Goal: Information Seeking & Learning: Learn about a topic

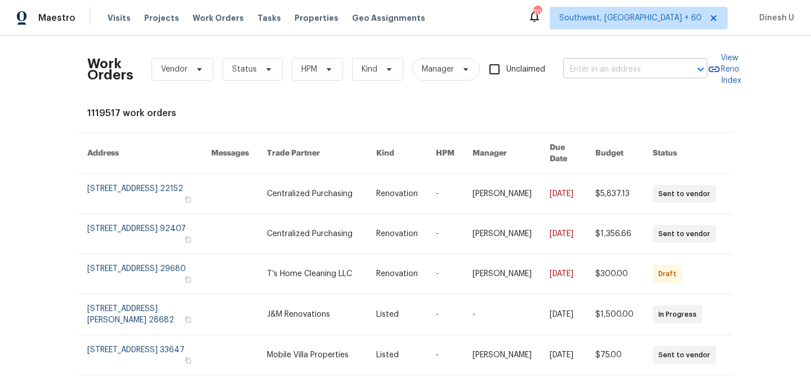
click at [580, 64] on input "text" at bounding box center [619, 69] width 113 height 17
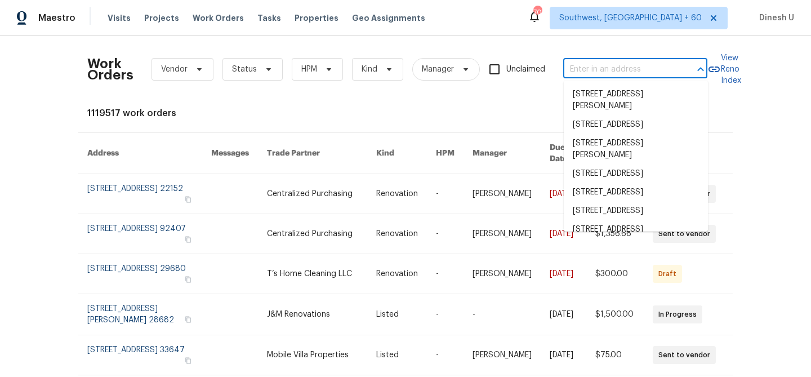
paste input "20000 Plum Canyon Rd Unit 1815, Santa Clarita, CA 91350"
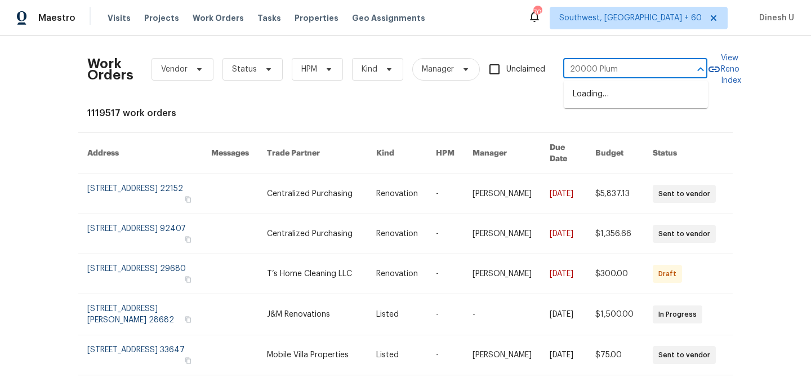
click at [575, 64] on input "20000 Plum" at bounding box center [619, 69] width 113 height 17
paste input "Canyon Rd Unit 1815, Santa Clarita, CA 91350"
type input "20000 Plum Canyon Rd"
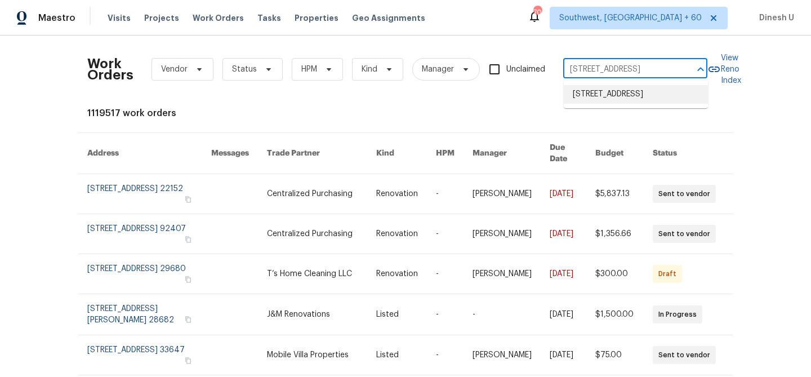
click at [624, 101] on li "20000 Plum Canyon Rd Unit 1815, Santa Clarita, CA 91350" at bounding box center [636, 94] width 144 height 19
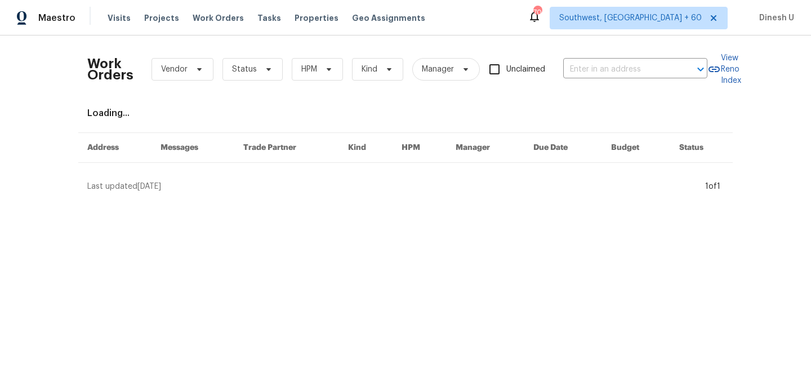
type input "20000 Plum Canyon Rd Unit 1815, Santa Clarita, CA 91350"
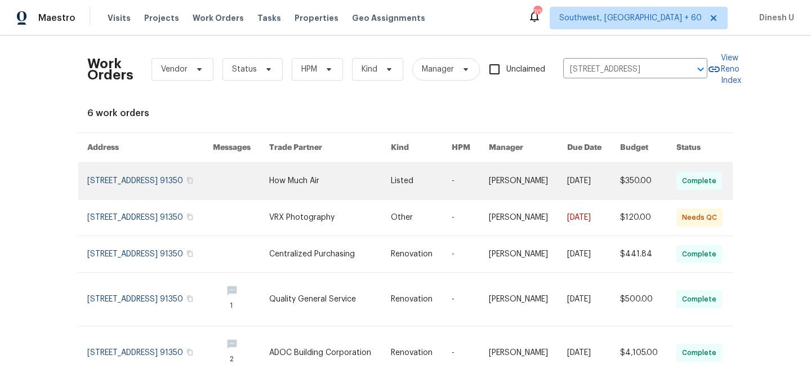
click at [130, 191] on link at bounding box center [150, 181] width 126 height 36
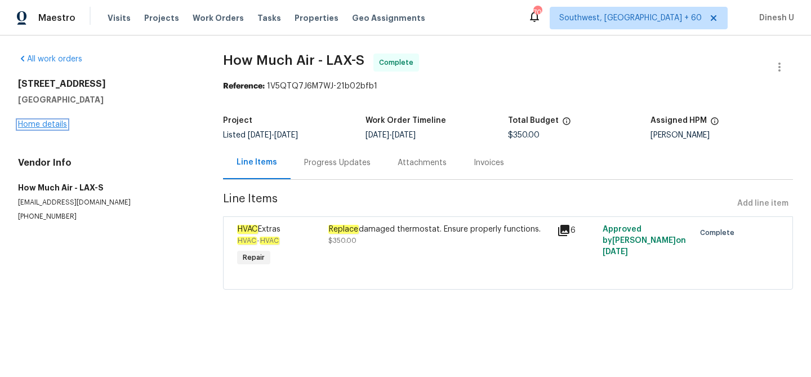
click at [52, 126] on link "Home details" at bounding box center [42, 125] width 49 height 8
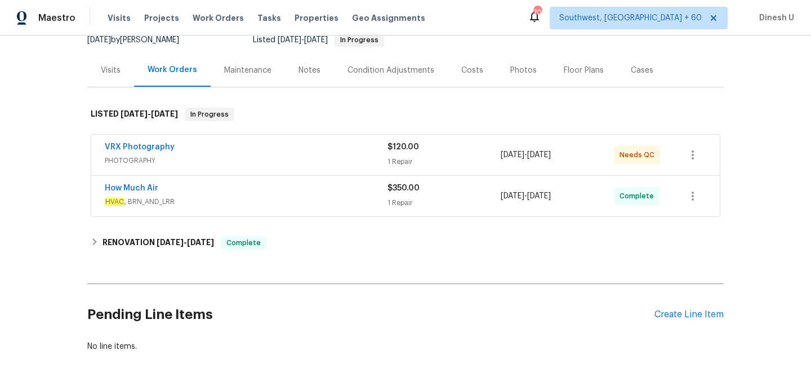
scroll to position [122, 0]
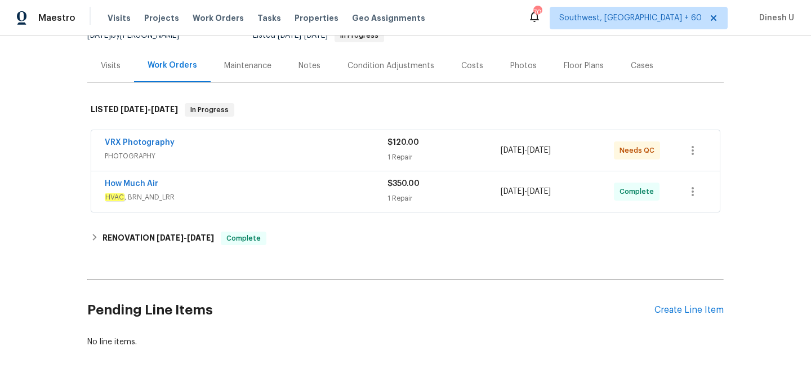
click at [407, 163] on div "1 Repair" at bounding box center [443, 156] width 113 height 11
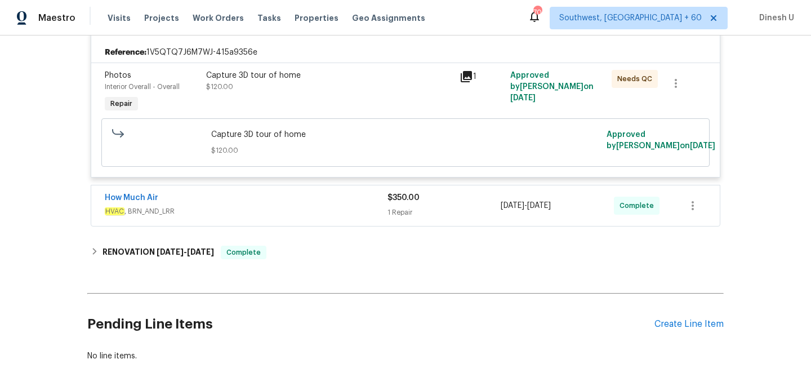
scroll to position [330, 0]
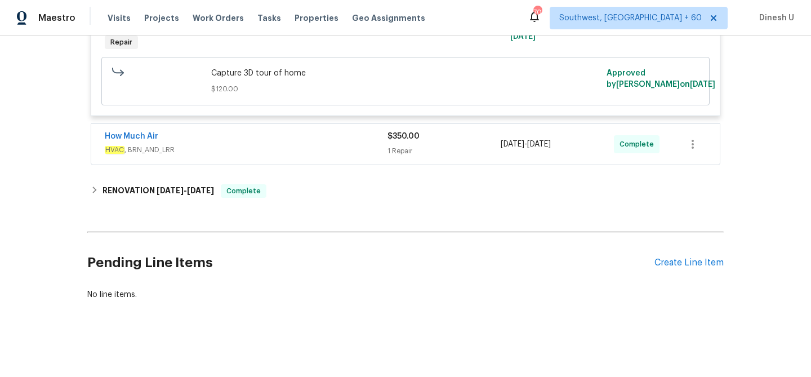
click at [403, 154] on div "1 Repair" at bounding box center [443, 150] width 113 height 11
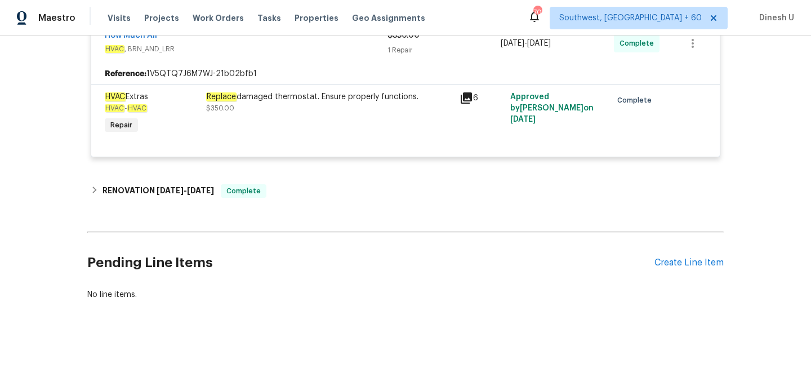
scroll to position [433, 0]
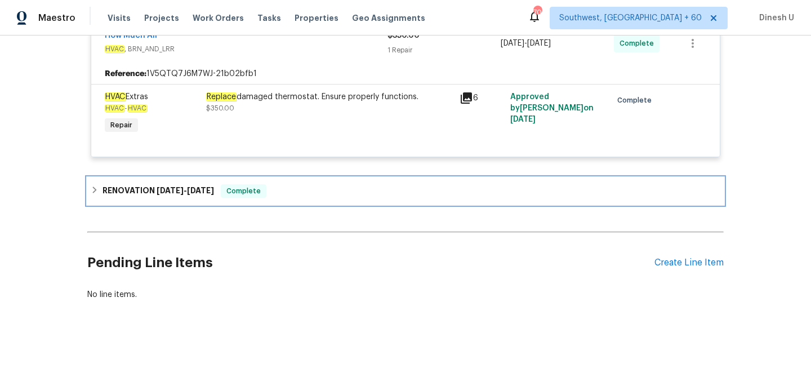
click at [157, 186] on span "9/4/25" at bounding box center [170, 190] width 27 height 8
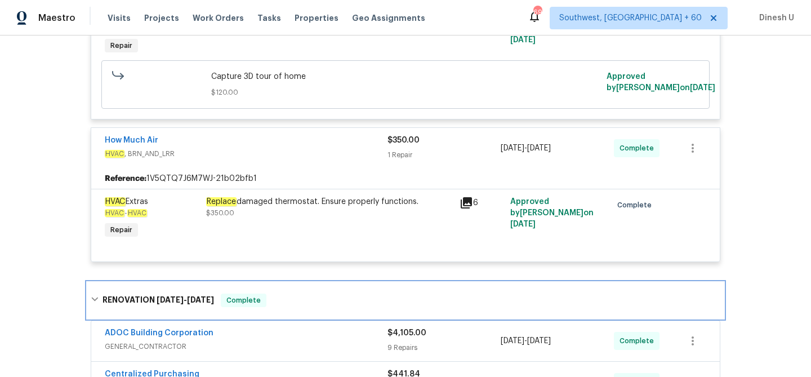
scroll to position [358, 0]
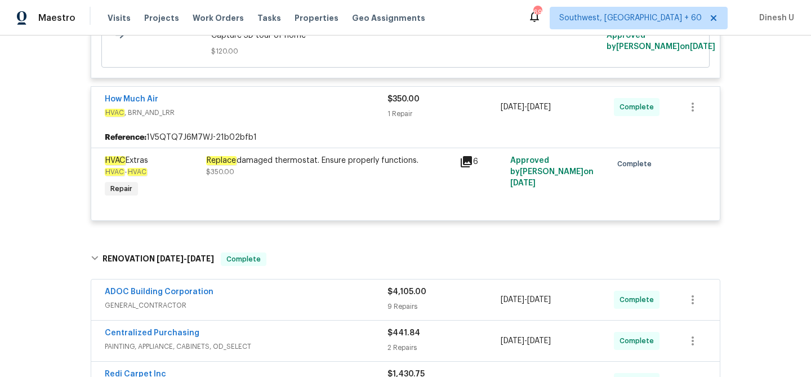
click at [469, 168] on icon at bounding box center [467, 162] width 14 height 14
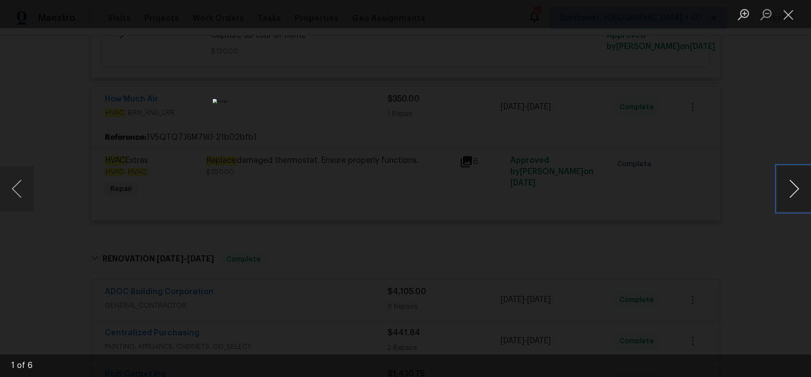
click at [787, 189] on button "Next image" at bounding box center [794, 188] width 34 height 45
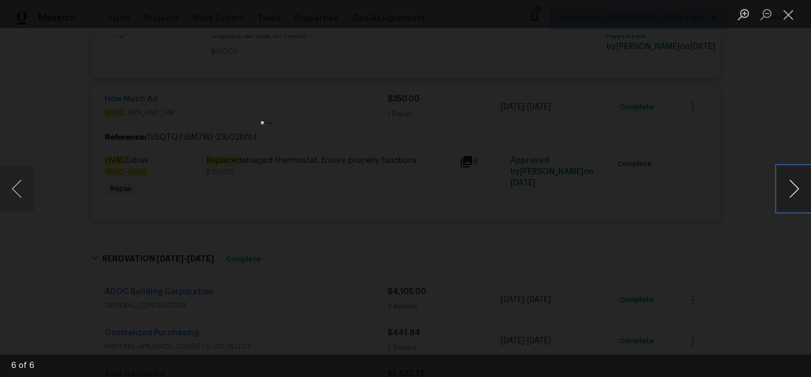
click at [787, 189] on button "Next image" at bounding box center [794, 188] width 34 height 45
click at [787, 14] on button "Close lightbox" at bounding box center [788, 15] width 23 height 20
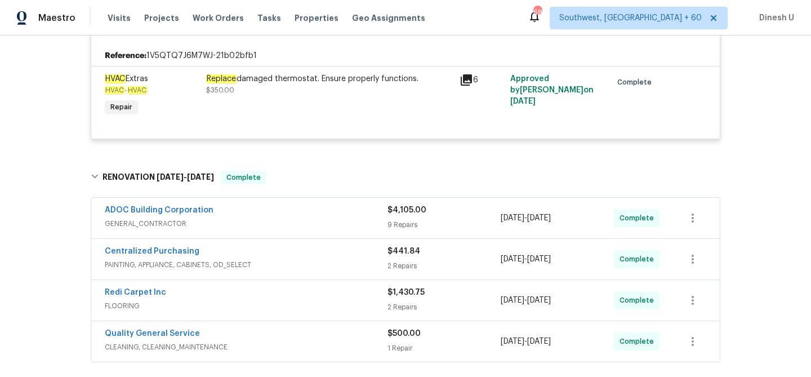
scroll to position [0, 0]
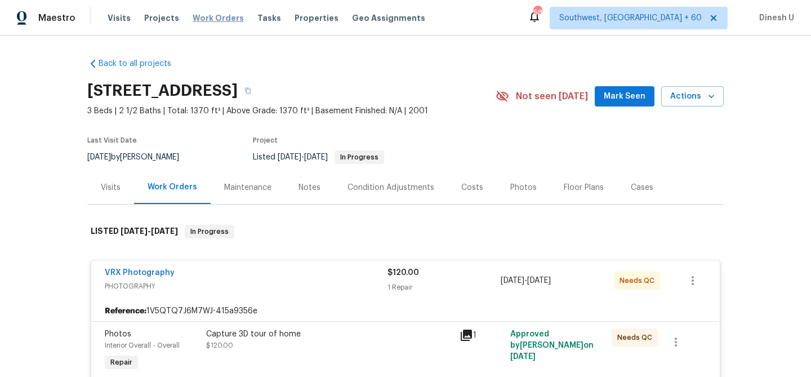
click at [201, 17] on span "Work Orders" at bounding box center [218, 17] width 51 height 11
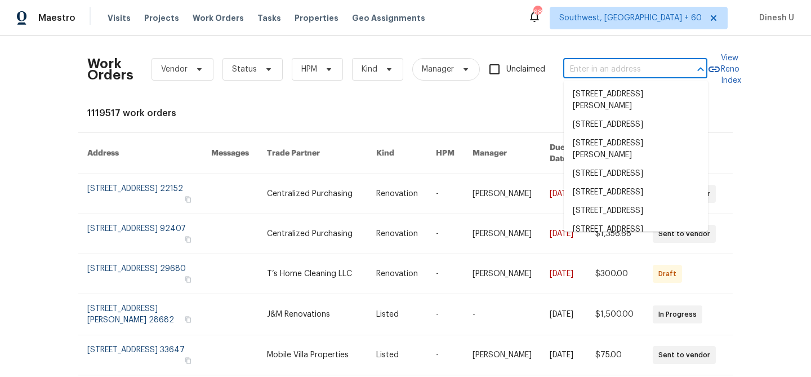
click at [598, 72] on input "text" at bounding box center [619, 69] width 113 height 17
paste input "1476 Rolling View Way Dacula, GA 30019"
type input "1476 Rolling View Way Dacula, GA 30019"
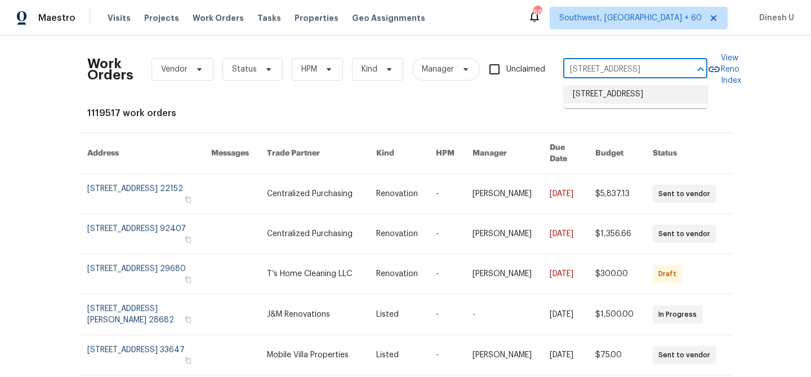
click at [581, 93] on li "1476 Rolling View Way, Dacula, GA 30019" at bounding box center [636, 94] width 144 height 19
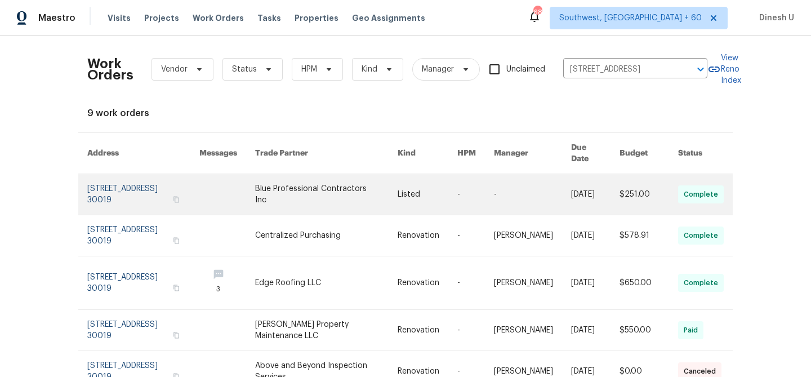
click at [110, 183] on link at bounding box center [143, 194] width 112 height 41
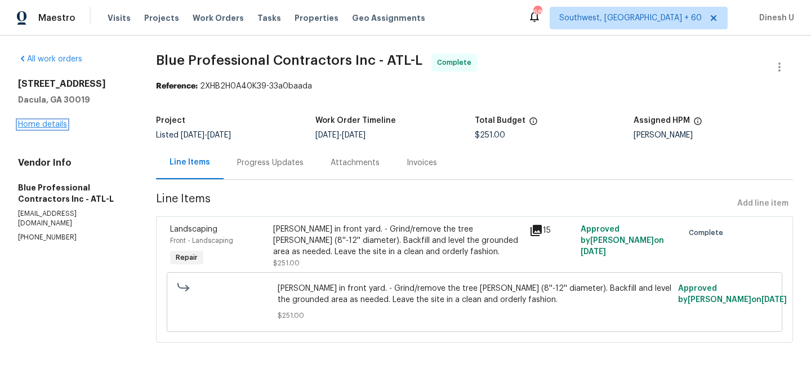
click at [43, 126] on link "Home details" at bounding box center [42, 125] width 49 height 8
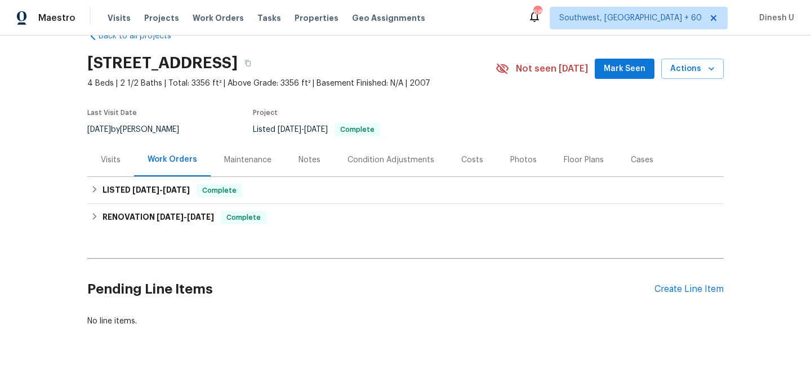
scroll to position [54, 0]
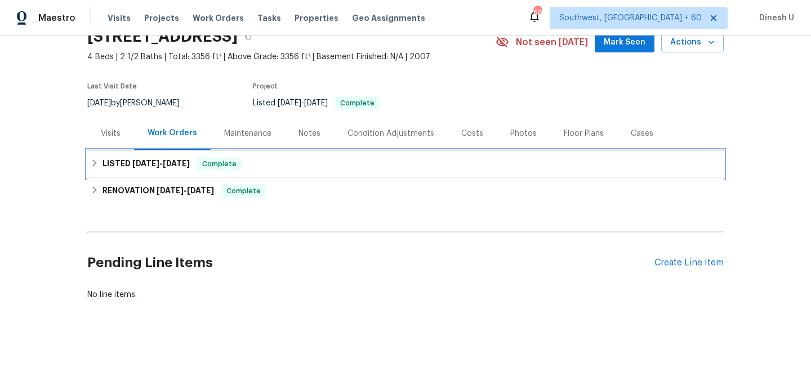
click at [183, 170] on h6 "LISTED 9/9/25 - 9/12/25" at bounding box center [145, 164] width 87 height 14
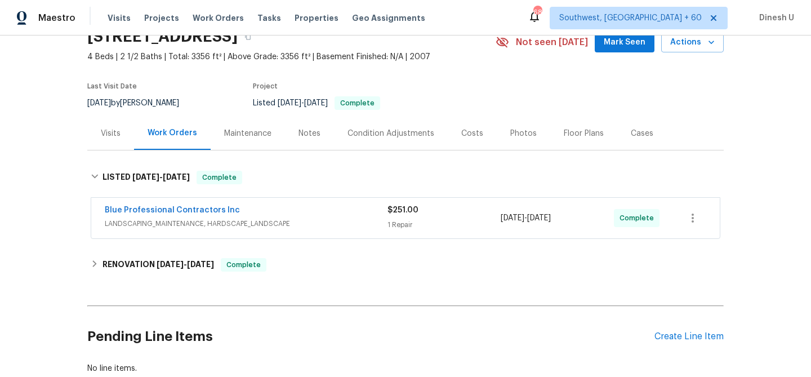
click at [387, 229] on div "1 Repair" at bounding box center [443, 224] width 113 height 11
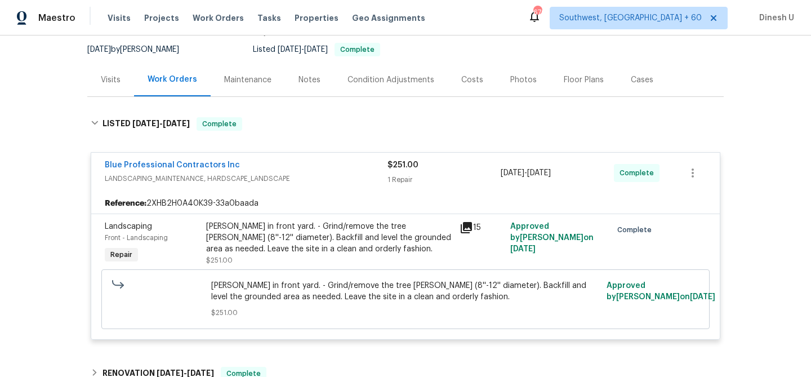
scroll to position [0, 0]
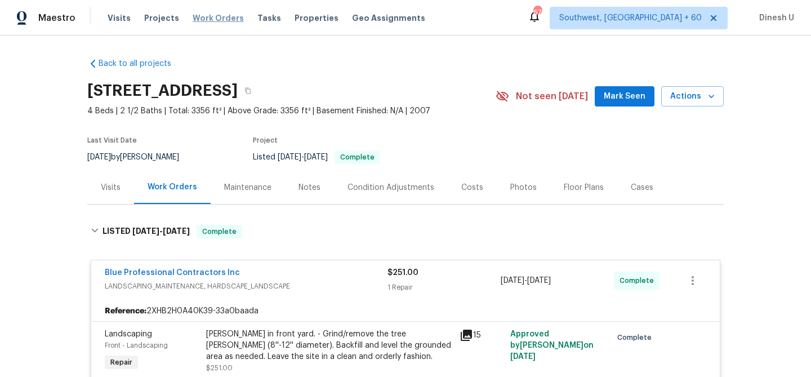
click at [206, 15] on span "Work Orders" at bounding box center [218, 17] width 51 height 11
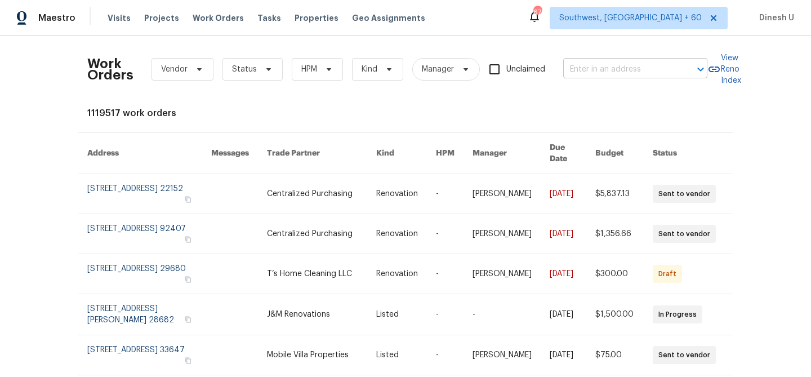
click at [579, 67] on input "text" at bounding box center [619, 69] width 113 height 17
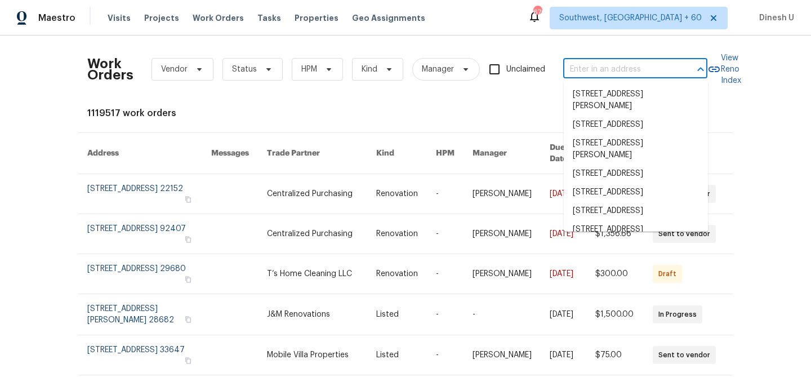
paste input "27011 Camirillo Creek Ln, Katy, TX 77494"
type input "27011 Camirillo Creek Ln, Katy, TX 77494"
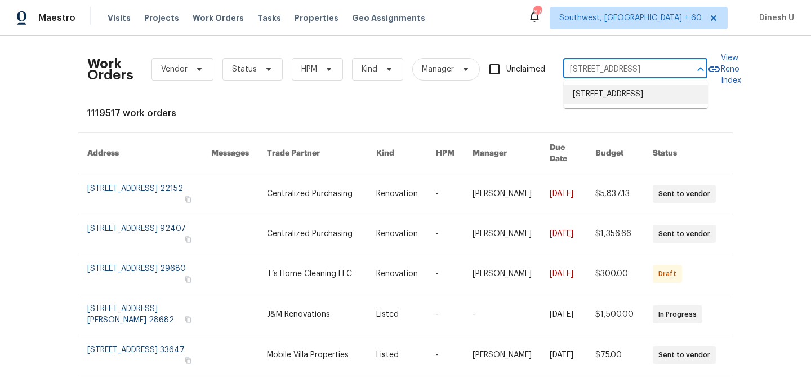
click at [583, 101] on li "27011 Camirillo Creek Ln, Katy, TX 77494" at bounding box center [636, 94] width 144 height 19
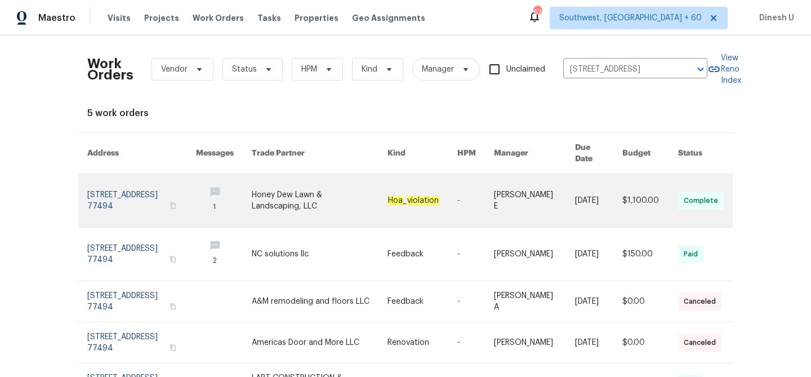
click at [143, 185] on link at bounding box center [141, 200] width 109 height 53
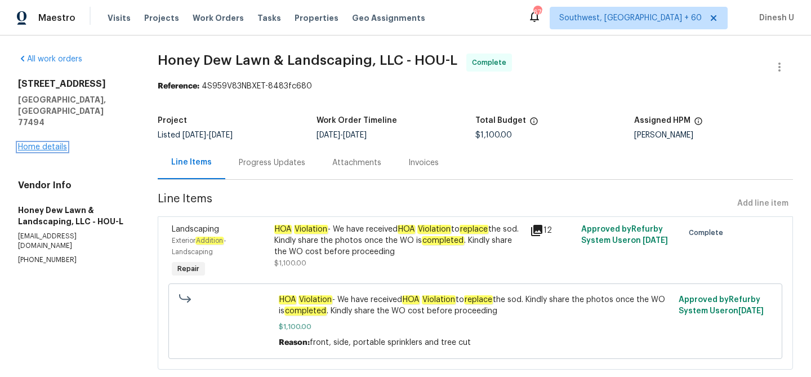
click at [42, 143] on link "Home details" at bounding box center [42, 147] width 49 height 8
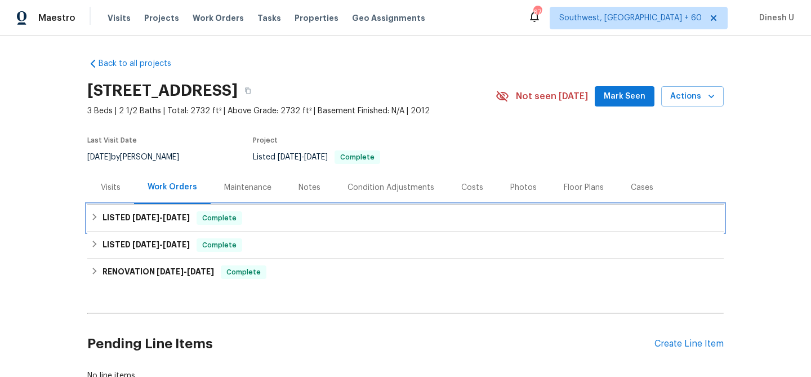
click at [162, 208] on div "LISTED 8/28/25 - 8/31/25 Complete" at bounding box center [405, 217] width 636 height 27
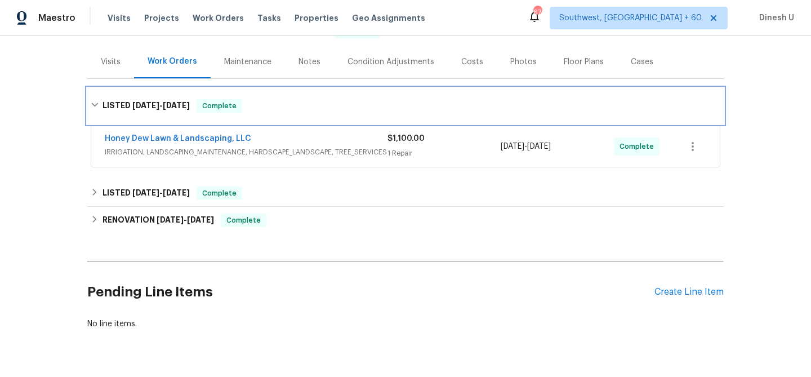
scroll to position [131, 0]
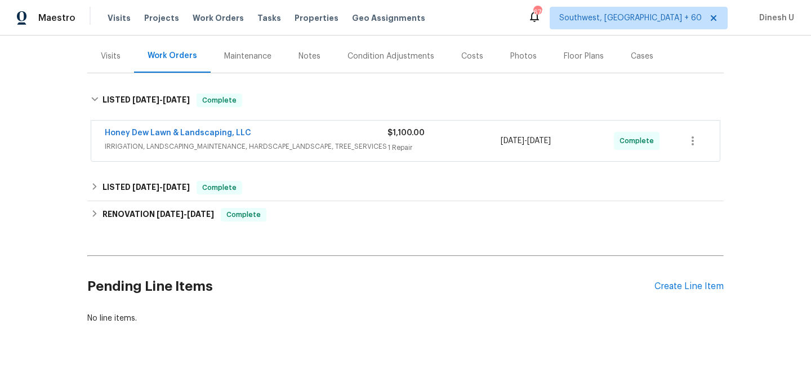
click at [392, 152] on div "1 Repair" at bounding box center [443, 147] width 113 height 11
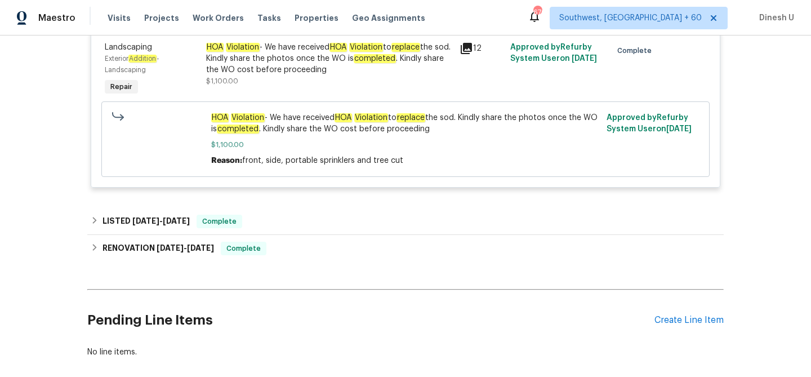
scroll to position [295, 0]
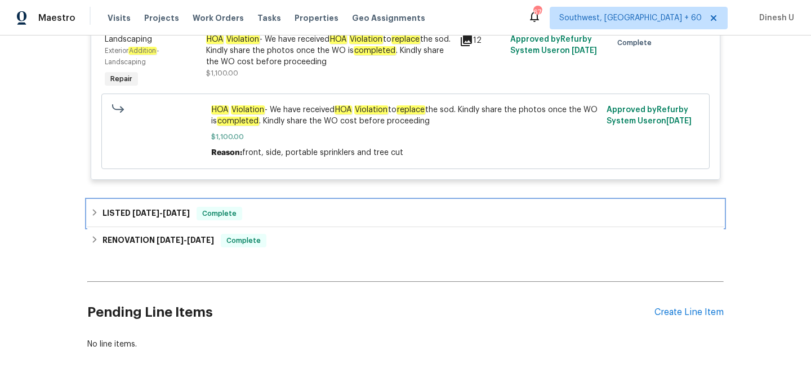
click at [185, 218] on h6 "LISTED 6/28/25 - 7/1/25" at bounding box center [145, 214] width 87 height 14
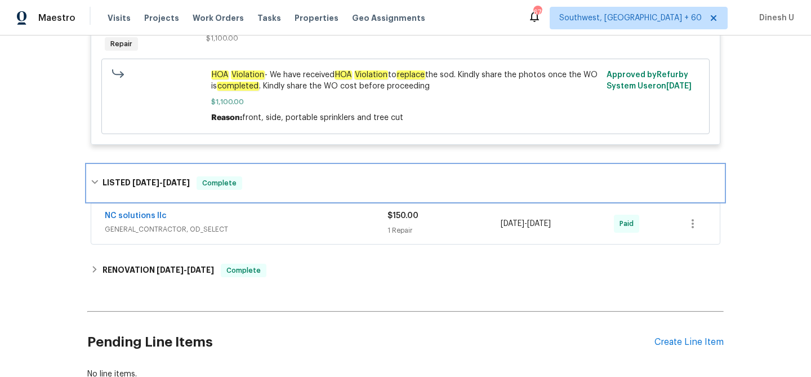
scroll to position [404, 0]
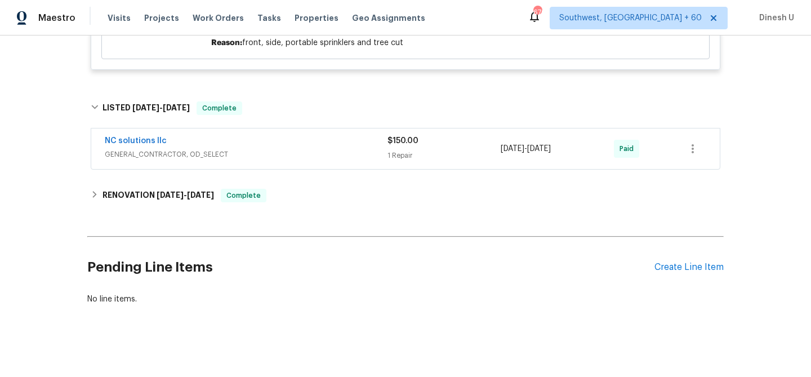
click at [405, 153] on div "1 Repair" at bounding box center [443, 155] width 113 height 11
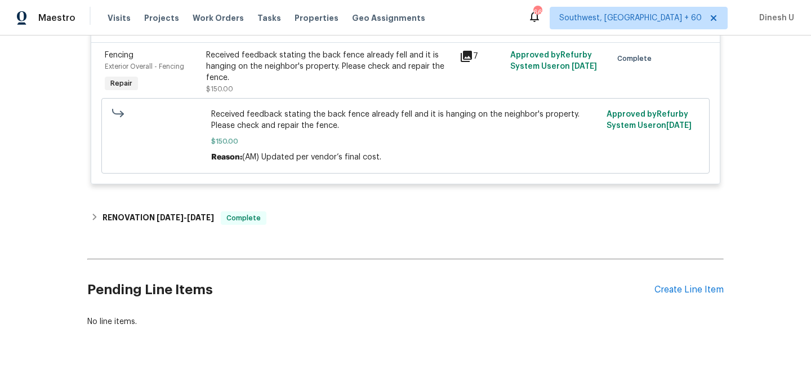
scroll to position [588, 0]
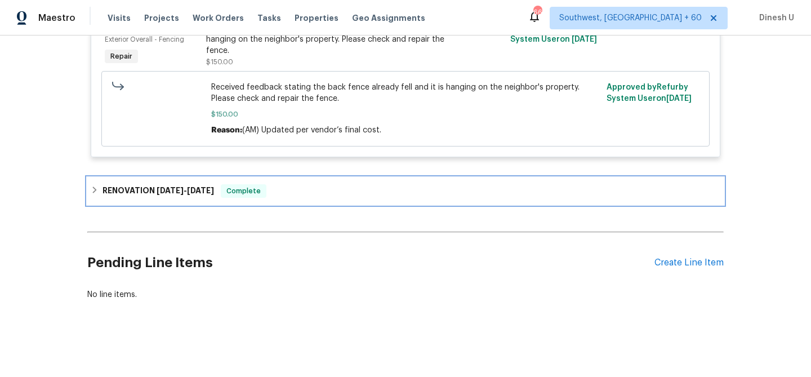
click at [167, 190] on span "3/14/25" at bounding box center [170, 190] width 27 height 8
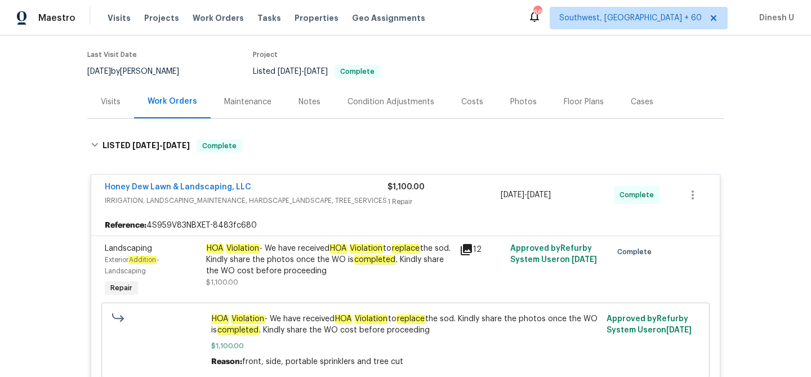
scroll to position [0, 0]
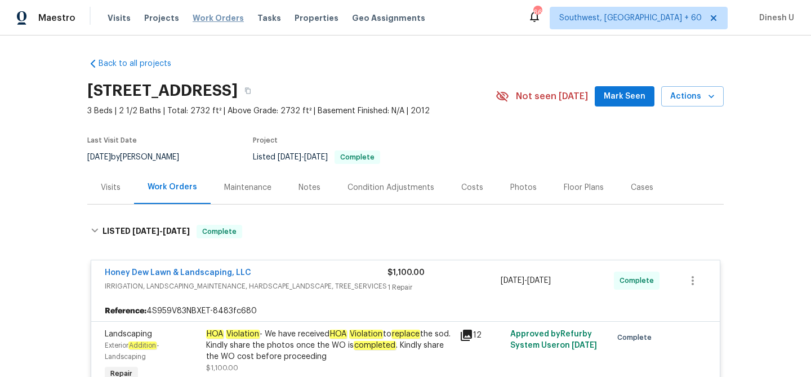
click at [210, 17] on span "Work Orders" at bounding box center [218, 17] width 51 height 11
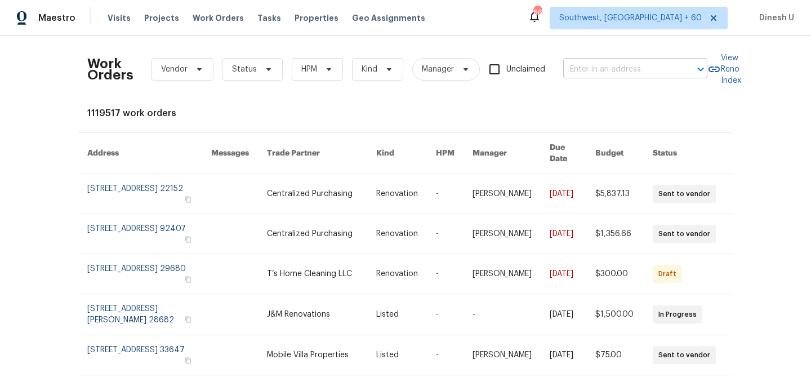
click at [590, 72] on input "text" at bounding box center [619, 69] width 113 height 17
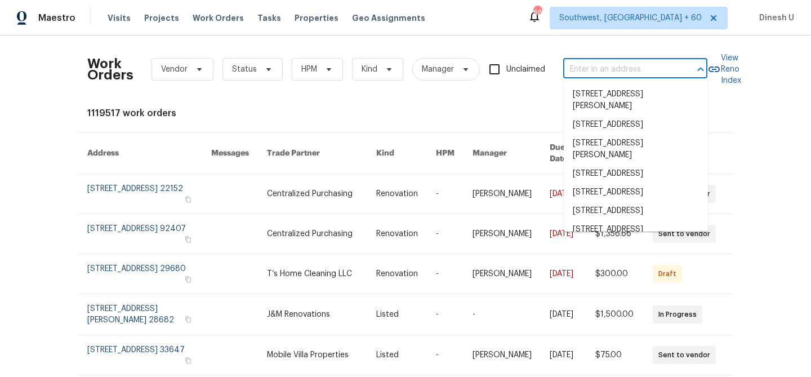
paste input "15650 N 19th Ave Phoenix true 1206, AZ 85023"
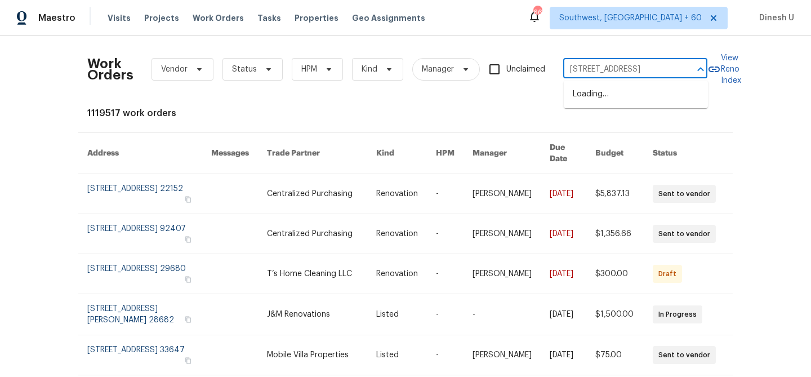
type input "15650 N 19th Ave"
click at [592, 96] on li "15650 N 19th Ave Unit 1206, Phoenix, AZ 85023" at bounding box center [636, 94] width 144 height 19
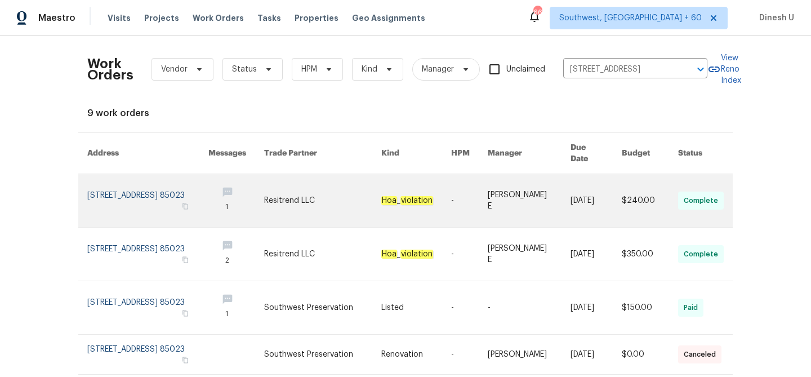
click at [102, 180] on link at bounding box center [147, 200] width 121 height 53
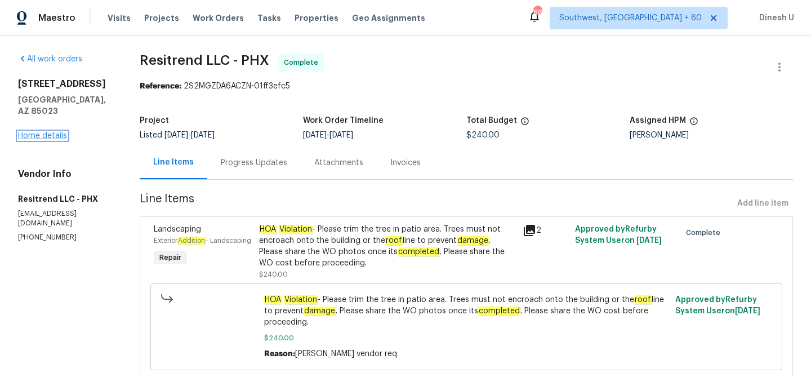
click at [59, 135] on link "Home details" at bounding box center [42, 136] width 49 height 8
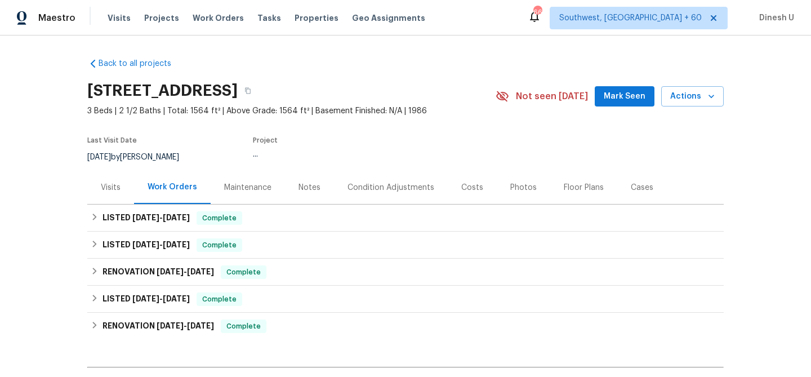
scroll to position [135, 0]
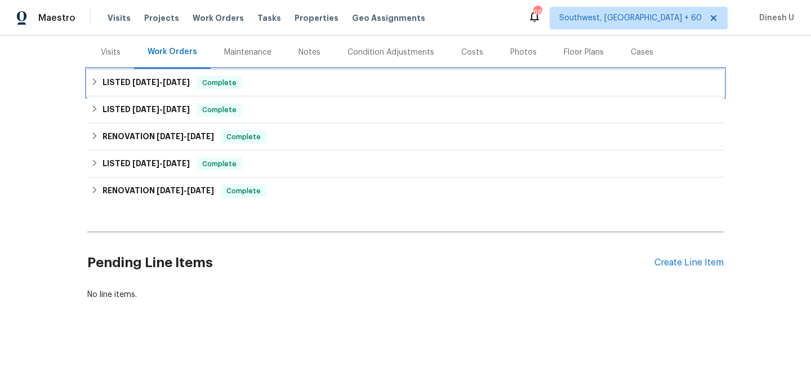
click at [188, 79] on span "9/13/25" at bounding box center [176, 82] width 27 height 8
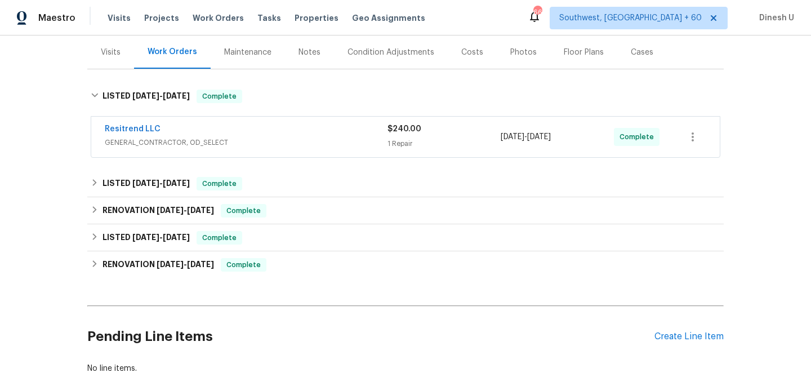
click at [403, 149] on div "1 Repair" at bounding box center [443, 143] width 113 height 11
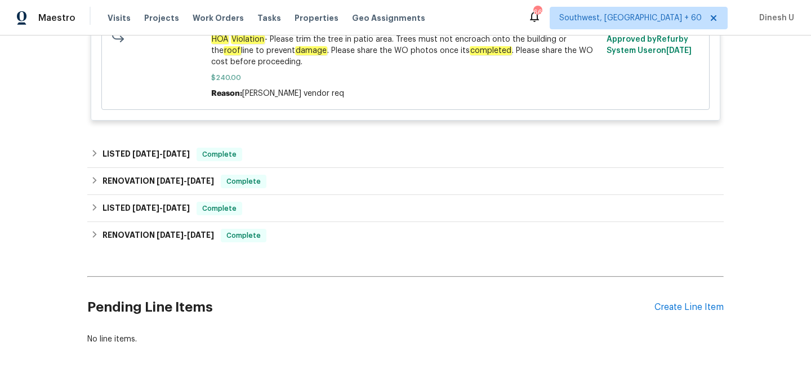
scroll to position [380, 0]
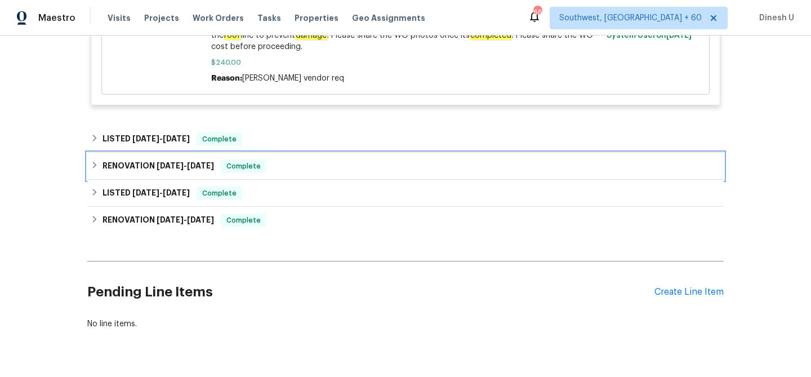
click at [169, 154] on div "RENOVATION 6/27/25 - 8/30/25 Complete" at bounding box center [405, 166] width 636 height 27
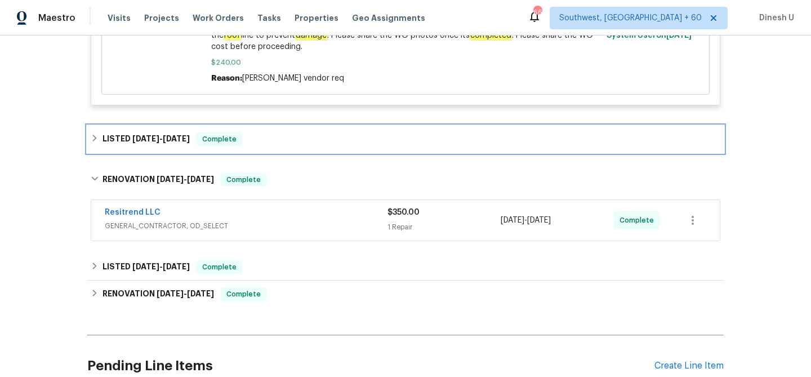
click at [182, 136] on span "6/30/25" at bounding box center [176, 139] width 27 height 8
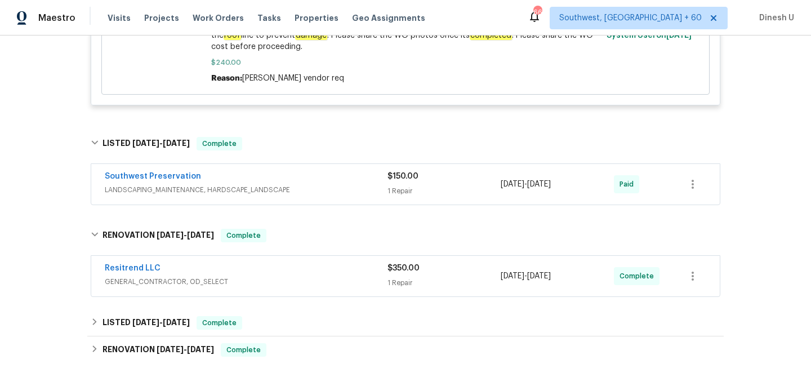
click at [410, 198] on div "$150.00 1 Repair" at bounding box center [443, 184] width 113 height 27
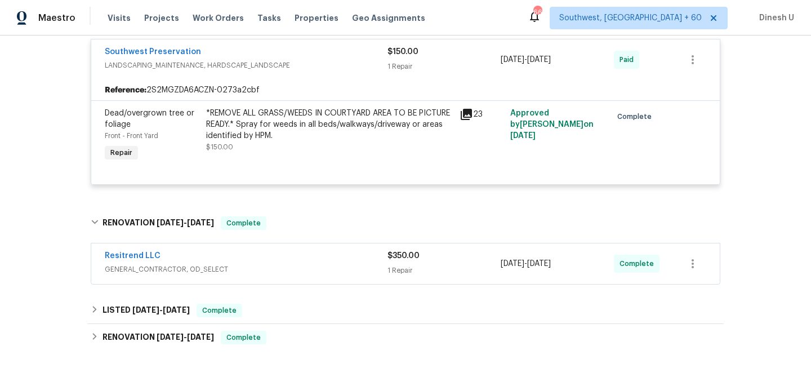
scroll to position [528, 0]
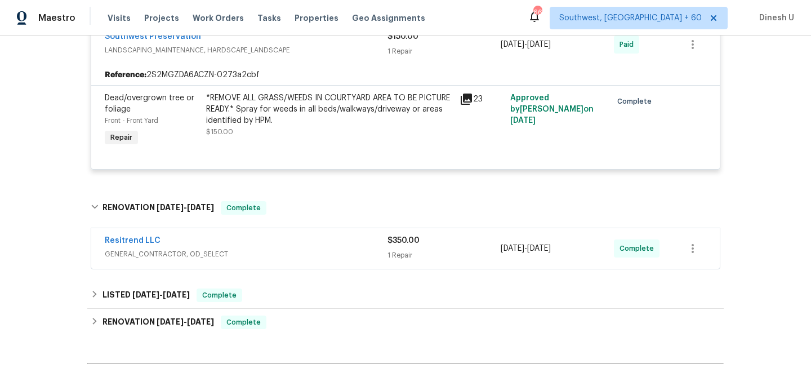
click at [398, 253] on div "1 Repair" at bounding box center [443, 254] width 113 height 11
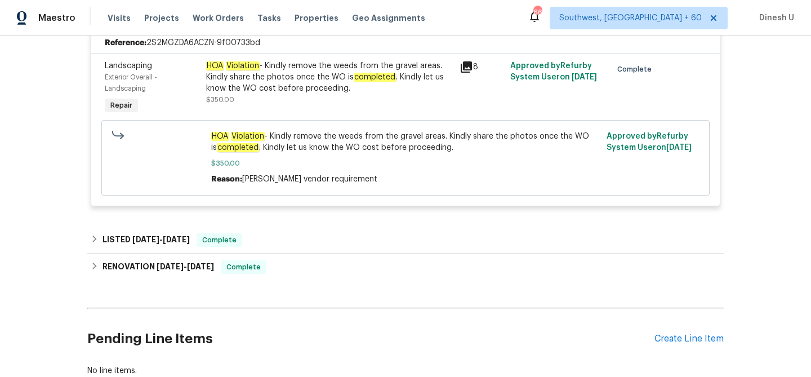
scroll to position [804, 0]
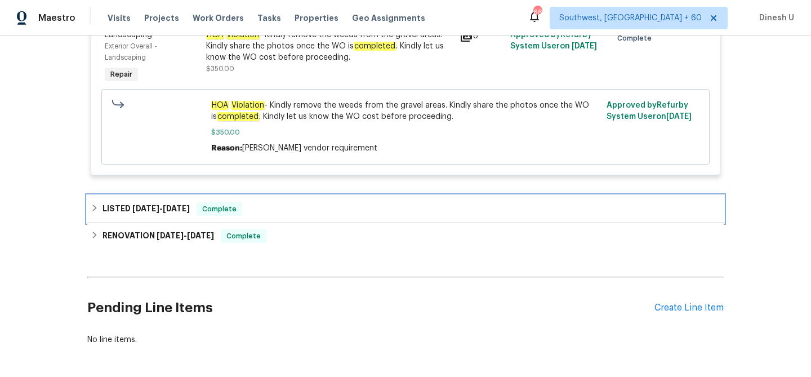
click at [177, 206] on span "5/14/25" at bounding box center [176, 208] width 27 height 8
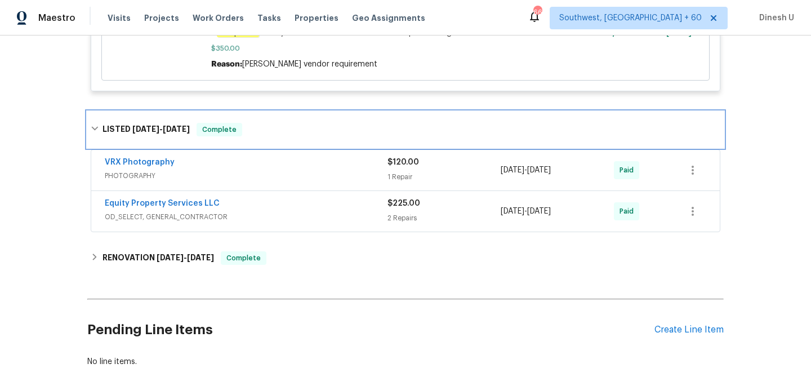
scroll to position [889, 0]
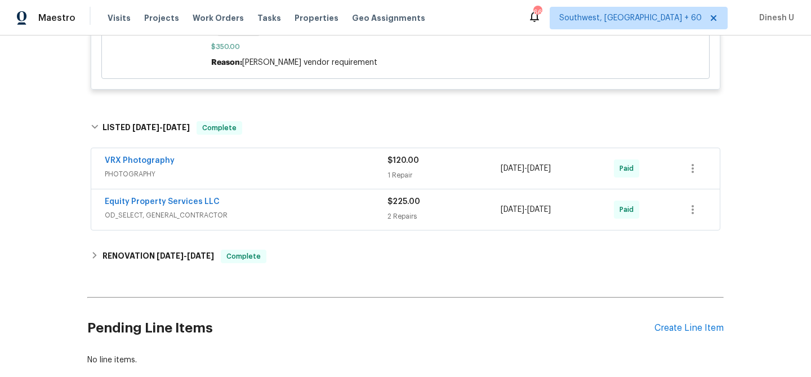
click at [393, 170] on div "$120.00 1 Repair" at bounding box center [443, 168] width 113 height 27
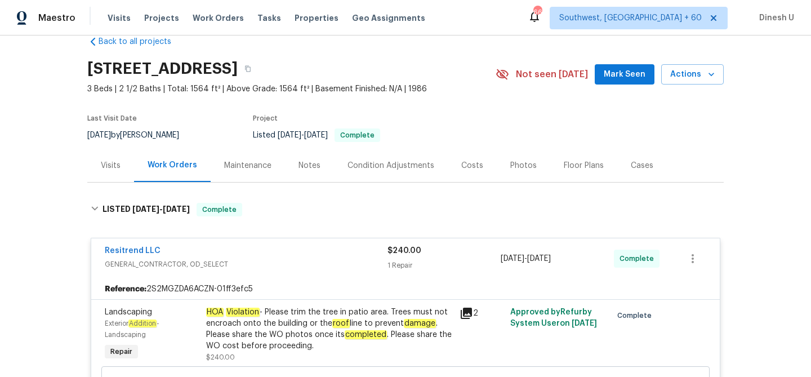
scroll to position [0, 0]
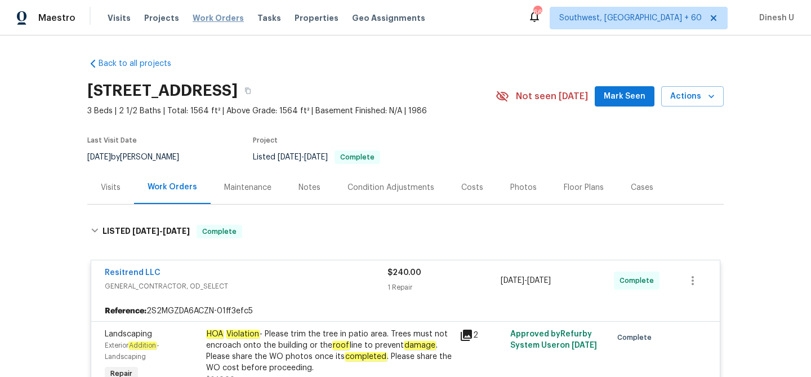
click at [202, 14] on span "Work Orders" at bounding box center [218, 17] width 51 height 11
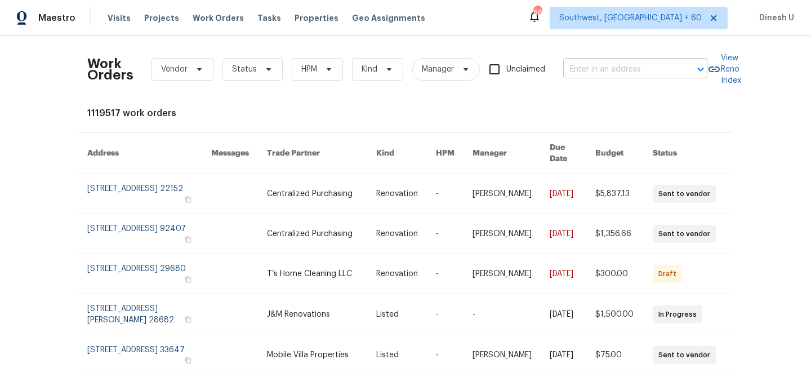
click at [626, 77] on input "text" at bounding box center [619, 69] width 113 height 17
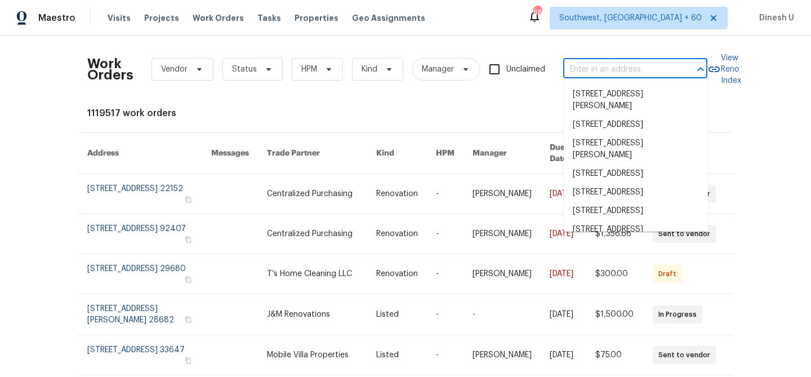
paste input "2561 Mint Julep Dr, Creedmoor, NC 27522"
type input "2561 Mint Julep Dr, Creedmoor, NC 27522"
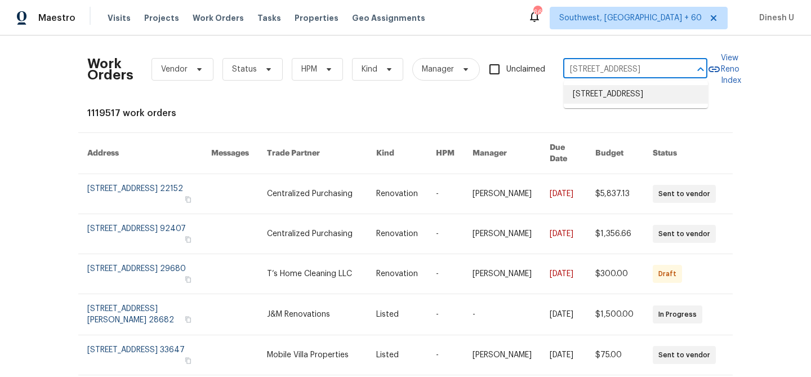
click at [589, 90] on li "2561 Mint Julep Dr, Creedmoor, NC 27522" at bounding box center [636, 94] width 144 height 19
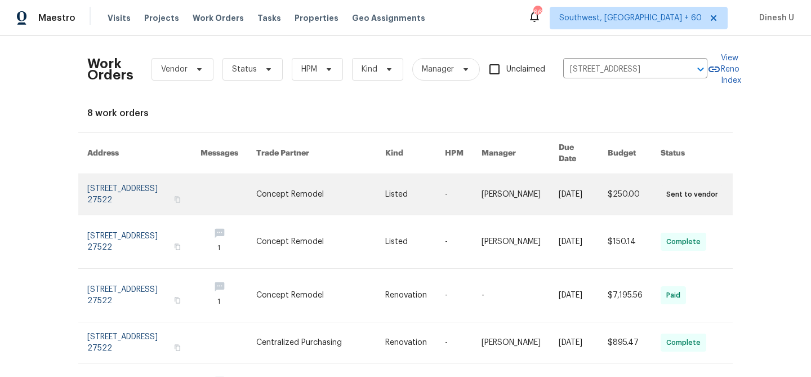
click at [117, 182] on link at bounding box center [143, 194] width 113 height 41
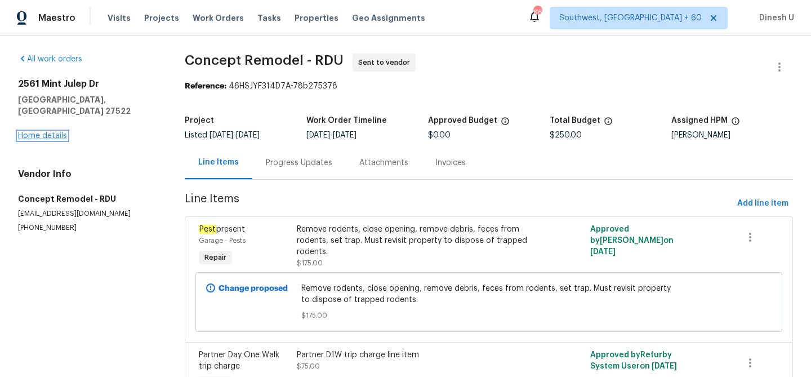
click at [45, 132] on link "Home details" at bounding box center [42, 136] width 49 height 8
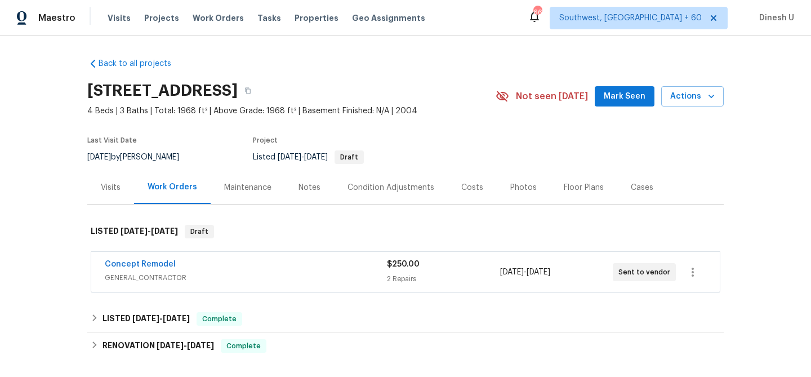
click at [394, 269] on div "$250.00" at bounding box center [443, 263] width 113 height 11
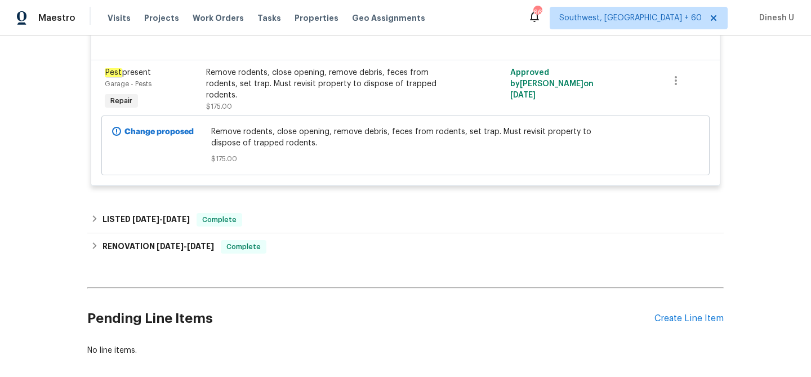
scroll to position [366, 0]
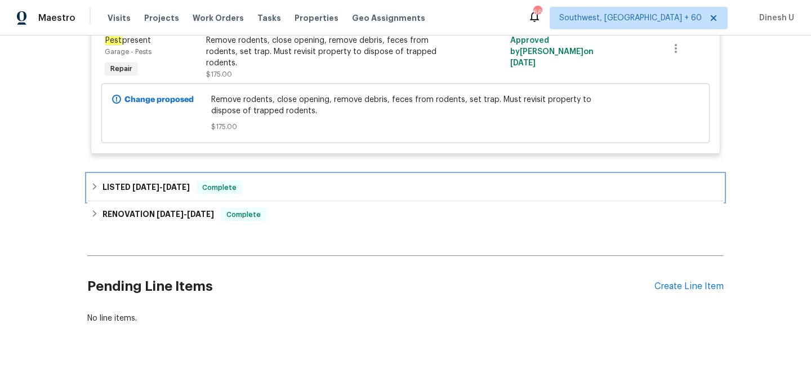
click at [190, 182] on h6 "LISTED 9/10/25 - 9/15/25" at bounding box center [145, 188] width 87 height 14
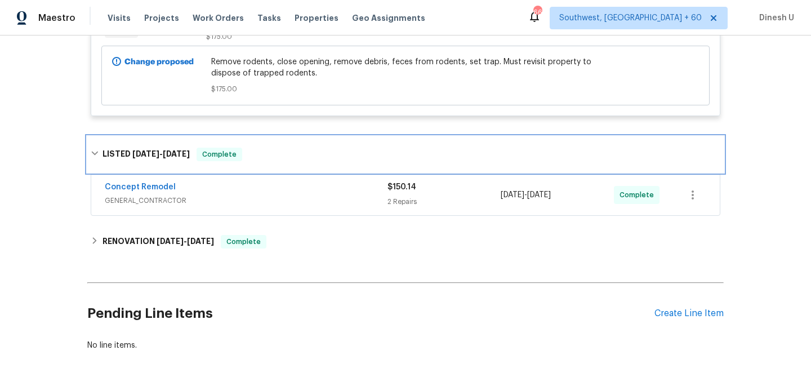
scroll to position [454, 0]
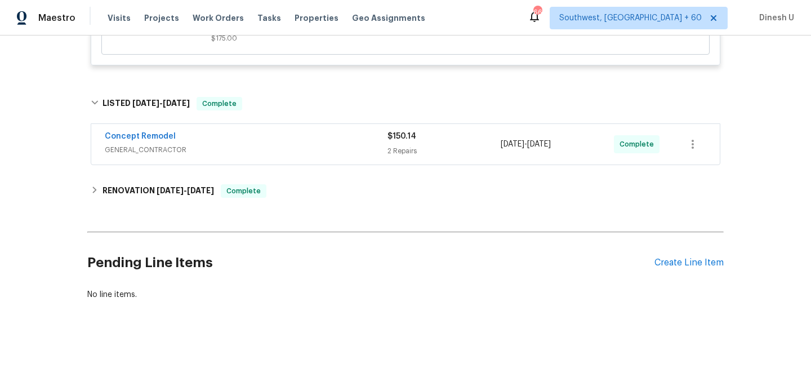
click at [396, 147] on div "2 Repairs" at bounding box center [443, 150] width 113 height 11
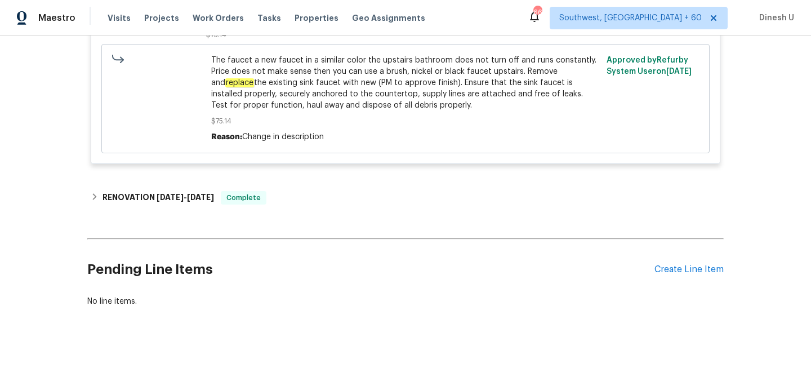
scroll to position [796, 0]
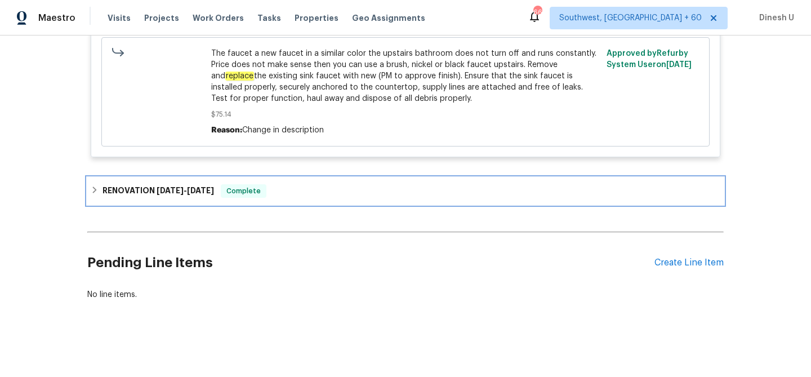
click at [179, 181] on div "RENOVATION 9/2/25 - 9/11/25 Complete" at bounding box center [405, 190] width 636 height 27
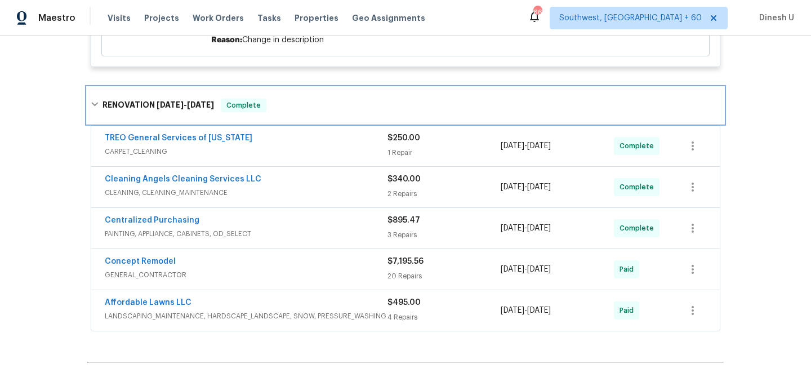
scroll to position [897, 0]
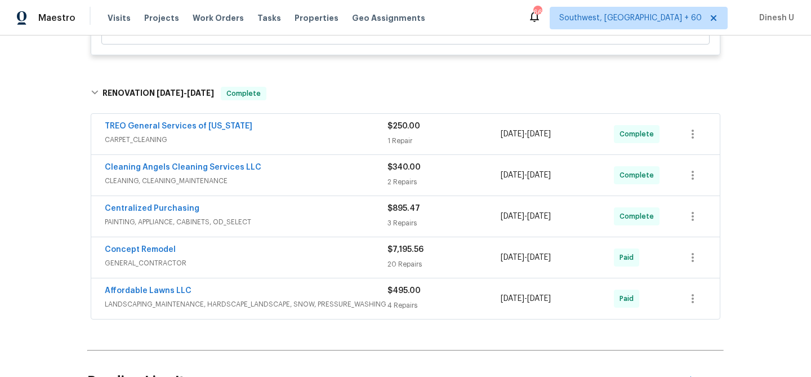
click at [397, 135] on div "1 Repair" at bounding box center [443, 140] width 113 height 11
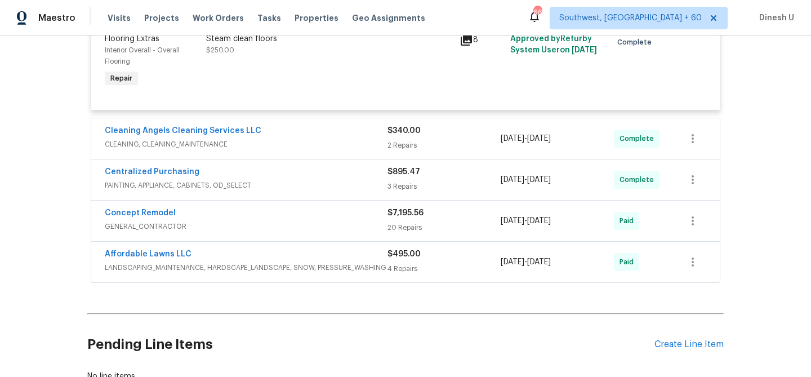
scroll to position [1060, 0]
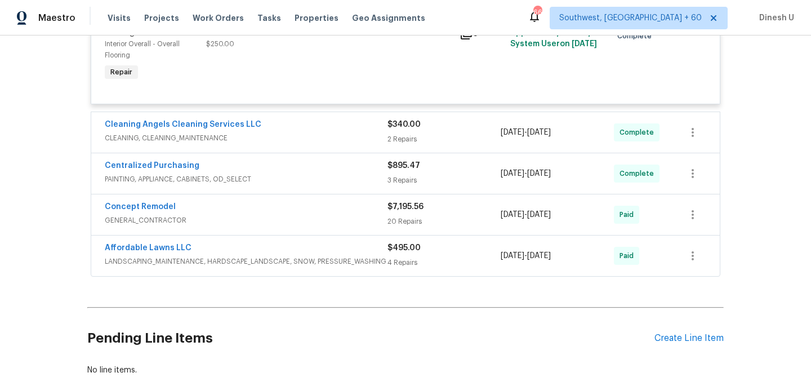
click at [396, 137] on div "2 Repairs" at bounding box center [443, 138] width 113 height 11
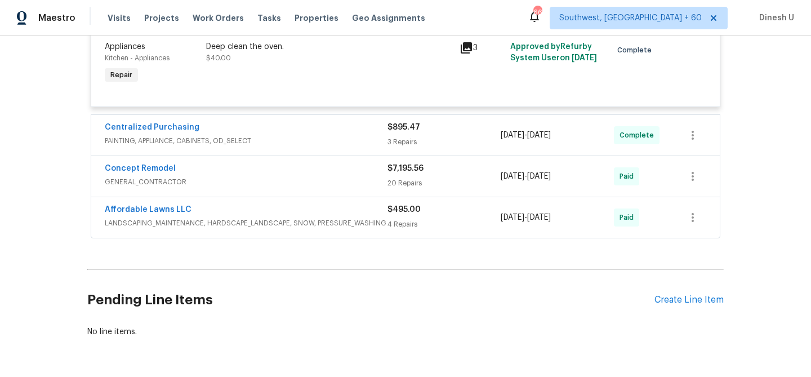
scroll to position [1495, 0]
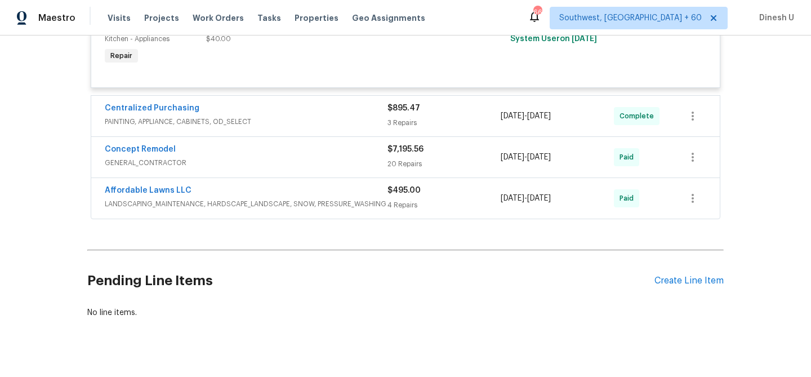
click at [386, 125] on span "PAINTING, APPLIANCE, CABINETS, OD_SELECT" at bounding box center [246, 121] width 283 height 11
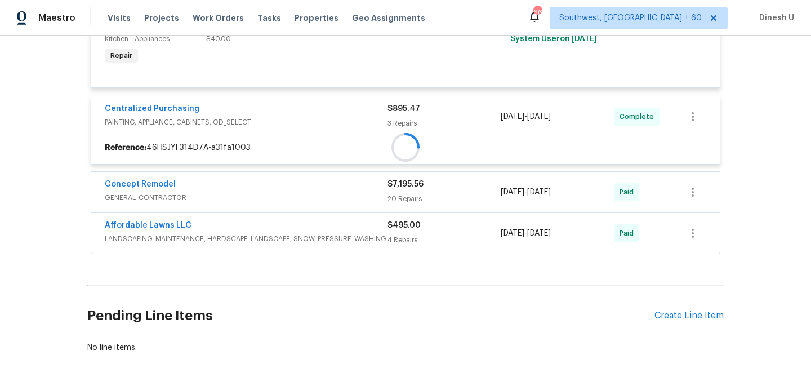
click at [386, 125] on span "PAINTING, APPLIANCE, CABINETS, OD_SELECT" at bounding box center [246, 122] width 283 height 11
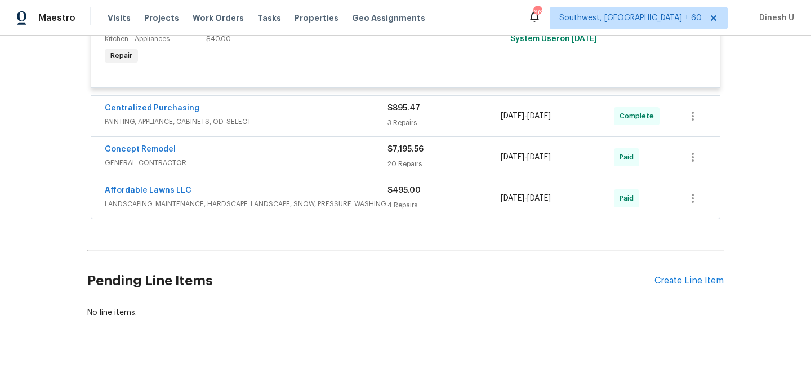
click at [386, 125] on span "PAINTING, APPLIANCE, CABINETS, OD_SELECT" at bounding box center [246, 121] width 283 height 11
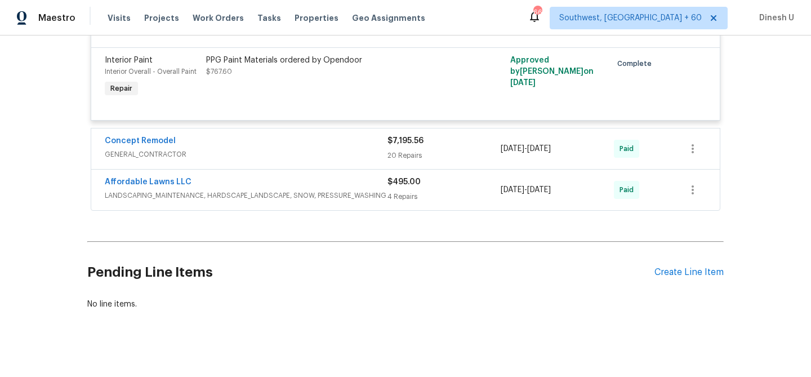
scroll to position [1759, 0]
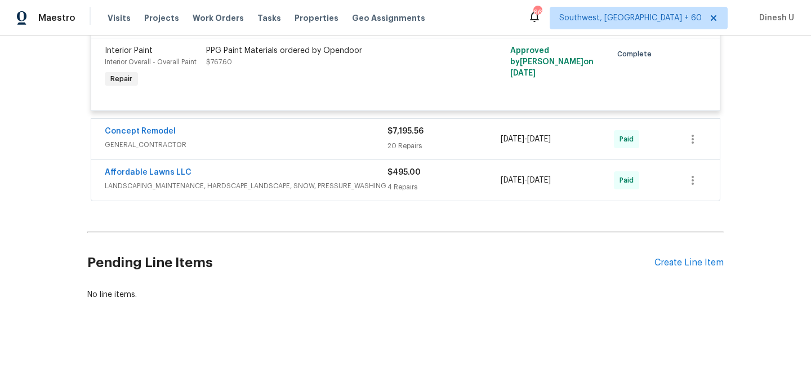
click at [388, 186] on div "4 Repairs" at bounding box center [443, 186] width 113 height 11
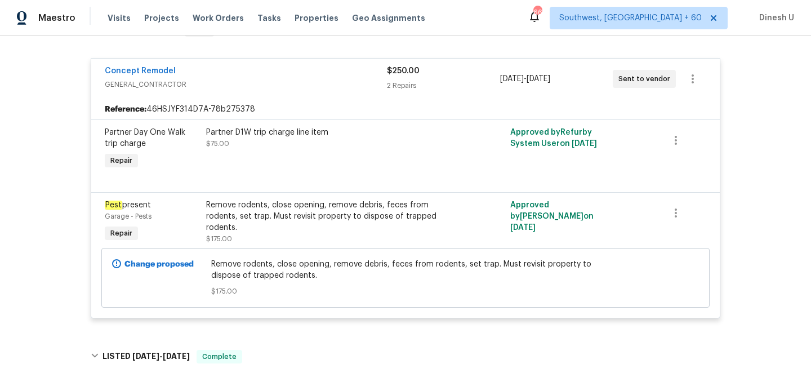
scroll to position [0, 0]
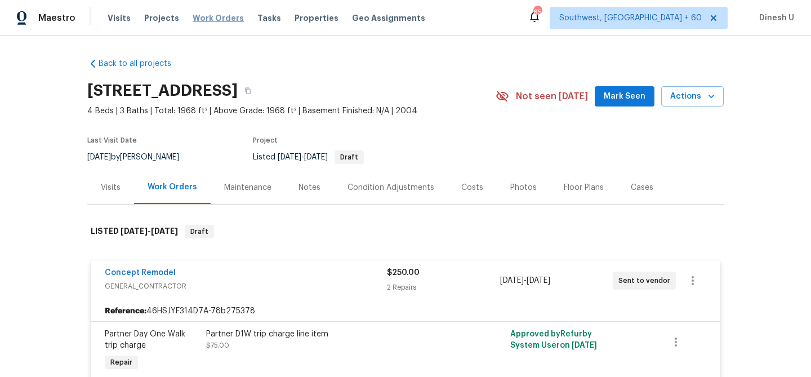
click at [197, 17] on span "Work Orders" at bounding box center [218, 17] width 51 height 11
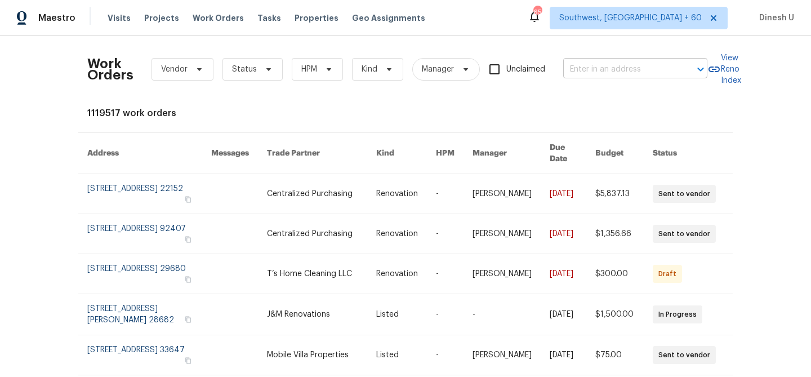
click at [595, 63] on input "text" at bounding box center [619, 69] width 113 height 17
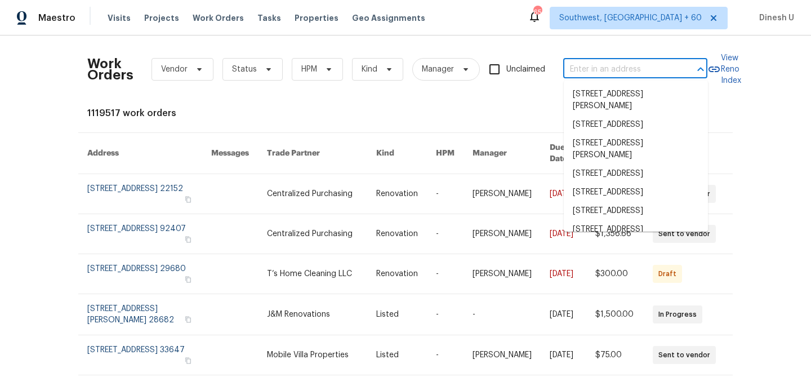
paste input "22922 Twisting Maple Ct Spring, TX 77373"
type input "22922 Twisting Maple Ct Spring, TX 77373"
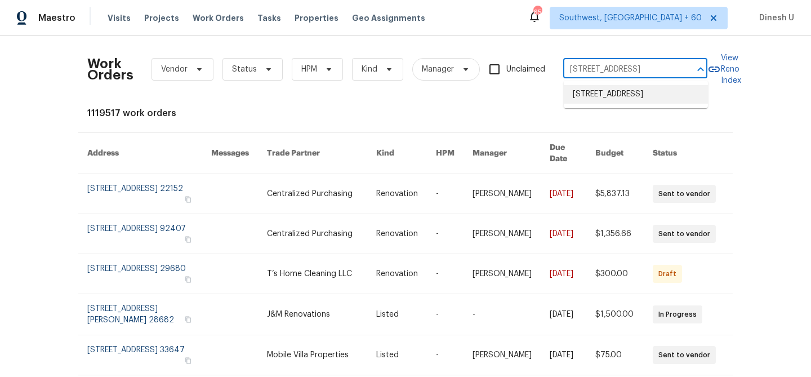
click at [590, 90] on li "22922 Twisting Maple Ct, Spring, TX 77373" at bounding box center [636, 94] width 144 height 19
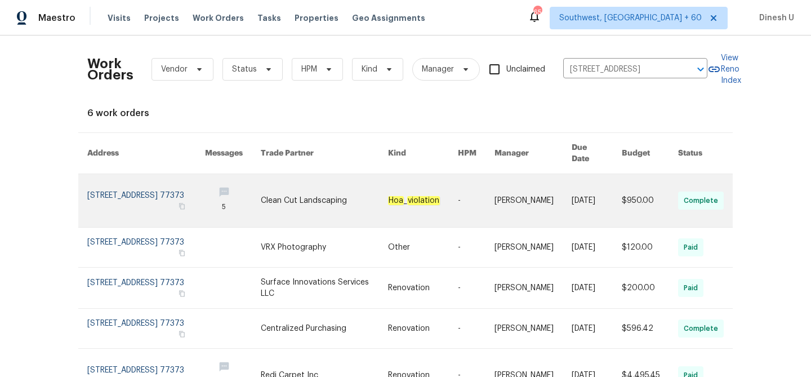
click at [106, 181] on link at bounding box center [146, 200] width 118 height 53
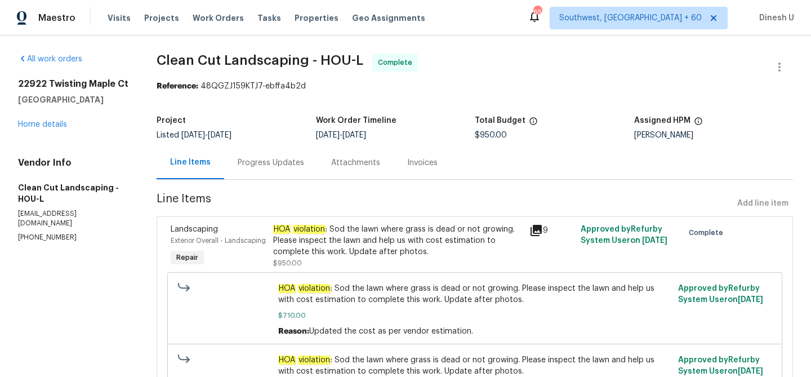
click at [50, 129] on div "22922 Twisting Maple Ct Spring, TX 77373 Home details" at bounding box center [74, 104] width 112 height 52
click at [35, 122] on link "Home details" at bounding box center [42, 125] width 49 height 8
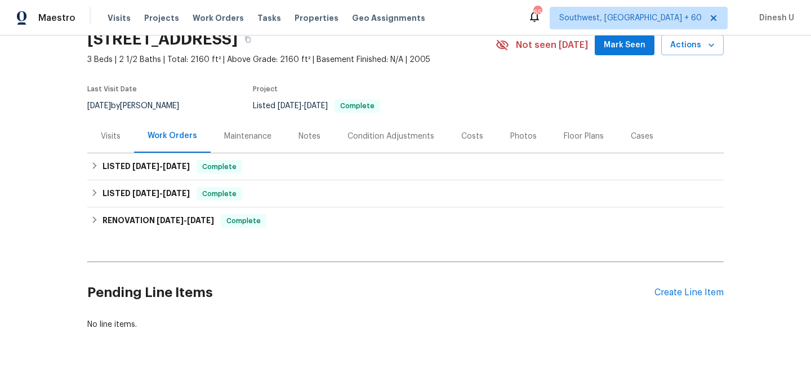
scroll to position [64, 0]
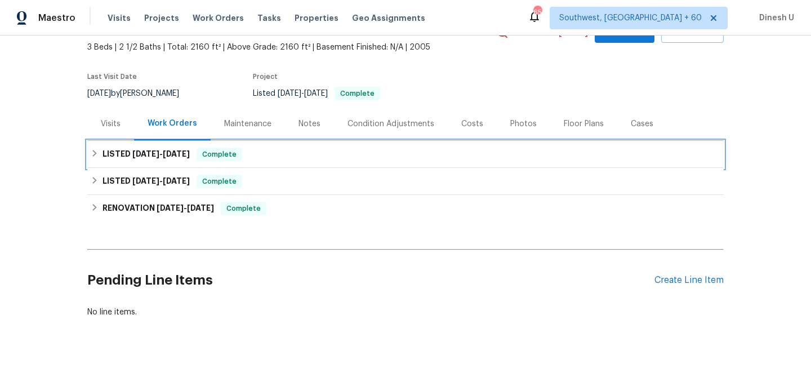
click at [151, 150] on span "8/22/25" at bounding box center [145, 154] width 27 height 8
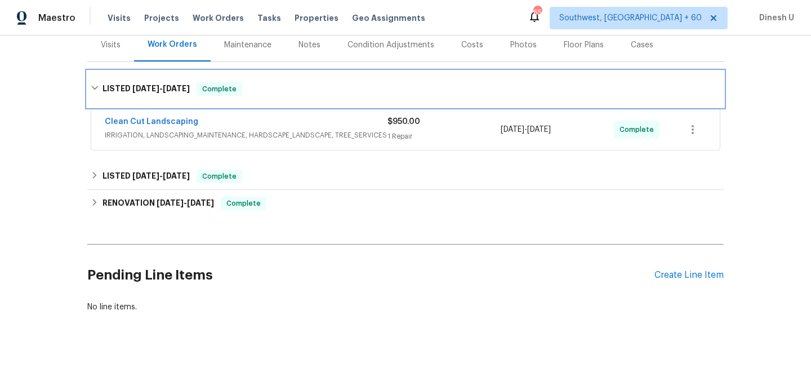
scroll to position [155, 0]
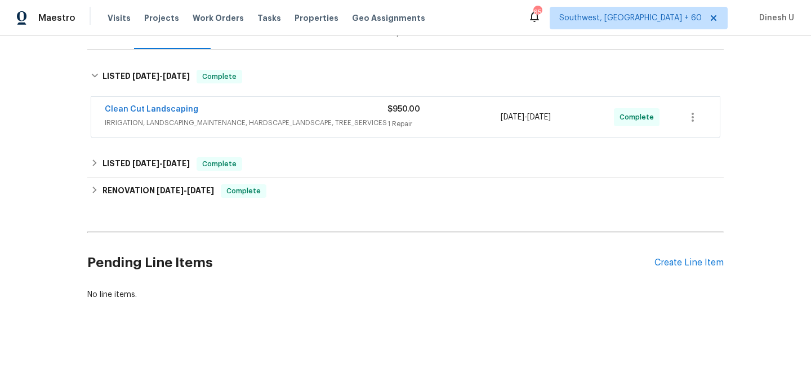
click at [409, 124] on div "1 Repair" at bounding box center [443, 123] width 113 height 11
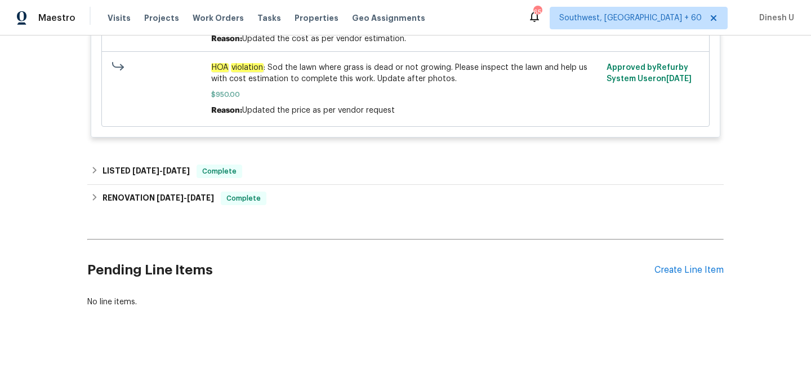
scroll to position [417, 0]
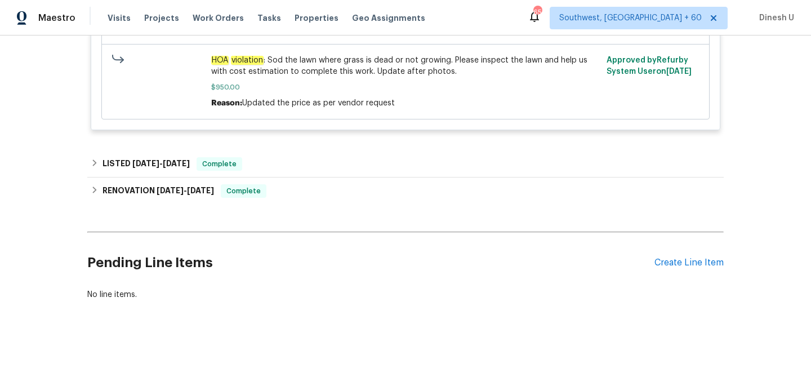
click at [158, 164] on span "7/29/25" at bounding box center [145, 163] width 27 height 8
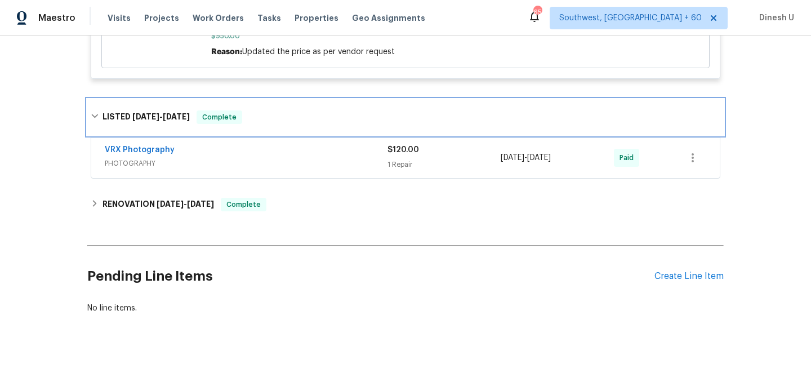
scroll to position [470, 0]
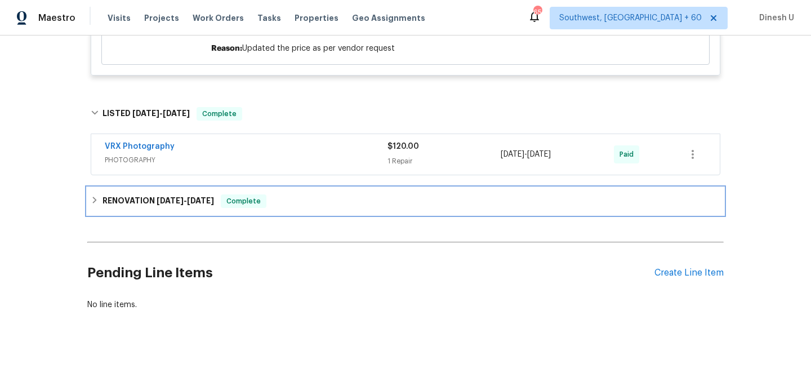
click at [185, 200] on span "7/17/25 - 7/22/25" at bounding box center [185, 201] width 57 height 8
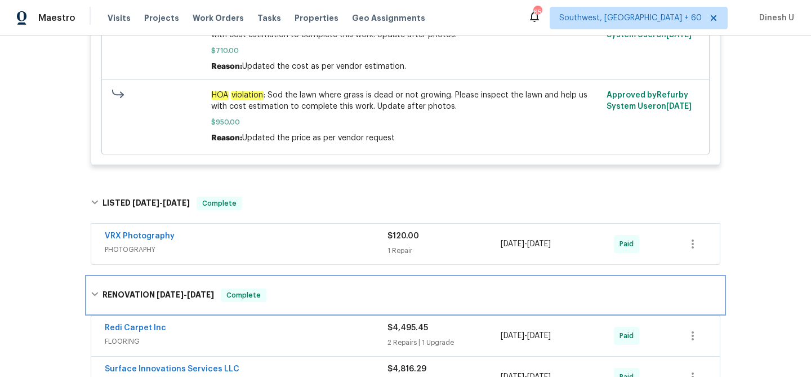
scroll to position [368, 0]
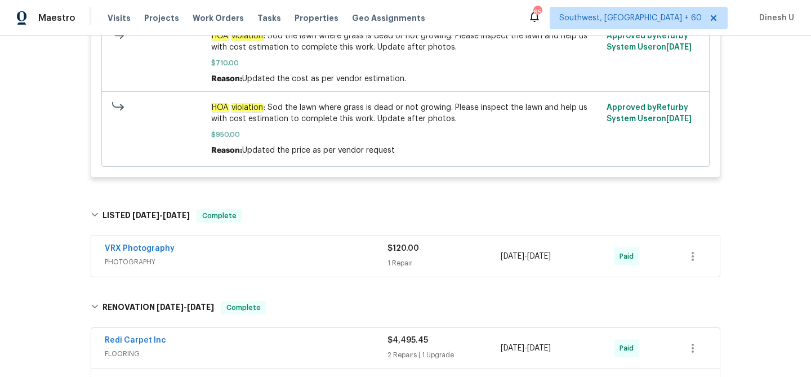
click at [386, 265] on span "PHOTOGRAPHY" at bounding box center [246, 261] width 283 height 11
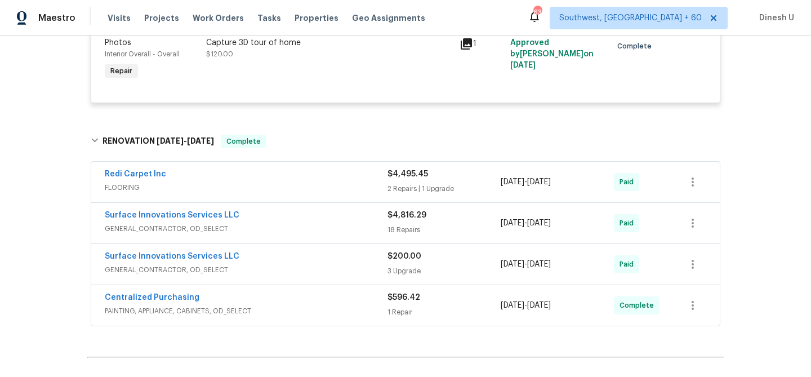
scroll to position [0, 0]
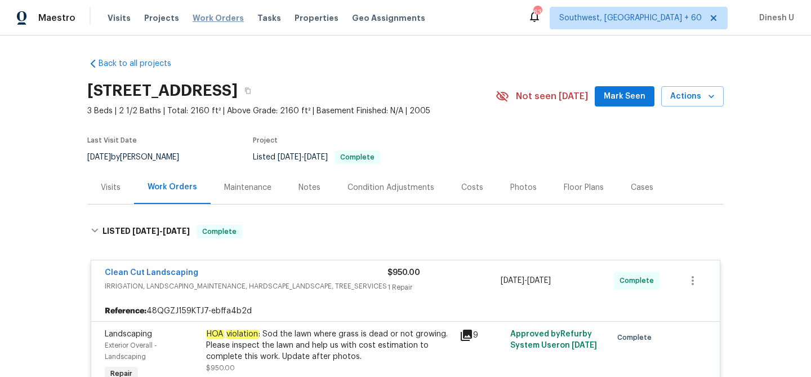
click at [215, 17] on span "Work Orders" at bounding box center [218, 17] width 51 height 11
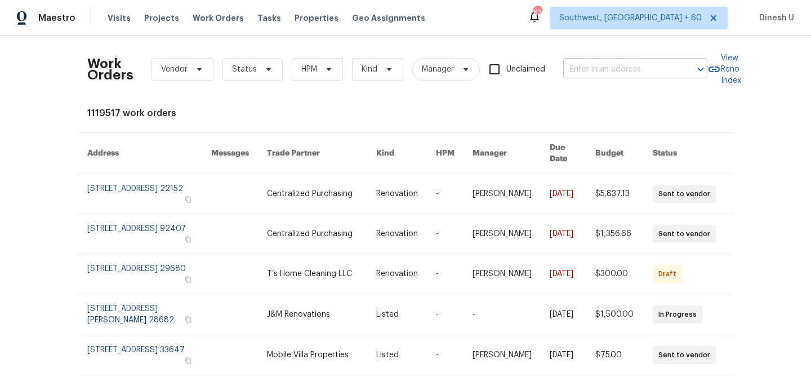
click at [601, 66] on input "text" at bounding box center [619, 69] width 113 height 17
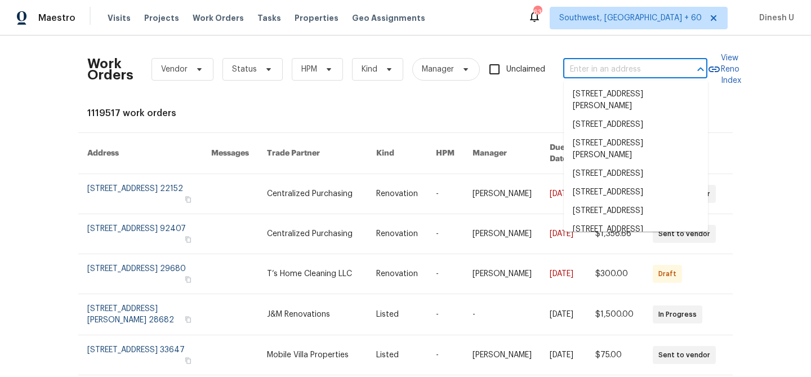
paste input "2683 Beulah Church Rd, Matthews, NC 28104"
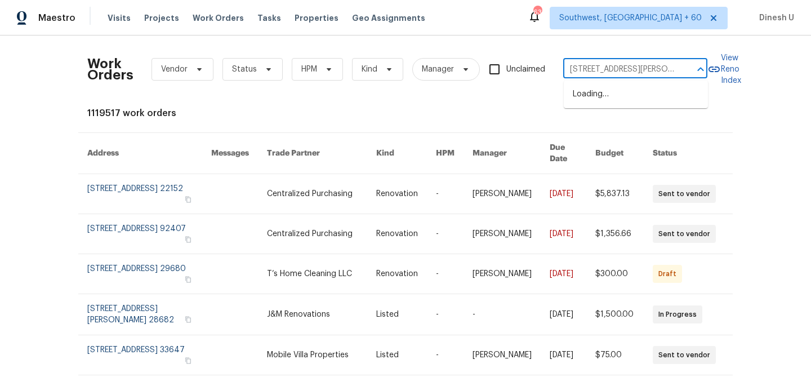
type input "2683 Beulah Church Rd, Matthews, NC 28104"
click at [599, 98] on li "2683 Beulah Church Rd, Matthews, NC 28104" at bounding box center [636, 100] width 144 height 30
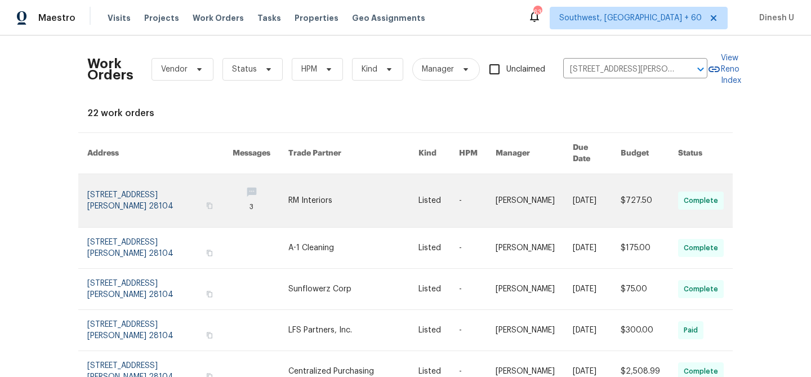
click at [122, 180] on link at bounding box center [159, 200] width 145 height 53
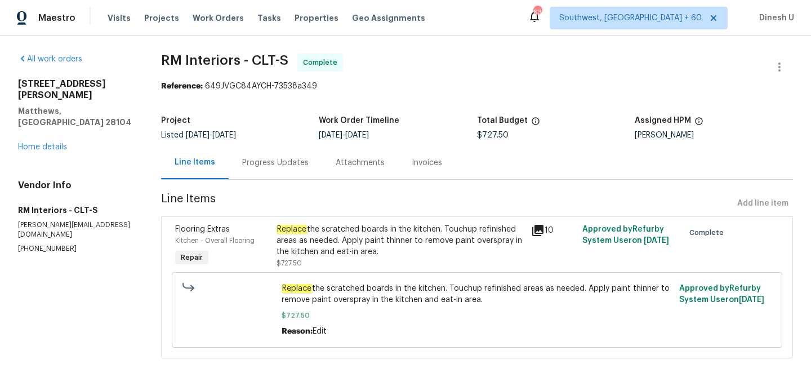
click at [42, 119] on div "2683 Beulah Church Rd Matthews, NC 28104 Home details" at bounding box center [76, 115] width 116 height 74
click at [31, 143] on link "Home details" at bounding box center [42, 147] width 49 height 8
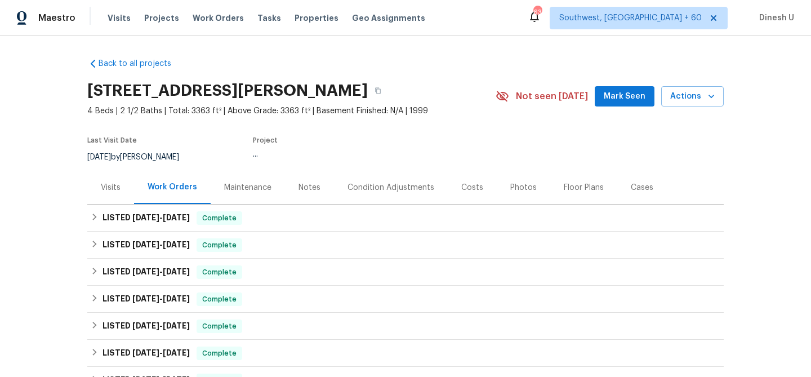
scroll to position [74, 0]
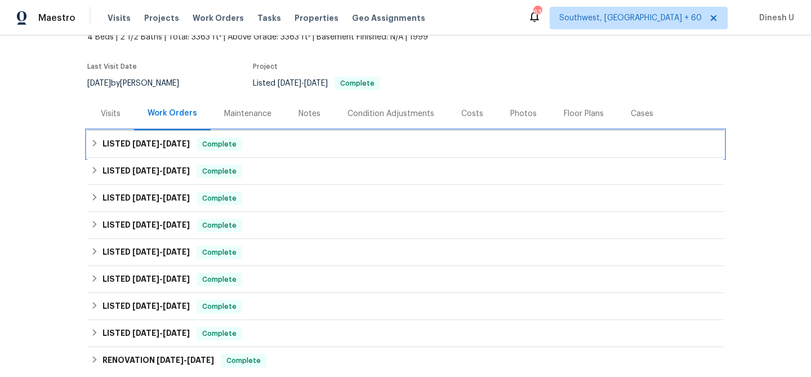
click at [164, 142] on span "9/10/25" at bounding box center [176, 144] width 27 height 8
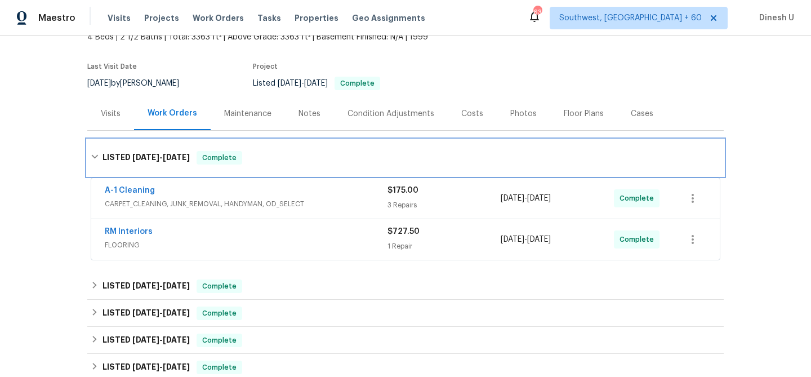
scroll to position [138, 0]
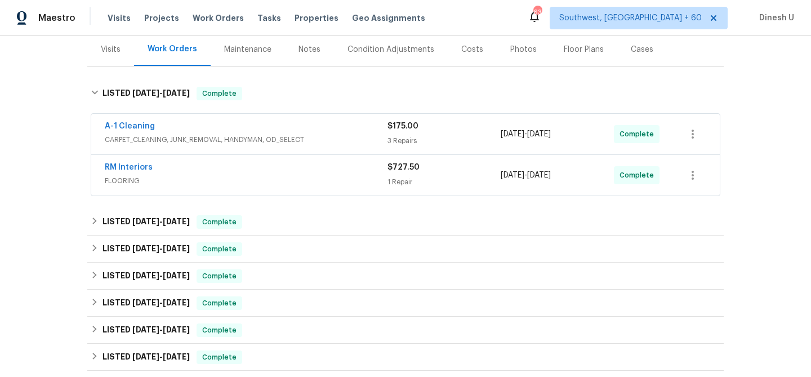
click at [398, 135] on div "3 Repairs" at bounding box center [443, 140] width 113 height 11
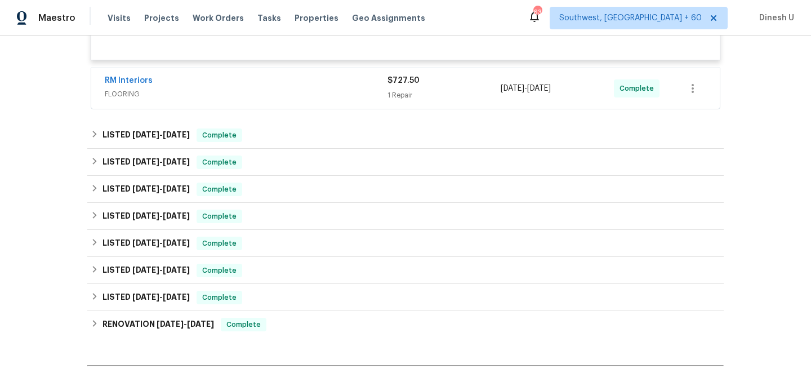
scroll to position [501, 0]
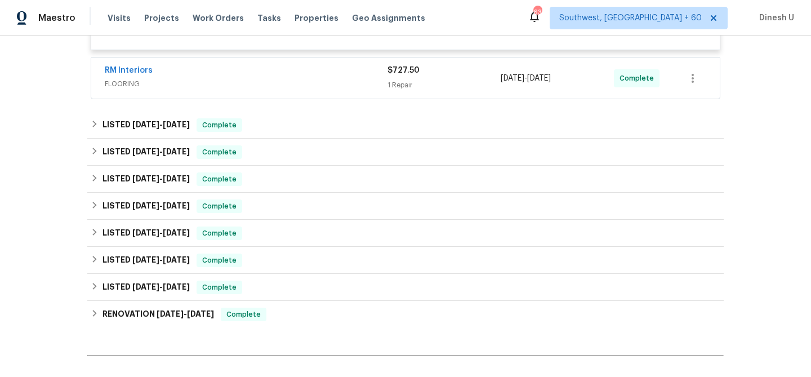
click at [395, 86] on div "1 Repair" at bounding box center [443, 84] width 113 height 11
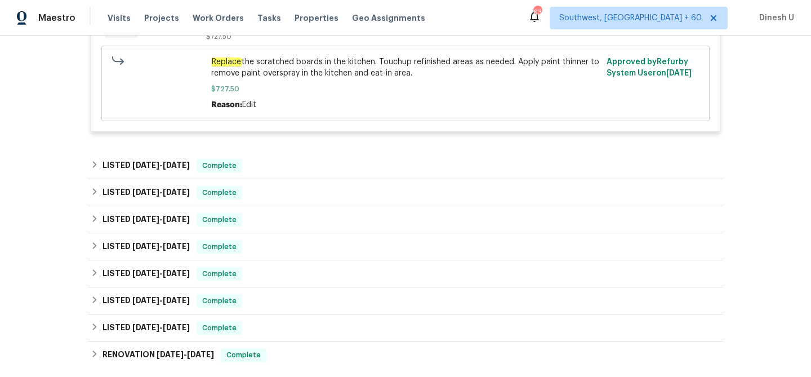
scroll to position [694, 0]
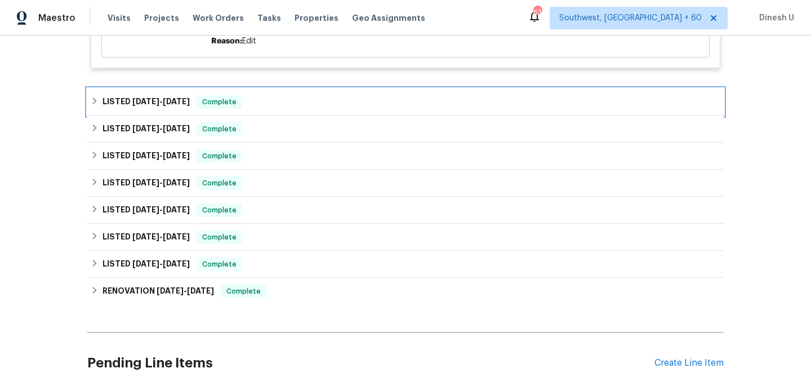
click at [168, 104] on span "8/28/25" at bounding box center [176, 101] width 27 height 8
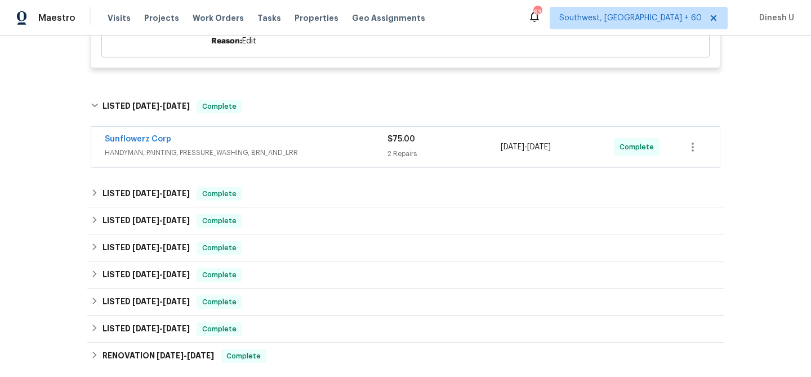
click at [398, 151] on div "2 Repairs" at bounding box center [443, 153] width 113 height 11
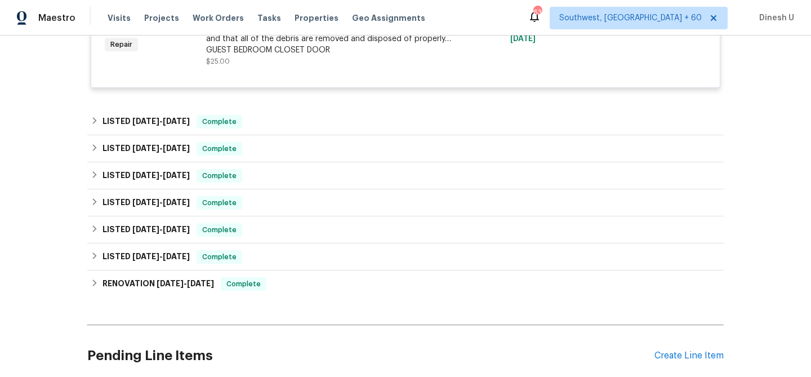
scroll to position [1120, 0]
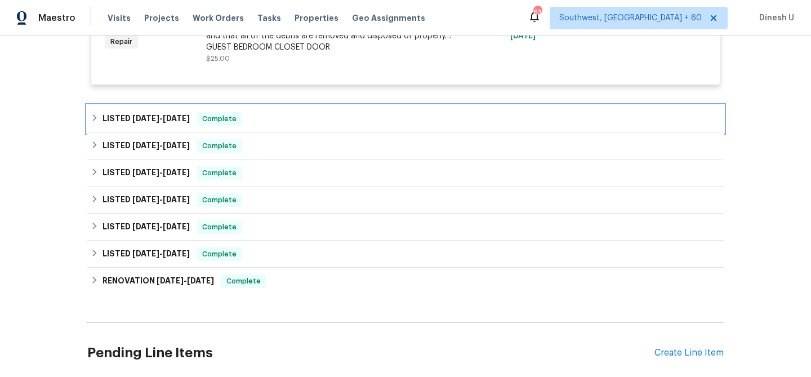
click at [185, 118] on span "7/14/25" at bounding box center [176, 118] width 27 height 8
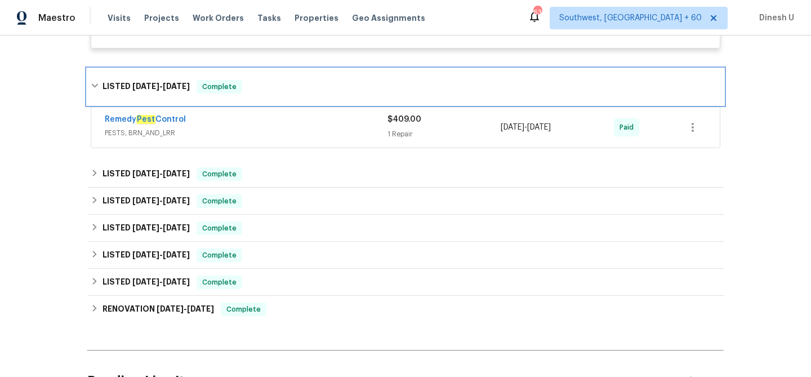
scroll to position [1165, 0]
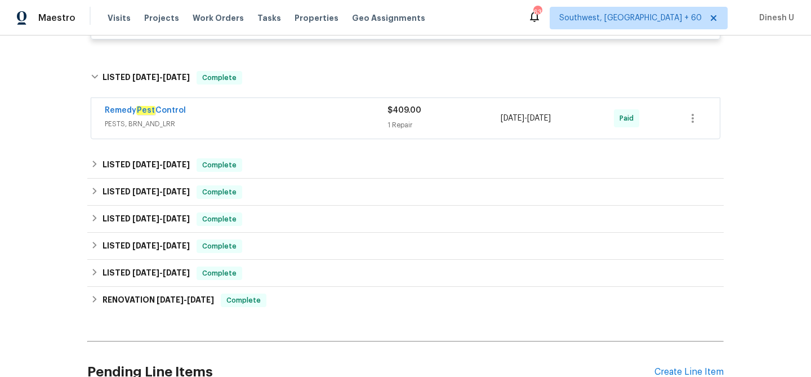
click at [413, 122] on div "1 Repair" at bounding box center [443, 124] width 113 height 11
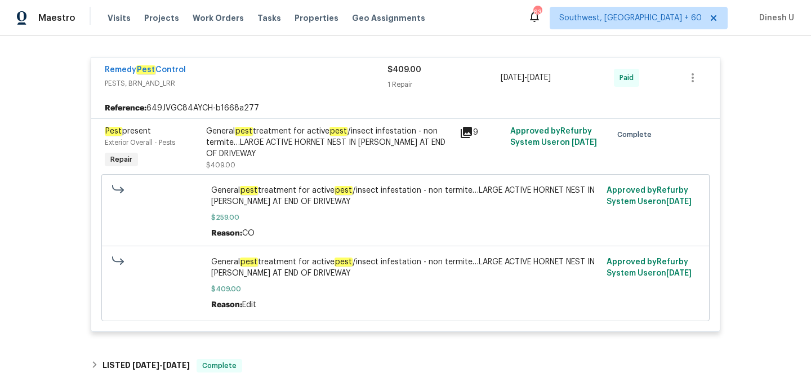
scroll to position [1228, 0]
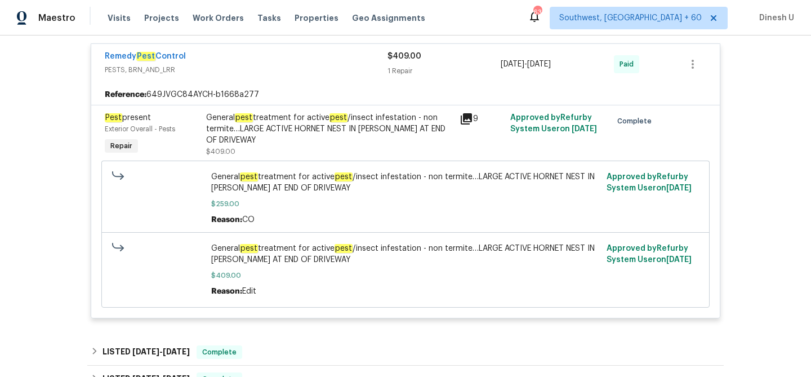
click at [304, 153] on div "General pest treatment for active pest /insect infestation - non termite…LARGE …" at bounding box center [329, 134] width 247 height 45
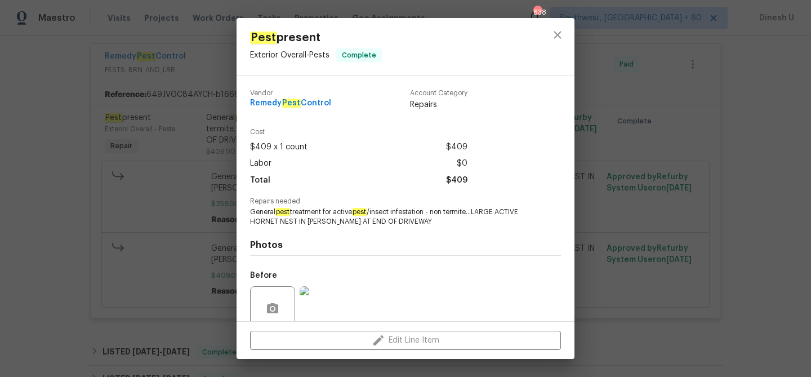
click at [194, 144] on div "Pest present Exterior Overall - Pests Complete Vendor Remedy Pest Control Accou…" at bounding box center [405, 188] width 811 height 377
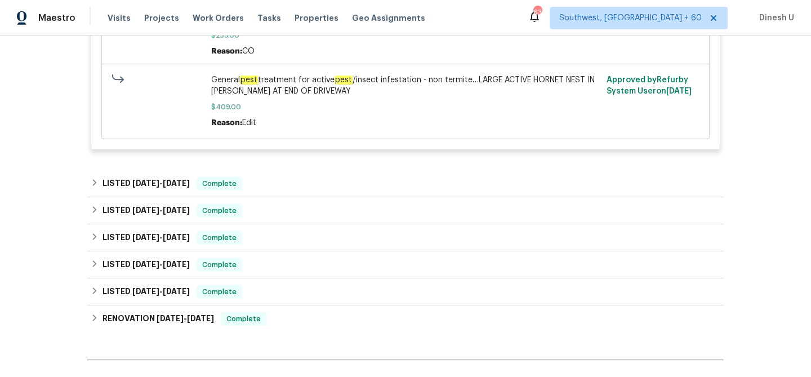
scroll to position [1406, 0]
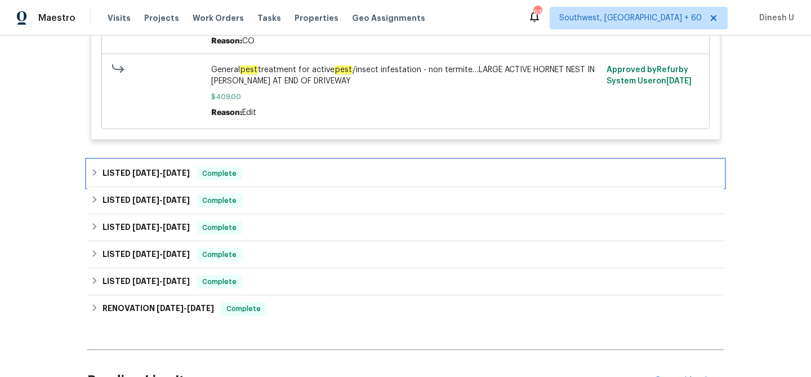
click at [158, 172] on span "7/10/25" at bounding box center [145, 173] width 27 height 8
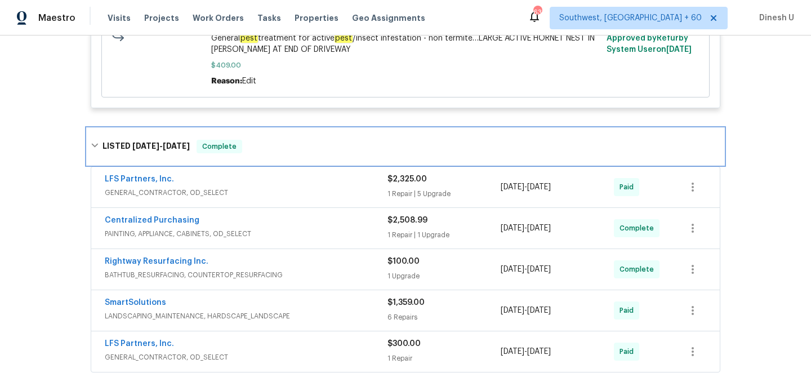
scroll to position [1445, 0]
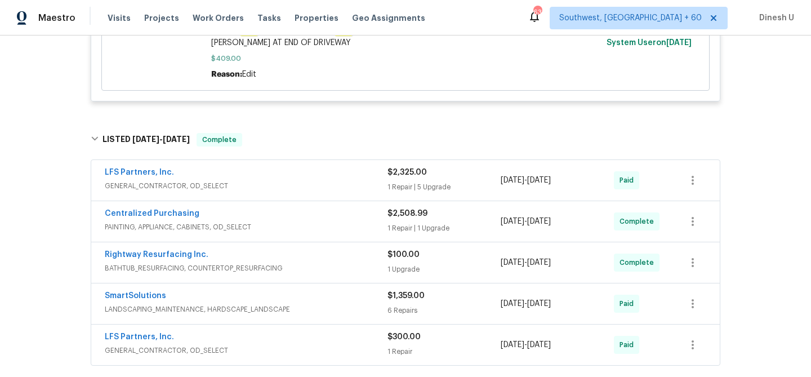
click at [405, 185] on div "1 Repair | 5 Upgrade" at bounding box center [443, 186] width 113 height 11
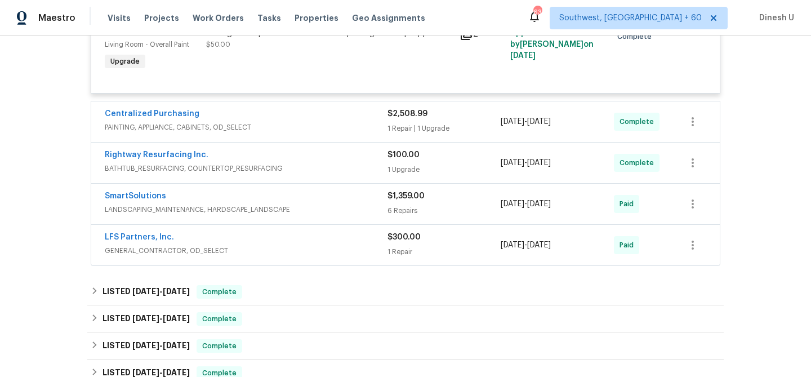
scroll to position [2165, 0]
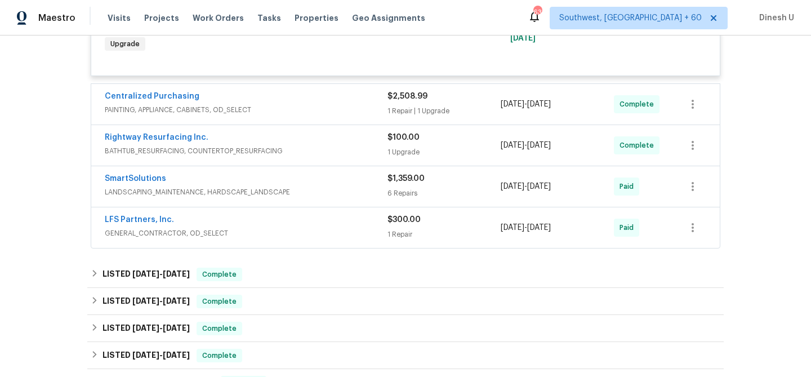
click at [398, 110] on div "1 Repair | 1 Upgrade" at bounding box center [443, 110] width 113 height 11
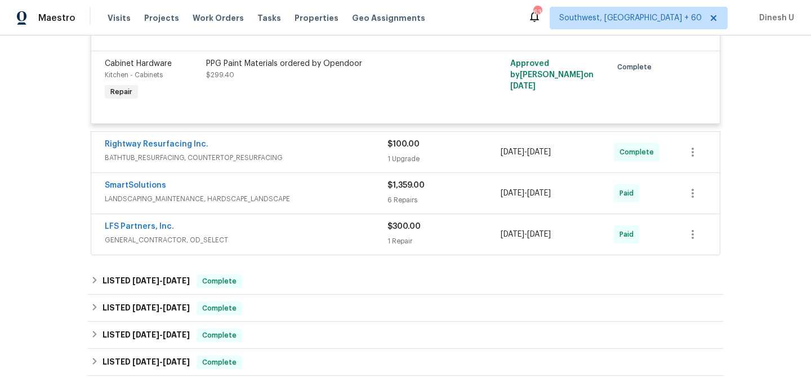
scroll to position [2343, 0]
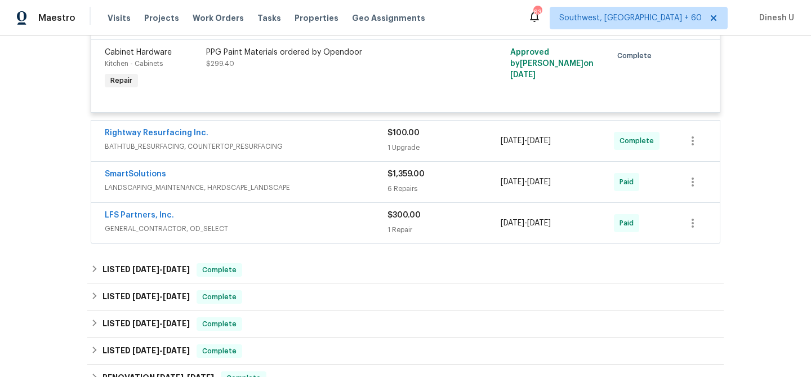
click at [397, 150] on div "1 Upgrade" at bounding box center [443, 147] width 113 height 11
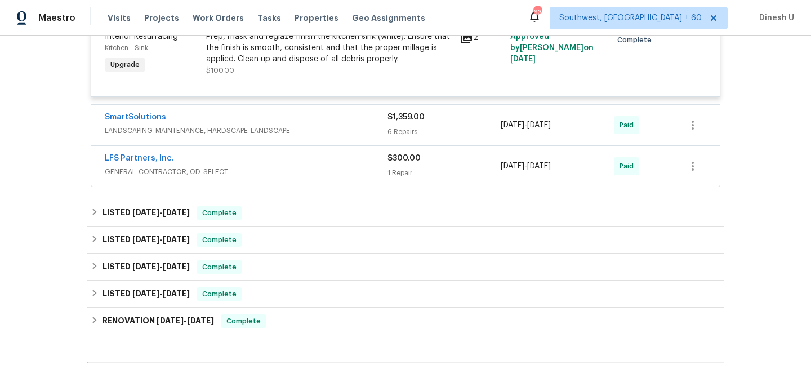
scroll to position [2506, 0]
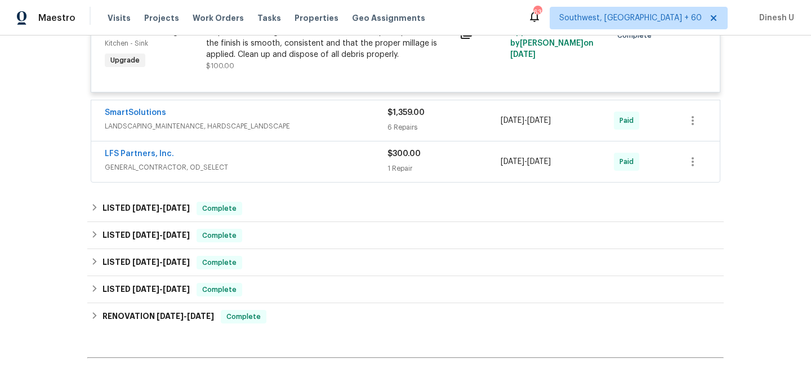
click at [396, 117] on span "$1,359.00" at bounding box center [405, 113] width 37 height 8
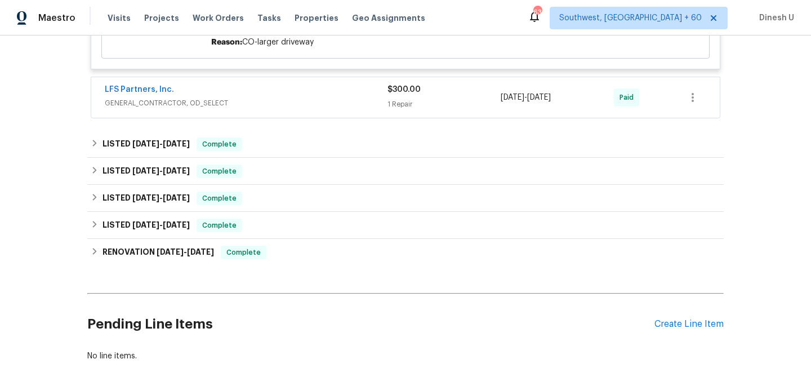
scroll to position [3295, 0]
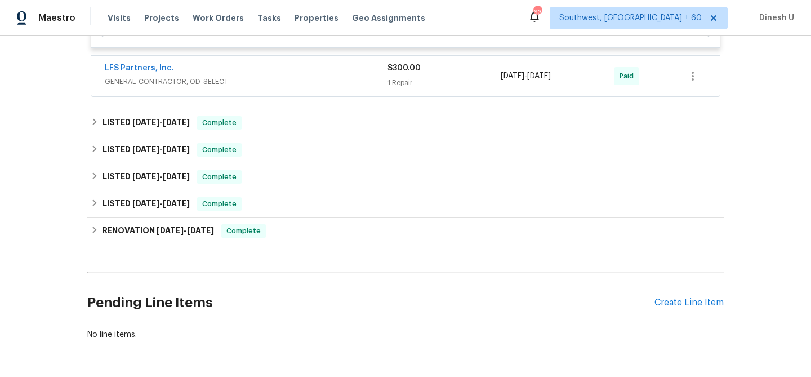
click at [394, 88] on div "1 Repair" at bounding box center [443, 82] width 113 height 11
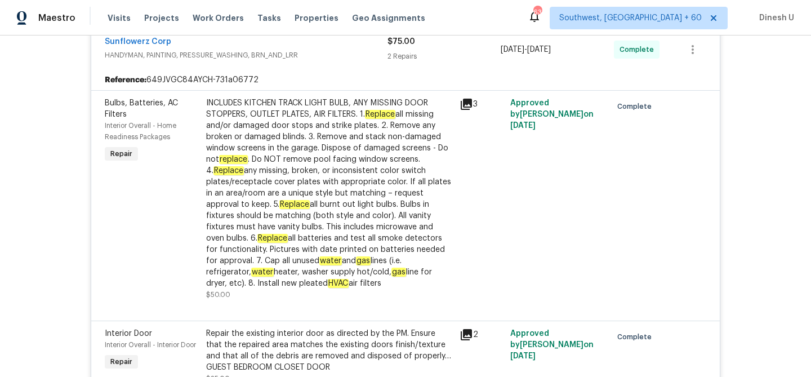
scroll to position [0, 0]
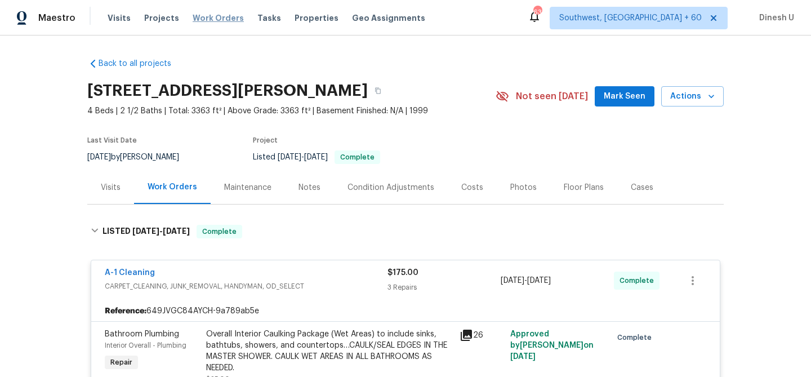
click at [203, 16] on span "Work Orders" at bounding box center [218, 17] width 51 height 11
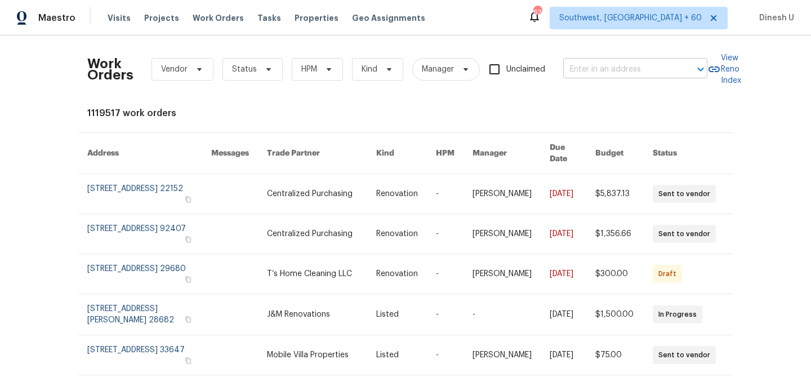
click at [617, 71] on input "text" at bounding box center [619, 69] width 113 height 17
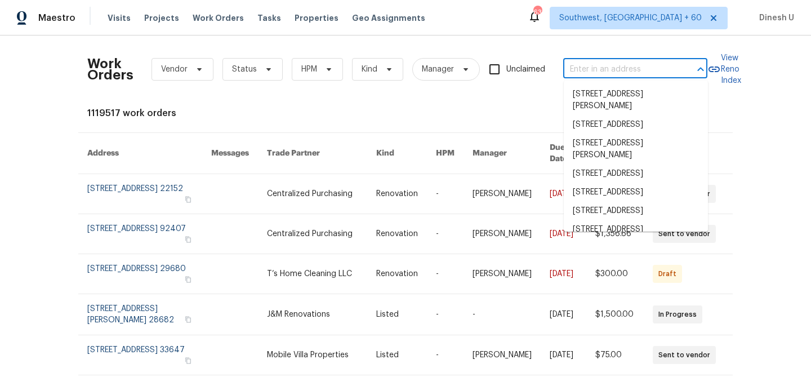
paste input "4973 Royal Adelaide Way Raleigh, NC 27604"
type input "4973 Royal Adelaide Way Raleigh, NC 27604"
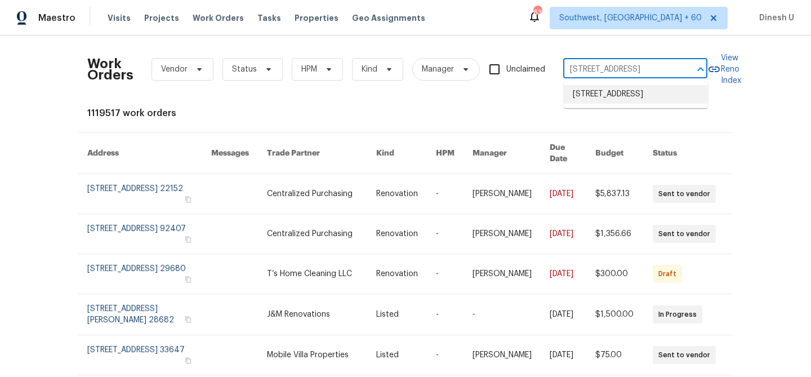
click at [602, 91] on li "4973 Royal Adelaide Way, Raleigh, NC 27604" at bounding box center [636, 94] width 144 height 19
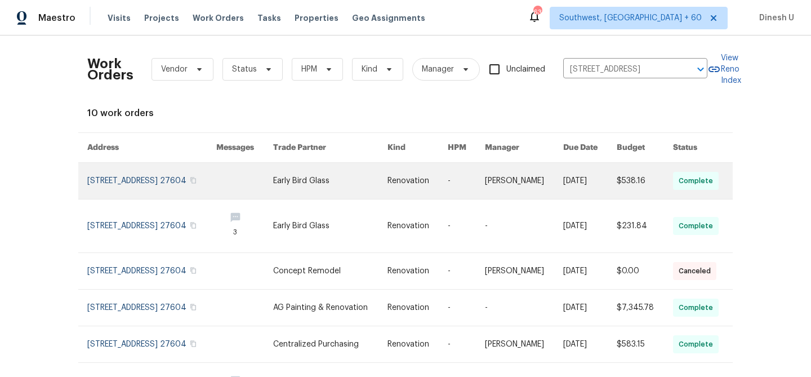
click at [97, 183] on link at bounding box center [151, 181] width 129 height 36
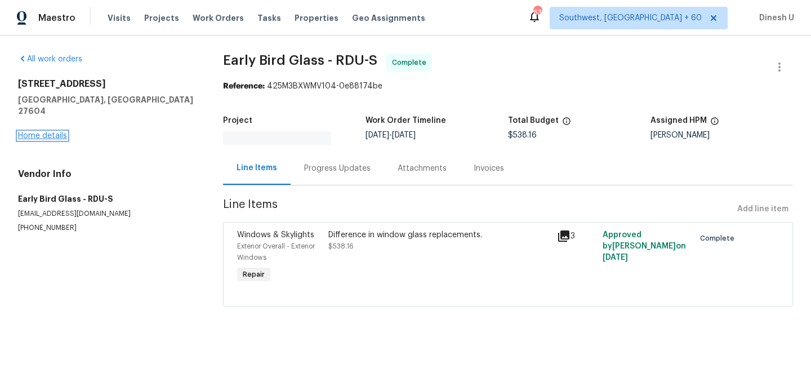
click at [50, 132] on link "Home details" at bounding box center [42, 136] width 49 height 8
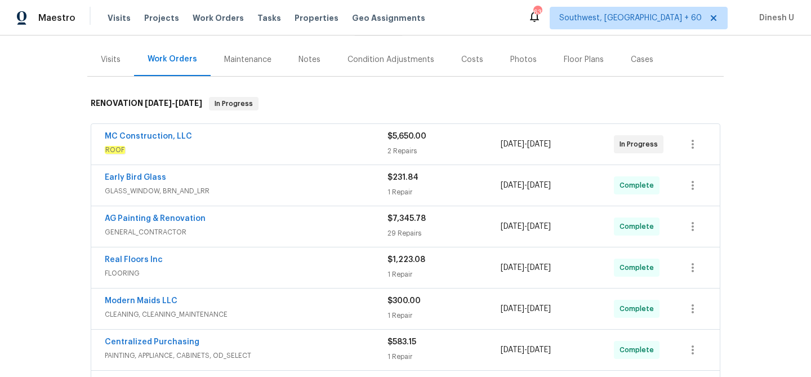
scroll to position [120, 0]
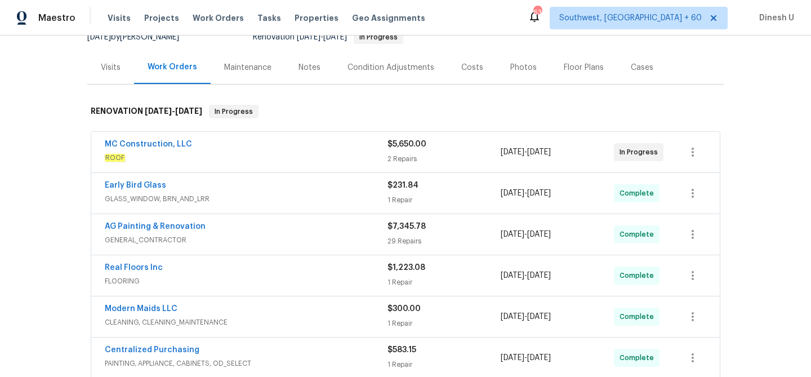
click at [407, 156] on div "2 Repairs" at bounding box center [443, 158] width 113 height 11
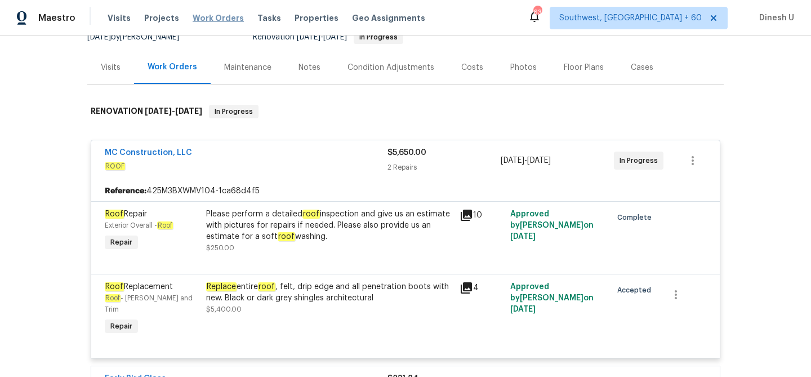
click at [194, 14] on span "Work Orders" at bounding box center [218, 17] width 51 height 11
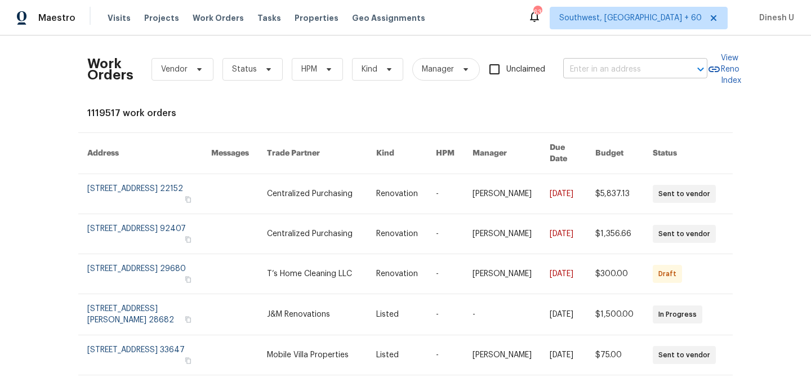
click at [586, 68] on input "text" at bounding box center [619, 69] width 113 height 17
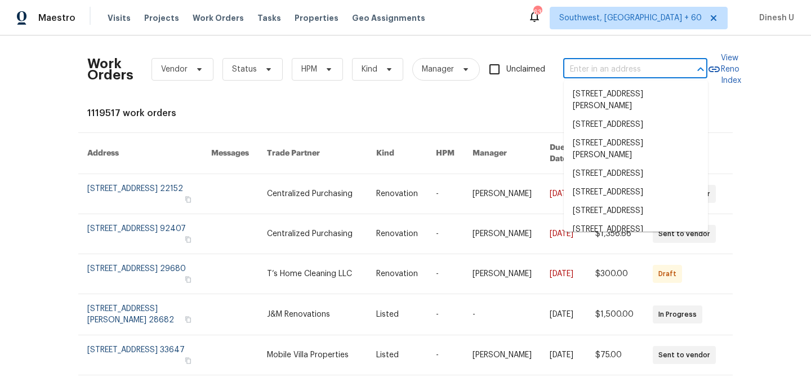
paste input "2030 Chesapeake Dr Rural Hall, NC 27045"
type input "2030 Chesapeake Dr Rural Hall, NC 27045"
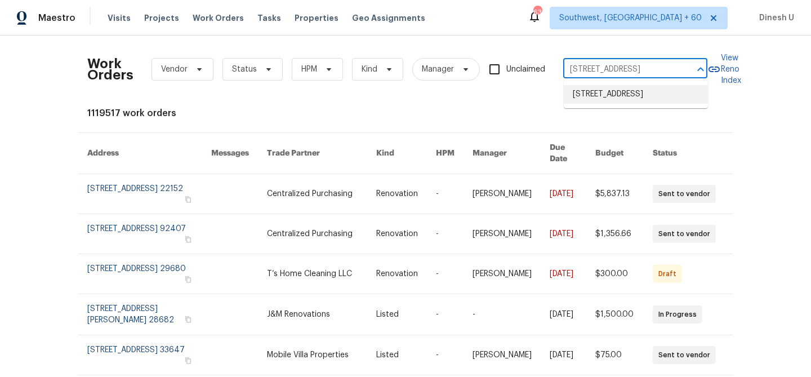
click at [576, 95] on li "2030 Chesapeake Dr, Rural Hall, NC 27045" at bounding box center [636, 94] width 144 height 19
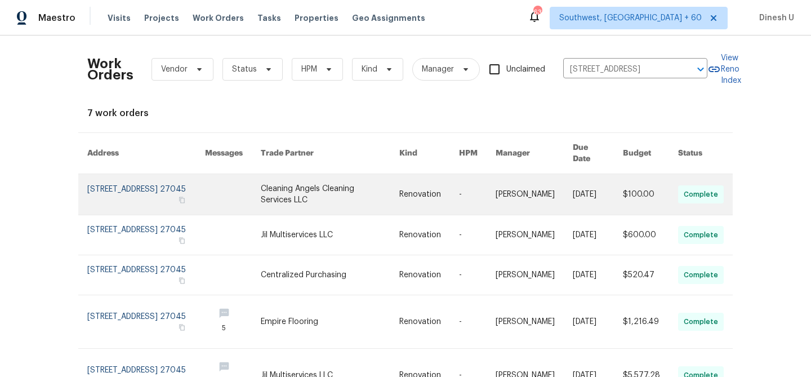
click at [98, 174] on link at bounding box center [146, 194] width 118 height 41
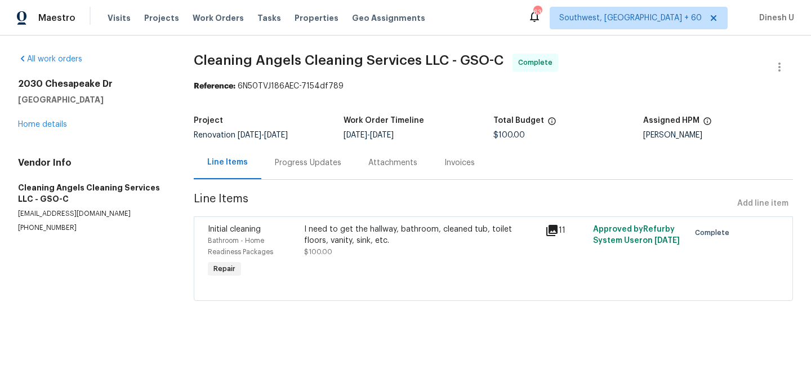
click at [34, 130] on div "All work orders 2030 Chesapeake Dr Rural Hall, NC 27045 Home details Vendor Inf…" at bounding box center [92, 143] width 149 height 179
click at [39, 123] on link "Home details" at bounding box center [42, 125] width 49 height 8
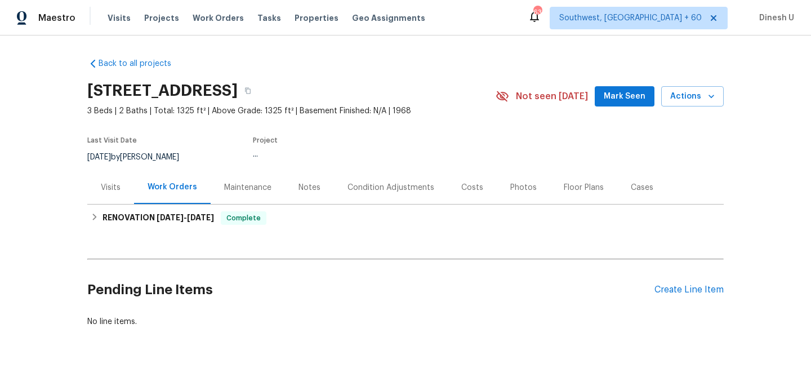
scroll to position [27, 0]
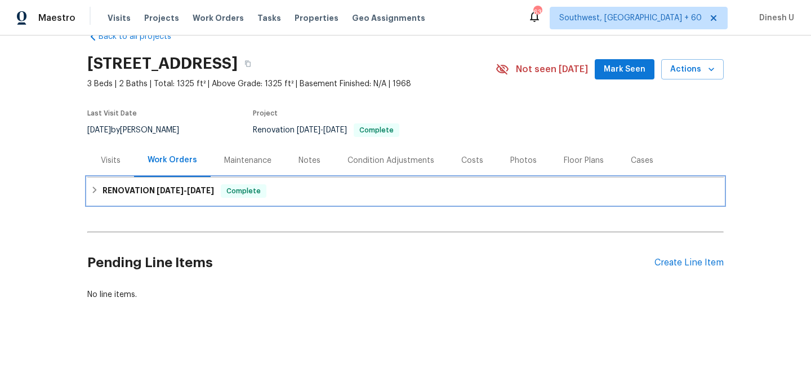
click at [185, 183] on div "RENOVATION 9/3/25 - 9/12/25 Complete" at bounding box center [405, 190] width 636 height 27
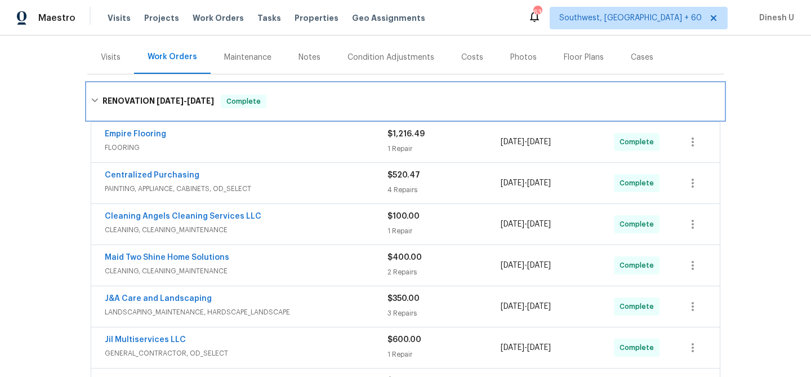
scroll to position [0, 0]
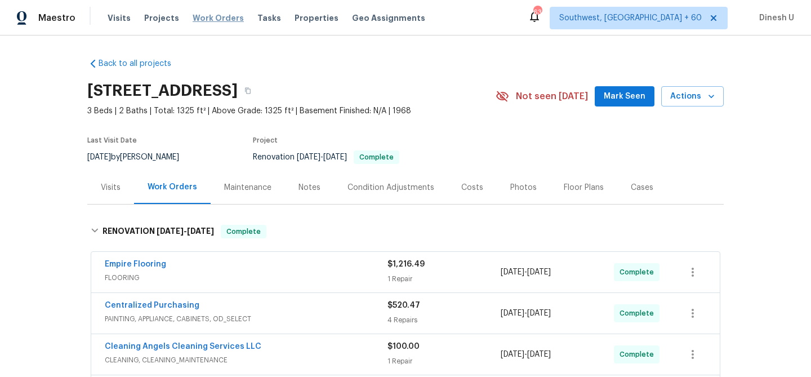
click at [203, 15] on span "Work Orders" at bounding box center [218, 17] width 51 height 11
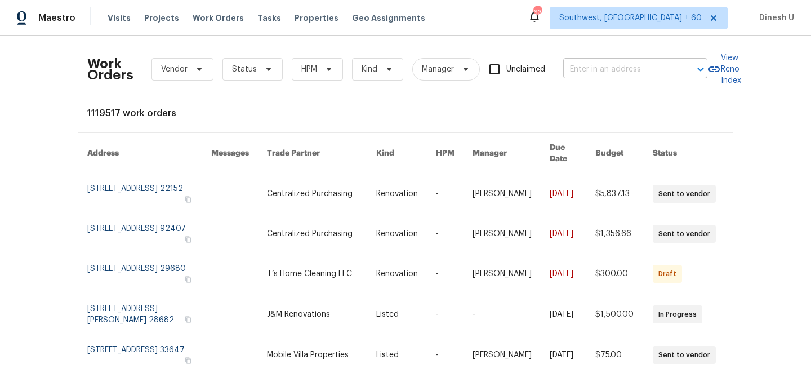
click at [583, 70] on input "text" at bounding box center [619, 69] width 113 height 17
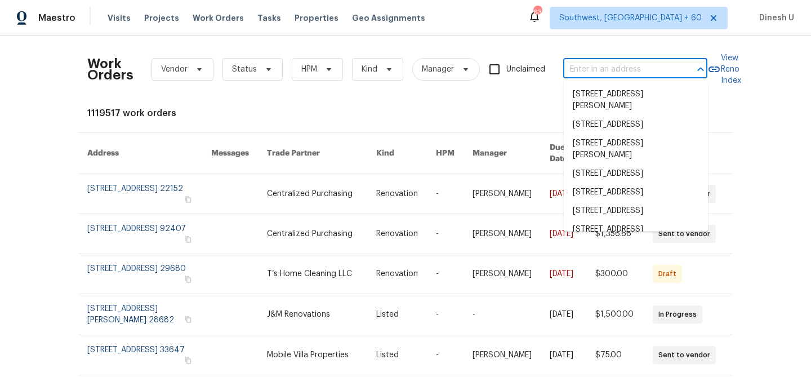
paste input "8062 Holland Park St Chino, CA 91708"
type input "8062 Holland Park St Chino, CA 91708"
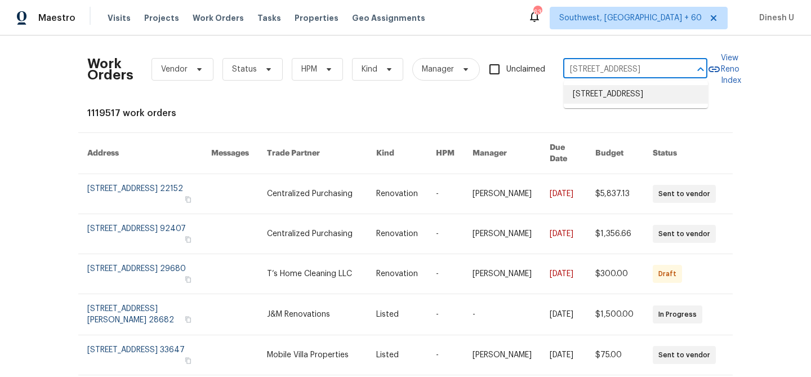
click at [592, 104] on li "8062 Holland Park St, Chino, CA 91708" at bounding box center [636, 94] width 144 height 19
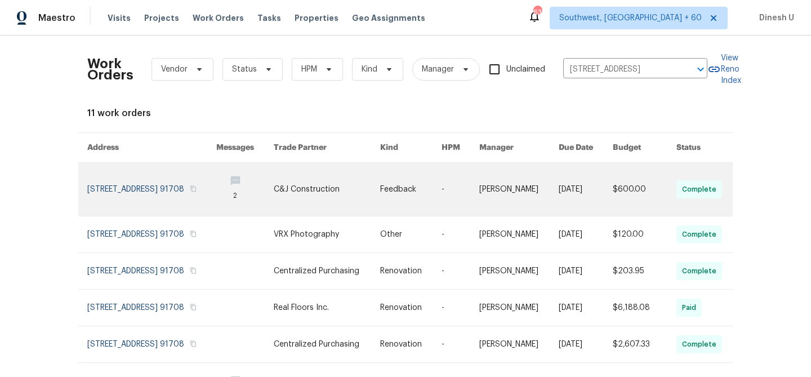
click at [142, 175] on link at bounding box center [151, 189] width 129 height 53
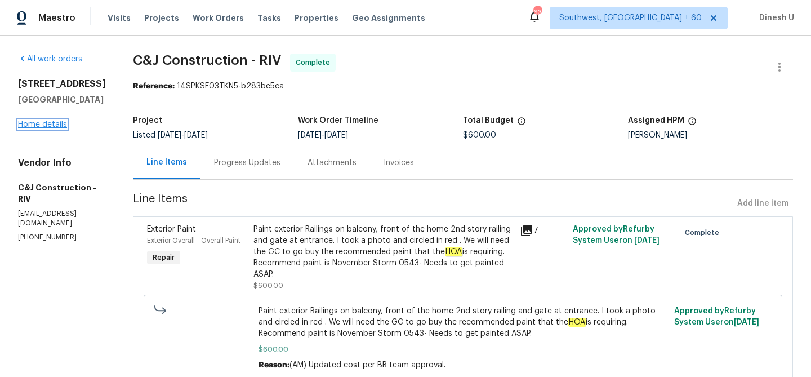
click at [38, 126] on link "Home details" at bounding box center [42, 125] width 49 height 8
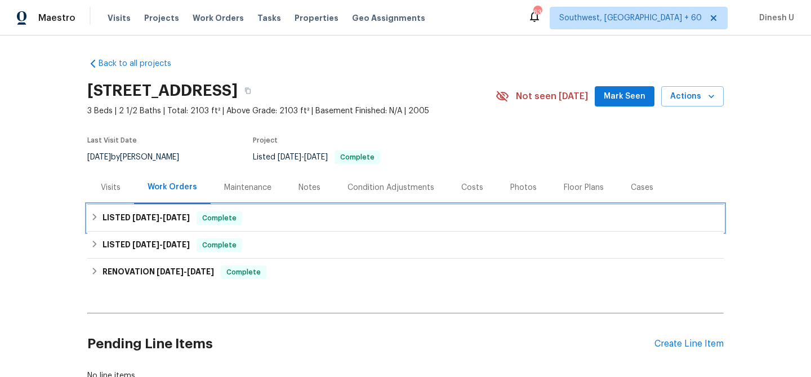
click at [146, 220] on span "9/10/25" at bounding box center [145, 217] width 27 height 8
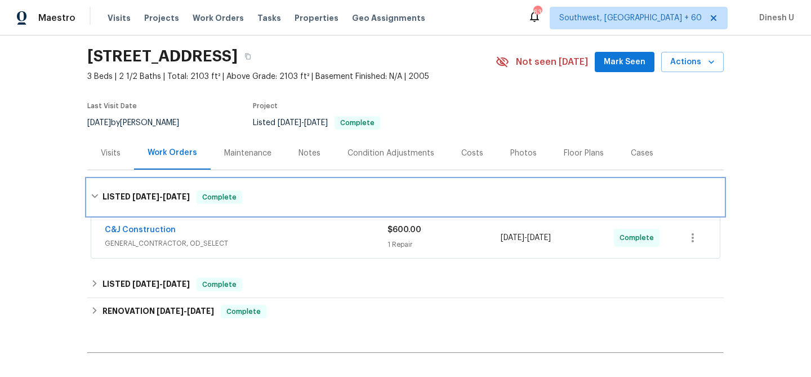
scroll to position [70, 0]
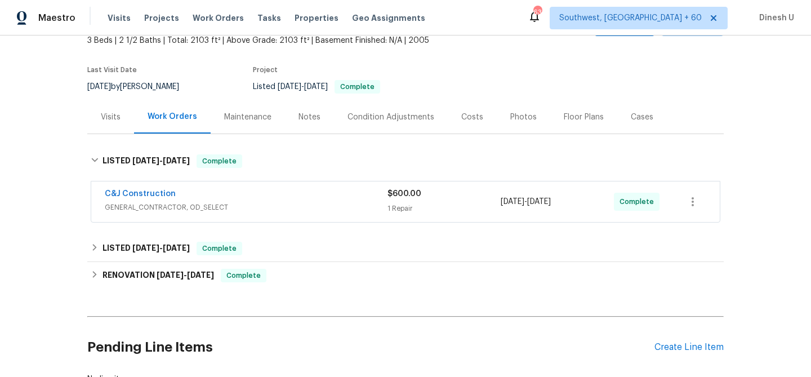
click at [402, 197] on span "$600.00" at bounding box center [404, 194] width 34 height 8
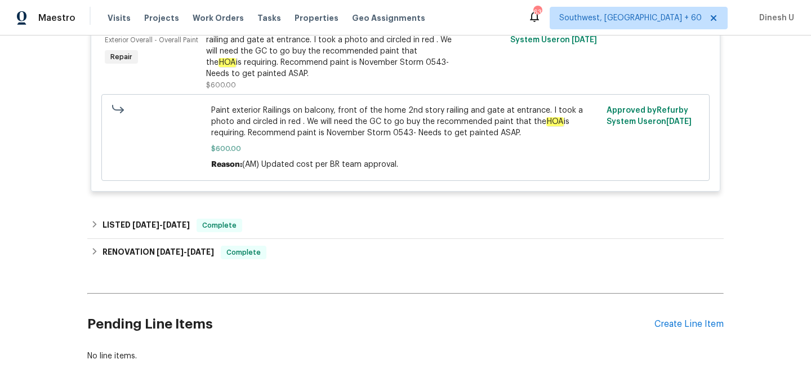
scroll to position [350, 0]
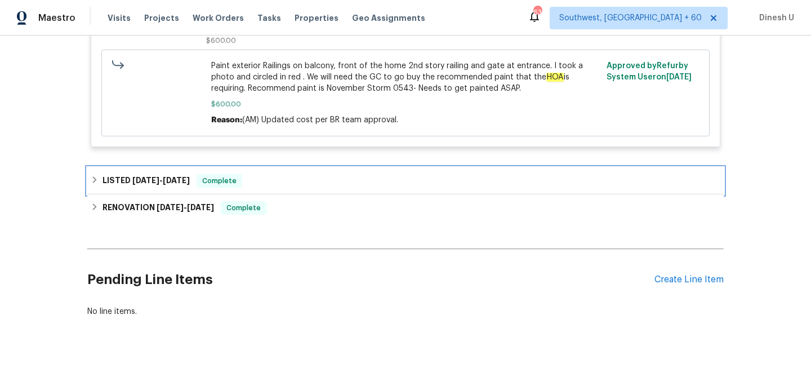
click at [189, 178] on span "8/27/25" at bounding box center [176, 180] width 27 height 8
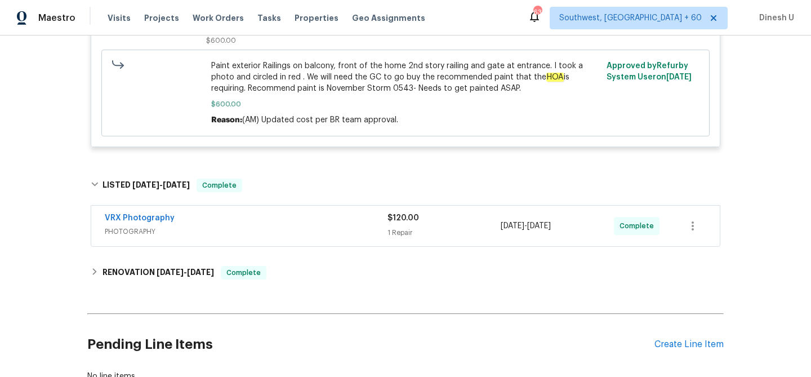
click at [387, 231] on div "1 Repair" at bounding box center [443, 232] width 113 height 11
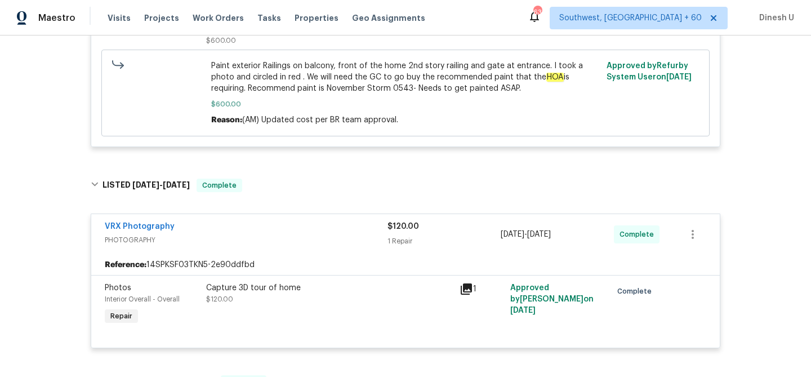
scroll to position [0, 0]
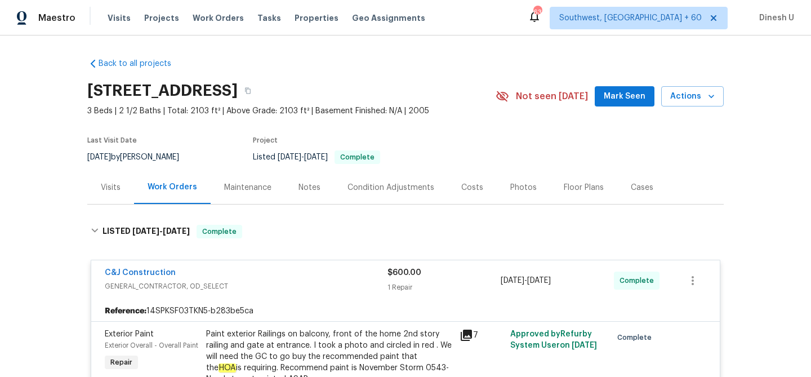
click at [106, 185] on div "Visits" at bounding box center [111, 187] width 20 height 11
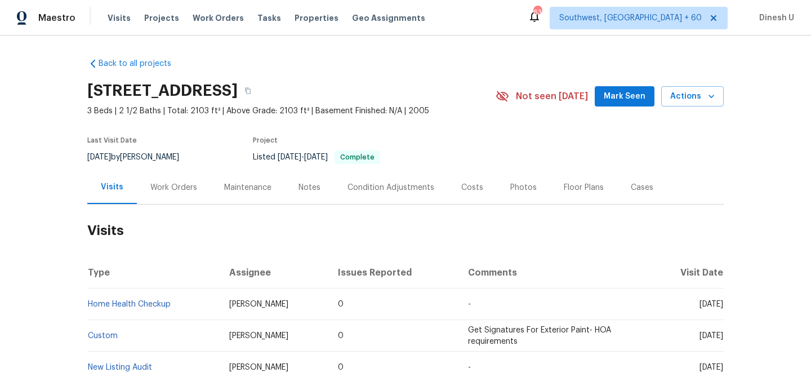
click at [163, 187] on div "Work Orders" at bounding box center [173, 187] width 47 height 11
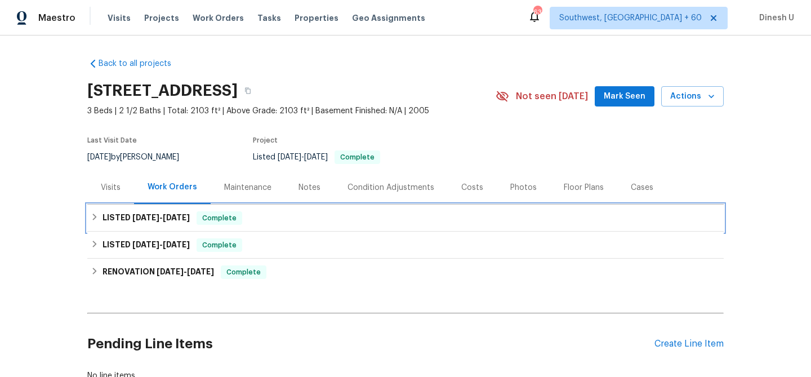
click at [163, 217] on span "9/10/25 - 9/15/25" at bounding box center [160, 217] width 57 height 8
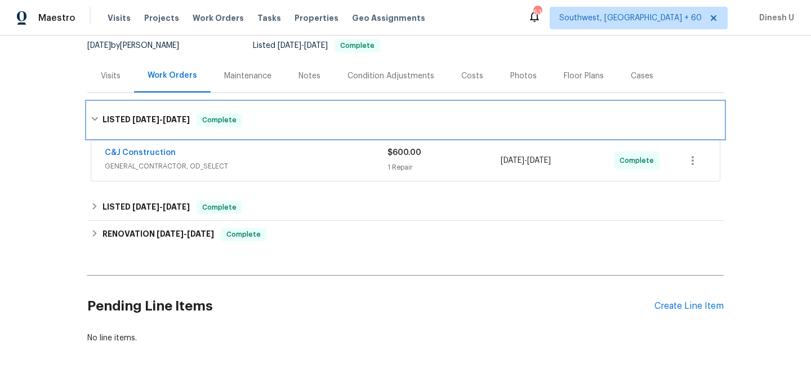
scroll to position [128, 0]
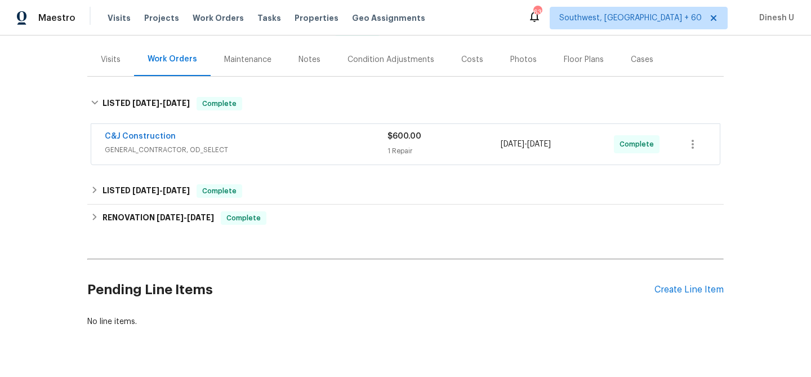
click at [403, 142] on div "$600.00 1 Repair" at bounding box center [443, 144] width 113 height 27
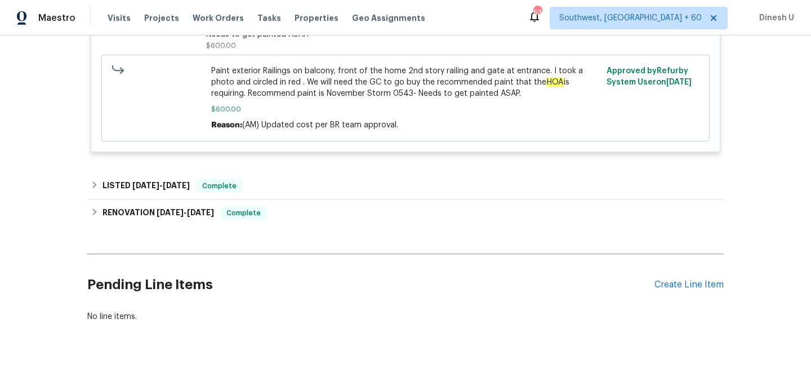
scroll to position [367, 0]
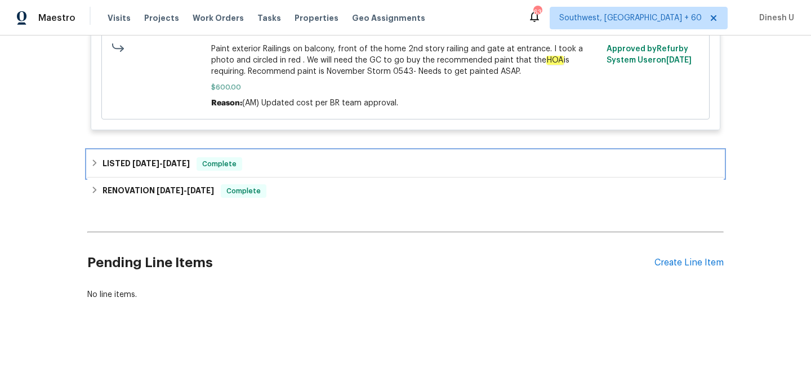
click at [150, 161] on span "8/26/25" at bounding box center [145, 163] width 27 height 8
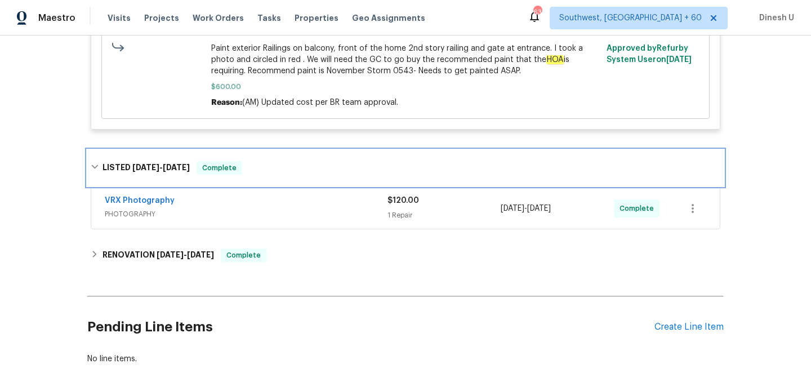
scroll to position [423, 0]
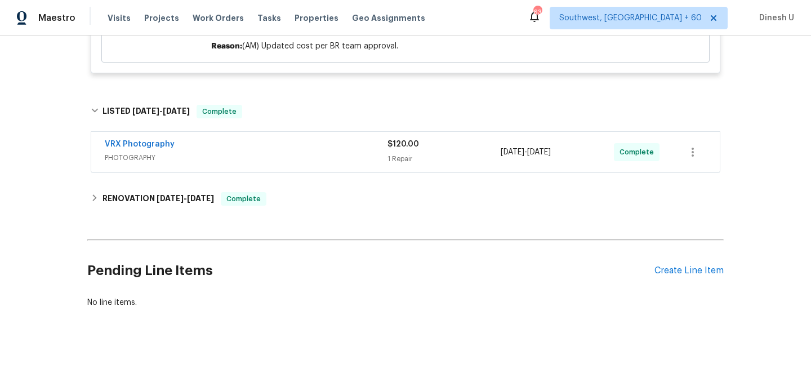
click at [410, 157] on div "1 Repair" at bounding box center [443, 158] width 113 height 11
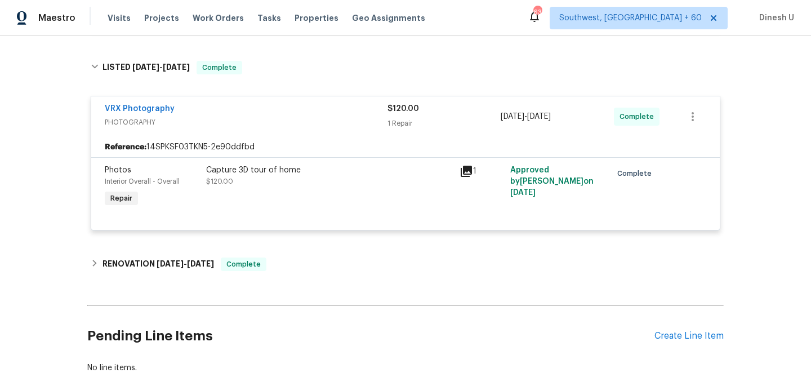
scroll to position [541, 0]
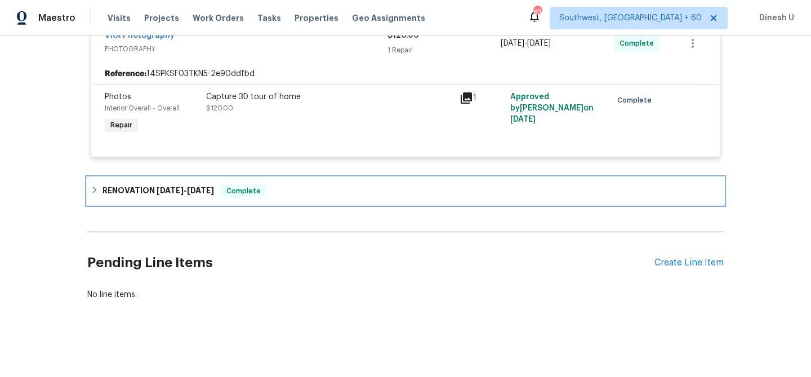
click at [166, 185] on h6 "RENOVATION 8/11/25 - 8/20/25" at bounding box center [158, 191] width 112 height 14
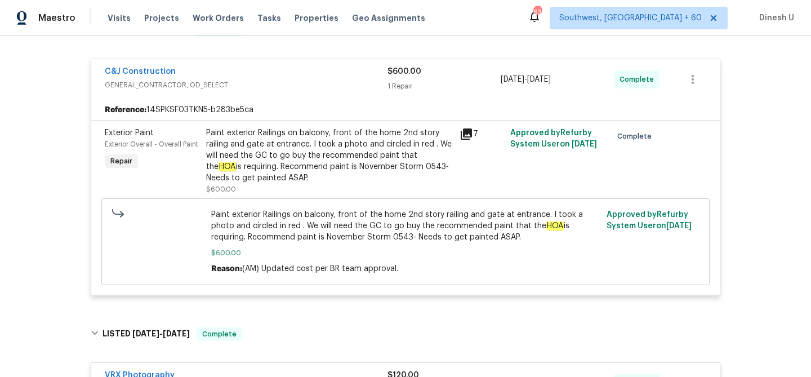
scroll to position [0, 0]
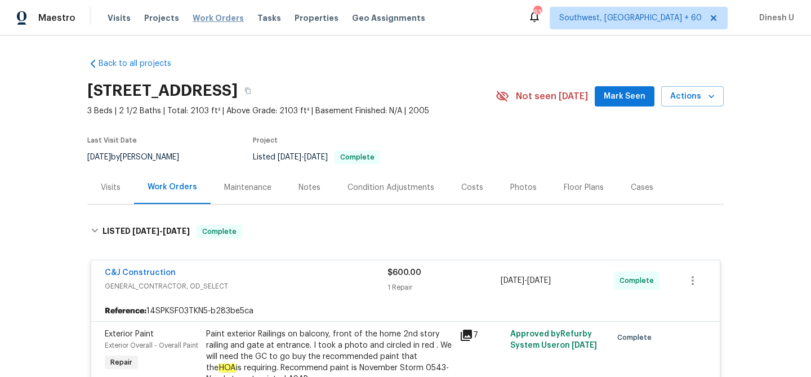
click at [204, 16] on span "Work Orders" at bounding box center [218, 17] width 51 height 11
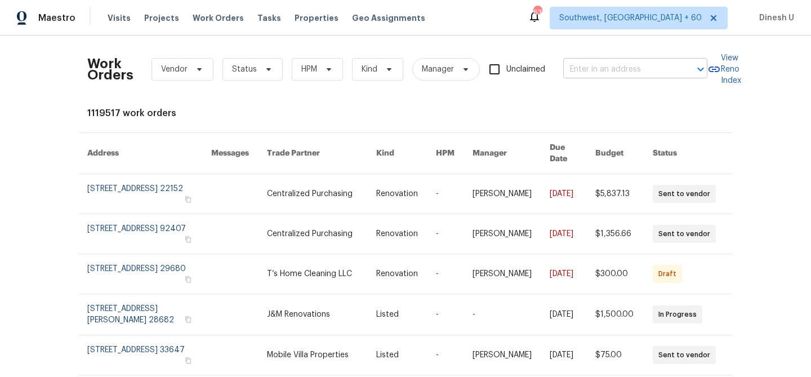
click at [585, 72] on input "text" at bounding box center [619, 69] width 113 height 17
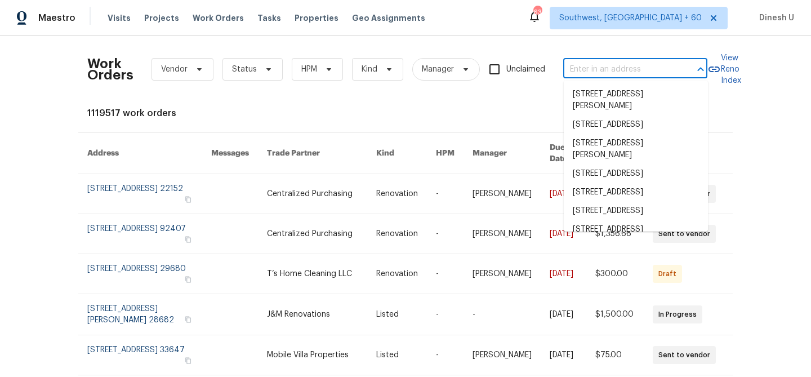
paste input "4007 Summerberry Dr Fayetteville, NC 28306"
type input "4007 Summerberry Dr Fayetteville, NC 28306"
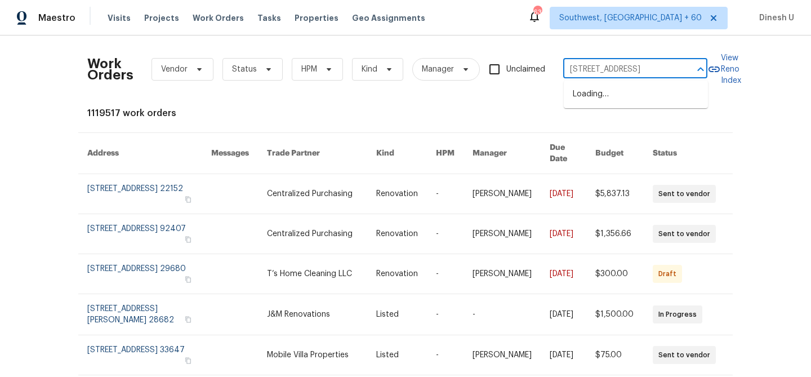
scroll to position [0, 63]
click at [585, 97] on li "4007 Summerberry Dr, Fayetteville, NC 28306" at bounding box center [636, 94] width 144 height 19
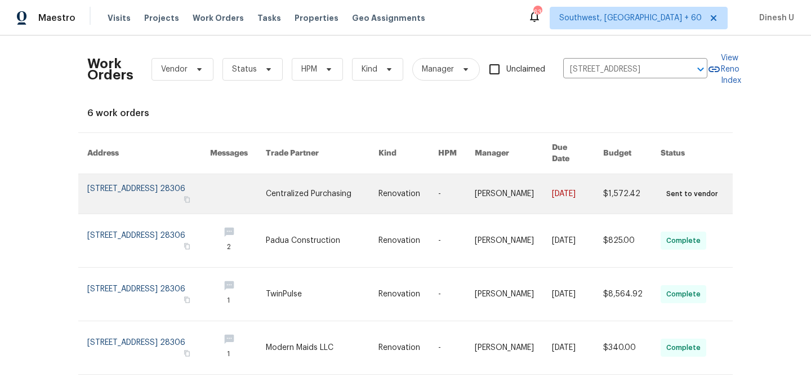
click at [105, 179] on link at bounding box center [148, 193] width 123 height 39
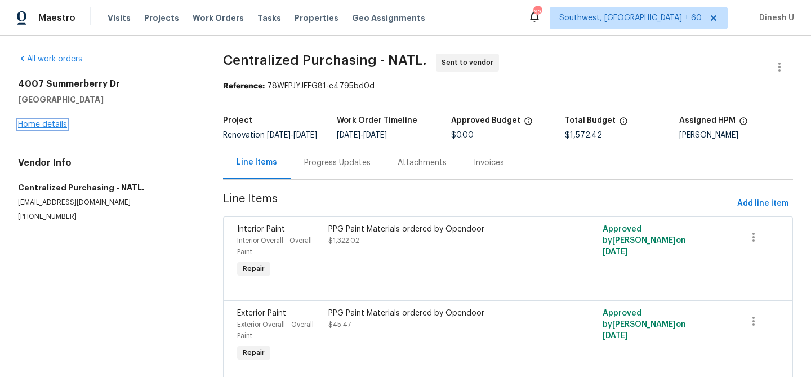
click at [51, 123] on link "Home details" at bounding box center [42, 125] width 49 height 8
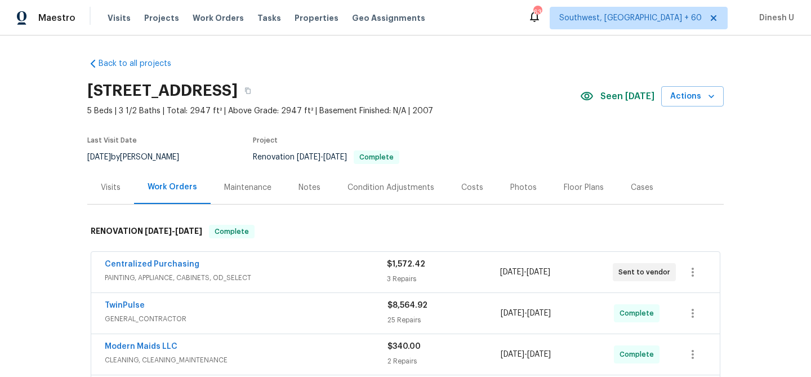
click at [404, 273] on div "$1,572.42 3 Repairs" at bounding box center [443, 271] width 113 height 27
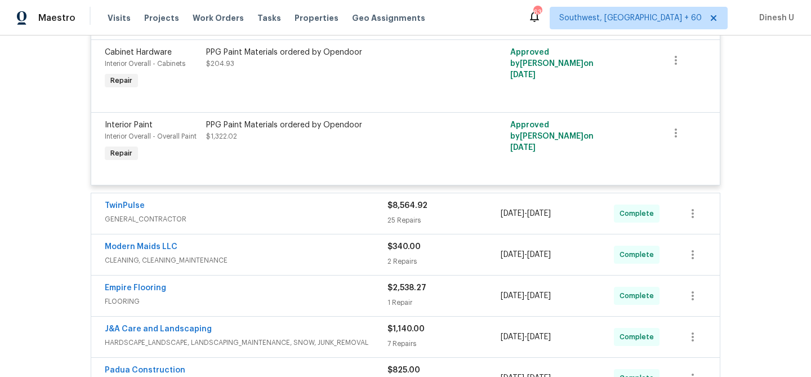
scroll to position [399, 0]
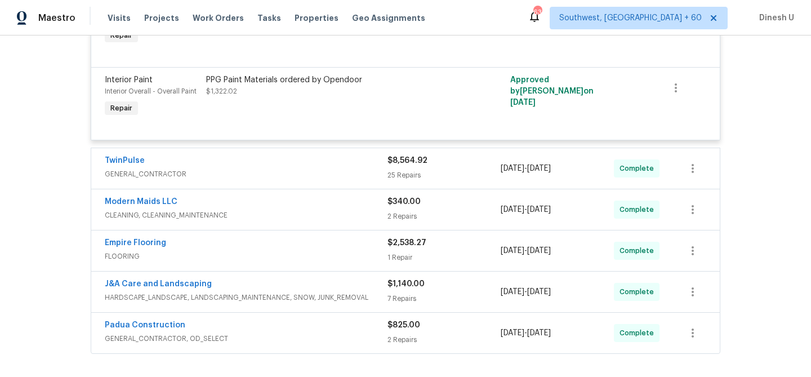
click at [410, 169] on div "$8,564.92 25 Repairs" at bounding box center [443, 168] width 113 height 27
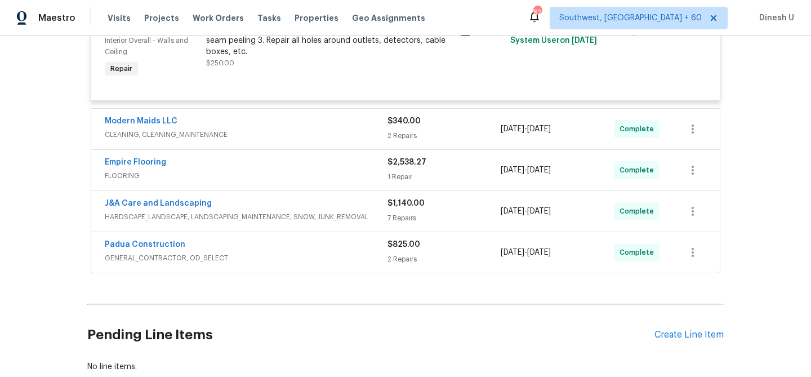
scroll to position [3325, 0]
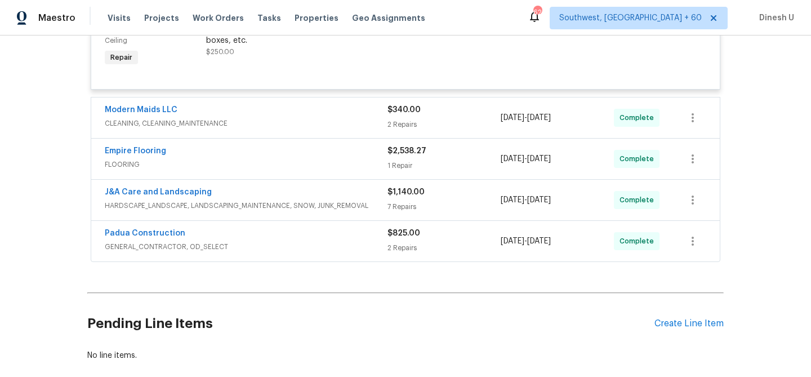
click at [399, 119] on div "2 Repairs" at bounding box center [443, 124] width 113 height 11
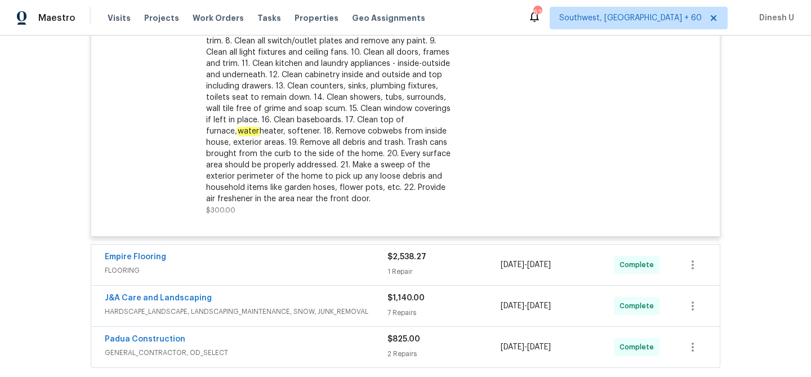
scroll to position [3609, 0]
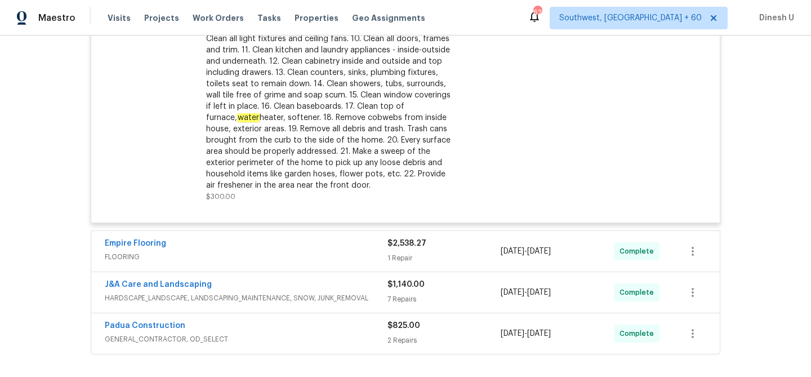
click at [391, 239] on div "$2,538.27 1 Repair" at bounding box center [443, 251] width 113 height 27
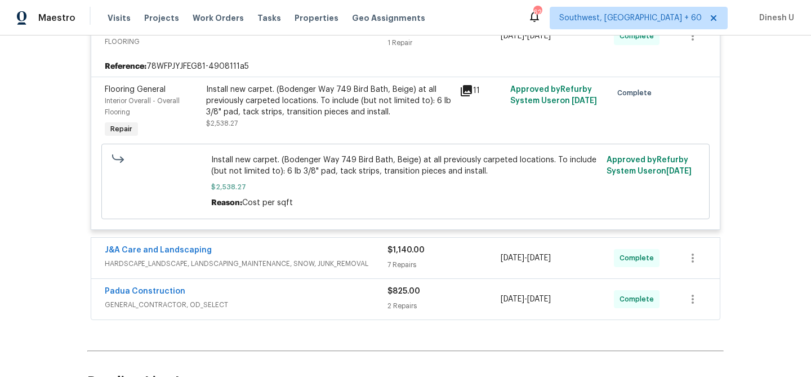
scroll to position [3829, 0]
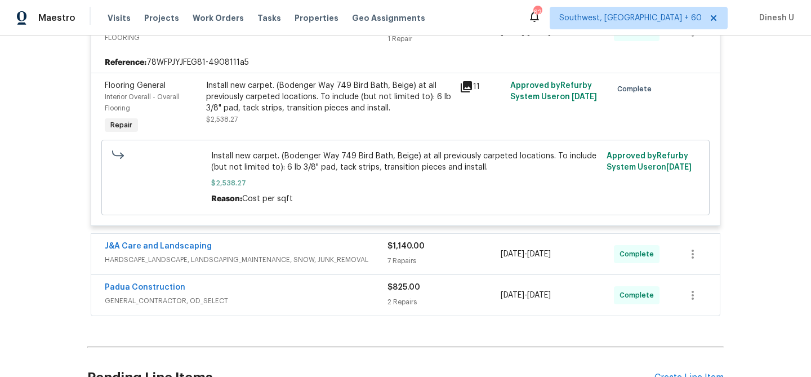
click at [408, 256] on div "7 Repairs" at bounding box center [443, 260] width 113 height 11
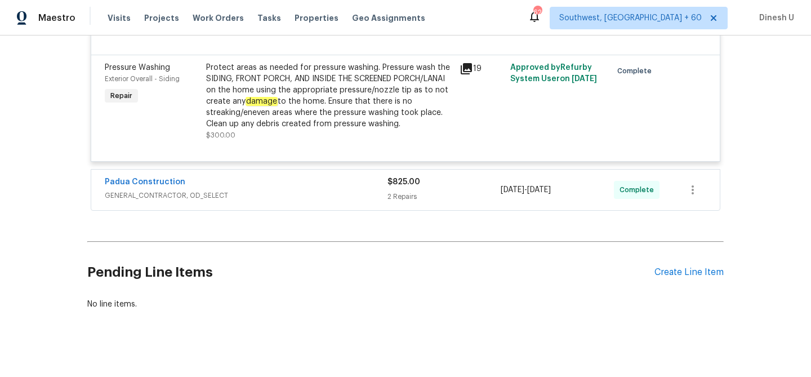
scroll to position [4701, 0]
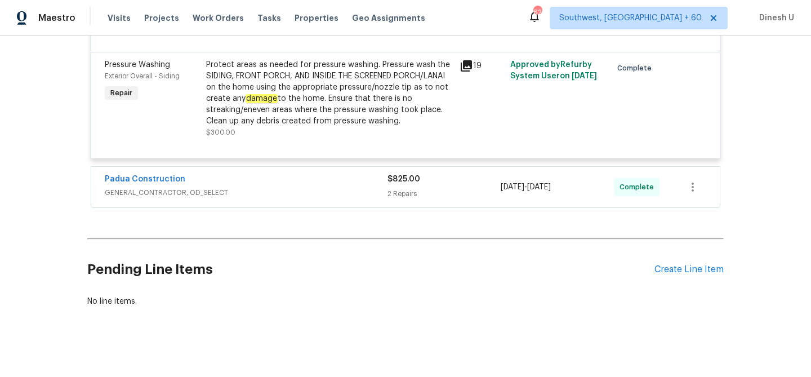
click at [405, 188] on div "2 Repairs" at bounding box center [443, 193] width 113 height 11
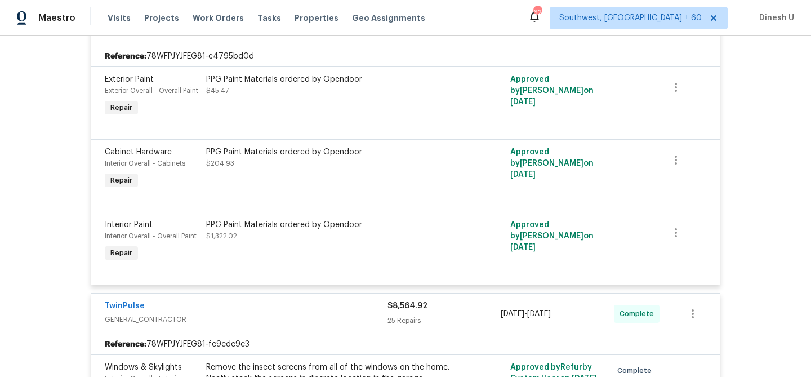
scroll to position [0, 0]
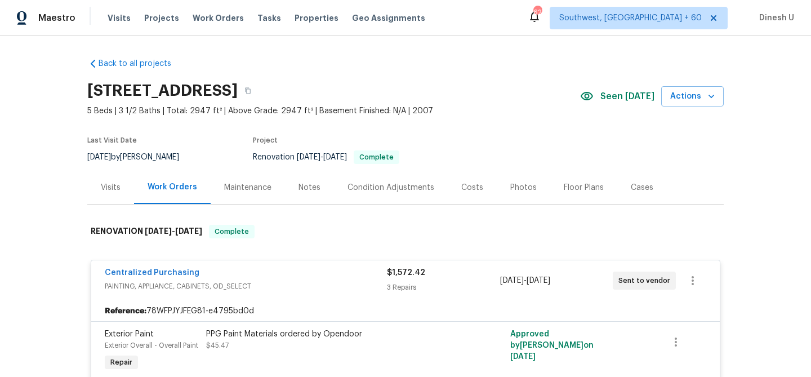
click at [112, 188] on div "Visits" at bounding box center [111, 187] width 20 height 11
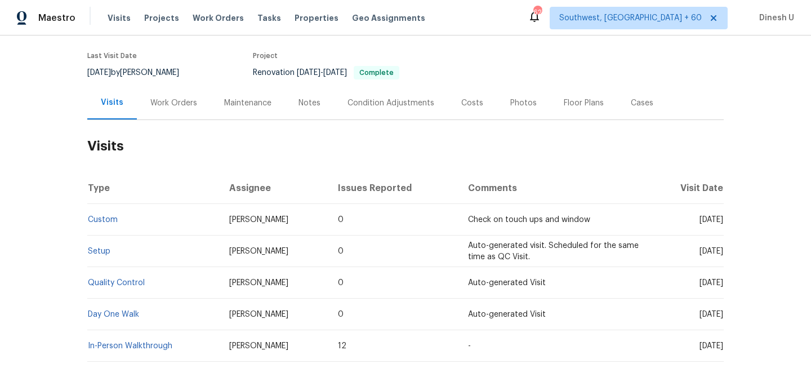
scroll to position [146, 0]
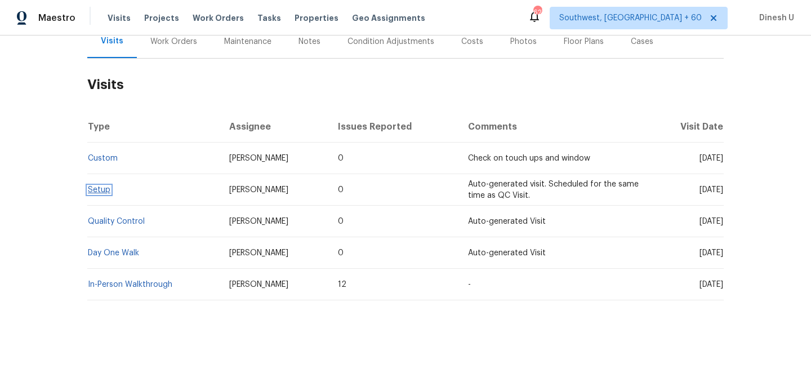
click at [102, 186] on link "Setup" at bounding box center [99, 190] width 23 height 8
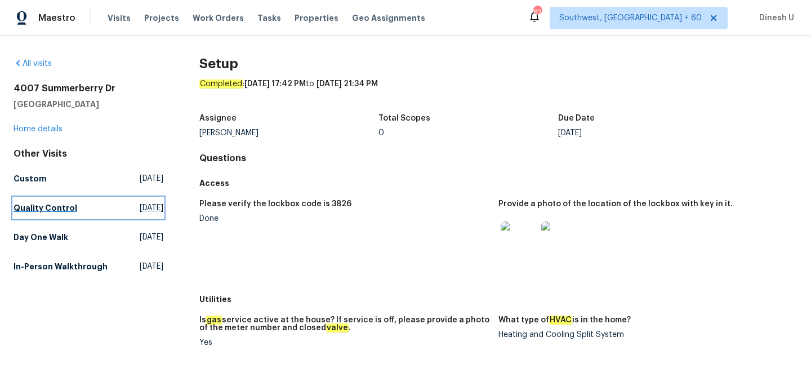
click at [140, 207] on span "Fri, Sep 12 2025" at bounding box center [152, 207] width 24 height 11
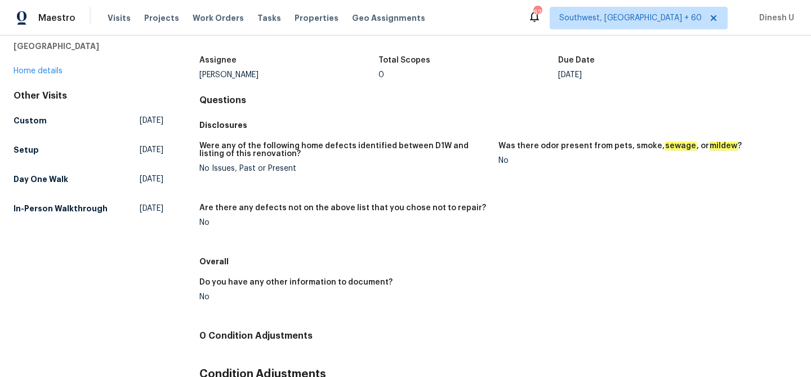
scroll to position [131, 0]
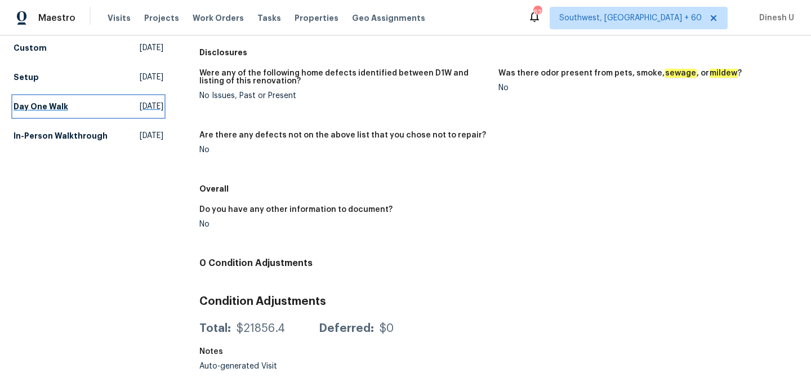
click at [140, 106] on span "Fri, Aug 29 2025" at bounding box center [152, 106] width 24 height 11
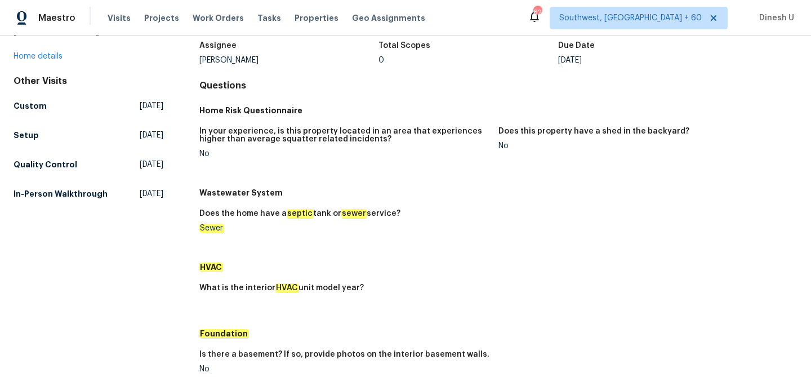
scroll to position [52, 0]
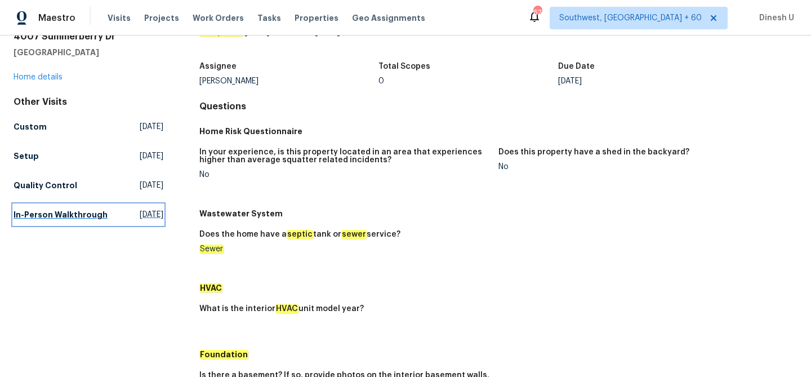
click at [140, 220] on span "Wed, Jul 30 2025" at bounding box center [152, 214] width 24 height 11
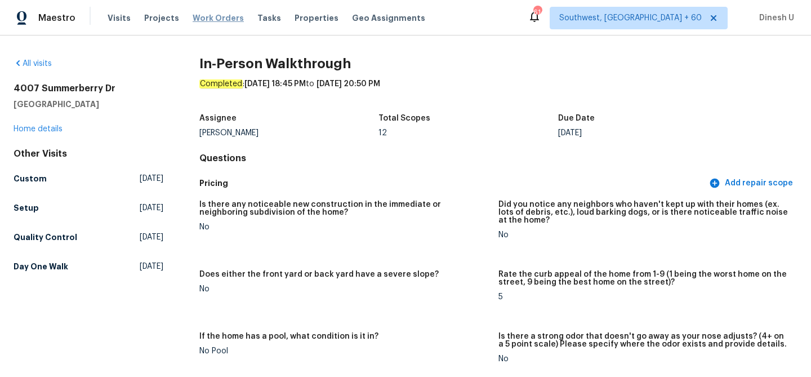
click at [207, 16] on span "Work Orders" at bounding box center [218, 17] width 51 height 11
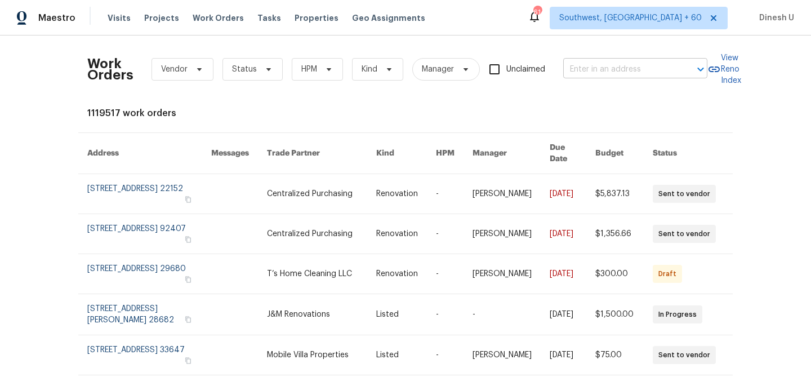
click at [594, 63] on input "text" at bounding box center [619, 69] width 113 height 17
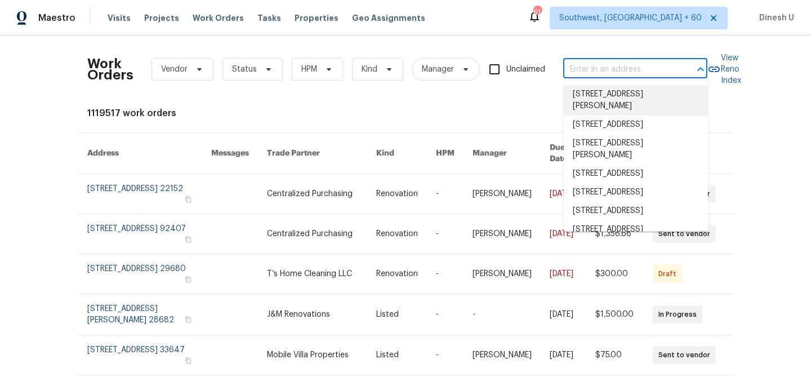
click at [600, 61] on input "text" at bounding box center [619, 69] width 113 height 17
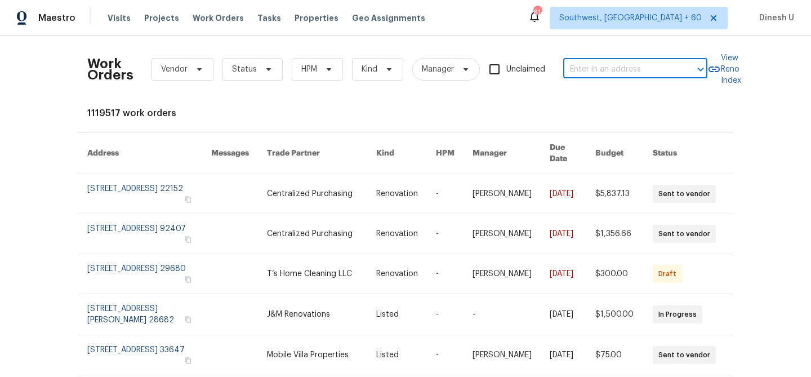
paste input "440 Folk Crest Ln, Dickinson, TX 77539"
type input "440 Folk Crest Ln, Dickinson, TX 77539"
click at [580, 99] on li "440 Folk Crest Ln, Dickinson, TX 77539" at bounding box center [636, 94] width 144 height 19
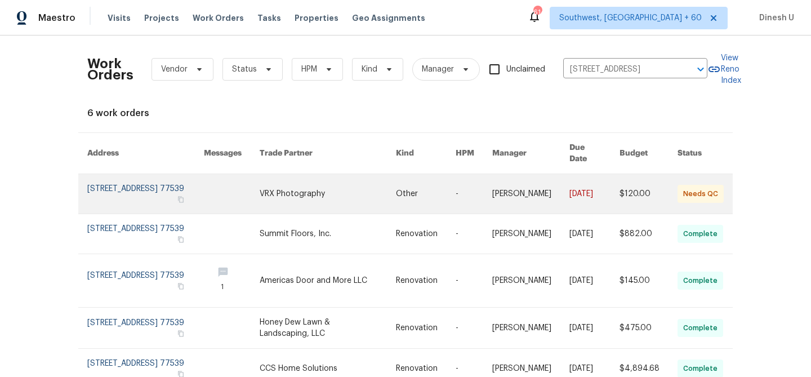
click at [143, 181] on link at bounding box center [145, 193] width 117 height 39
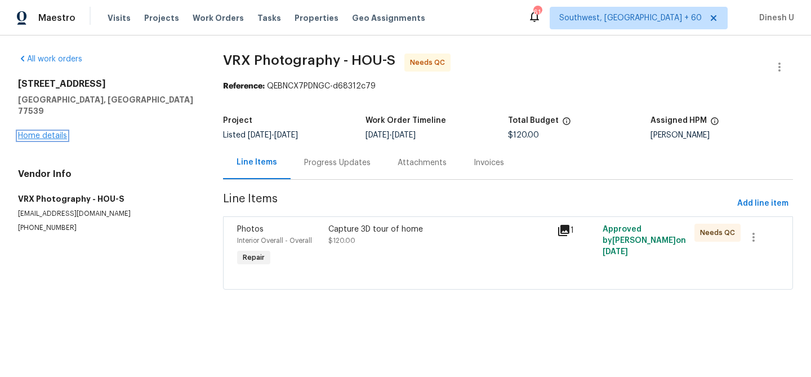
click at [33, 132] on link "Home details" at bounding box center [42, 136] width 49 height 8
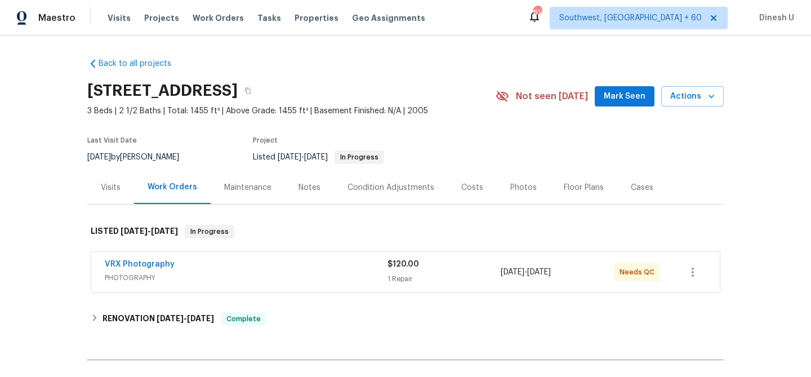
click at [389, 275] on div "1 Repair" at bounding box center [443, 278] width 113 height 11
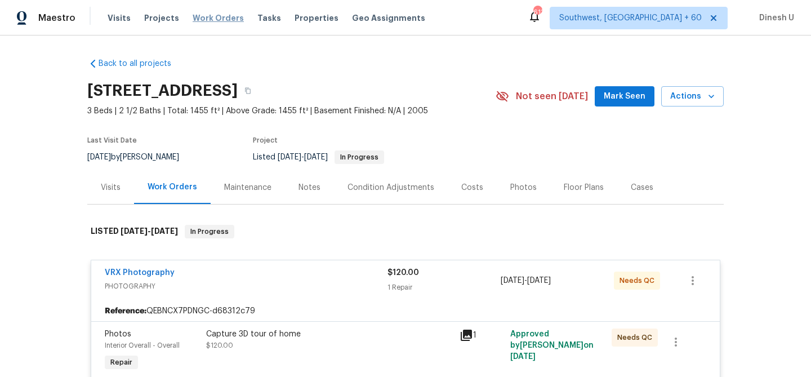
click at [212, 19] on span "Work Orders" at bounding box center [218, 17] width 51 height 11
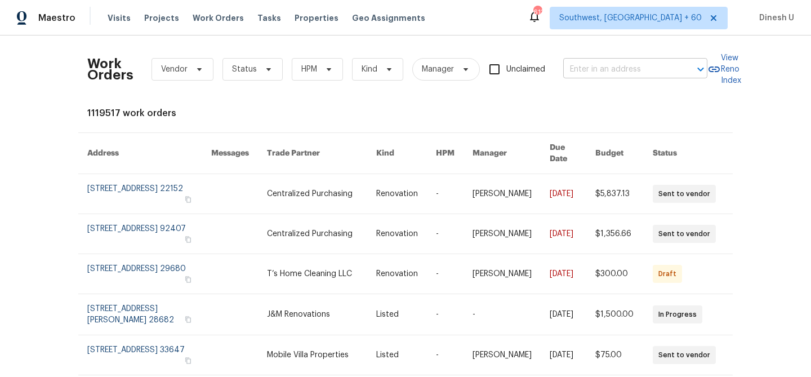
click at [597, 70] on input "text" at bounding box center [619, 69] width 113 height 17
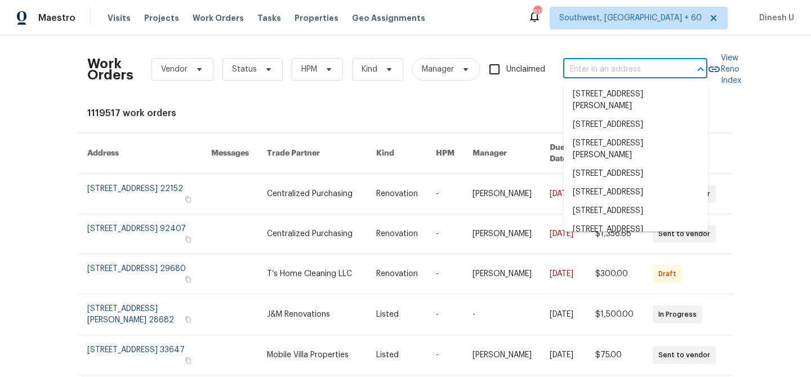
paste input "819 Bermuda Run Woodstock, GA 30189"
type input "819 Bermuda Run Woodstock, GA 30189"
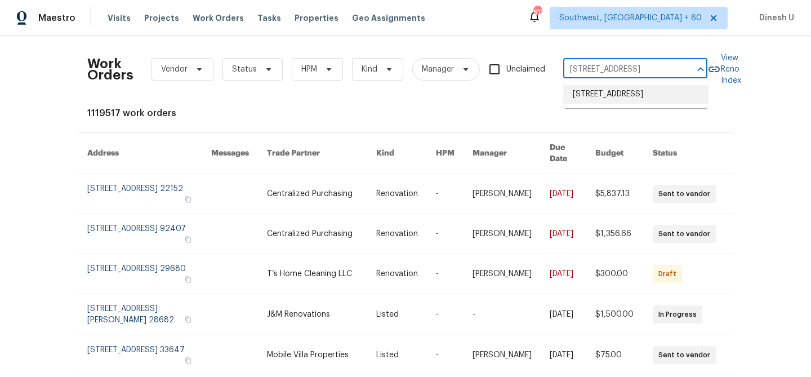
click at [590, 93] on li "819 Bermuda Run, Woodstock, GA 30189" at bounding box center [636, 94] width 144 height 19
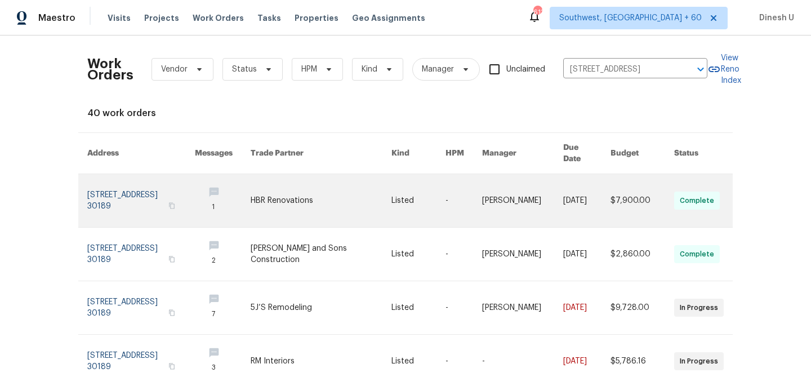
click at [177, 184] on link at bounding box center [141, 200] width 108 height 53
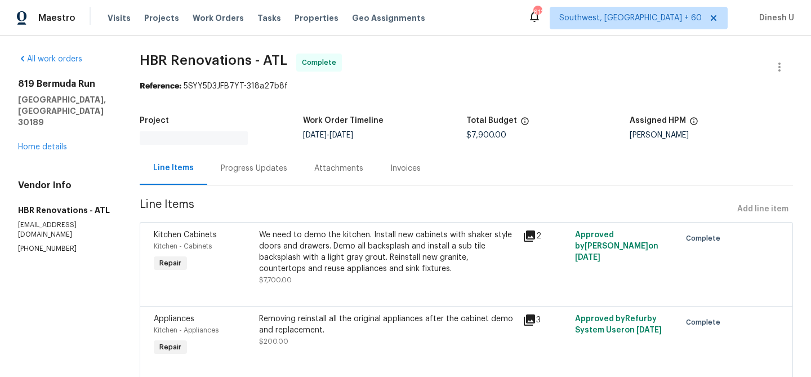
click at [47, 130] on div "All work orders 819 Bermuda Run Woodstock, GA 30189 Home details Vendor Info HB…" at bounding box center [65, 154] width 95 height 200
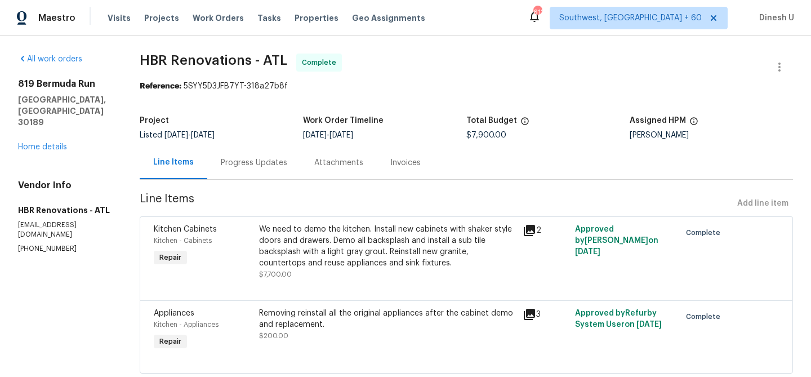
click at [39, 128] on div "819 Bermuda Run Woodstock, GA 30189 Home details" at bounding box center [65, 115] width 95 height 74
click at [32, 143] on link "Home details" at bounding box center [42, 147] width 49 height 8
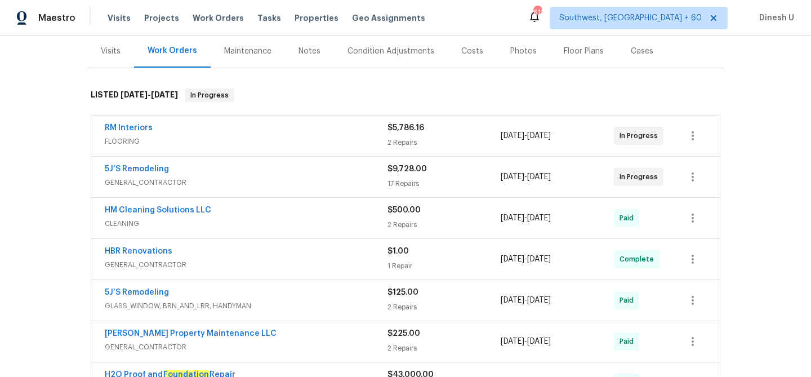
scroll to position [83, 0]
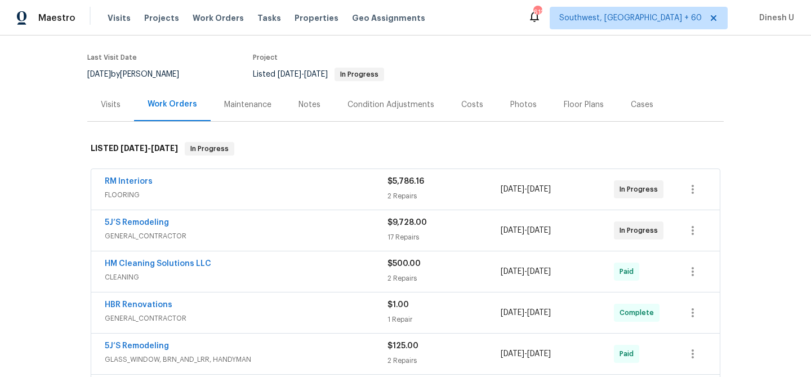
click at [404, 197] on div "2 Repairs" at bounding box center [443, 195] width 113 height 11
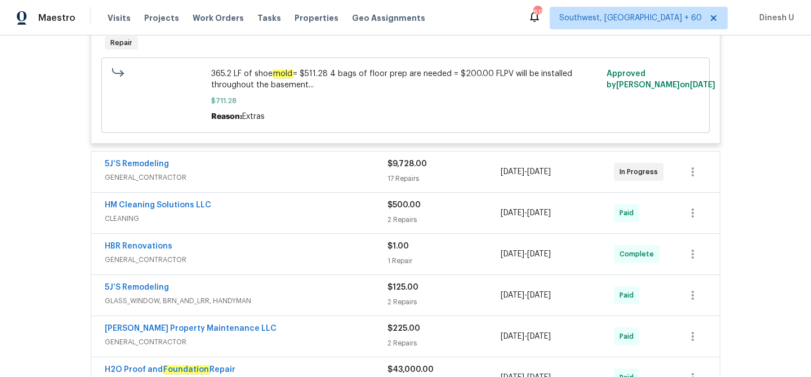
scroll to position [428, 0]
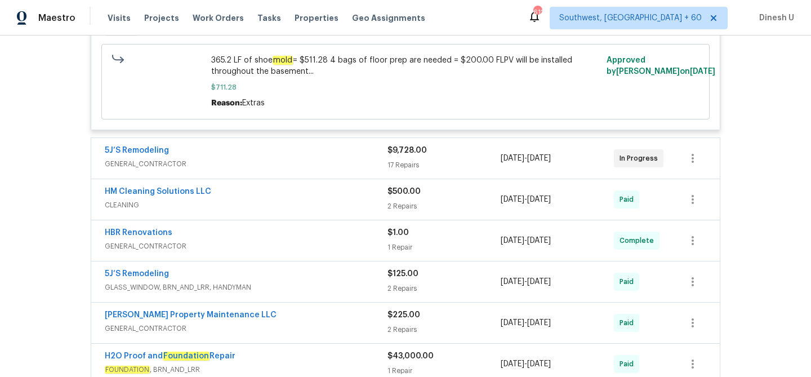
click at [398, 165] on div "17 Repairs" at bounding box center [443, 164] width 113 height 11
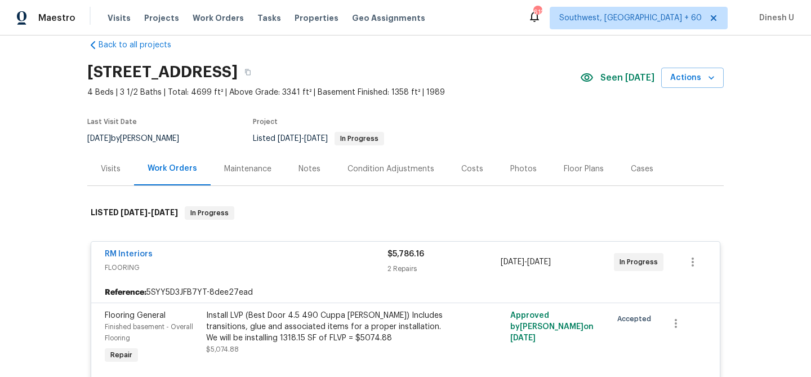
scroll to position [0, 0]
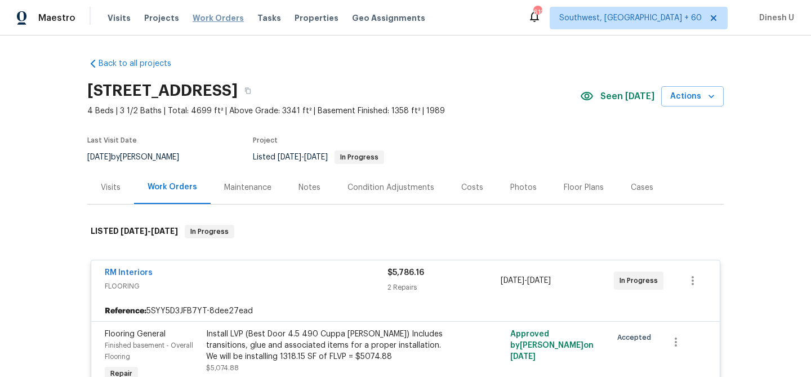
click at [212, 16] on span "Work Orders" at bounding box center [218, 17] width 51 height 11
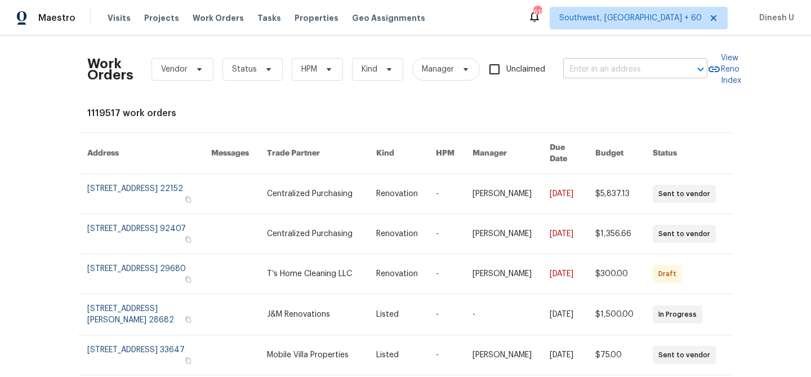
click at [616, 72] on input "text" at bounding box center [619, 69] width 113 height 17
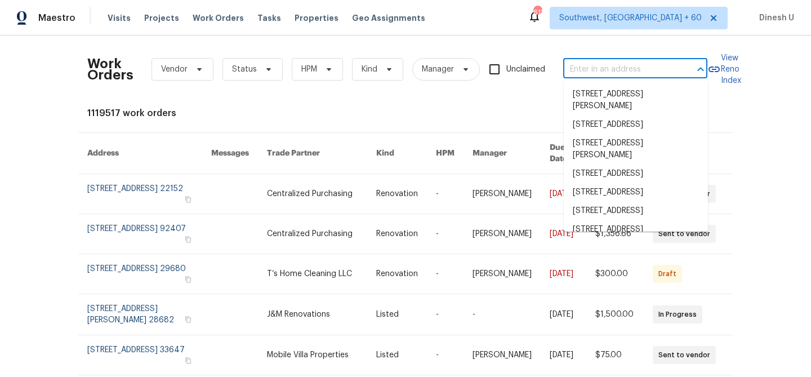
paste input "440 Folk Crest Ln, Dickinson, TX 77539"
type input "440 Folk Crest Ln, Dickinson, TX 77539"
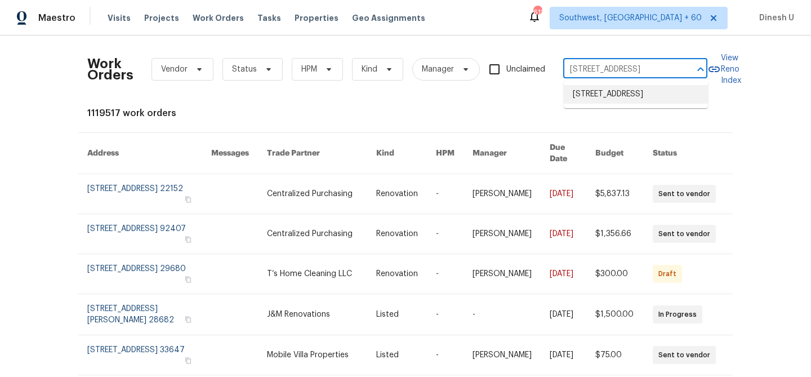
click at [601, 96] on li "440 Folk Crest Ln, Dickinson, TX 77539" at bounding box center [636, 94] width 144 height 19
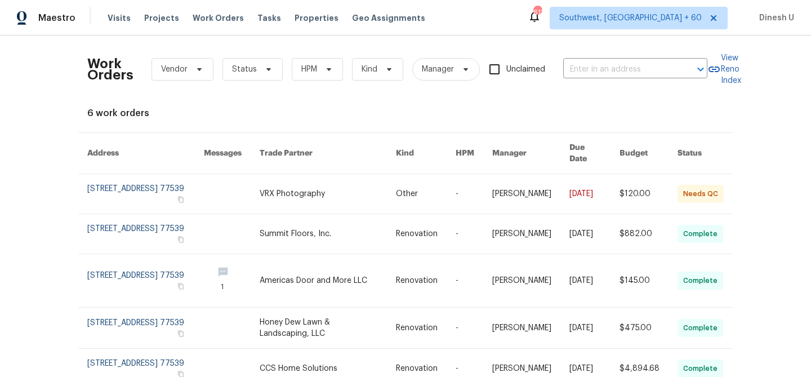
type input "440 Folk Crest Ln, Dickinson, TX 77539"
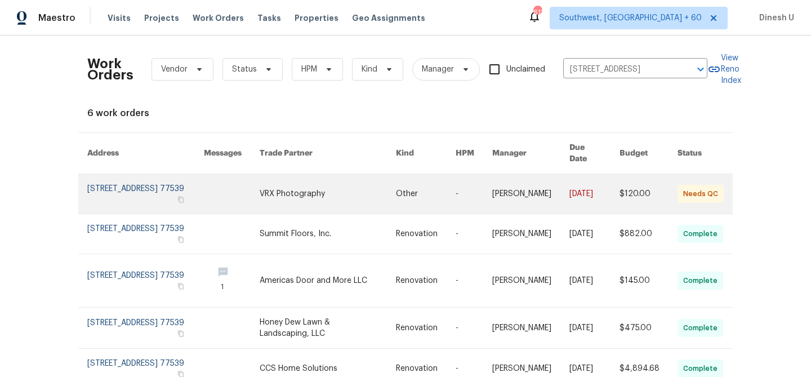
click at [112, 174] on link at bounding box center [145, 193] width 117 height 39
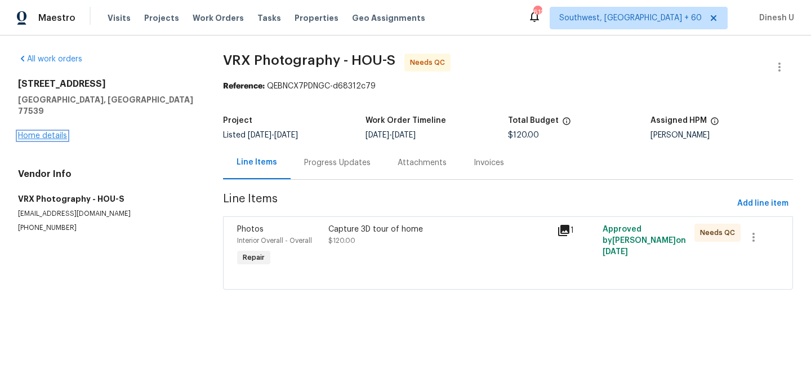
click at [52, 132] on link "Home details" at bounding box center [42, 136] width 49 height 8
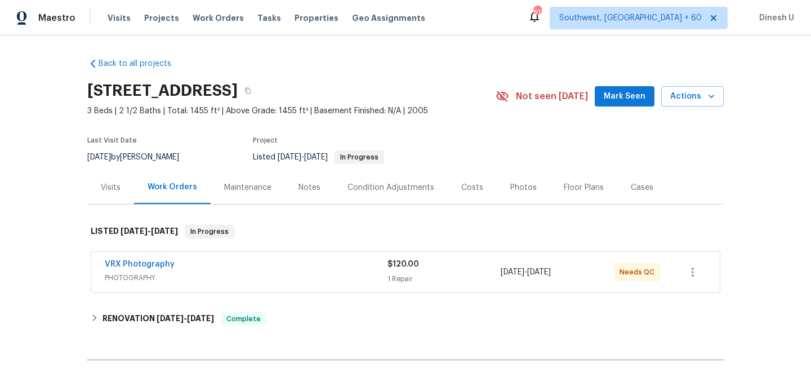
click at [395, 278] on div "1 Repair" at bounding box center [443, 278] width 113 height 11
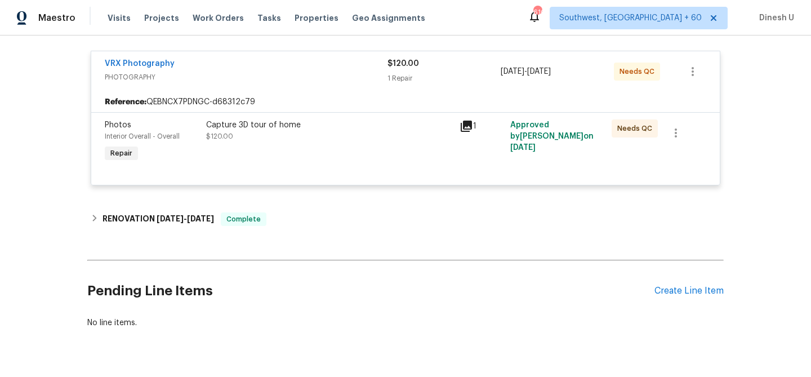
scroll to position [237, 0]
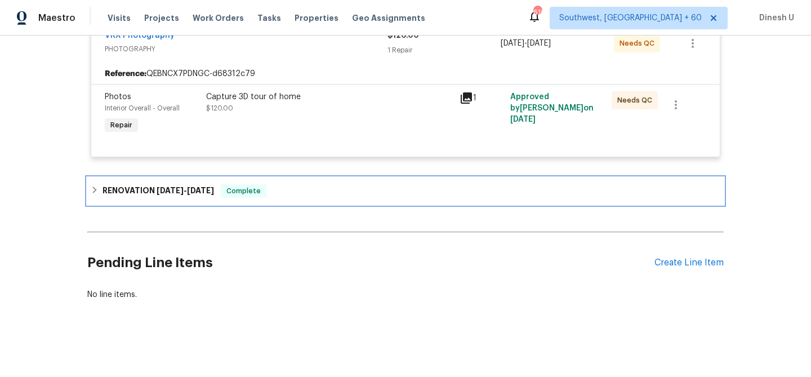
click at [171, 186] on span "9/2/25" at bounding box center [170, 190] width 27 height 8
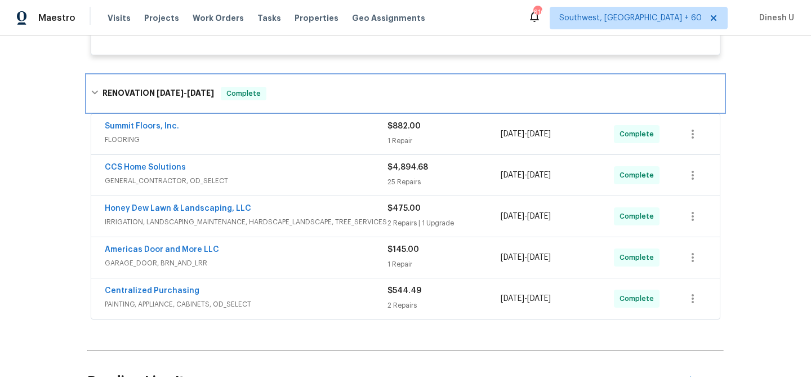
scroll to position [375, 0]
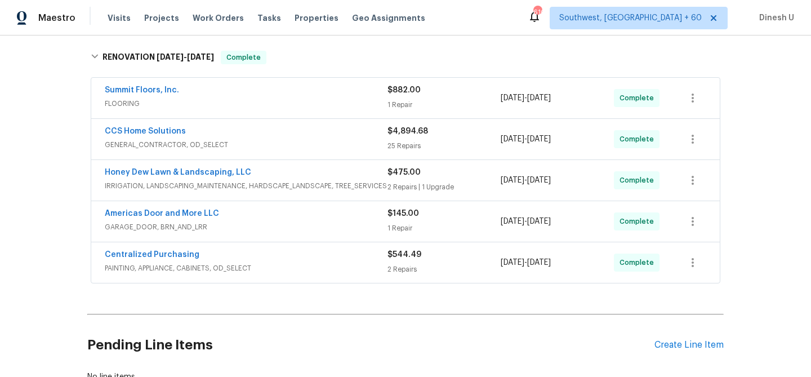
click at [396, 101] on div "1 Repair" at bounding box center [443, 104] width 113 height 11
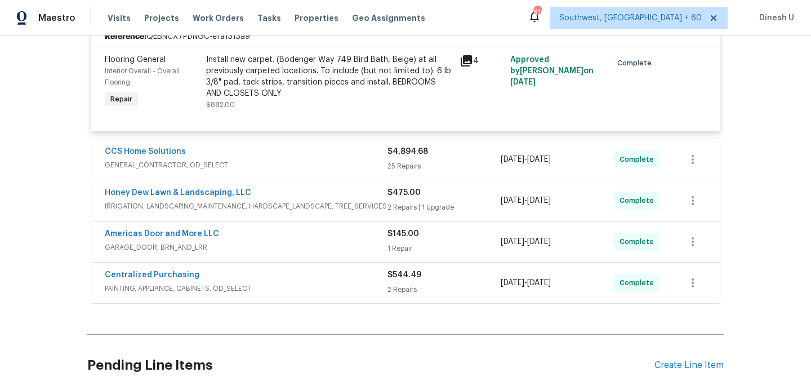
scroll to position [485, 0]
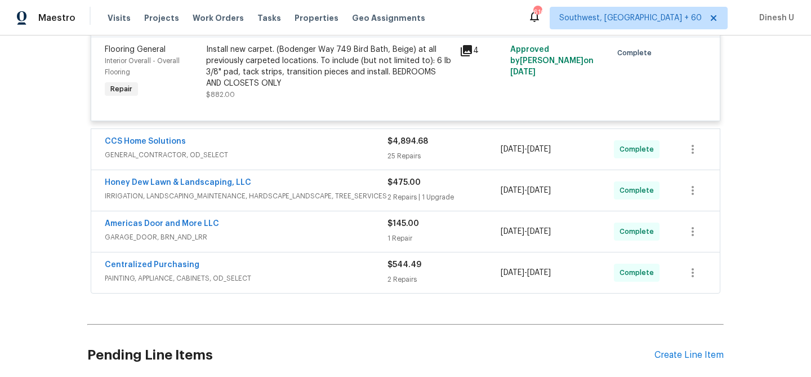
click at [413, 155] on div "25 Repairs" at bounding box center [443, 155] width 113 height 11
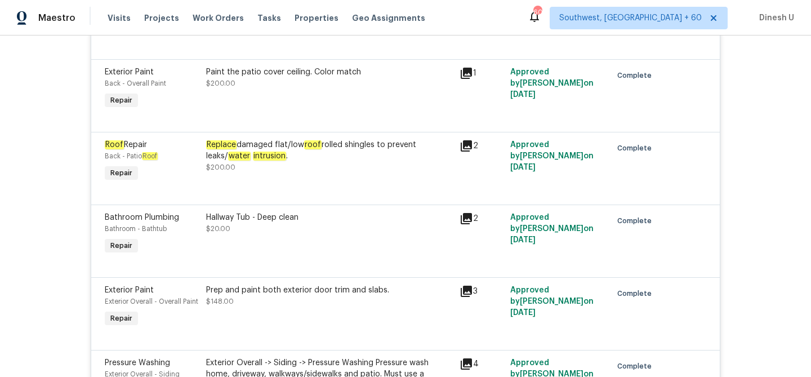
scroll to position [793, 0]
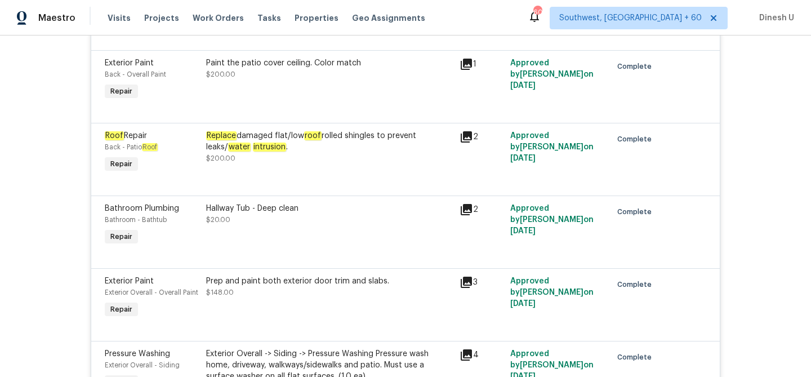
click at [467, 138] on icon at bounding box center [466, 136] width 11 height 11
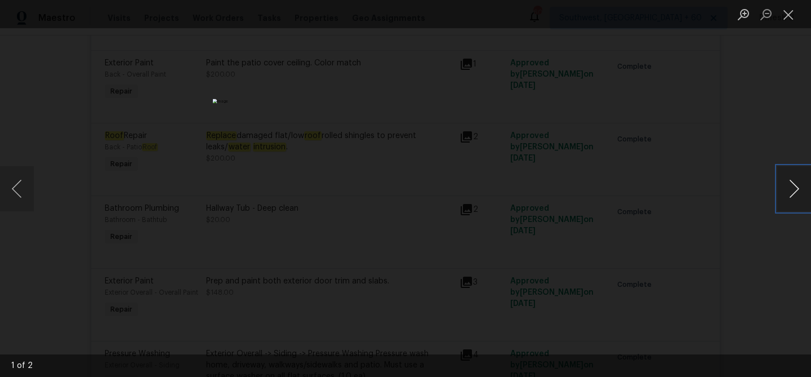
click at [789, 195] on button "Next image" at bounding box center [794, 188] width 34 height 45
click at [790, 7] on button "Close lightbox" at bounding box center [788, 15] width 23 height 20
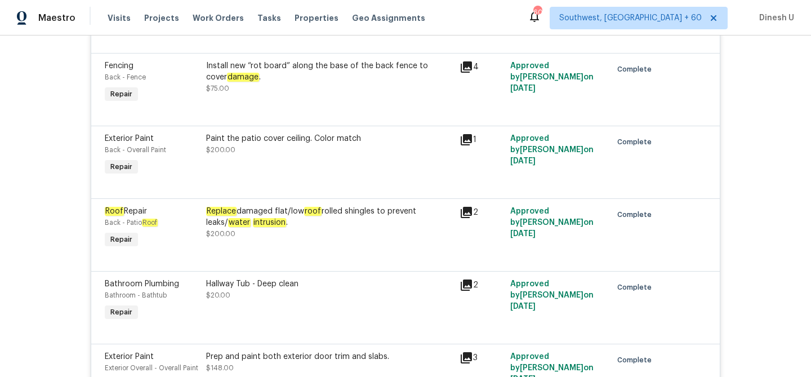
scroll to position [722, 0]
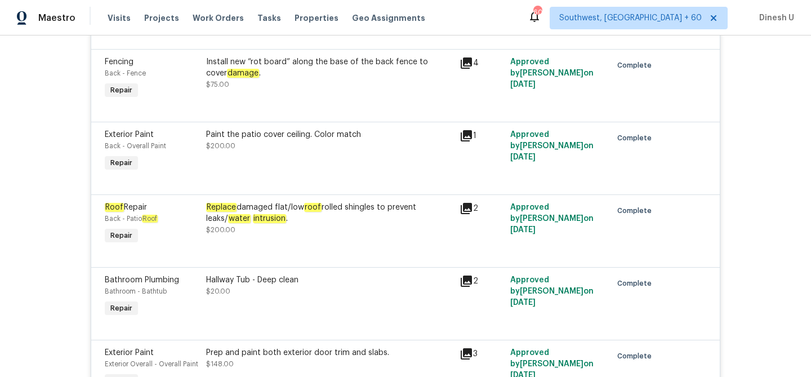
click at [229, 215] on div "Replace damaged flat/low roof rolled shingles to prevent leaks/ water intrusion…" at bounding box center [329, 213] width 247 height 23
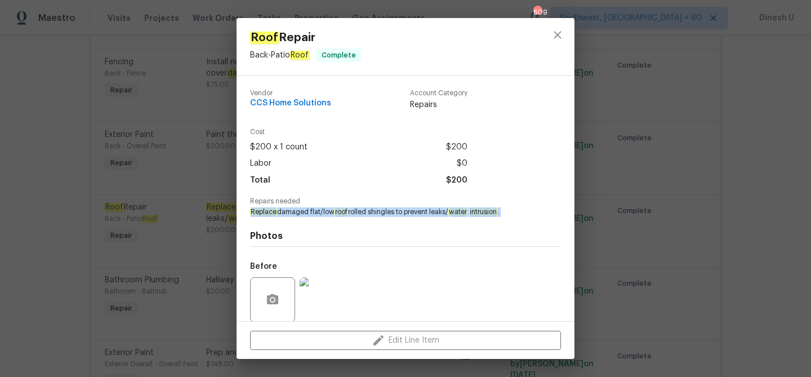
drag, startPoint x: 252, startPoint y: 211, endPoint x: 391, endPoint y: 223, distance: 140.2
click at [391, 223] on div "Vendor CCS Home Solutions Account Category Repairs Cost $200 x 1 count $200 Lab…" at bounding box center [405, 242] width 311 height 322
copy span "Replace damaged flat/low roof rolled shingles to prevent leaks/ water intrusion…"
click at [143, 149] on div "Roof Repair Back - Patio Roof Complete Vendor CCS Home Solutions Account Catego…" at bounding box center [405, 188] width 811 height 377
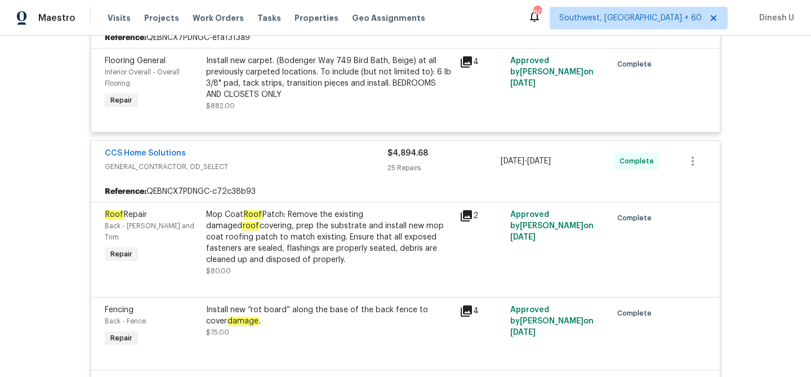
scroll to position [472, 0]
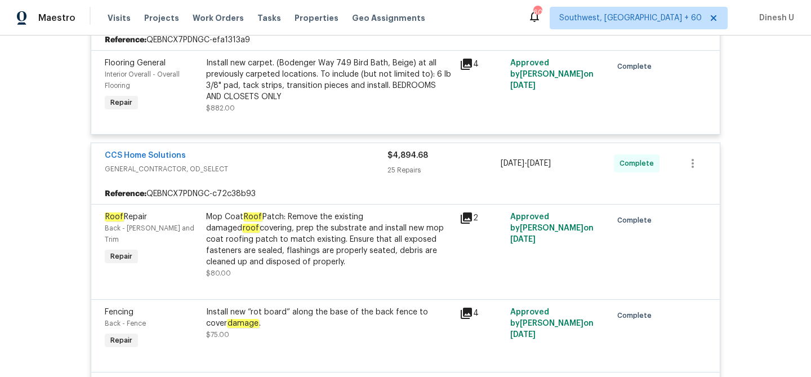
click at [460, 219] on icon at bounding box center [467, 218] width 14 height 14
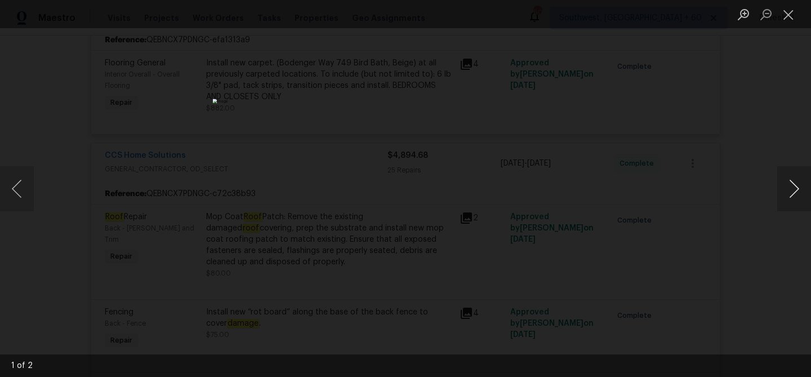
click at [787, 187] on button "Next image" at bounding box center [794, 188] width 34 height 45
click at [783, 16] on button "Close lightbox" at bounding box center [788, 15] width 23 height 20
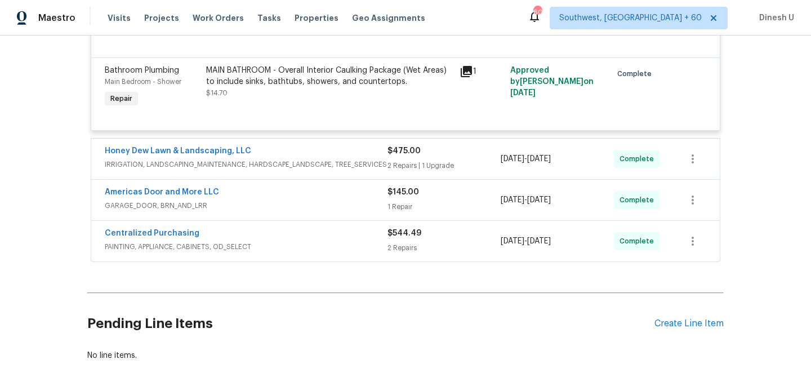
scroll to position [2989, 0]
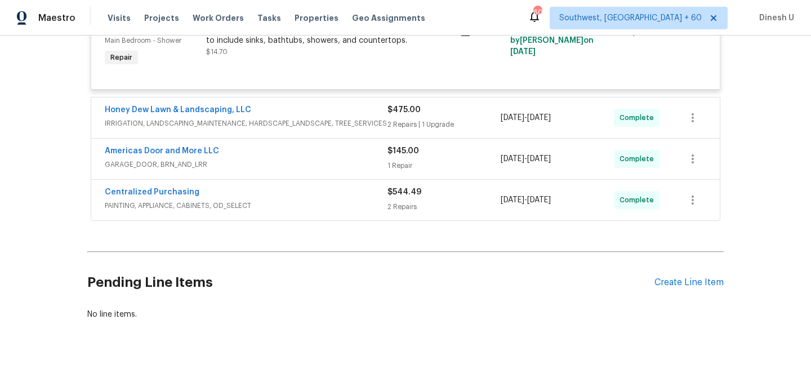
click at [394, 130] on div "2 Repairs | 1 Upgrade" at bounding box center [443, 124] width 113 height 11
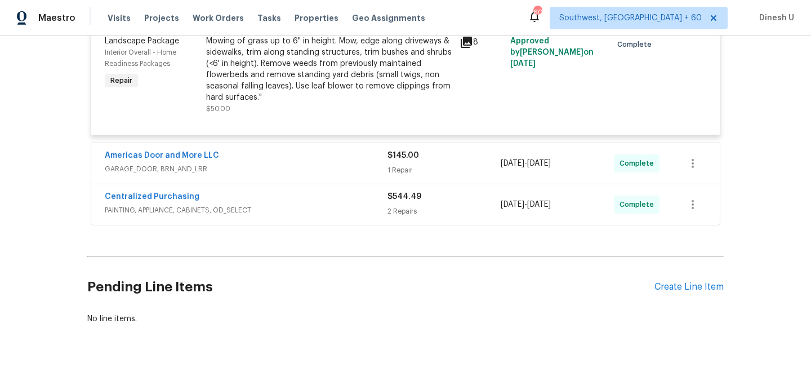
scroll to position [3382, 0]
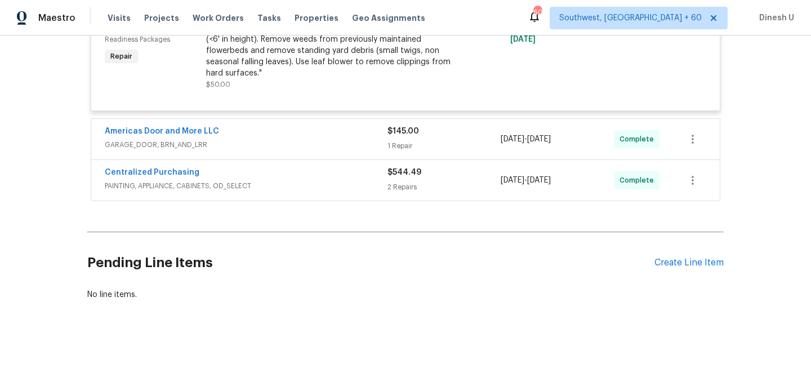
click at [404, 151] on div "1 Repair" at bounding box center [443, 145] width 113 height 11
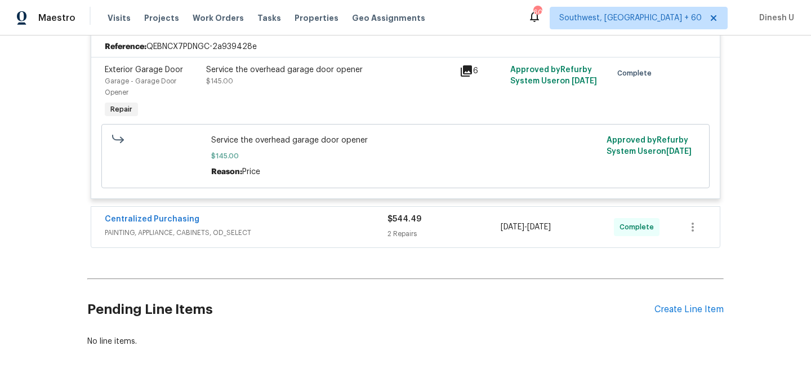
scroll to position [3550, 0]
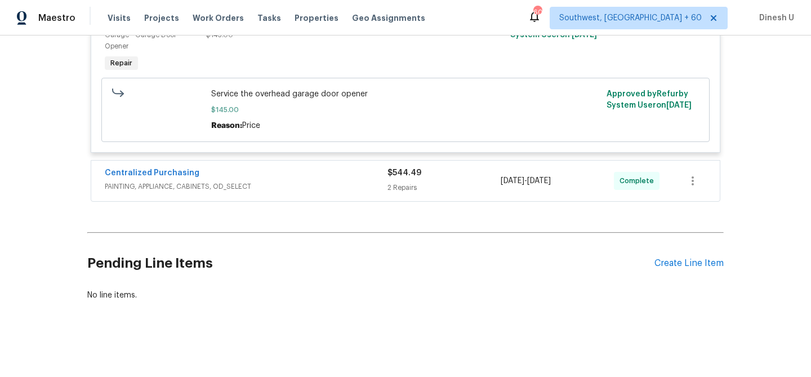
click at [407, 177] on span "$544.49" at bounding box center [404, 173] width 34 height 8
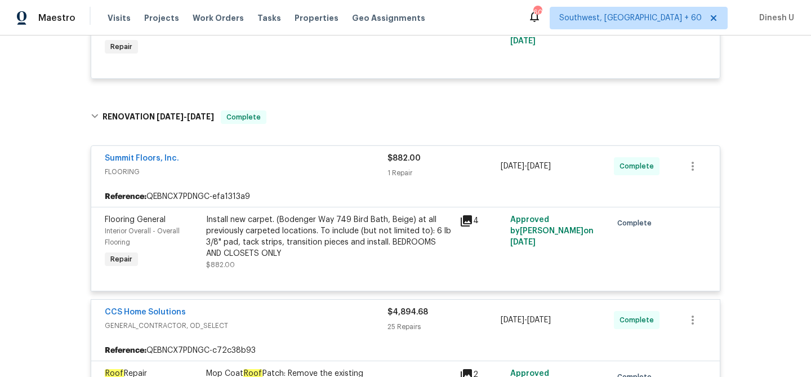
scroll to position [0, 0]
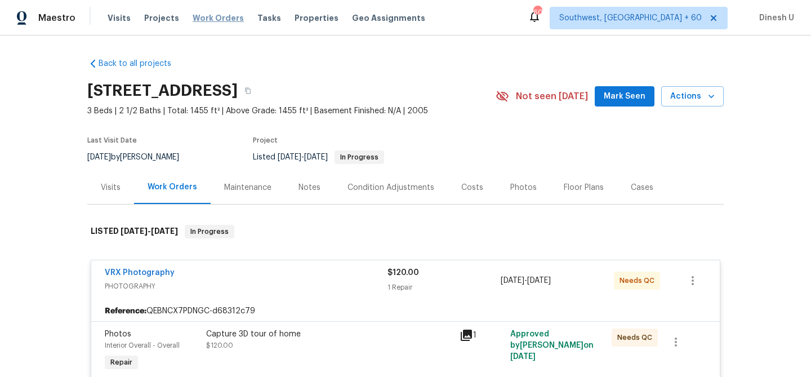
click at [219, 14] on span "Work Orders" at bounding box center [218, 17] width 51 height 11
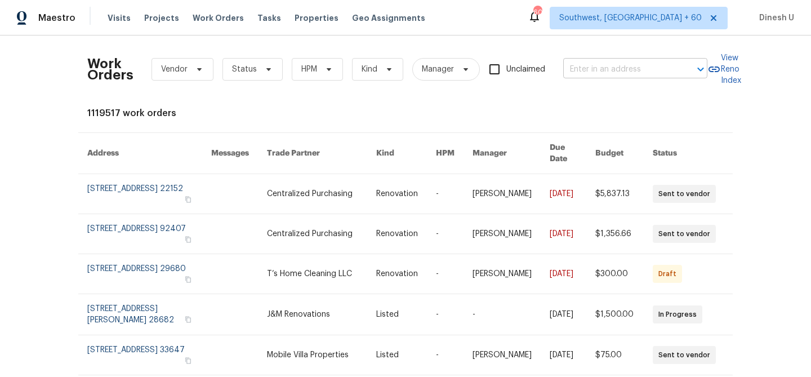
click at [602, 72] on input "text" at bounding box center [619, 69] width 113 height 17
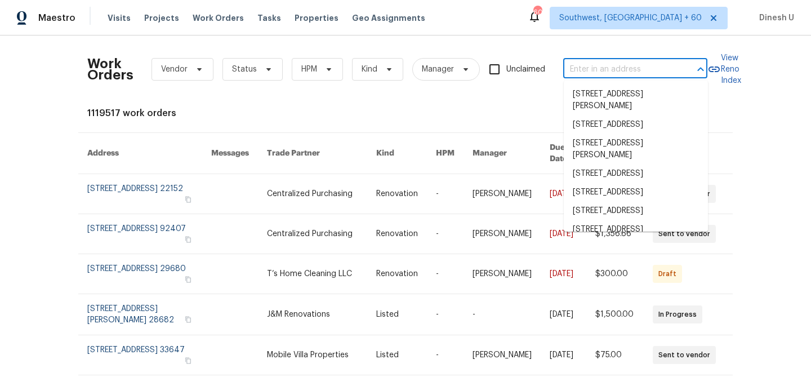
paste input "3026 S Devon St, Charlotte, NC 28213"
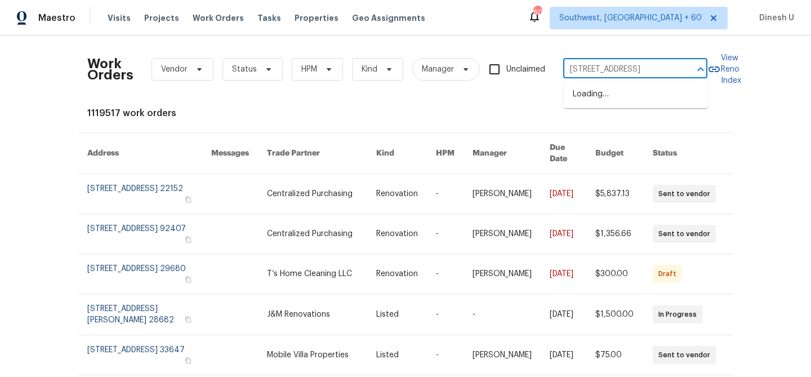
scroll to position [0, 34]
type input "3026 S Devon St, Charlotte, NC 28213"
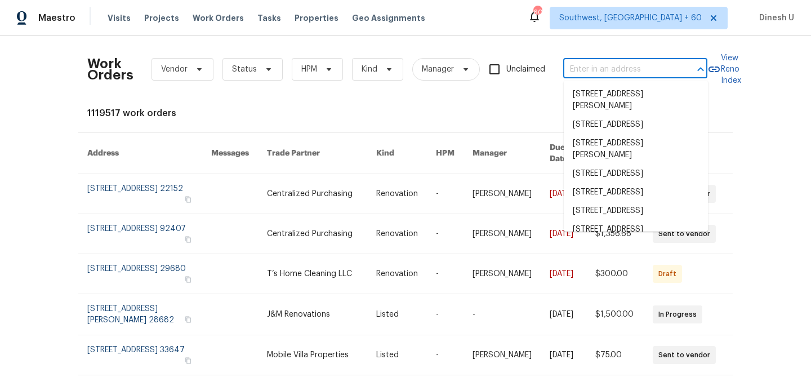
scroll to position [0, 0]
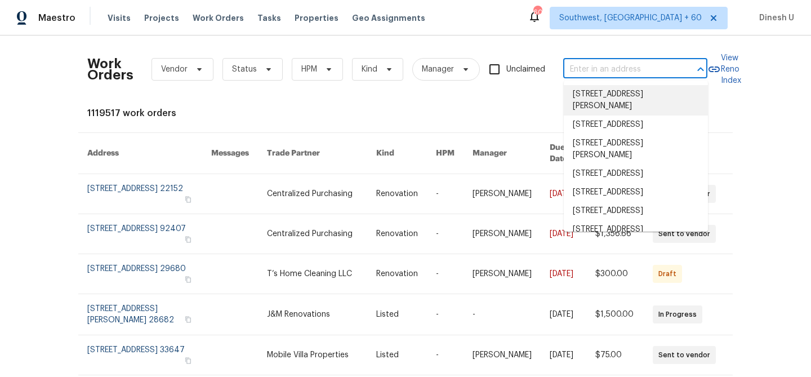
click at [571, 71] on input "text" at bounding box center [619, 69] width 113 height 17
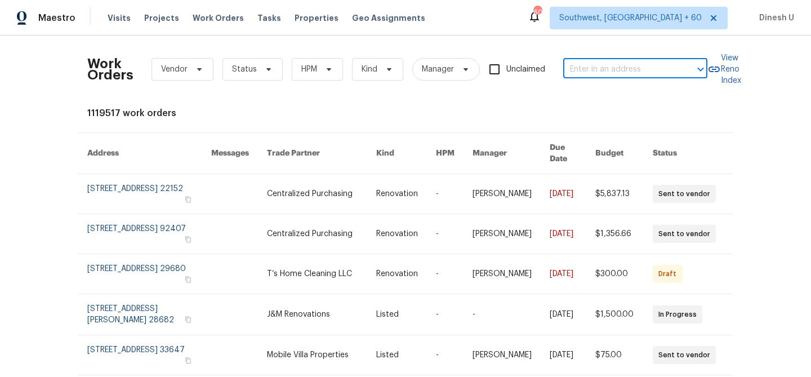
paste input "3026 S Devon St, Charlotte, NC 28213"
type input "3026 S Devon St, Charlotte, NC 28213"
click at [575, 96] on li "3026 S Devon St, Charlotte, NC 28213" at bounding box center [636, 94] width 144 height 19
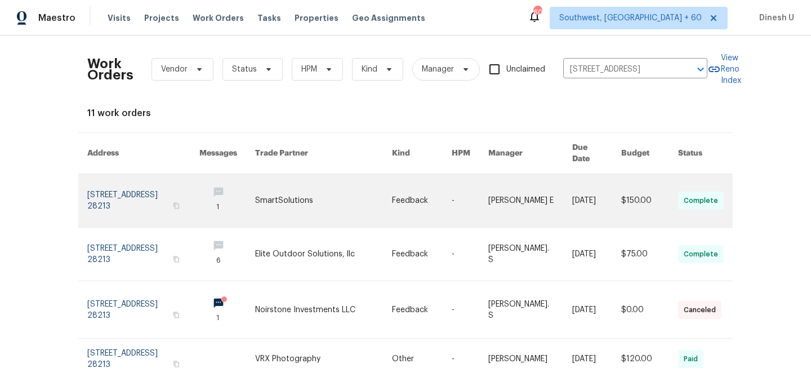
click at [95, 184] on link at bounding box center [143, 200] width 112 height 53
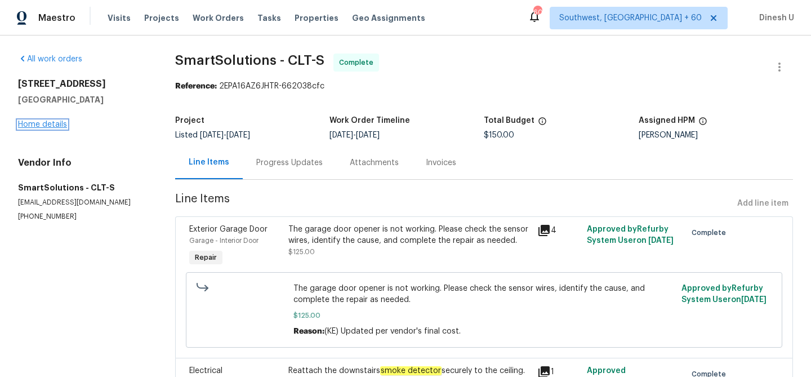
click at [51, 124] on link "Home details" at bounding box center [42, 125] width 49 height 8
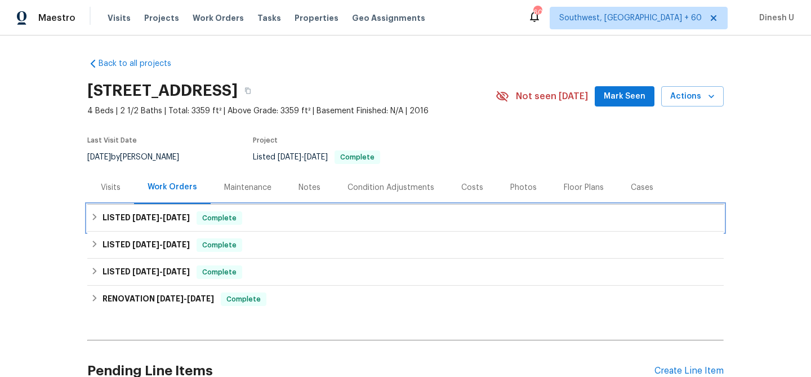
click at [181, 213] on span "9/15/25" at bounding box center [176, 217] width 27 height 8
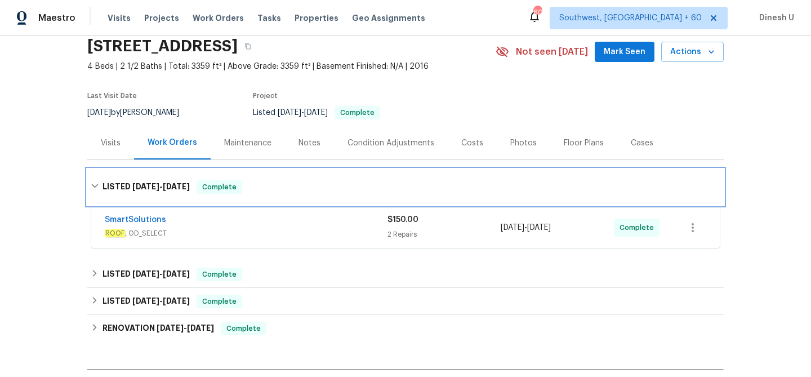
scroll to position [110, 0]
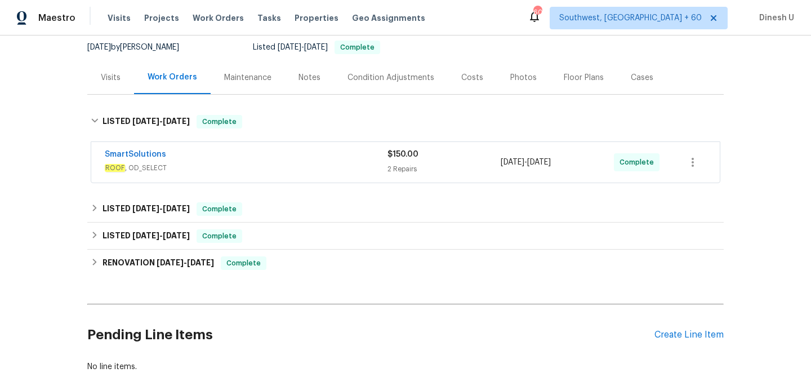
click at [398, 167] on div "2 Repairs" at bounding box center [443, 168] width 113 height 11
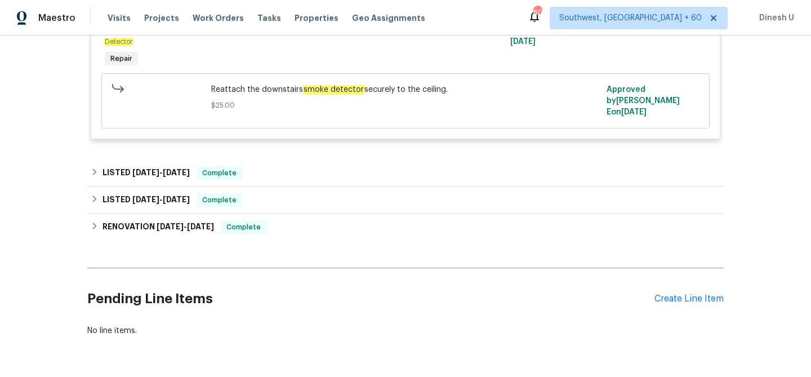
scroll to position [479, 0]
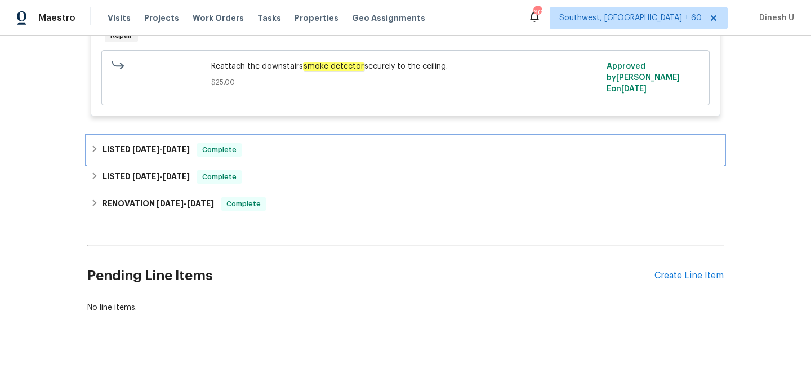
click at [184, 143] on h6 "LISTED 6/6/25 - 6/11/25" at bounding box center [145, 150] width 87 height 14
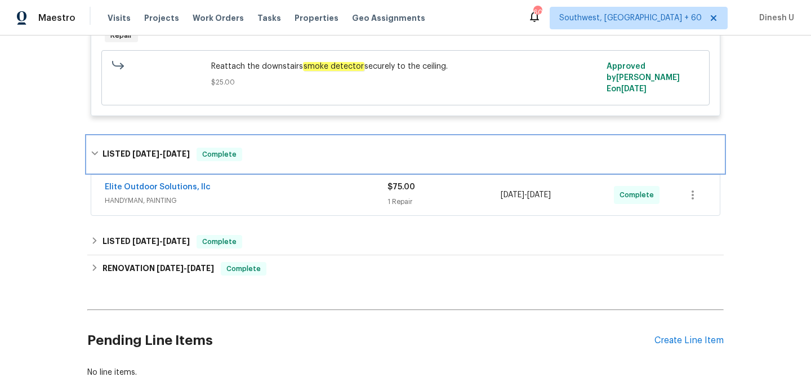
scroll to position [551, 0]
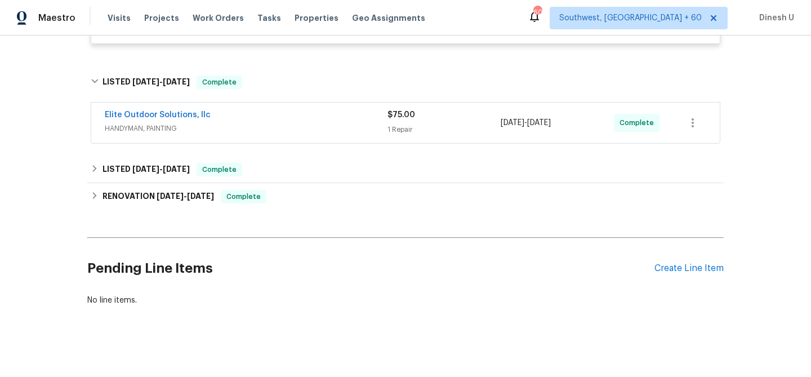
click at [395, 111] on span "$75.00" at bounding box center [401, 115] width 28 height 8
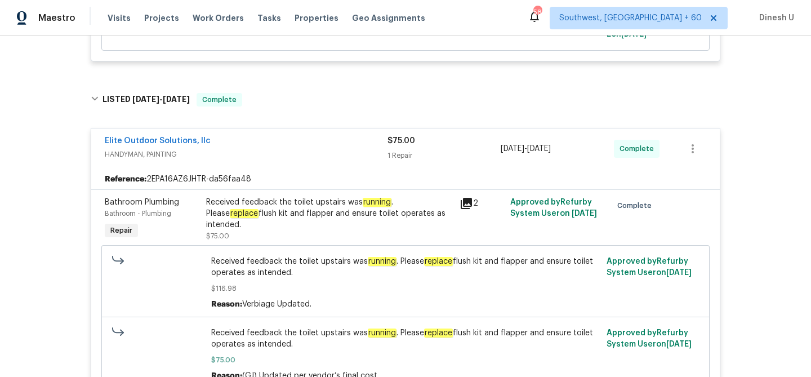
scroll to position [0, 0]
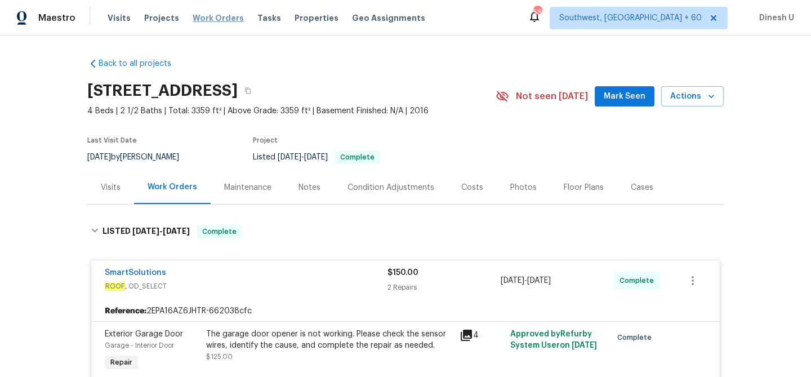
click at [204, 15] on span "Work Orders" at bounding box center [218, 17] width 51 height 11
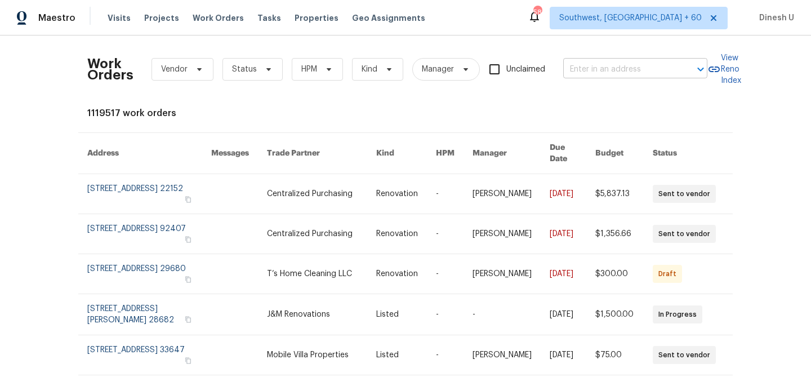
click at [580, 65] on input "text" at bounding box center [619, 69] width 113 height 17
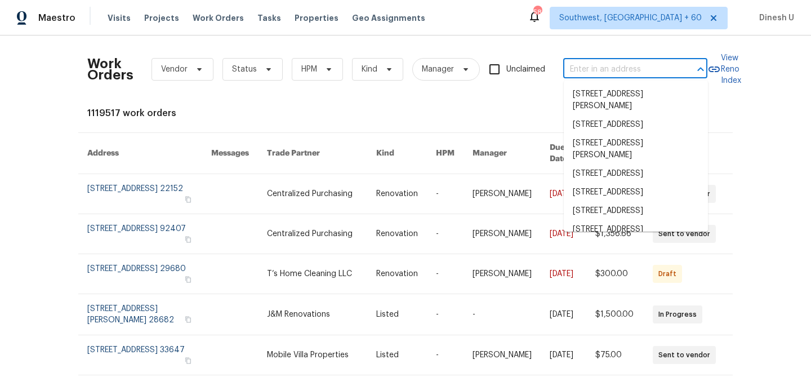
paste input "2714 Shearwater Bend Dr, Humble, TX 77396"
type input "2714 Shearwater Bend Dr, Humble, TX 77396"
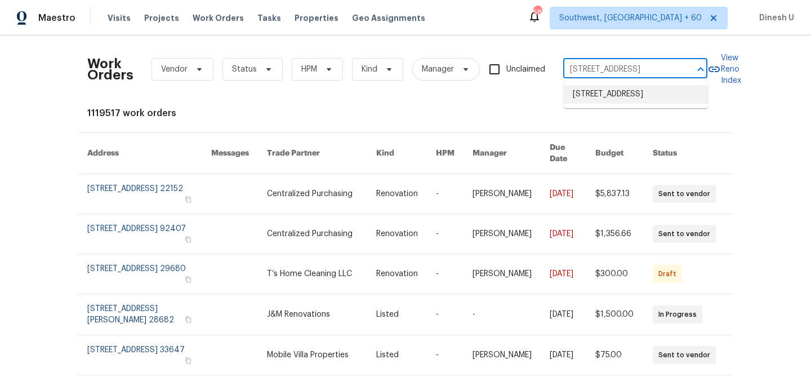
click at [583, 91] on li "2714 Shearwater Bend Dr, Humble, TX 77396" at bounding box center [636, 94] width 144 height 19
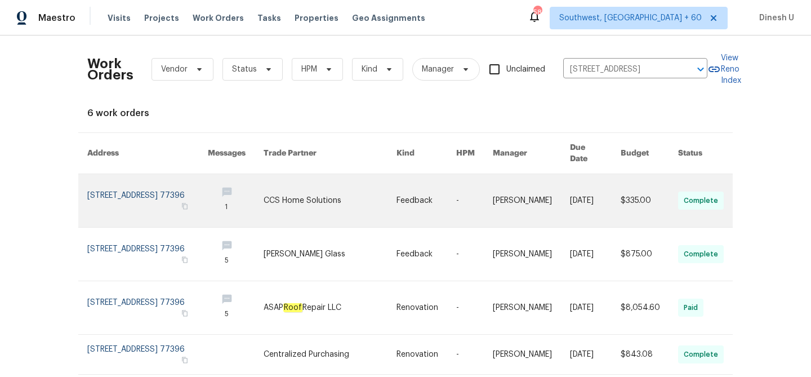
click at [113, 184] on link at bounding box center [147, 200] width 121 height 53
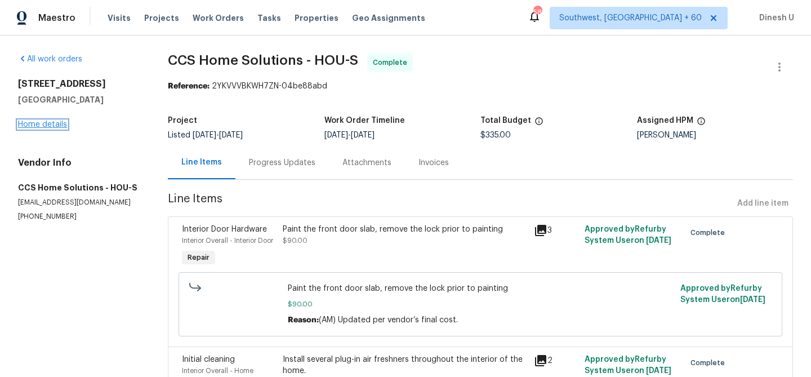
click at [35, 124] on link "Home details" at bounding box center [42, 125] width 49 height 8
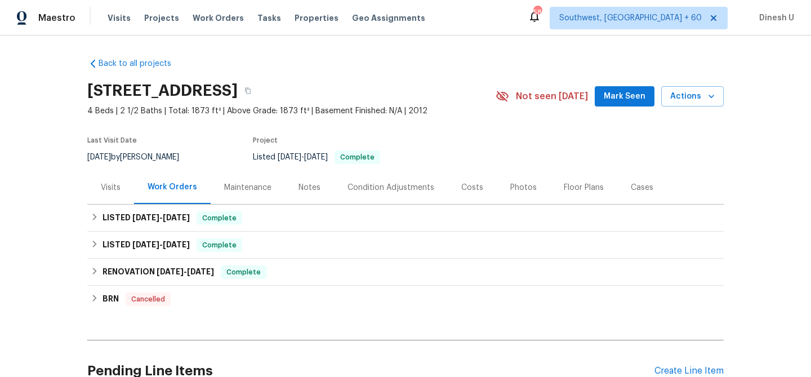
scroll to position [62, 0]
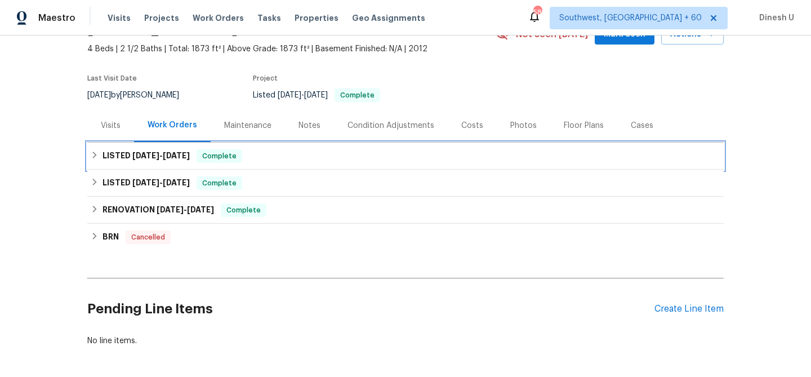
click at [163, 154] on span "9/11/25 - 9/15/25" at bounding box center [160, 155] width 57 height 8
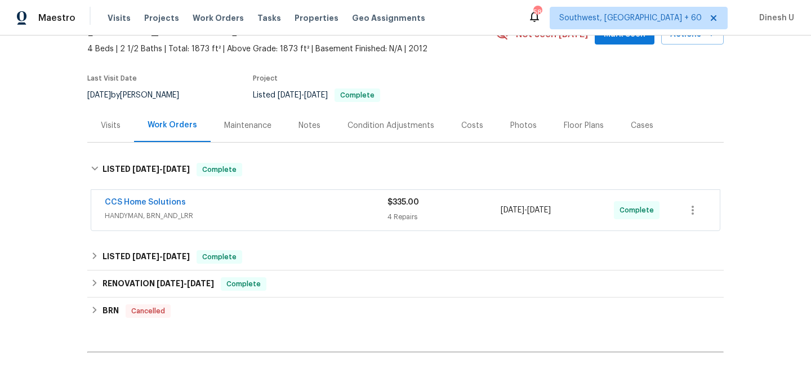
click at [406, 213] on div "4 Repairs" at bounding box center [443, 216] width 113 height 11
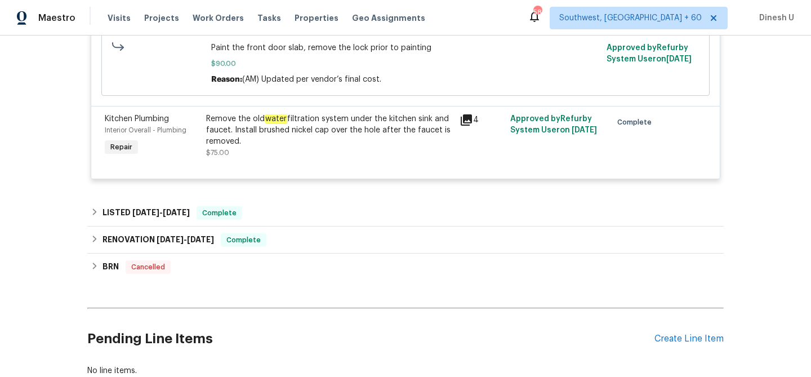
scroll to position [619, 0]
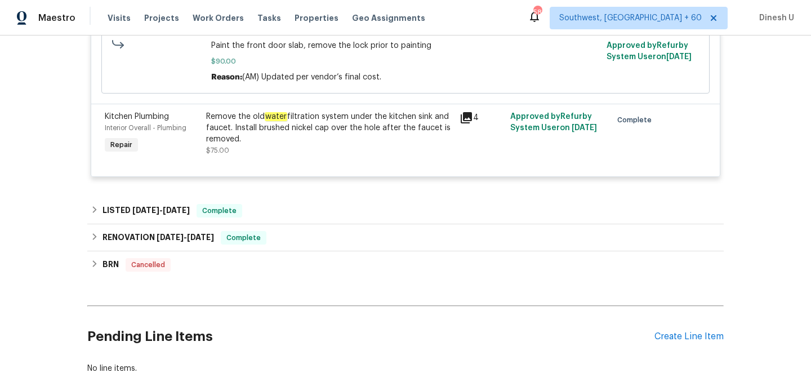
click at [463, 123] on icon at bounding box center [466, 117] width 11 height 11
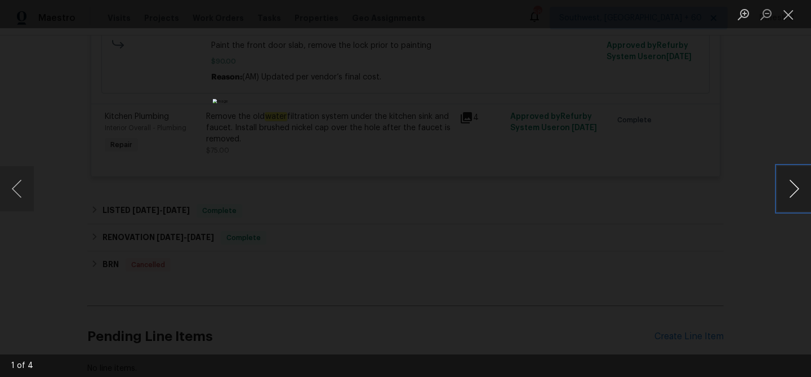
click at [799, 188] on button "Next image" at bounding box center [794, 188] width 34 height 45
click at [791, 19] on button "Close lightbox" at bounding box center [788, 15] width 23 height 20
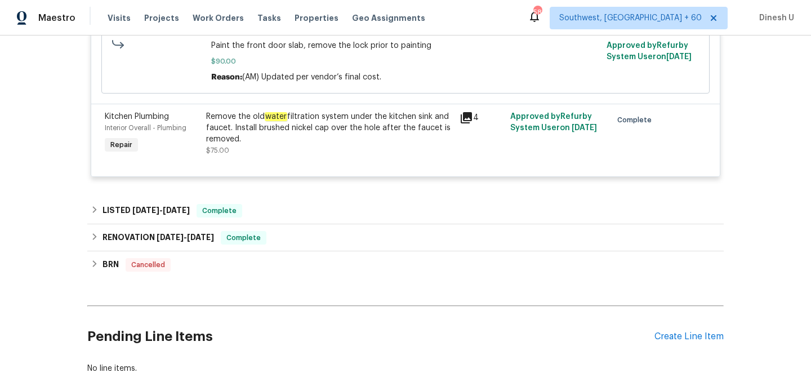
click at [280, 121] on em "water" at bounding box center [276, 116] width 23 height 9
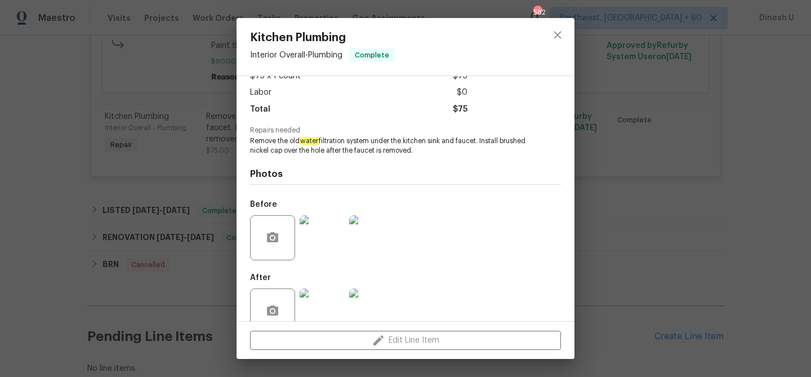
scroll to position [95, 0]
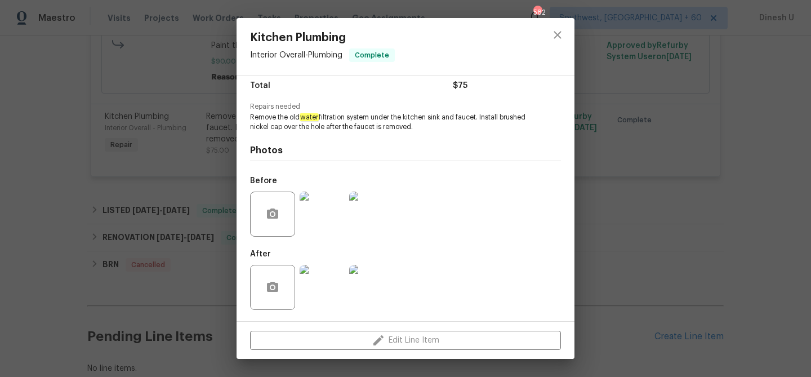
click at [315, 283] on img at bounding box center [322, 287] width 45 height 45
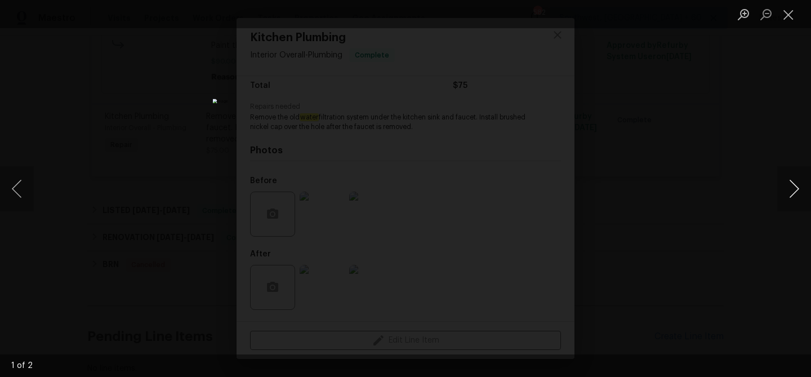
click at [785, 187] on button "Next image" at bounding box center [794, 188] width 34 height 45
click at [790, 7] on button "Close lightbox" at bounding box center [788, 15] width 23 height 20
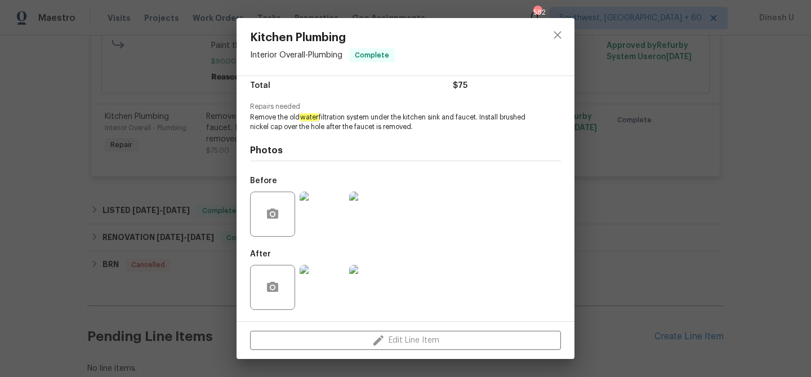
click at [185, 133] on div "Kitchen Plumbing Interior Overall - Plumbing Complete Vendor CCS Home Solutions…" at bounding box center [405, 188] width 811 height 377
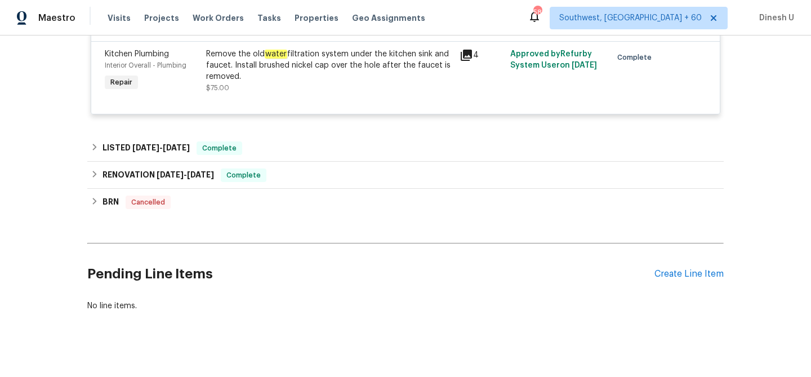
scroll to position [696, 0]
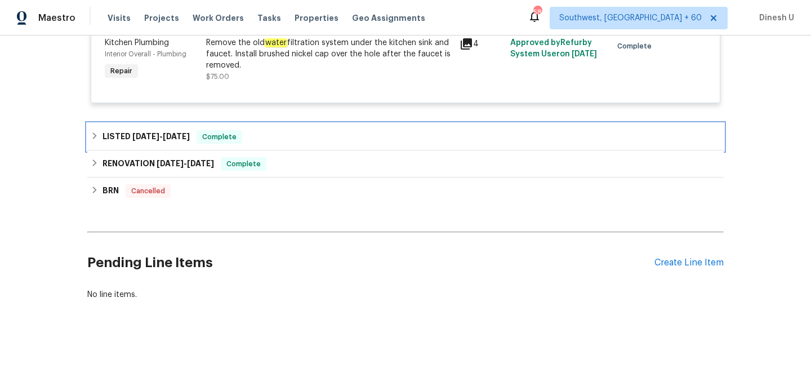
click at [175, 140] on span "9/8/25" at bounding box center [176, 136] width 27 height 8
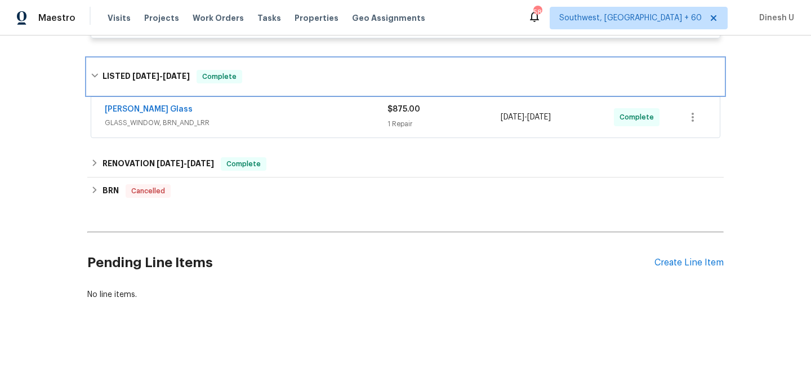
scroll to position [771, 0]
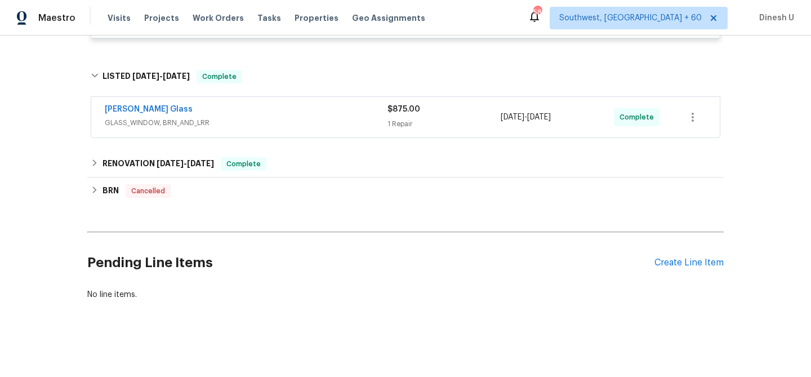
click at [402, 124] on div "1 Repair" at bounding box center [443, 123] width 113 height 11
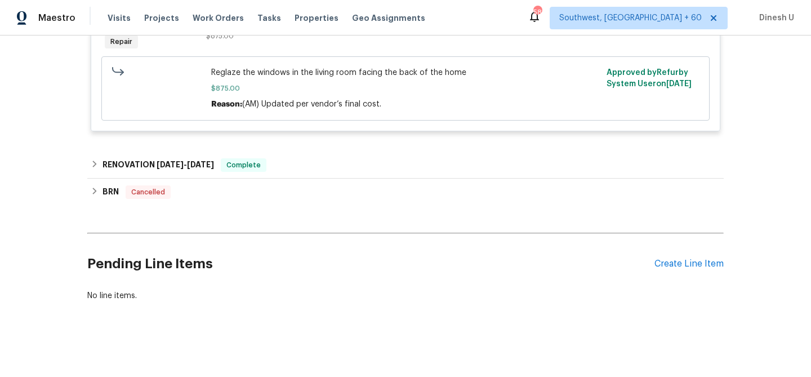
scroll to position [938, 0]
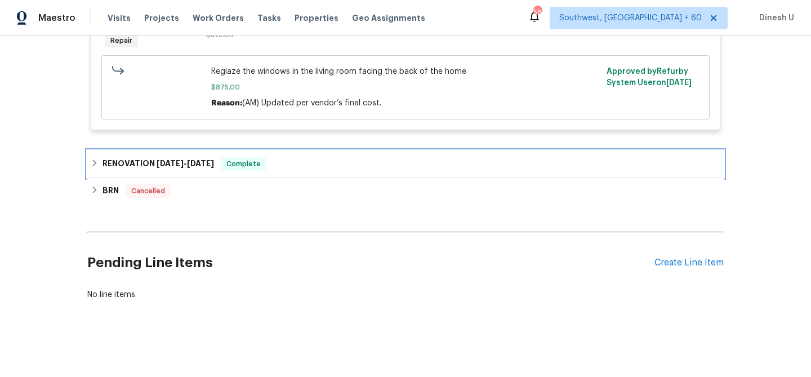
click at [208, 162] on span "6/30/25" at bounding box center [200, 163] width 27 height 8
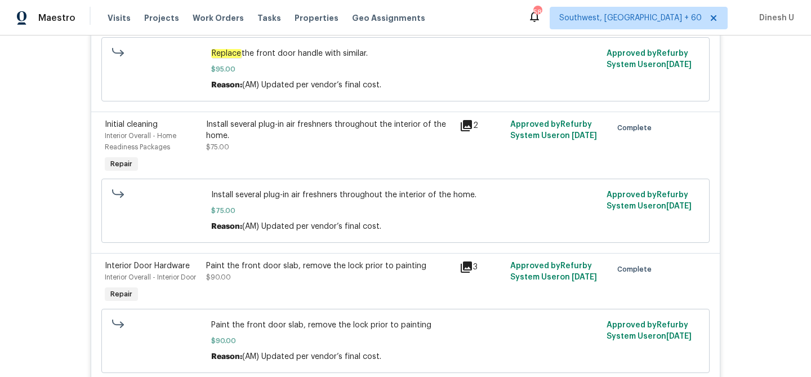
scroll to position [0, 0]
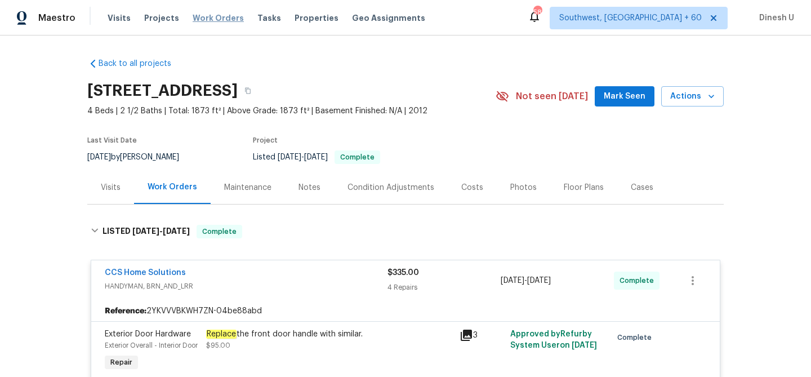
click at [206, 17] on span "Work Orders" at bounding box center [218, 17] width 51 height 11
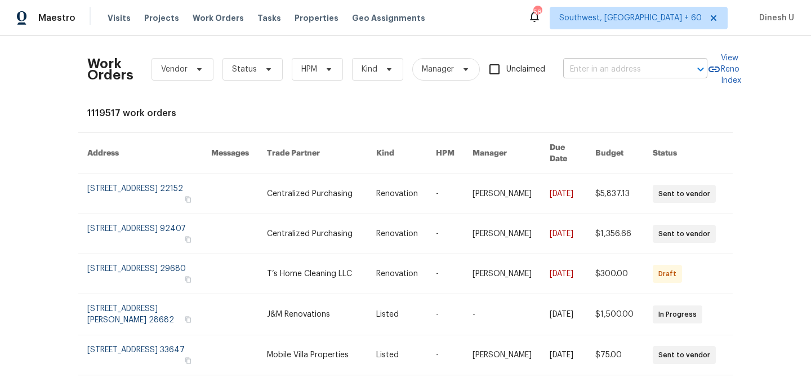
click at [605, 64] on input "text" at bounding box center [619, 69] width 113 height 17
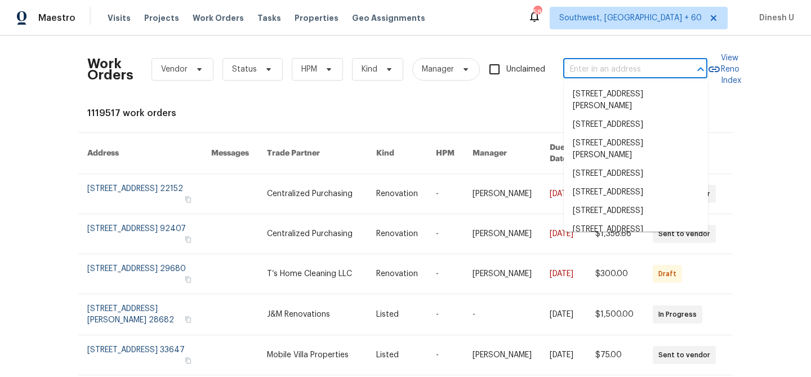
paste input "440 Folk Crest Ln Dickinson, TX 77539"
type input "440 Folk Crest Ln Dickinson, TX 77539"
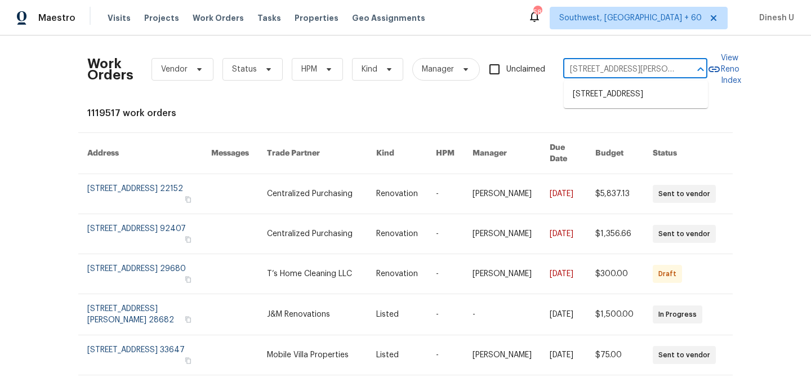
scroll to position [0, 35]
click at [587, 98] on li "440 Folk Crest Ln, Dickinson, TX 77539" at bounding box center [636, 94] width 144 height 19
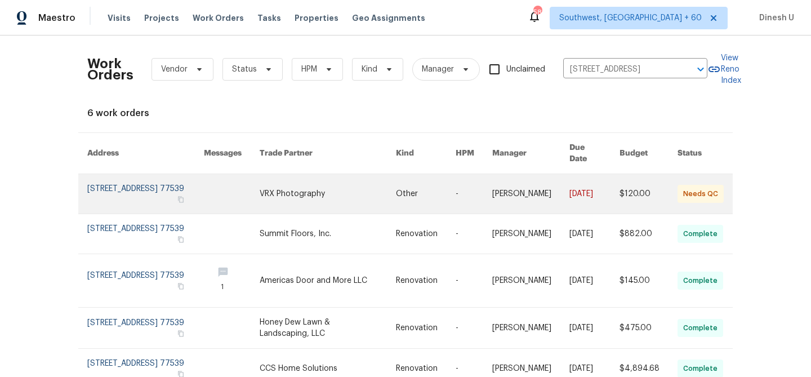
click at [97, 179] on link at bounding box center [145, 193] width 117 height 39
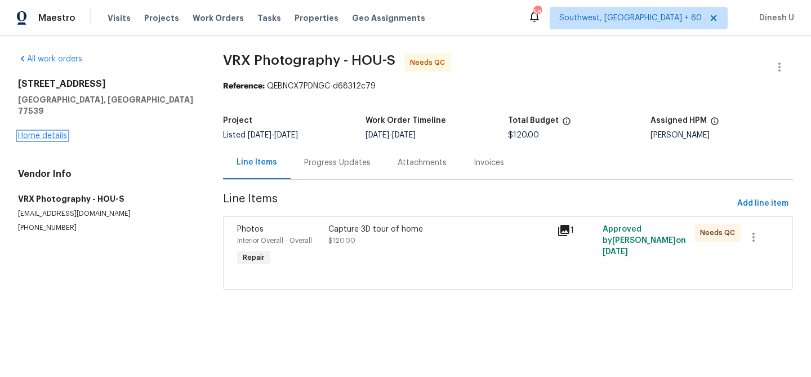
click at [37, 132] on link "Home details" at bounding box center [42, 136] width 49 height 8
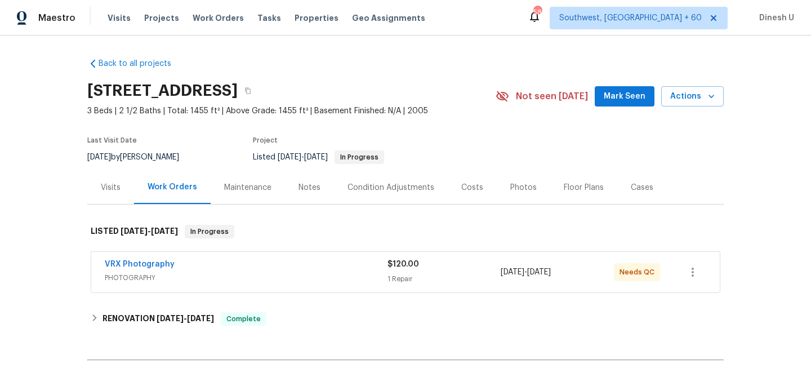
click at [122, 187] on div "Visits" at bounding box center [110, 187] width 47 height 33
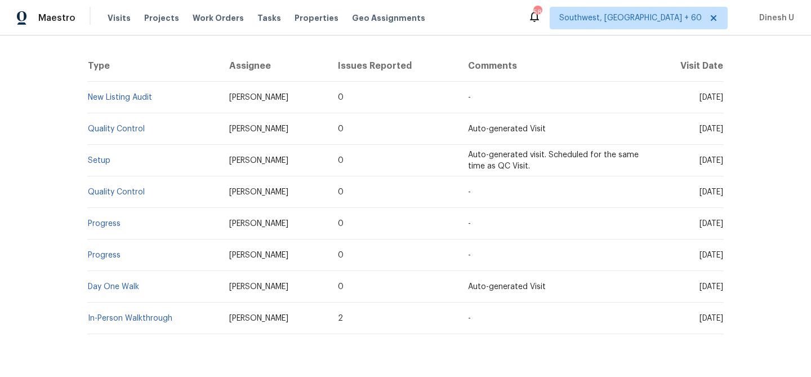
scroll to position [240, 0]
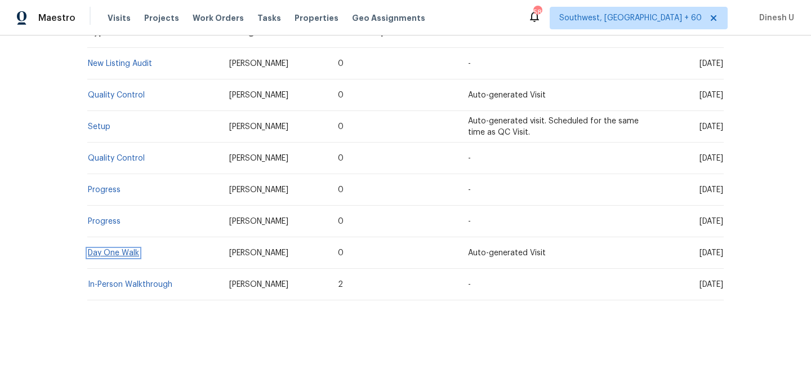
click at [101, 254] on link "Day One Walk" at bounding box center [113, 253] width 51 height 8
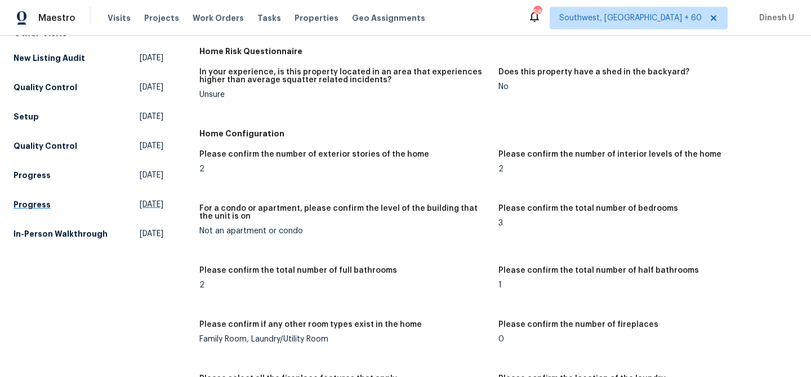
scroll to position [121, 0]
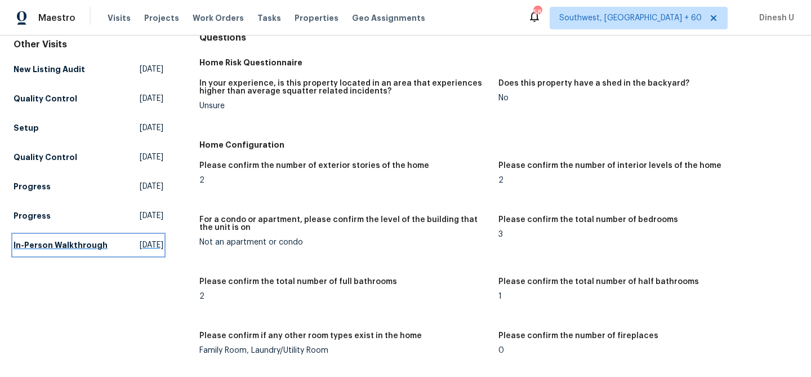
click at [140, 240] on span "Thu, Aug 14 2025" at bounding box center [152, 244] width 24 height 11
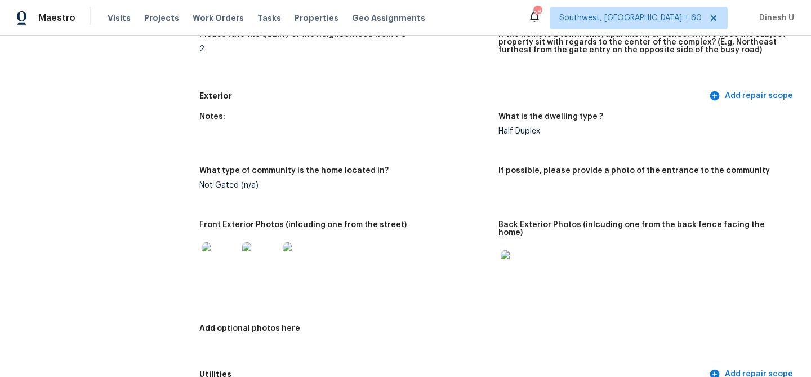
scroll to position [385, 0]
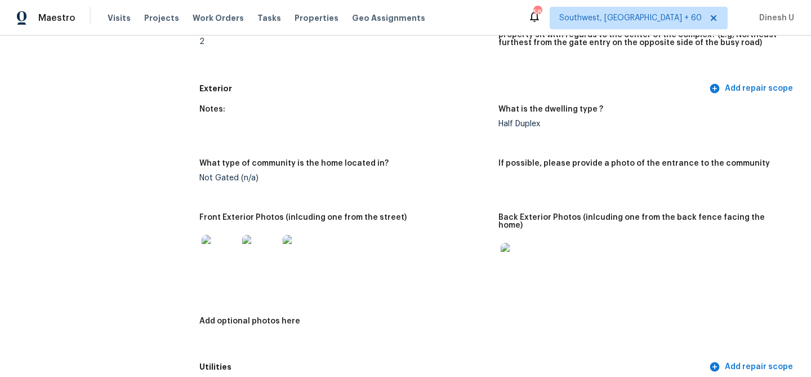
click at [202, 249] on img at bounding box center [220, 253] width 36 height 36
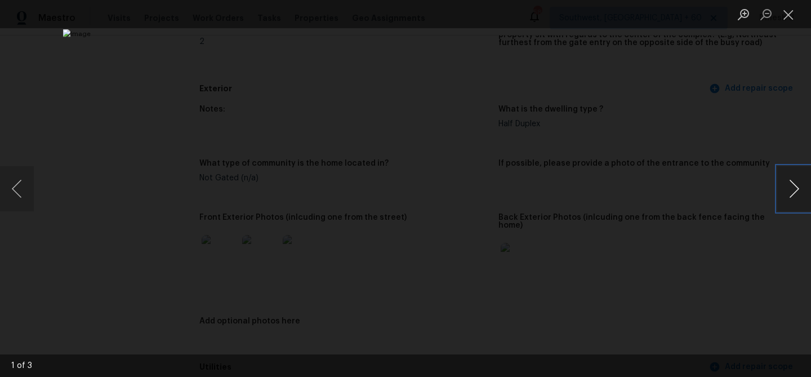
click at [791, 185] on button "Next image" at bounding box center [794, 188] width 34 height 45
click at [785, 18] on button "Close lightbox" at bounding box center [788, 15] width 23 height 20
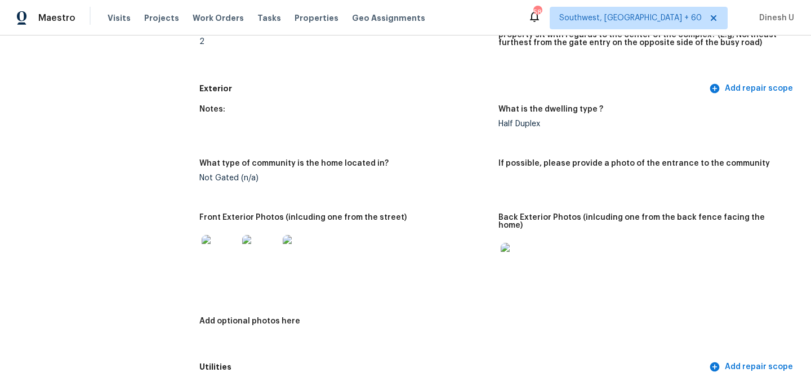
click at [513, 255] on img at bounding box center [519, 261] width 36 height 36
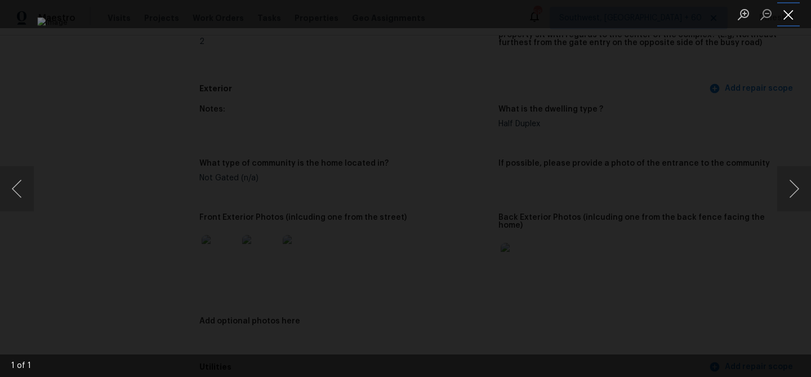
click at [793, 15] on button "Close lightbox" at bounding box center [788, 15] width 23 height 20
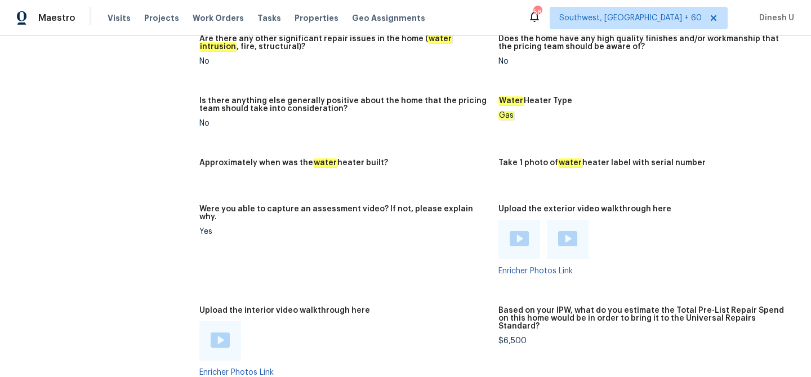
scroll to position [1875, 0]
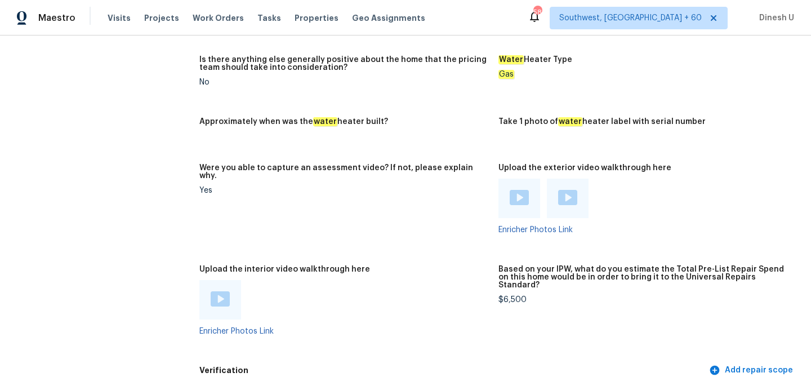
click at [518, 190] on img at bounding box center [519, 197] width 19 height 15
click at [568, 190] on img at bounding box center [567, 197] width 19 height 15
click at [523, 190] on img at bounding box center [519, 197] width 19 height 15
click at [573, 190] on img at bounding box center [567, 197] width 19 height 15
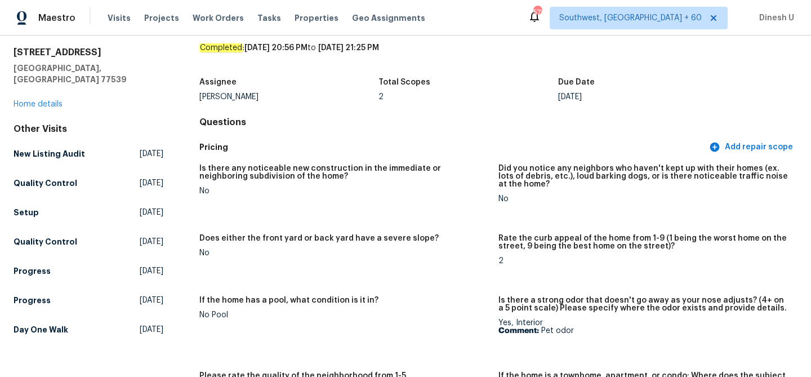
scroll to position [30, 0]
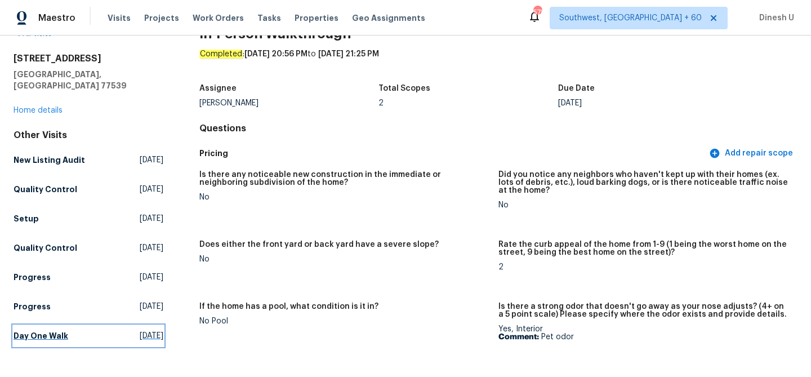
click at [140, 330] on span "Thu, Sep 04 2025" at bounding box center [152, 335] width 24 height 11
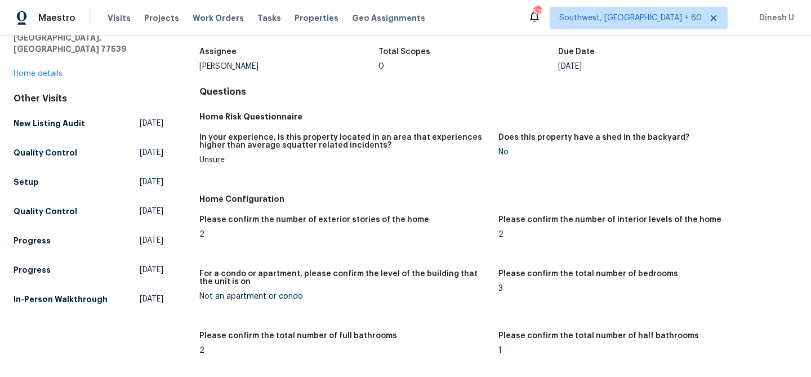
scroll to position [60, 0]
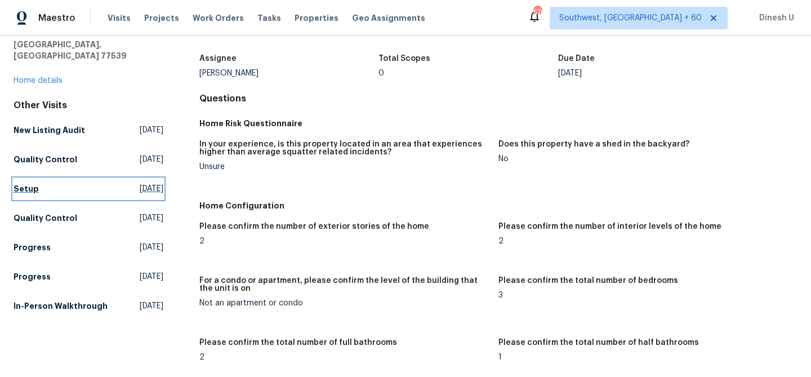
click at [140, 183] on span "Thu, Sep 11 2025" at bounding box center [152, 188] width 24 height 11
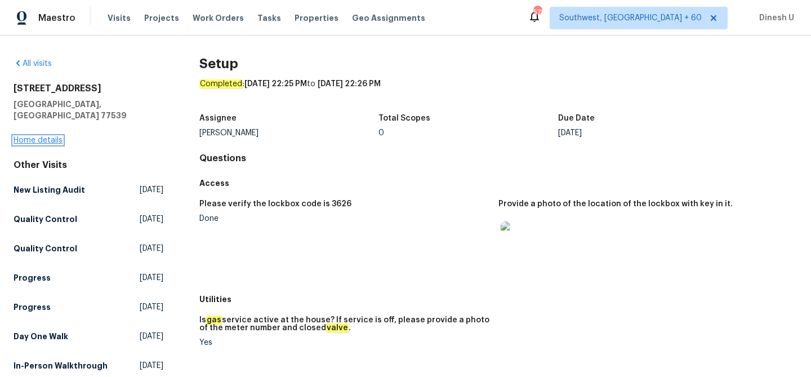
click at [38, 136] on link "Home details" at bounding box center [38, 140] width 49 height 8
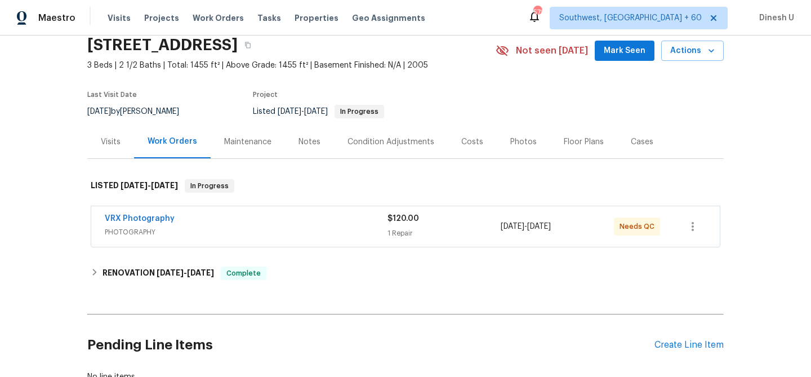
scroll to position [128, 0]
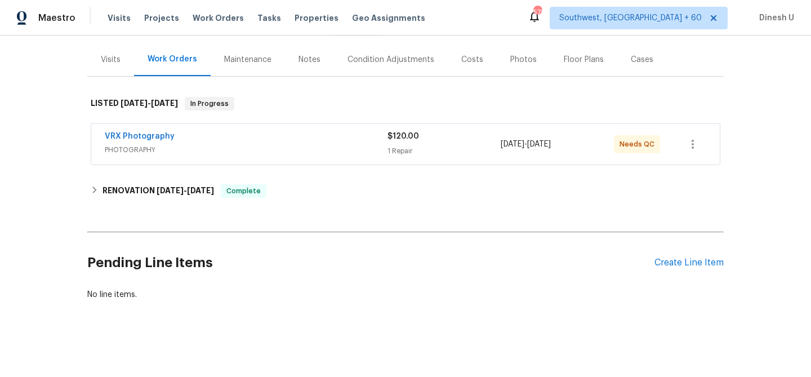
click at [185, 184] on h6 "RENOVATION 9/2/25 - 9/12/25" at bounding box center [158, 191] width 112 height 14
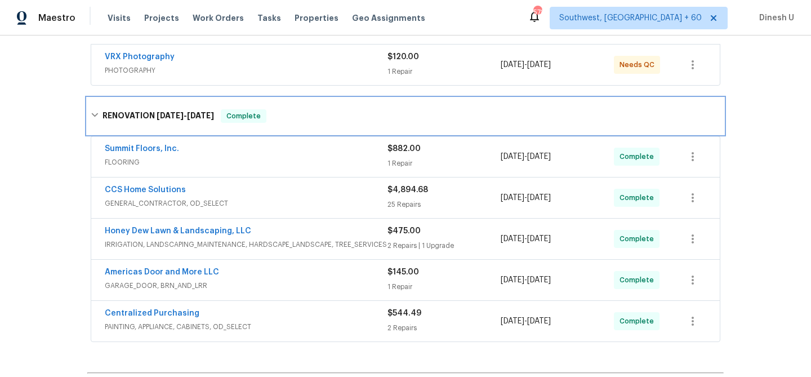
scroll to position [255, 0]
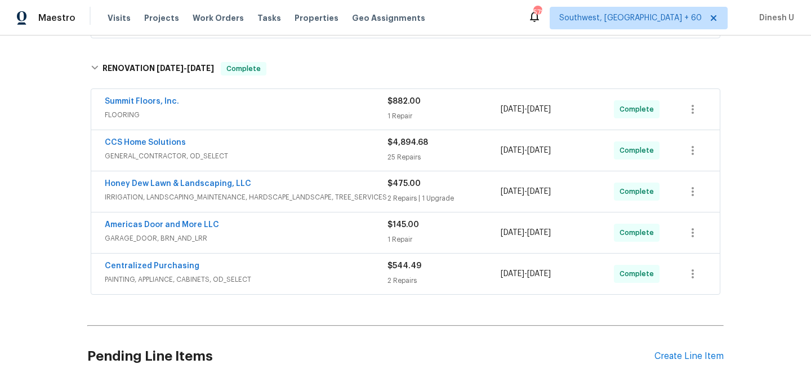
click at [405, 159] on div "25 Repairs" at bounding box center [443, 156] width 113 height 11
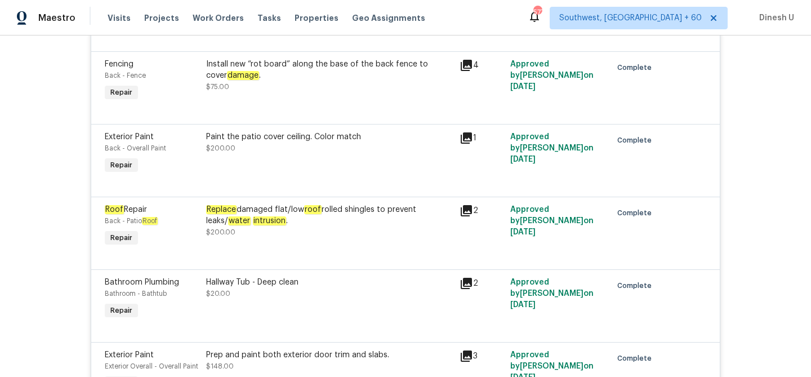
scroll to position [507, 0]
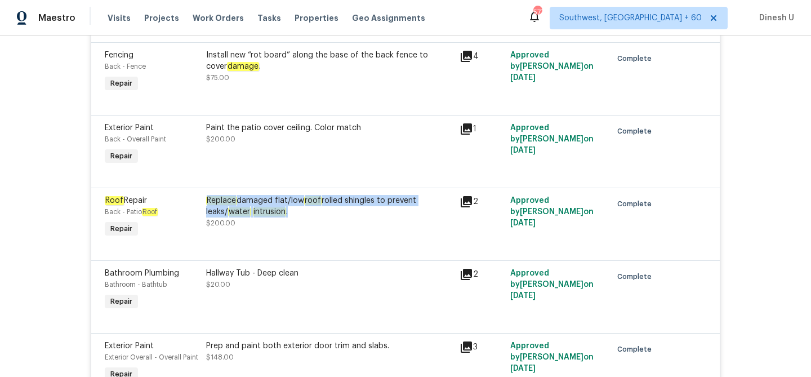
drag, startPoint x: 212, startPoint y: 193, endPoint x: 313, endPoint y: 208, distance: 102.0
click at [313, 208] on div "Replace damaged flat/low roof rolled shingles to prevent leaks/ water intrusion…" at bounding box center [329, 217] width 253 height 52
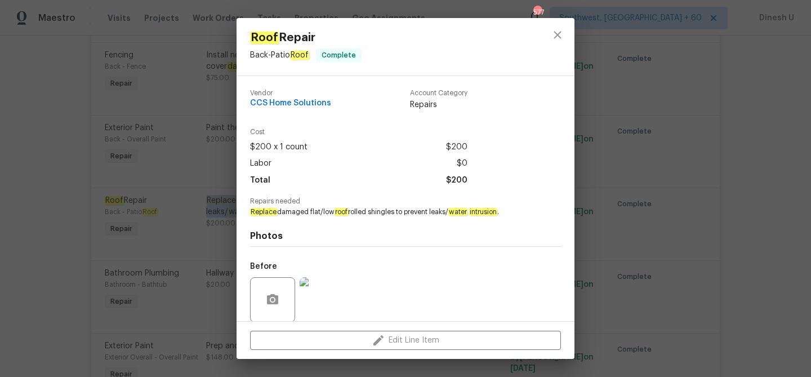
click at [235, 208] on div "Roof Repair Back - Patio Roof Complete Vendor CCS Home Solutions Account Catego…" at bounding box center [405, 188] width 811 height 377
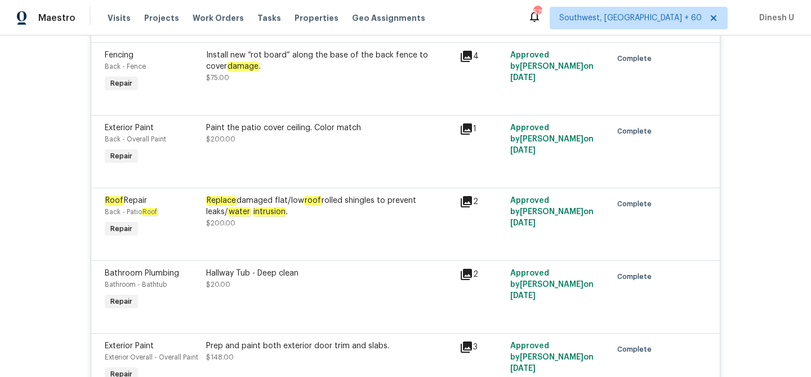
scroll to position [0, 0]
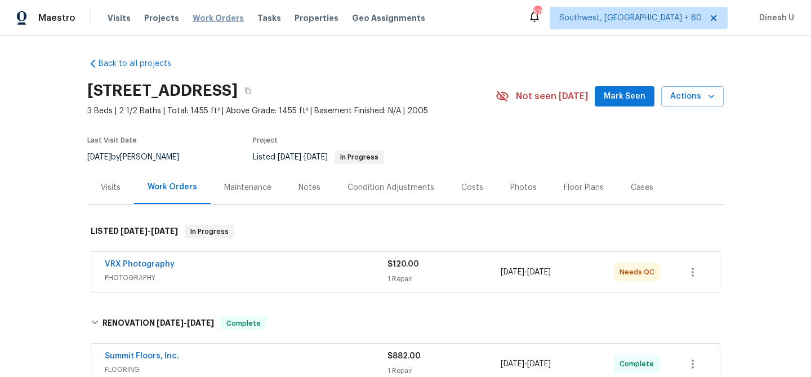
click at [206, 16] on span "Work Orders" at bounding box center [218, 17] width 51 height 11
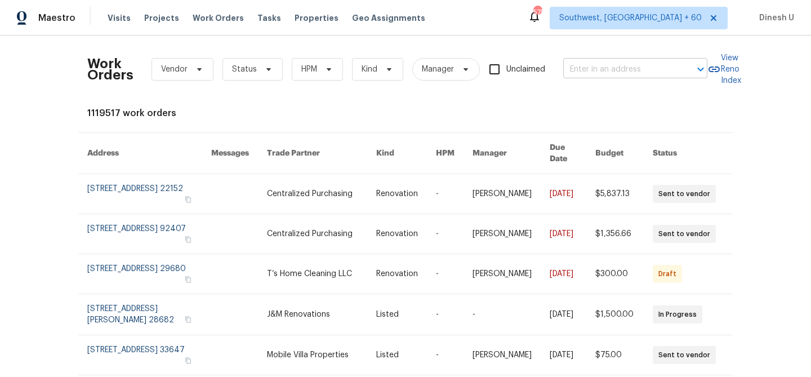
click at [616, 71] on input "text" at bounding box center [619, 69] width 113 height 17
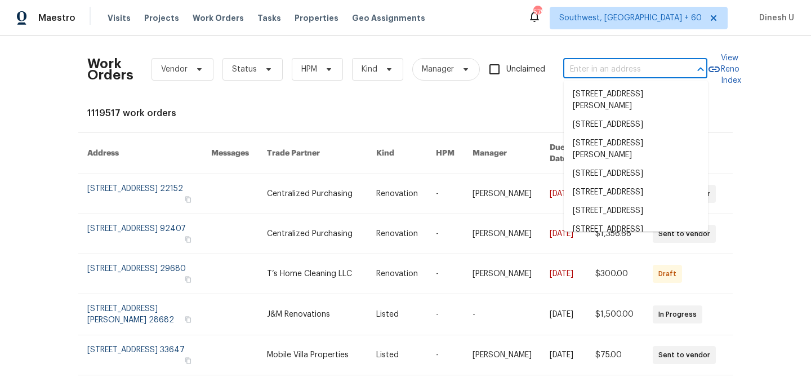
paste input "22906 Dale River Rd Tomball, TX 77375"
type input "22906 Dale River Rd Tomball, TX 77375"
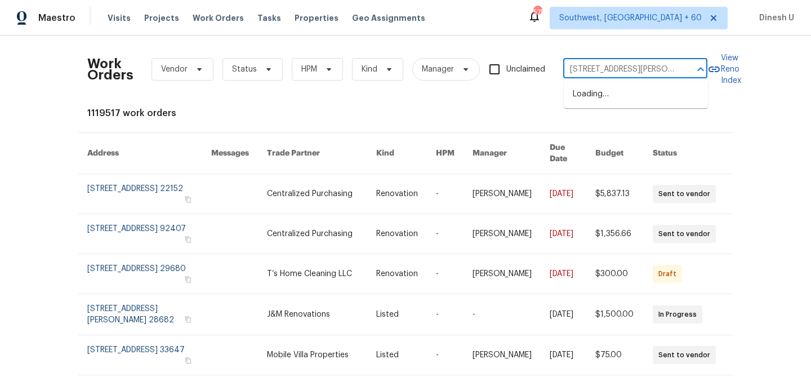
scroll to position [0, 37]
click at [591, 104] on li "22906 Dale River Rd, Tomball, TX 77375" at bounding box center [636, 100] width 144 height 30
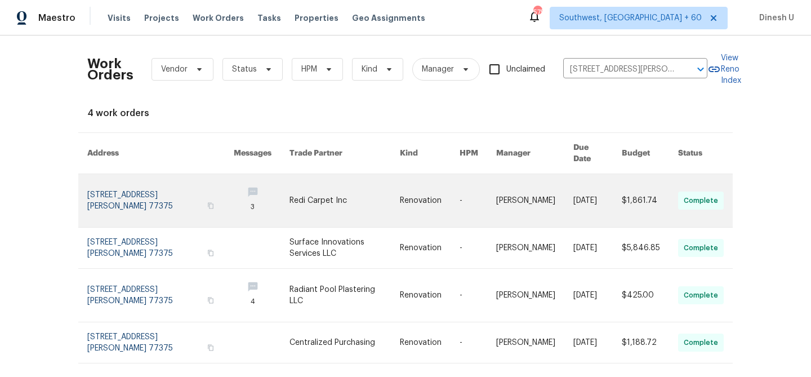
click at [117, 174] on link at bounding box center [160, 200] width 146 height 53
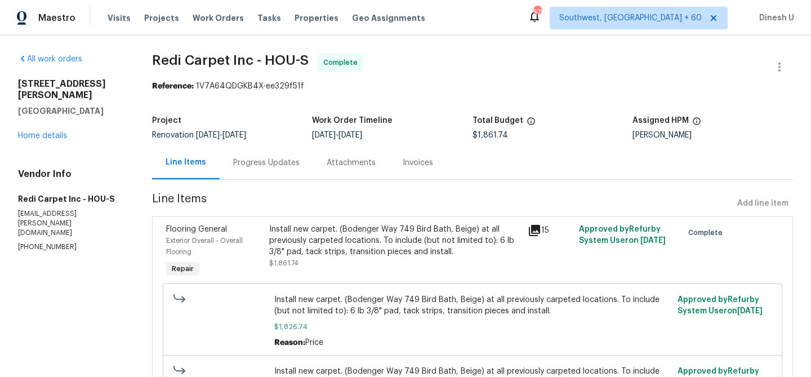
click at [37, 128] on div "22906 Dale River Rd Tomball, TX 77375 Home details" at bounding box center [71, 109] width 107 height 63
click at [29, 132] on link "Home details" at bounding box center [42, 136] width 49 height 8
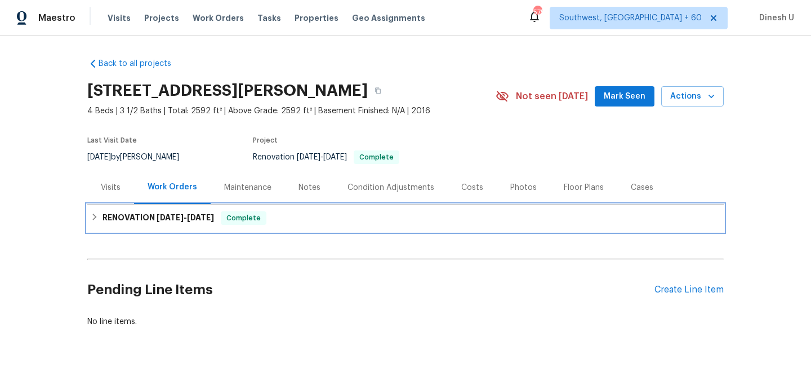
click at [141, 231] on div "RENOVATION 9/4/25 - 9/10/25 Complete" at bounding box center [405, 217] width 636 height 27
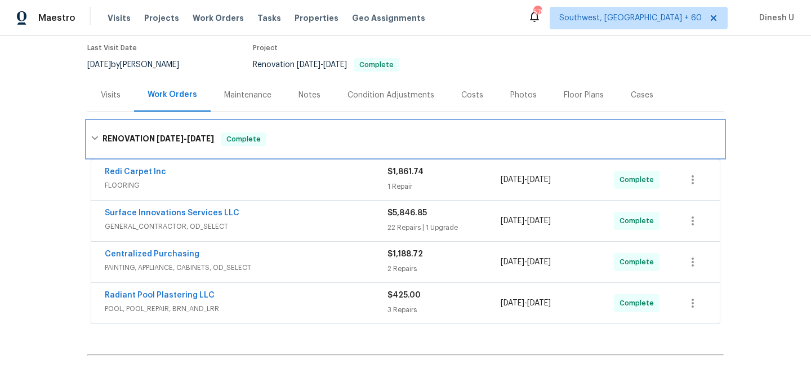
scroll to position [138, 0]
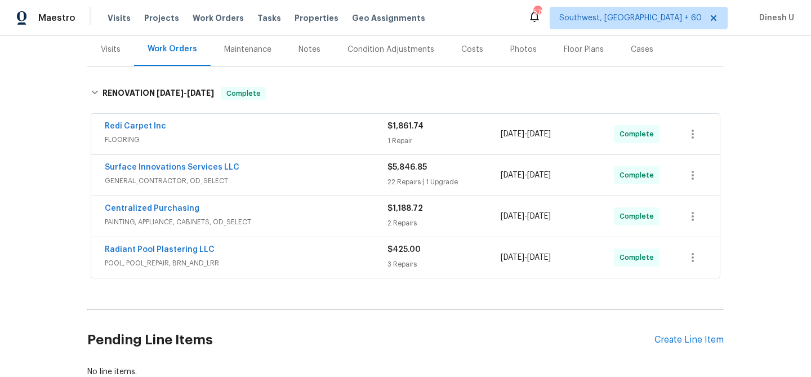
click at [389, 132] on div "$1,861.74 1 Repair" at bounding box center [443, 134] width 113 height 27
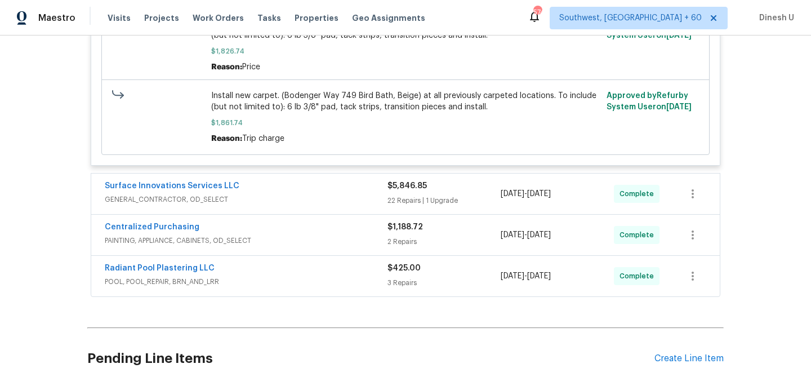
scroll to position [404, 0]
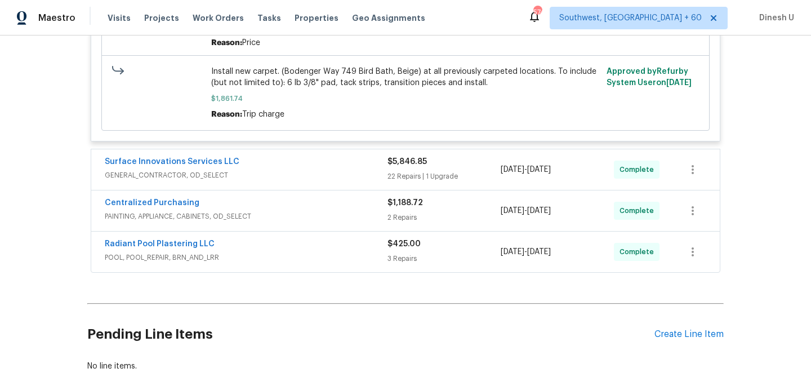
click at [409, 172] on div "22 Repairs | 1 Upgrade" at bounding box center [443, 176] width 113 height 11
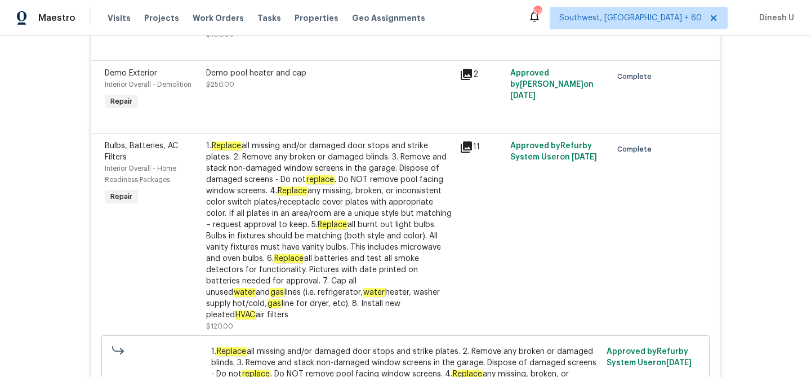
scroll to position [2396, 0]
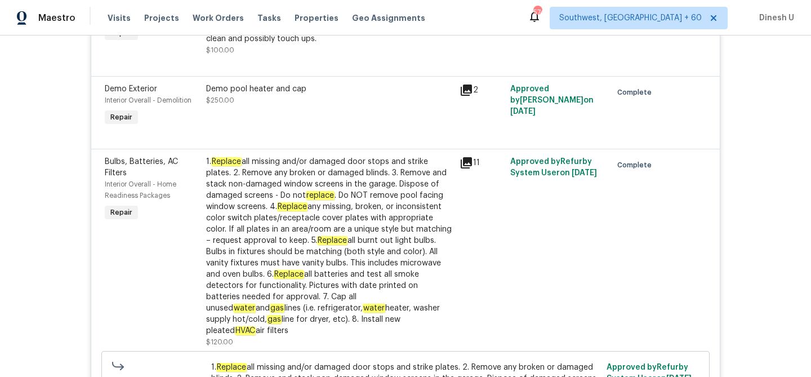
click at [474, 88] on div "2" at bounding box center [482, 90] width 44 height 14
click at [465, 88] on icon at bounding box center [466, 89] width 11 height 11
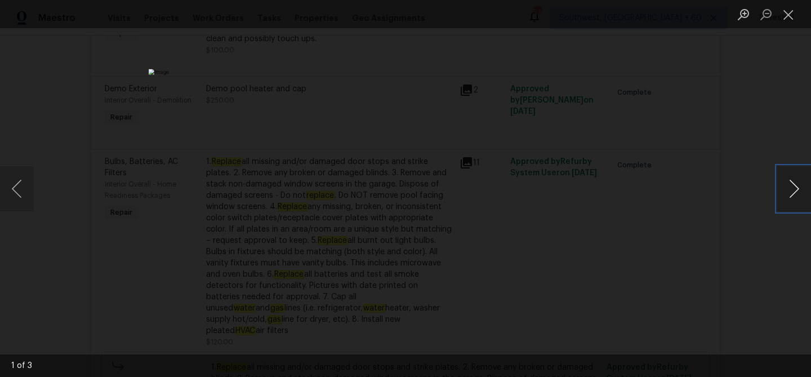
click at [787, 183] on button "Next image" at bounding box center [794, 188] width 34 height 45
click at [787, 16] on button "Close lightbox" at bounding box center [788, 15] width 23 height 20
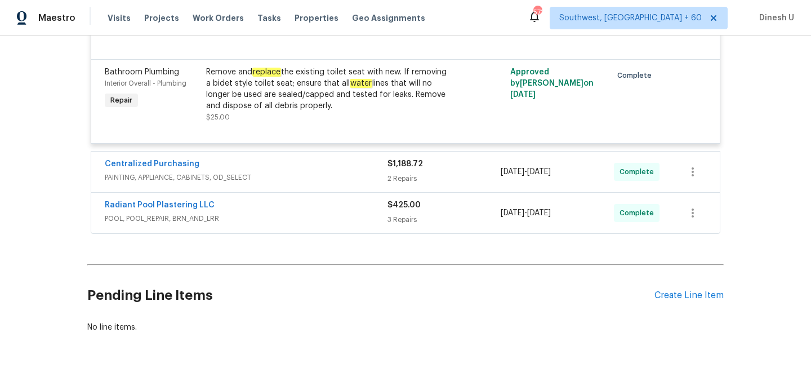
scroll to position [3123, 0]
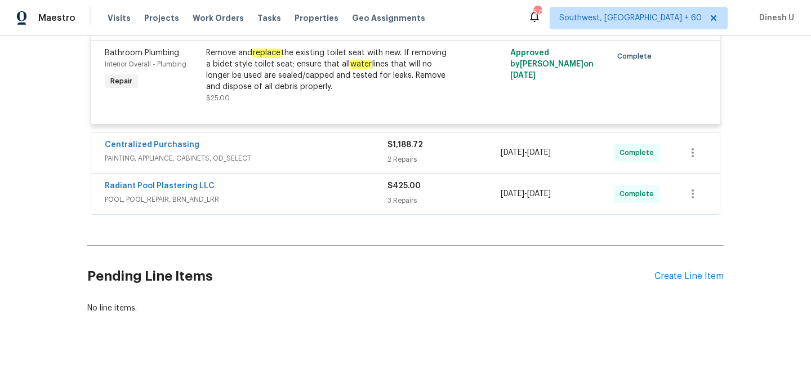
click at [410, 154] on div "2 Repairs" at bounding box center [443, 159] width 113 height 11
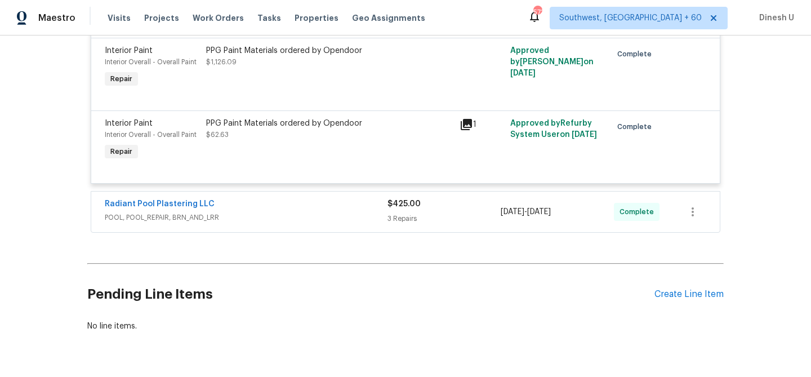
scroll to position [3294, 0]
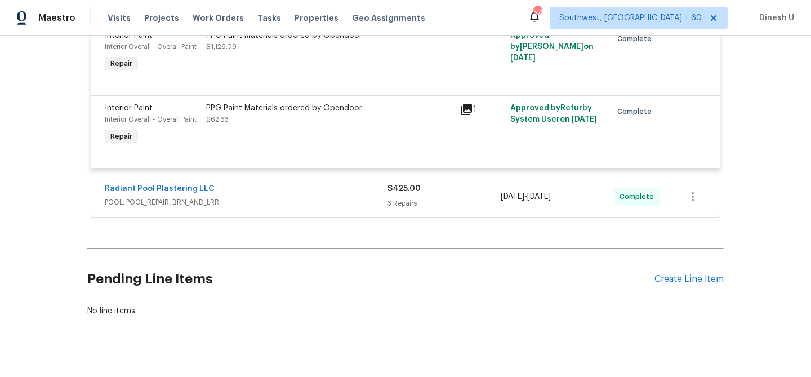
click at [398, 198] on div "3 Repairs" at bounding box center [443, 203] width 113 height 11
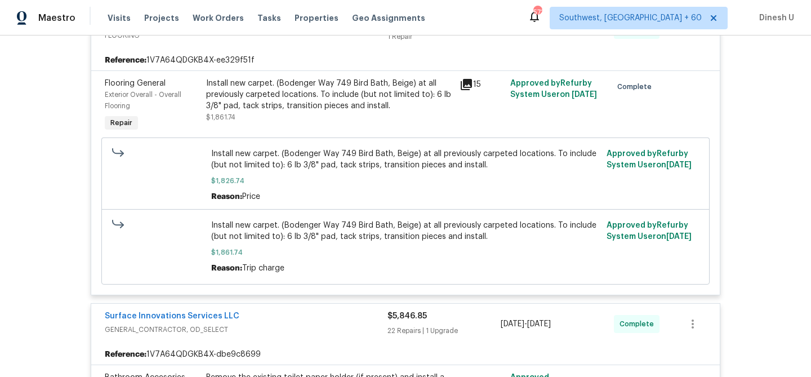
scroll to position [0, 0]
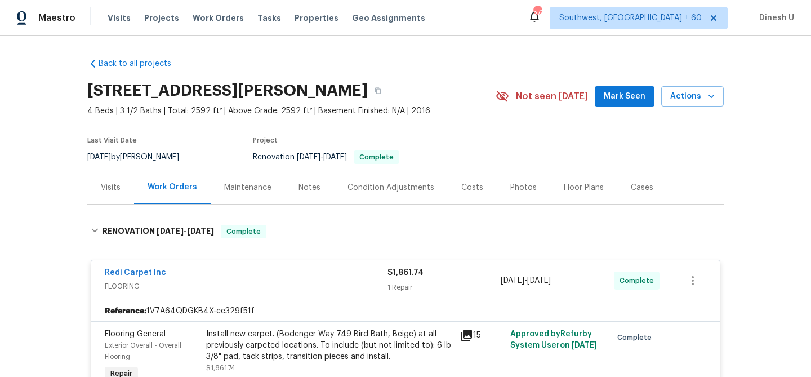
click at [109, 187] on div "Visits" at bounding box center [111, 187] width 20 height 11
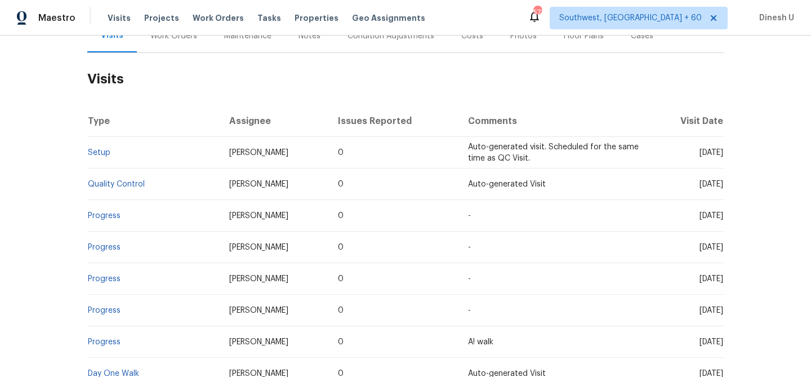
scroll to position [200, 0]
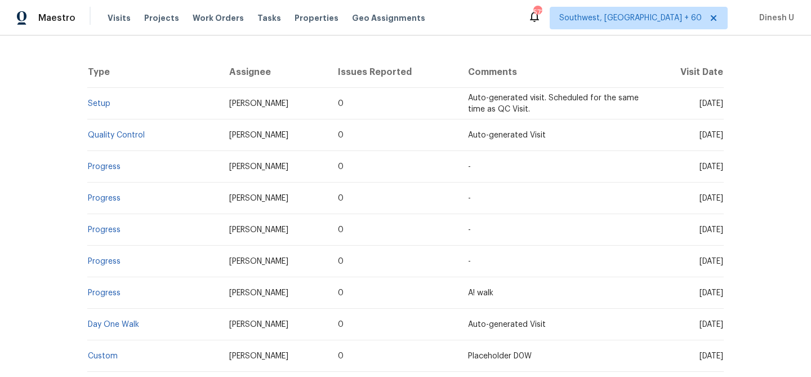
click at [95, 108] on td "Setup" at bounding box center [153, 104] width 133 height 32
click at [105, 100] on link "Setup" at bounding box center [99, 104] width 23 height 8
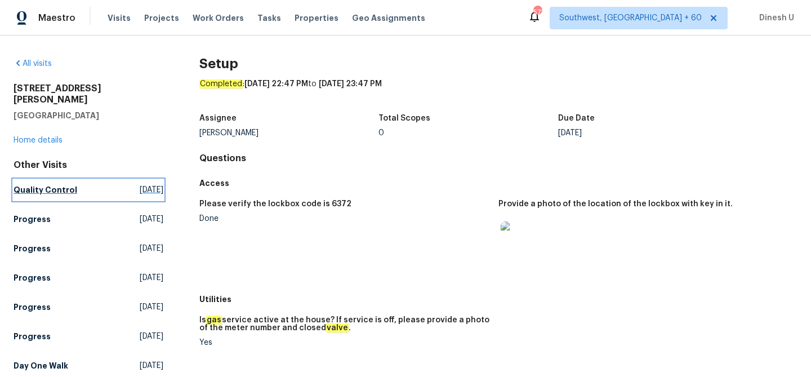
click at [140, 184] on span "Sat, Sep 13 2025" at bounding box center [152, 189] width 24 height 11
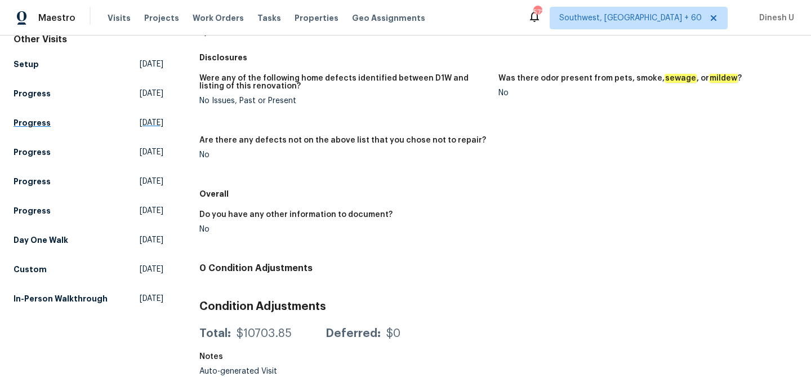
scroll to position [131, 0]
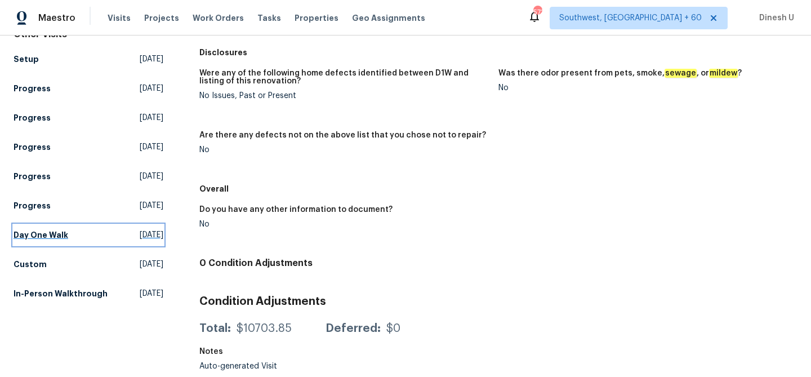
click at [141, 229] on span "Tue, Sep 02 2025" at bounding box center [152, 234] width 24 height 11
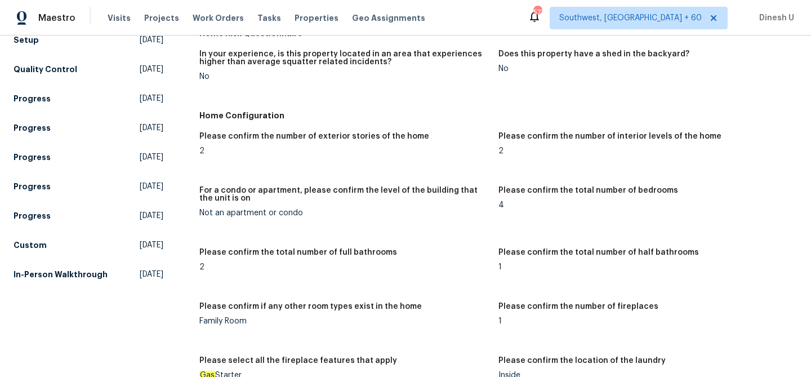
scroll to position [172, 0]
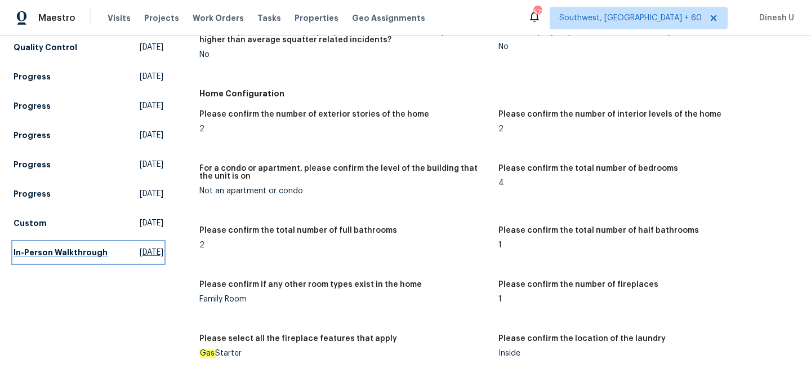
click at [140, 247] on span "Tue, Jul 22 2025" at bounding box center [152, 252] width 24 height 11
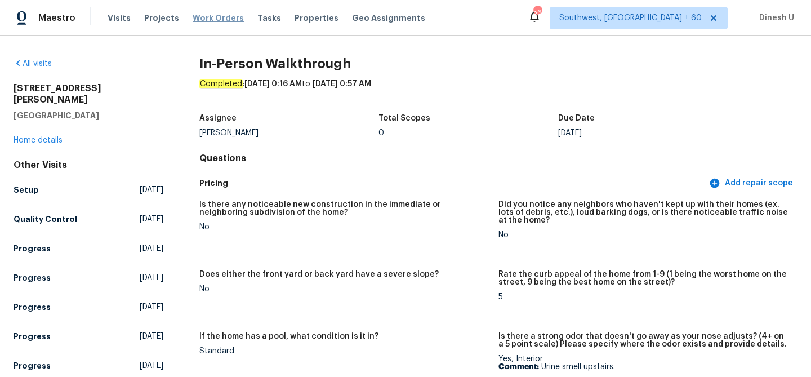
click at [215, 15] on span "Work Orders" at bounding box center [218, 17] width 51 height 11
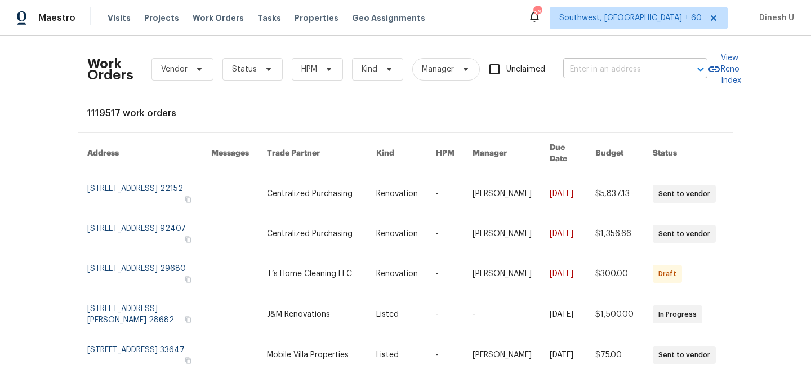
click at [617, 65] on input "text" at bounding box center [619, 69] width 113 height 17
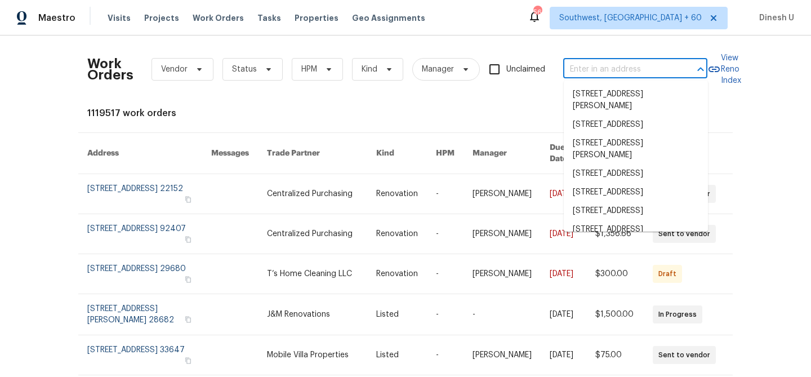
paste input "440 Folk Crest Ln Dickinson, TX 77539"
type input "440 Folk Crest Ln Dickinson, TX 77539"
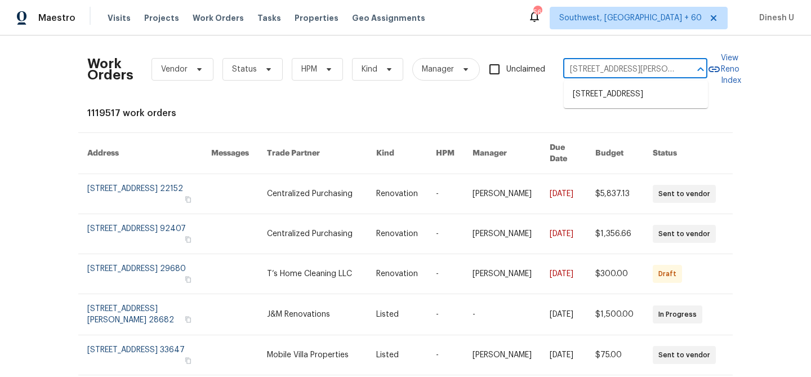
scroll to position [0, 35]
click at [591, 99] on li "440 Folk Crest Ln, Dickinson, TX 77539" at bounding box center [636, 94] width 144 height 19
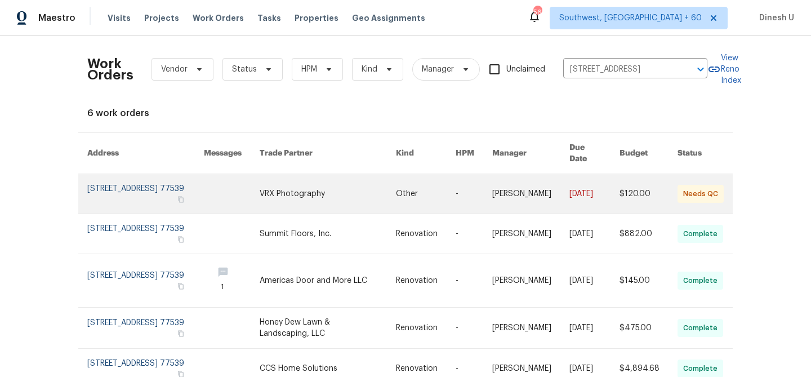
click at [117, 180] on link at bounding box center [145, 193] width 117 height 39
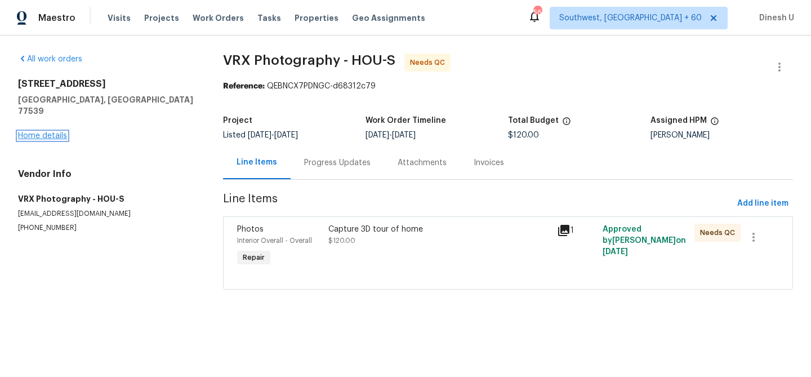
click at [35, 132] on link "Home details" at bounding box center [42, 136] width 49 height 8
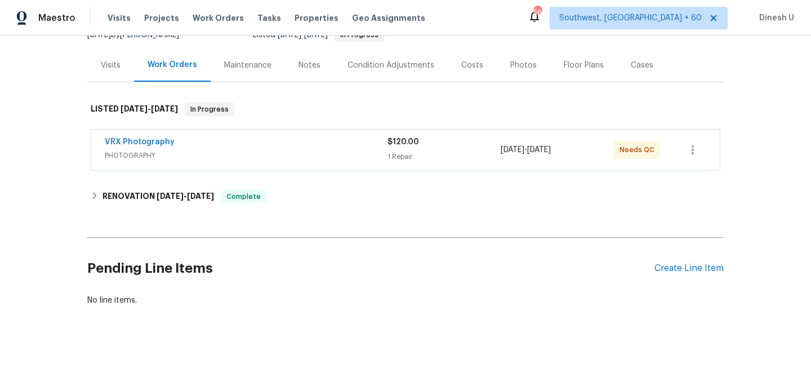
scroll to position [128, 0]
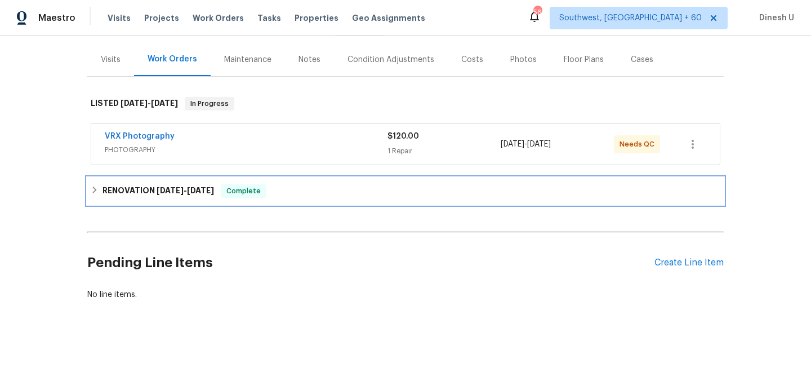
click at [185, 186] on span "9/2/25 - 9/12/25" at bounding box center [185, 190] width 57 height 8
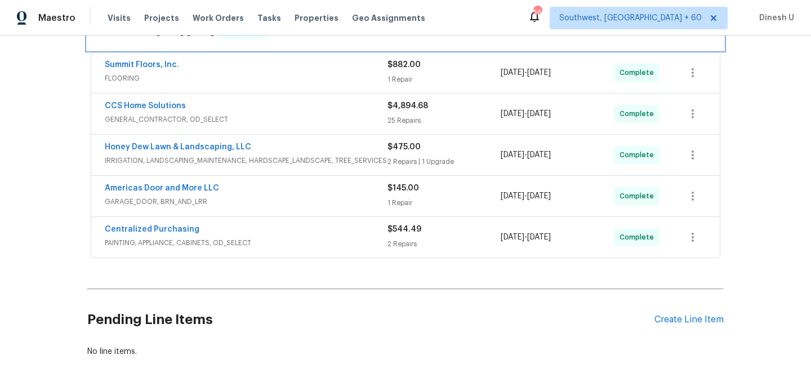
scroll to position [243, 0]
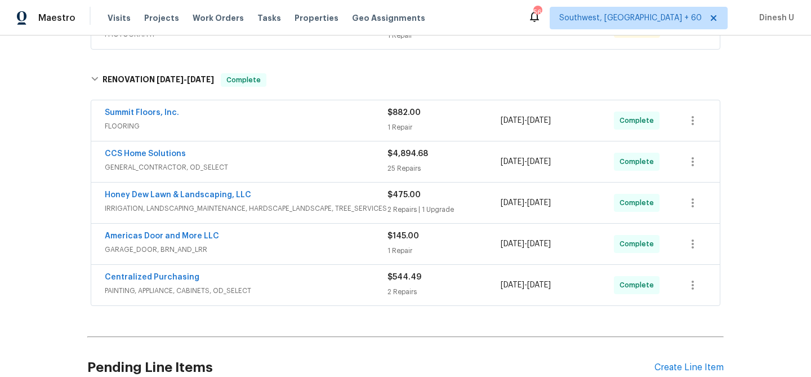
click at [404, 166] on div "25 Repairs" at bounding box center [443, 168] width 113 height 11
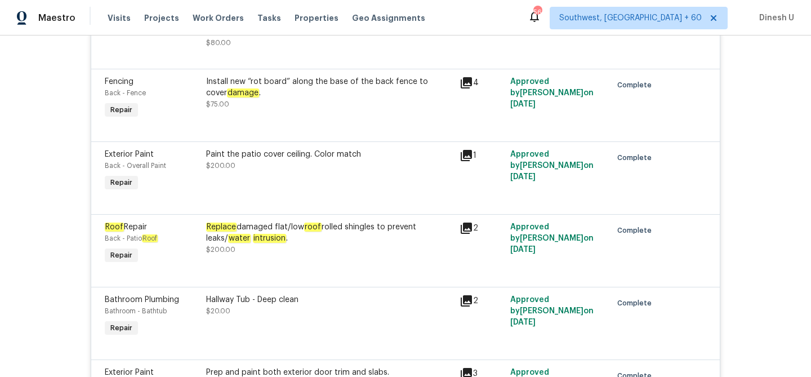
scroll to position [0, 0]
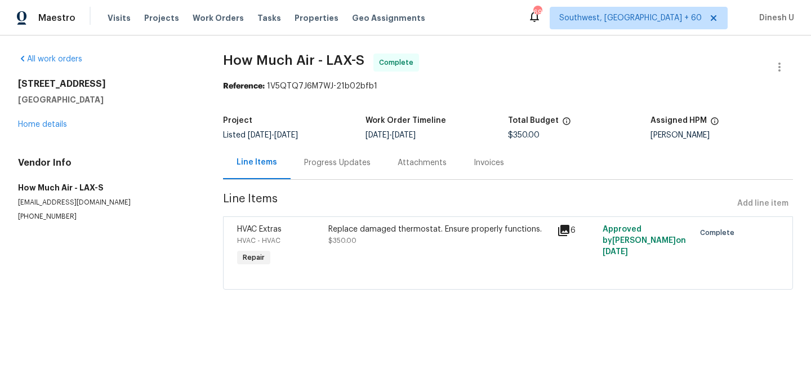
click at [317, 163] on div "Progress Updates" at bounding box center [337, 162] width 66 height 11
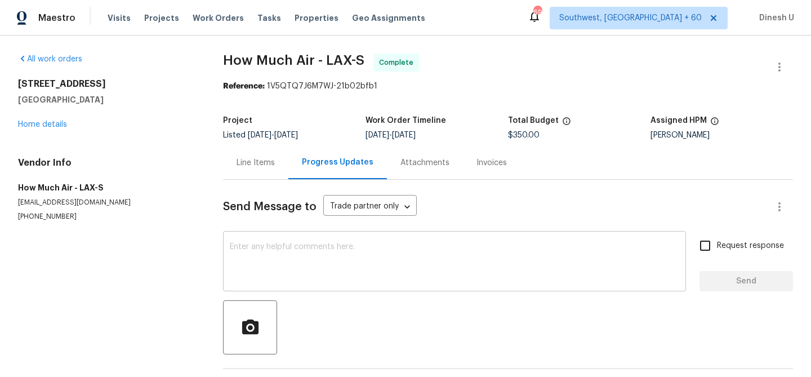
scroll to position [42, 0]
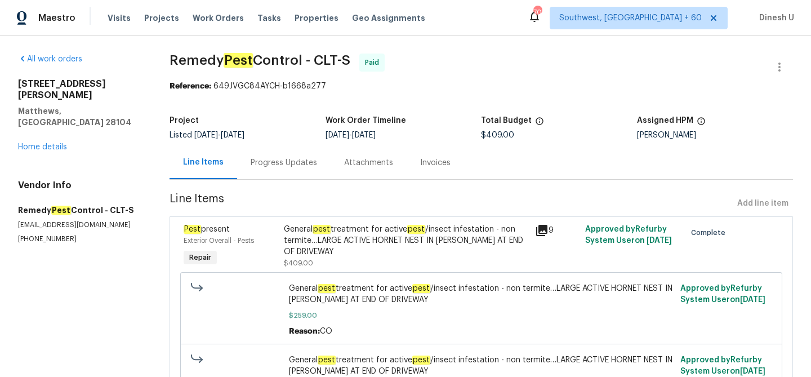
click at [289, 163] on div "Progress Updates" at bounding box center [284, 162] width 66 height 11
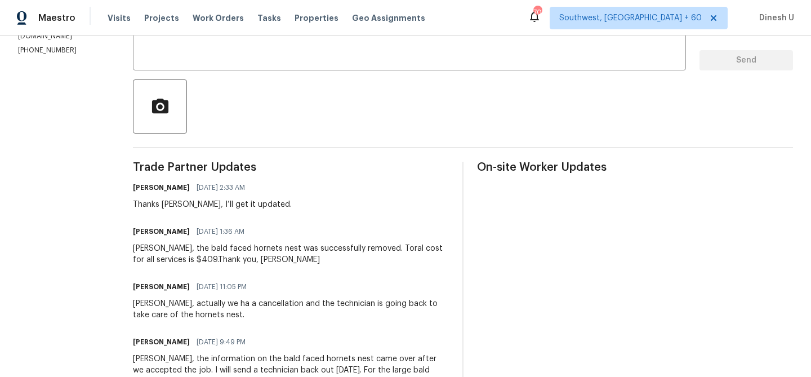
scroll to position [217, 0]
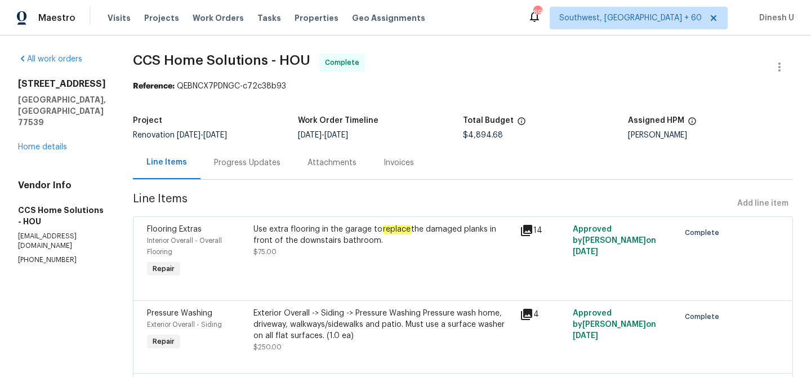
click at [248, 156] on div "Progress Updates" at bounding box center [246, 162] width 93 height 33
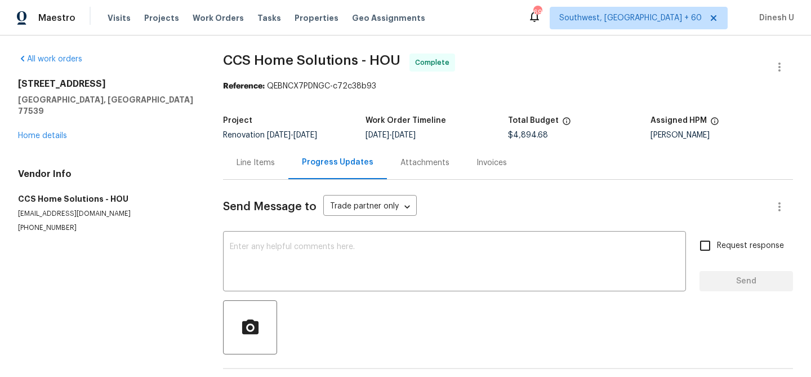
click at [468, 149] on div "Invoices" at bounding box center [491, 162] width 57 height 33
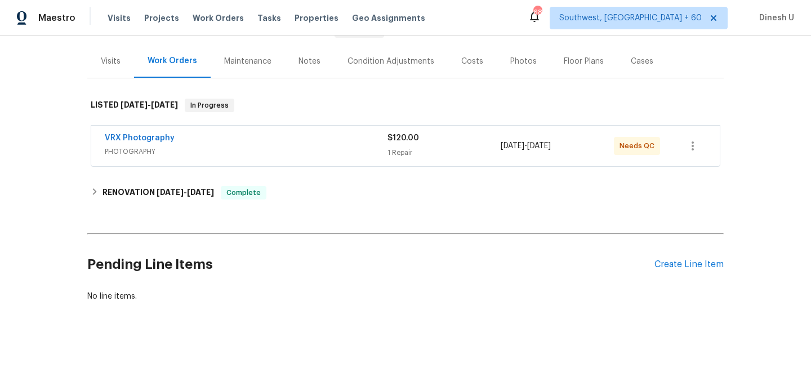
scroll to position [128, 0]
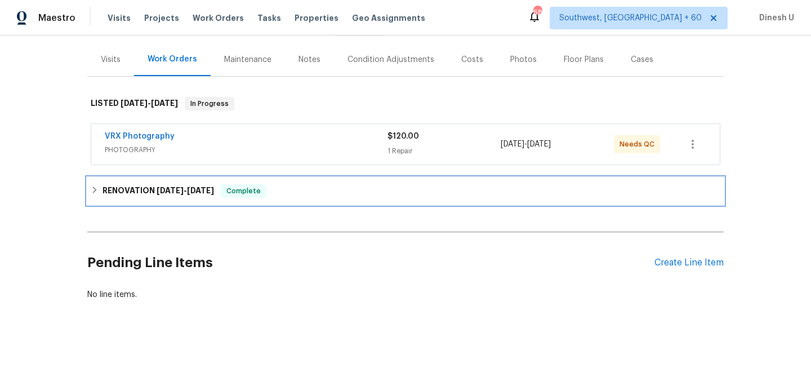
click at [194, 199] on div "RENOVATION [DATE] - [DATE] Complete" at bounding box center [405, 190] width 636 height 27
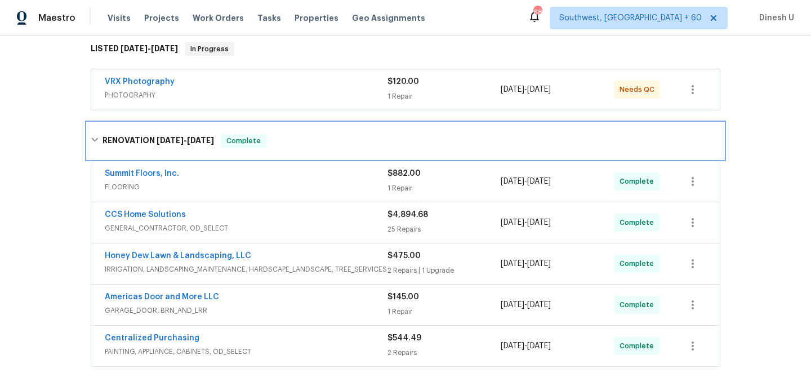
scroll to position [218, 0]
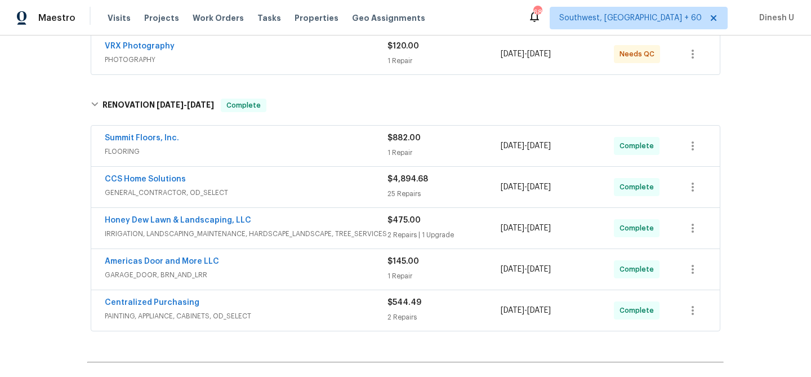
click at [399, 189] on div "25 Repairs" at bounding box center [443, 193] width 113 height 11
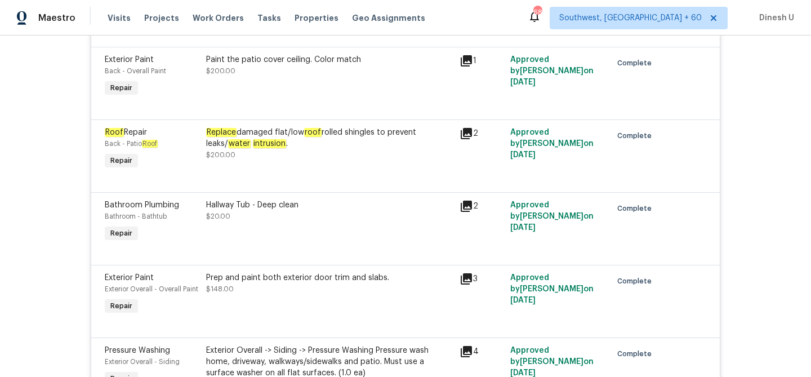
scroll to position [0, 0]
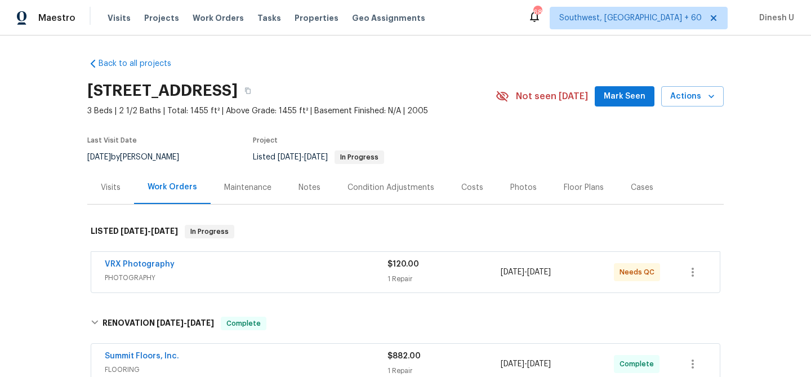
click at [151, 92] on h2 "[STREET_ADDRESS]" at bounding box center [162, 90] width 150 height 11
copy div "[STREET_ADDRESS]"
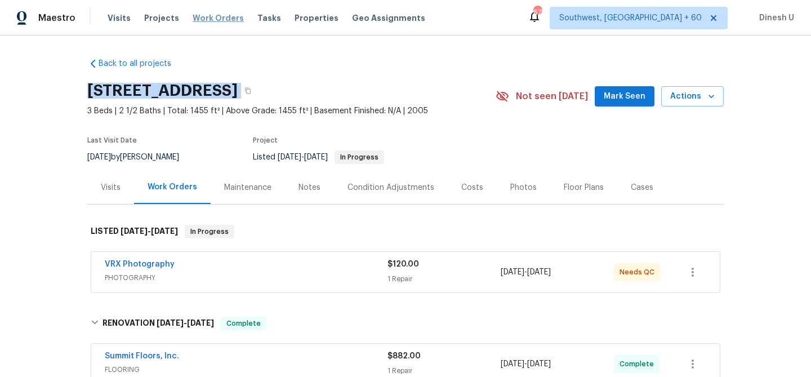
click at [208, 17] on span "Work Orders" at bounding box center [218, 17] width 51 height 11
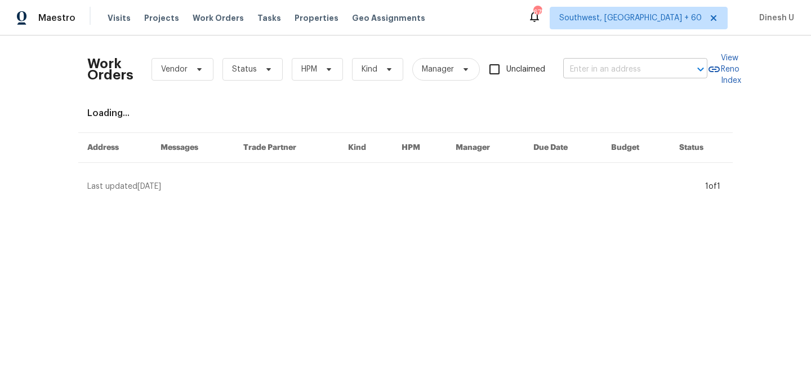
click at [597, 67] on input "text" at bounding box center [619, 69] width 113 height 17
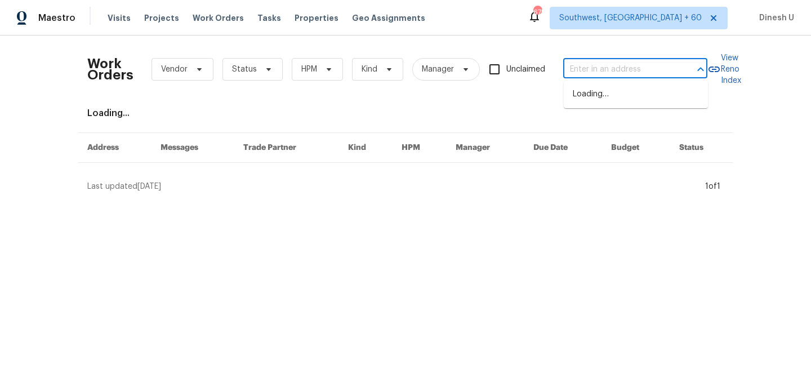
paste input "422 Marty Ln, Dallas, GA 30132"
type input "422 Marty Ln, Dallas, GA 30132"
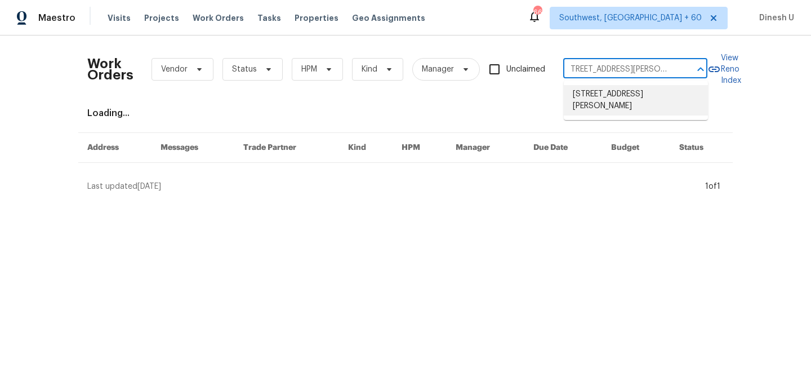
click at [597, 95] on li "422 Marty Ln, Dallas, GA 30132" at bounding box center [636, 100] width 144 height 30
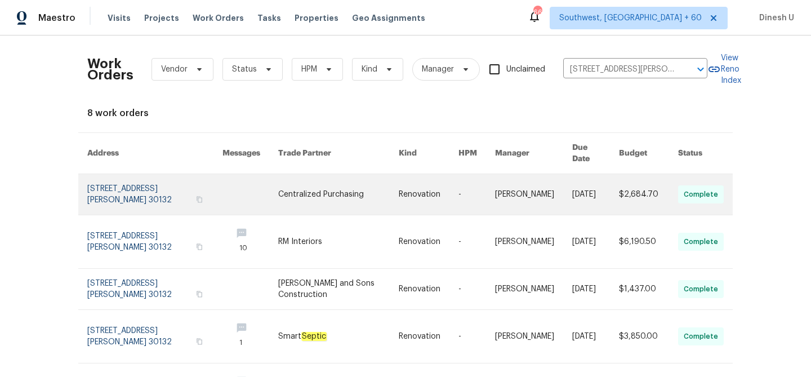
click at [101, 174] on link at bounding box center [154, 194] width 135 height 41
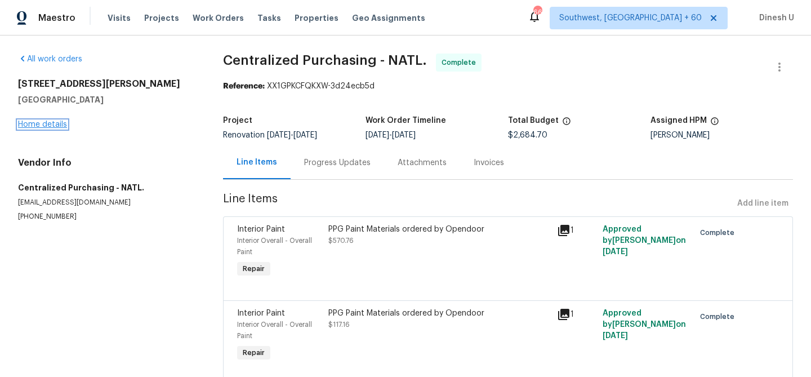
click at [38, 125] on link "Home details" at bounding box center [42, 125] width 49 height 8
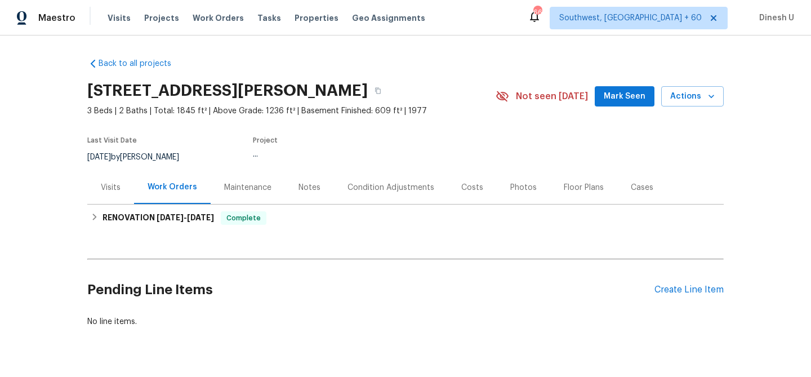
scroll to position [27, 0]
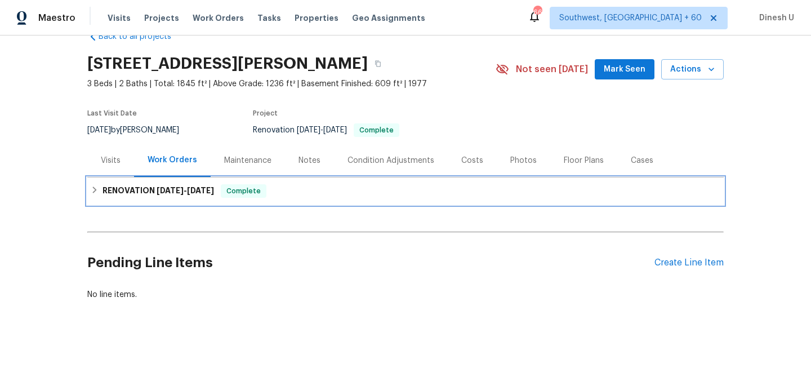
click at [175, 188] on span "8/18/25" at bounding box center [170, 190] width 27 height 8
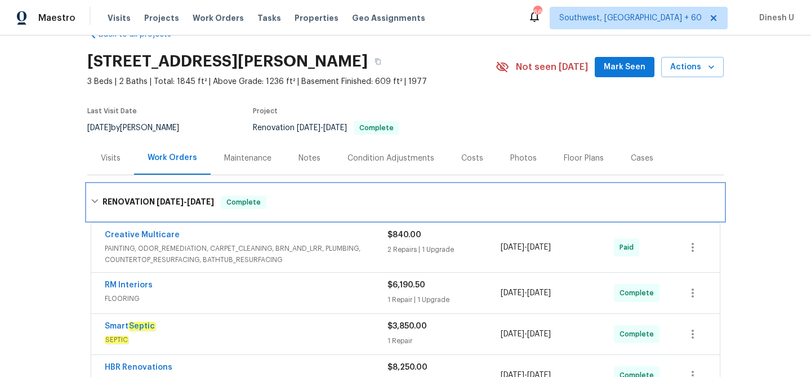
scroll to position [0, 0]
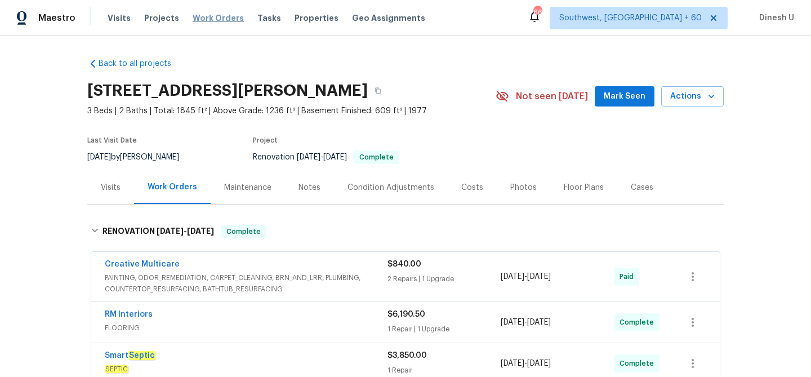
click at [204, 14] on span "Work Orders" at bounding box center [218, 17] width 51 height 11
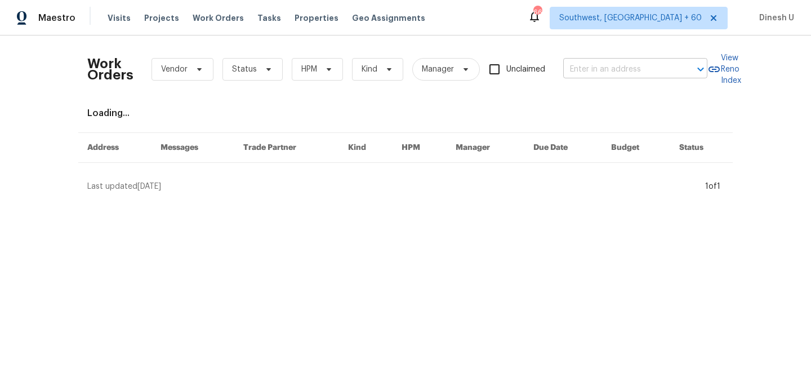
click at [607, 70] on input "text" at bounding box center [619, 69] width 113 height 17
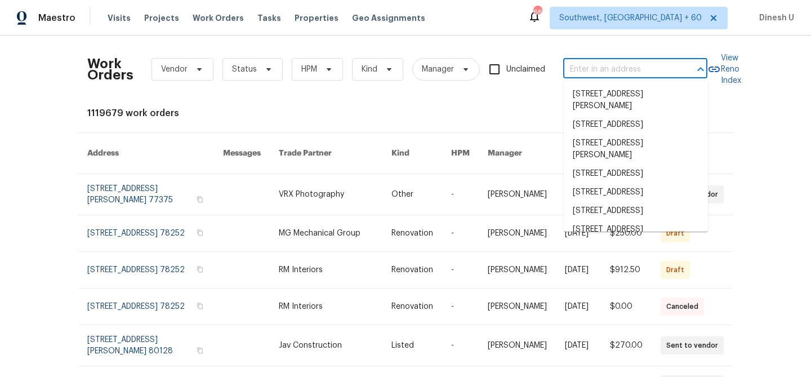
paste input "45 Kendall Ln, Covington, GA 30014"
type input "45 Kendall Ln, Covington, GA 30014"
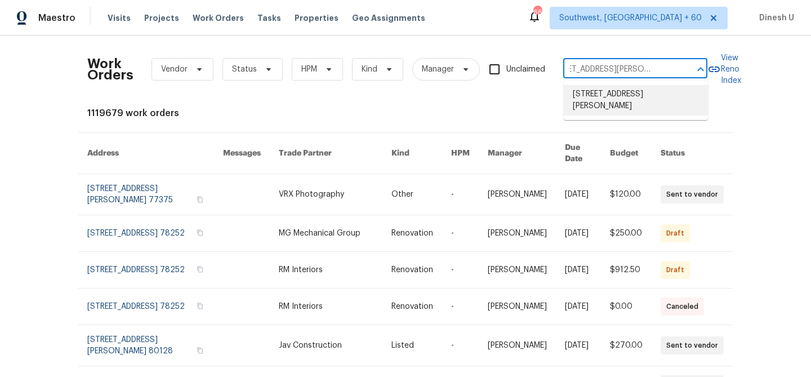
click at [607, 97] on li "45 Kendall Ln, Covington, GA 30014" at bounding box center [636, 100] width 144 height 30
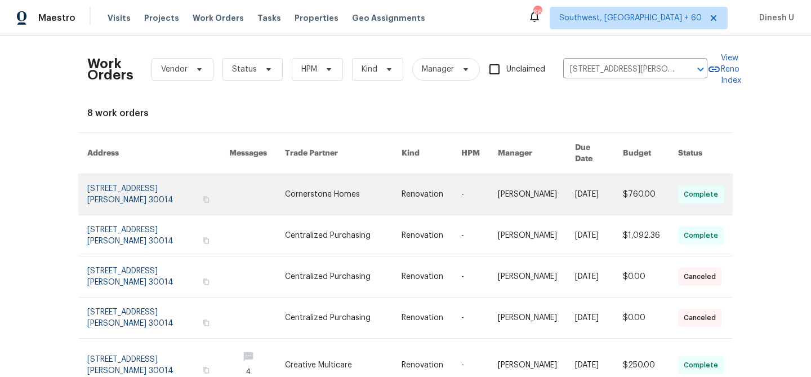
click at [99, 174] on link at bounding box center [158, 194] width 142 height 41
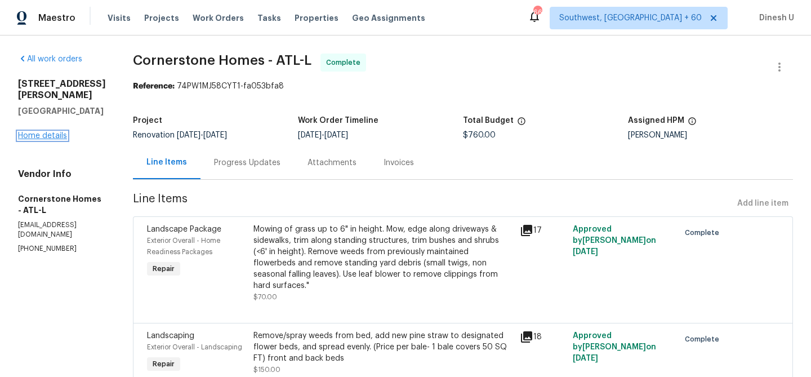
click at [33, 132] on link "Home details" at bounding box center [42, 136] width 49 height 8
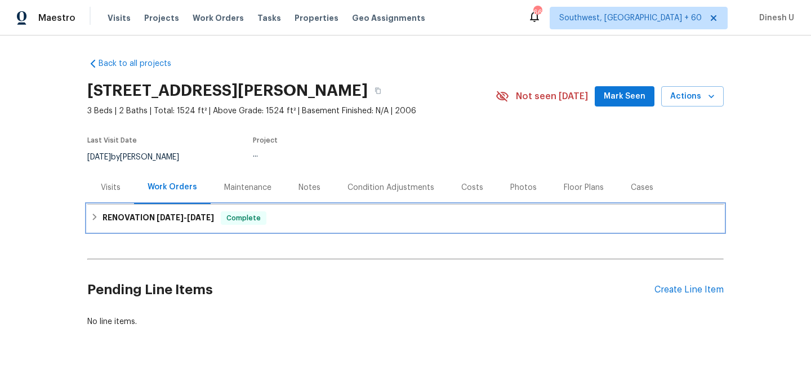
click at [187, 211] on h6 "RENOVATION 8/27/25 - 9/5/25" at bounding box center [158, 218] width 112 height 14
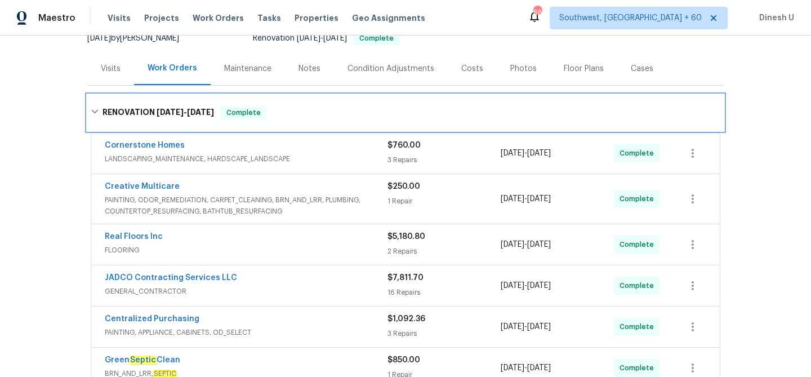
scroll to position [55, 0]
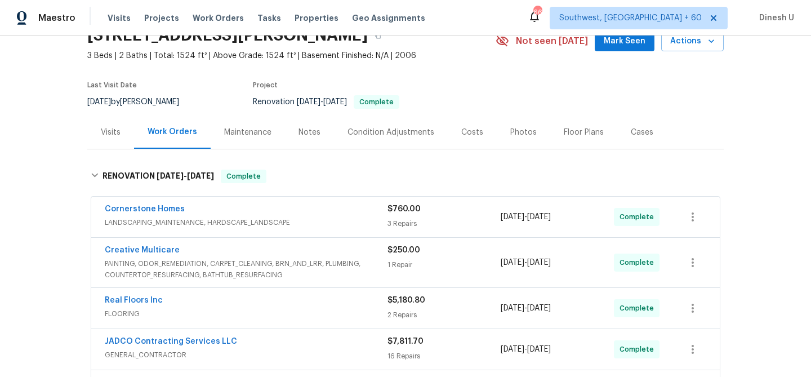
click at [417, 223] on div "3 Repairs" at bounding box center [443, 223] width 113 height 11
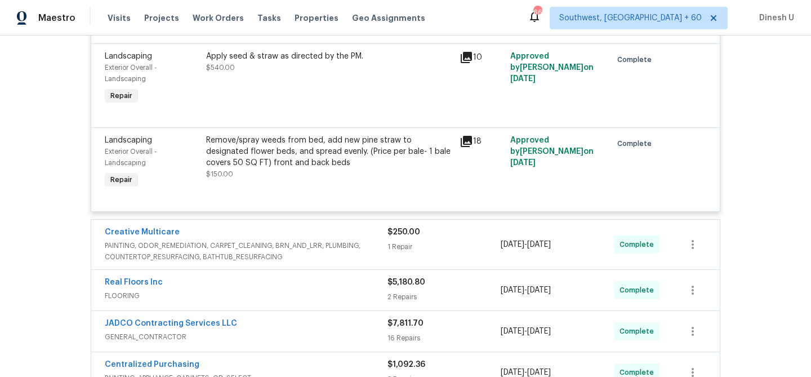
scroll to position [394, 0]
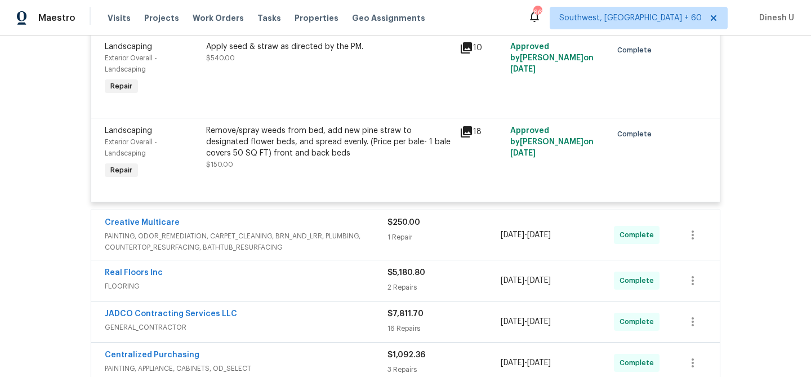
click at [396, 238] on div "1 Repair" at bounding box center [443, 236] width 113 height 11
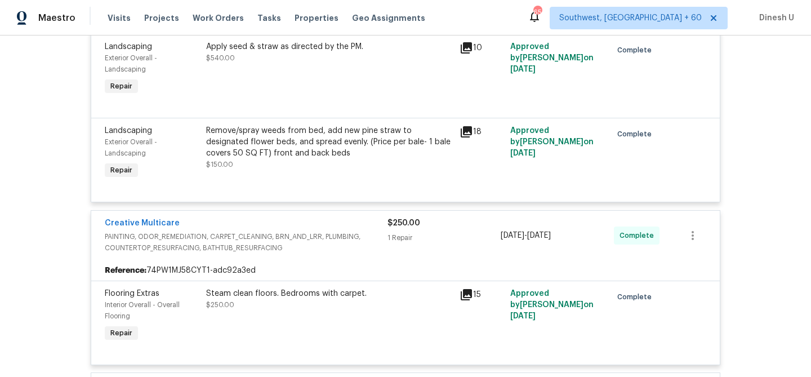
scroll to position [0, 0]
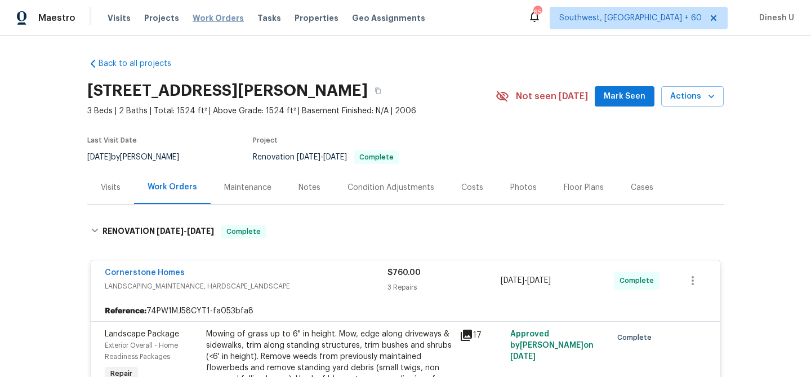
click at [211, 16] on span "Work Orders" at bounding box center [218, 17] width 51 height 11
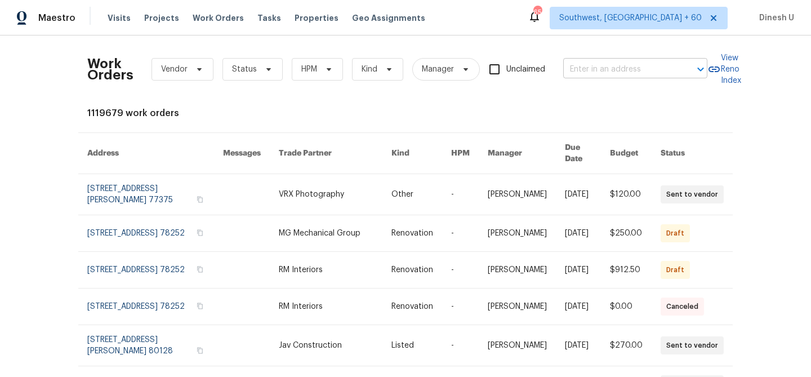
click at [580, 72] on input "text" at bounding box center [619, 69] width 113 height 17
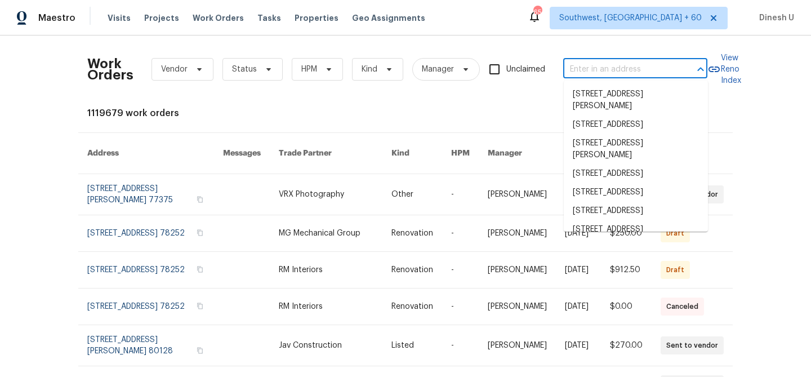
paste input "483 Fairlane Cir NW, Atlanta, GA 30331"
type input "483 Fairlane Cir NW, Atlanta, GA 30331"
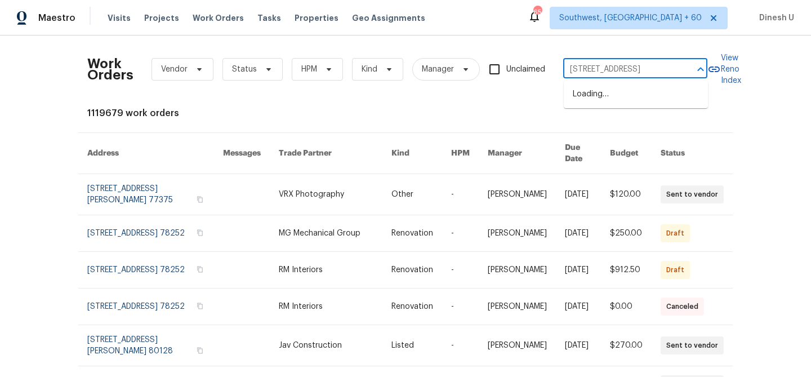
scroll to position [0, 37]
click at [577, 95] on li "483 Fairlane Cir NW, Atlanta, GA 30331" at bounding box center [636, 94] width 144 height 19
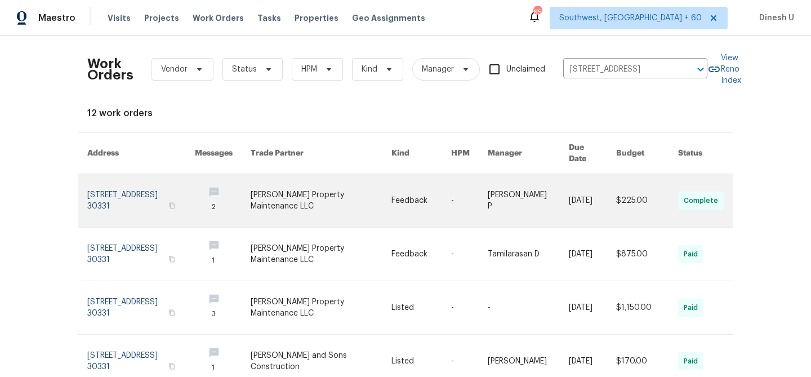
click at [116, 174] on link at bounding box center [141, 200] width 108 height 53
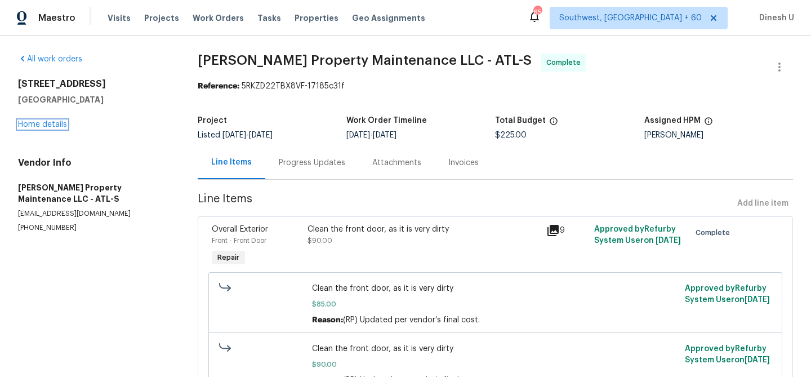
click at [44, 122] on link "Home details" at bounding box center [42, 125] width 49 height 8
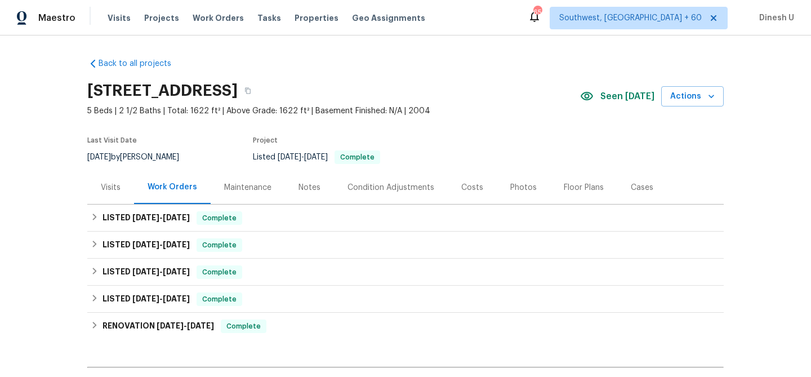
scroll to position [135, 0]
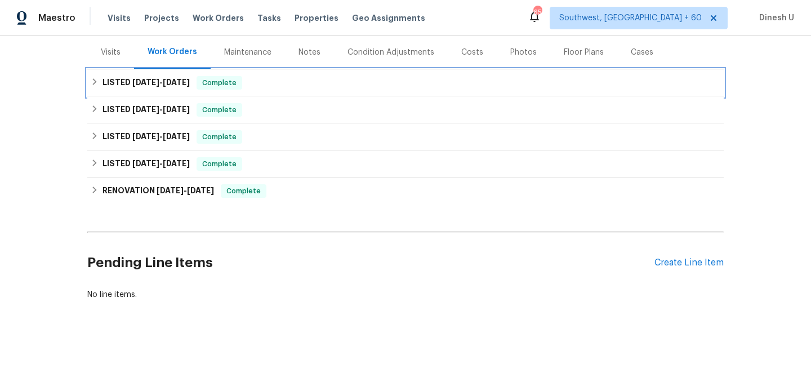
click at [190, 82] on span "9/15/25" at bounding box center [176, 82] width 27 height 8
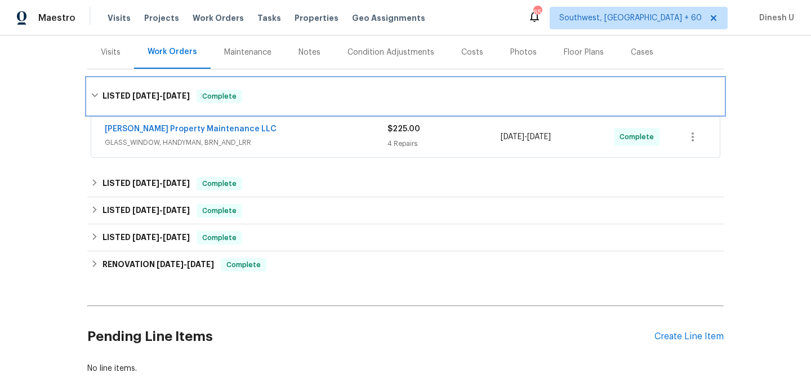
scroll to position [148, 0]
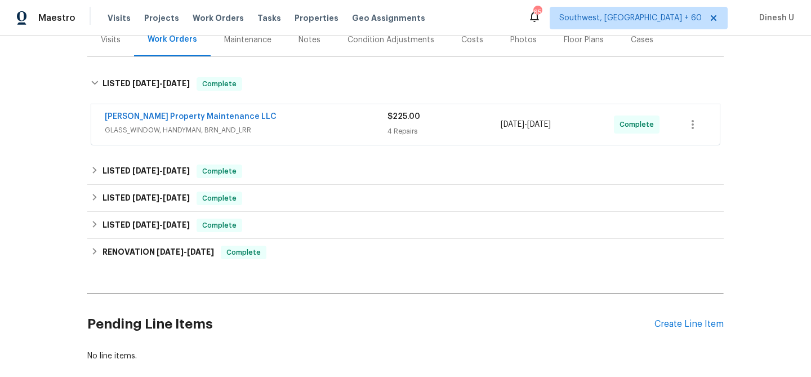
click at [409, 124] on div "$225.00 4 Repairs" at bounding box center [443, 124] width 113 height 27
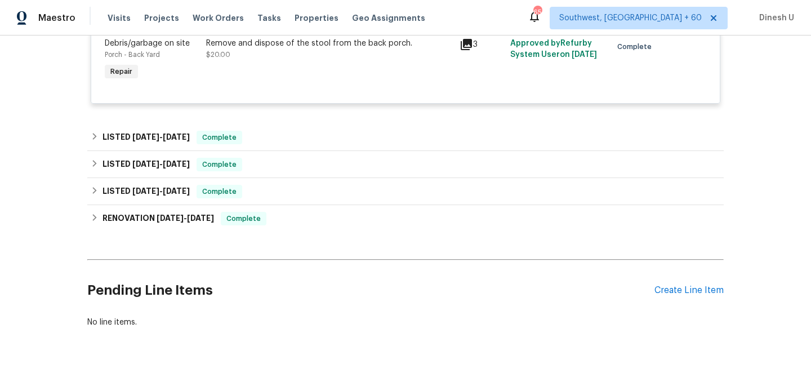
scroll to position [686, 0]
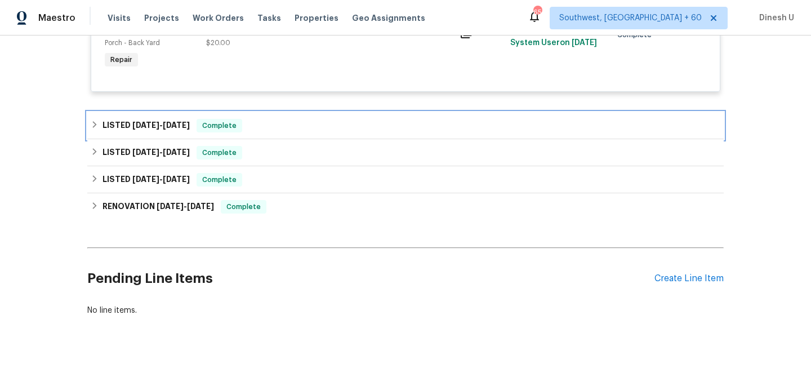
click at [154, 121] on span "7/14/25" at bounding box center [145, 125] width 27 height 8
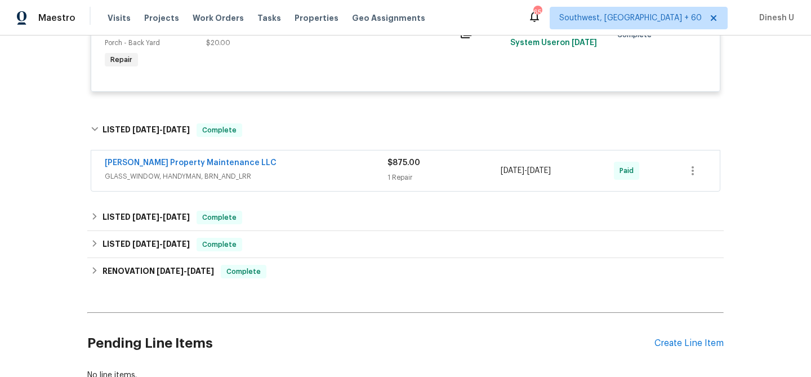
click at [405, 172] on div "1 Repair" at bounding box center [443, 177] width 113 height 11
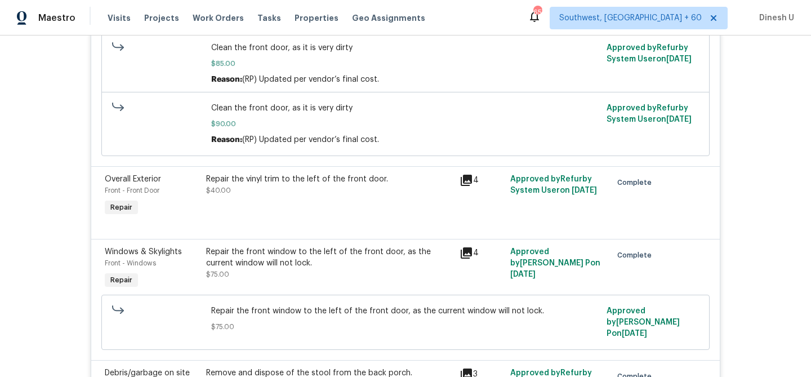
scroll to position [0, 0]
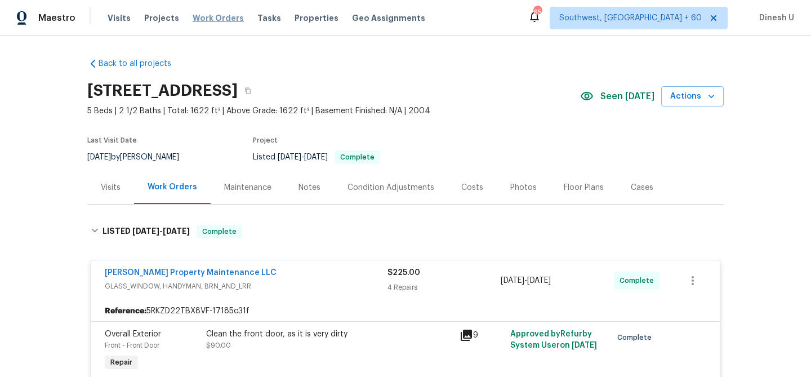
click at [208, 12] on span "Work Orders" at bounding box center [218, 17] width 51 height 11
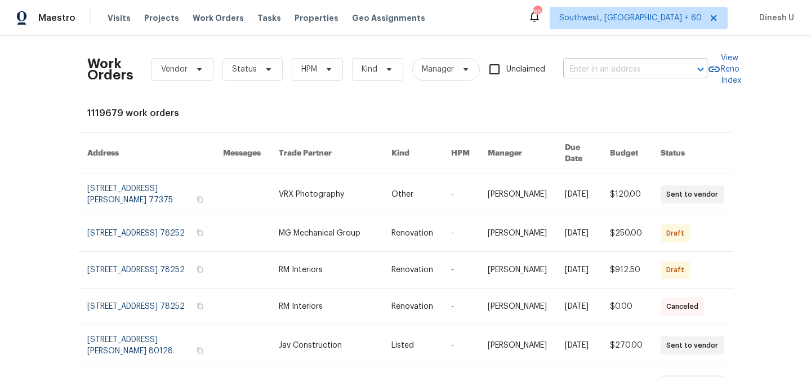
click at [618, 70] on input "text" at bounding box center [619, 69] width 113 height 17
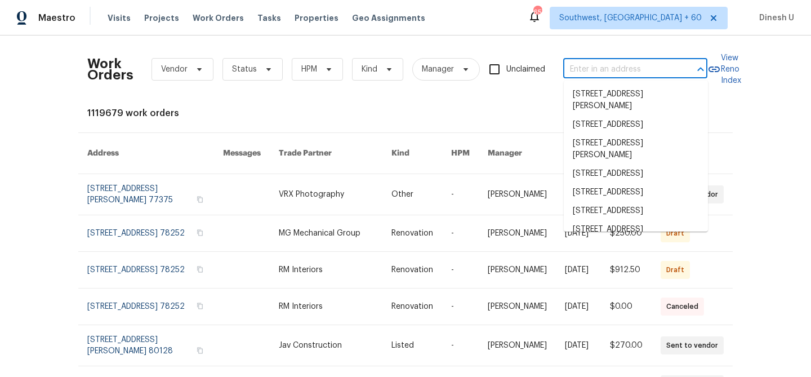
paste input "3301 Henderson Mill Rd Apt Z1, Atlanta, GA 30341"
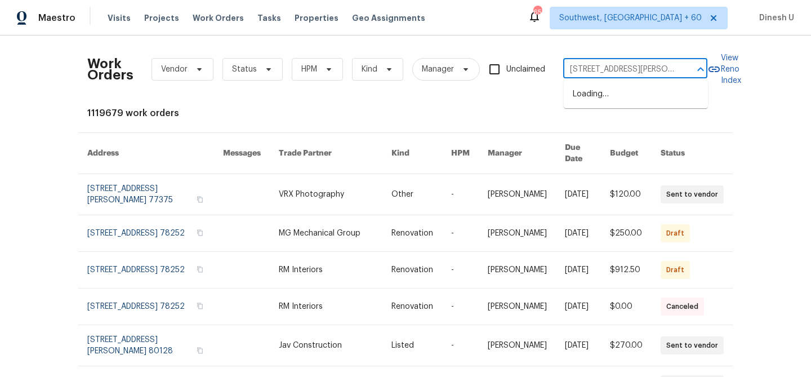
type input "3301 Henderson Mill Rd"
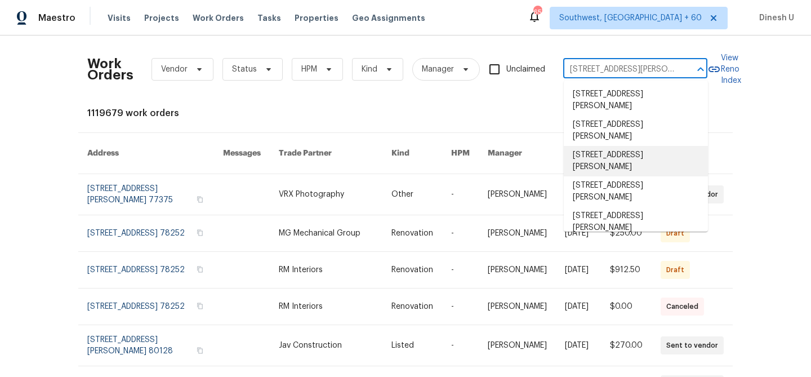
scroll to position [10, 0]
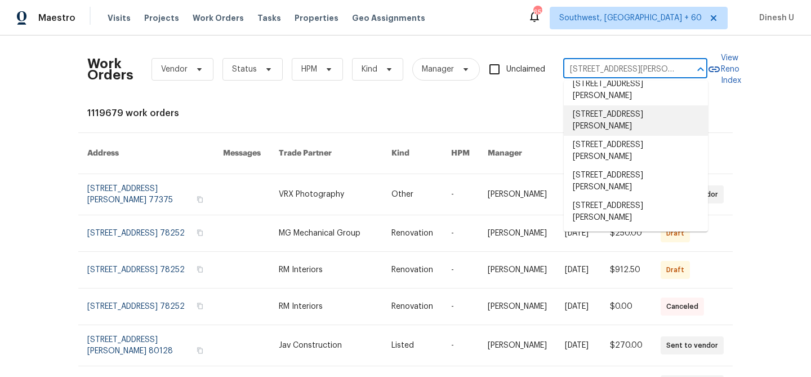
click at [594, 122] on li "3301 Henderson Mill Rd Apt Z1, Atlanta, GA 30341" at bounding box center [636, 120] width 144 height 30
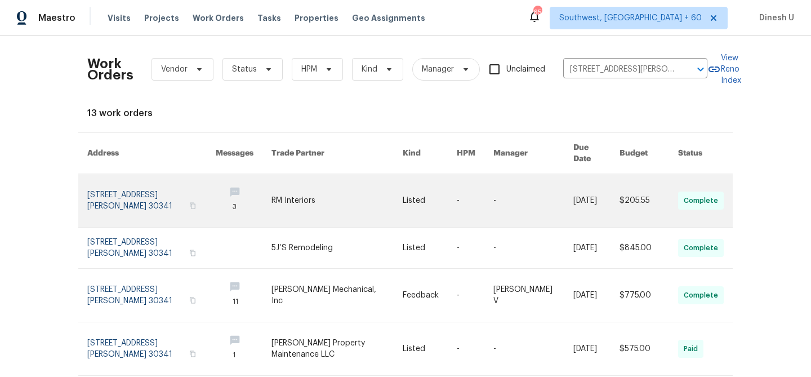
click at [106, 181] on link at bounding box center [151, 200] width 128 height 53
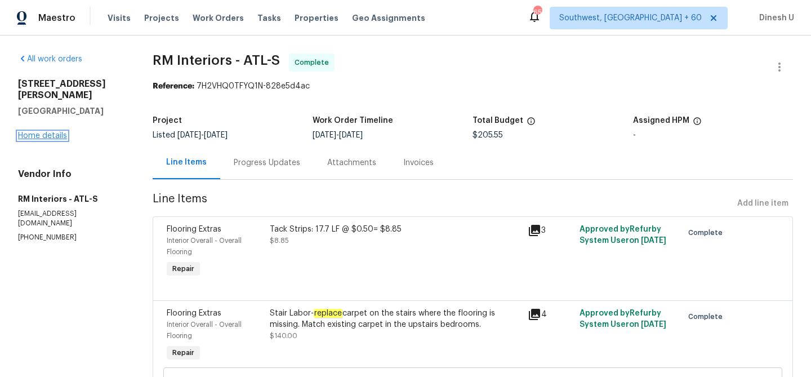
click at [41, 132] on link "Home details" at bounding box center [42, 136] width 49 height 8
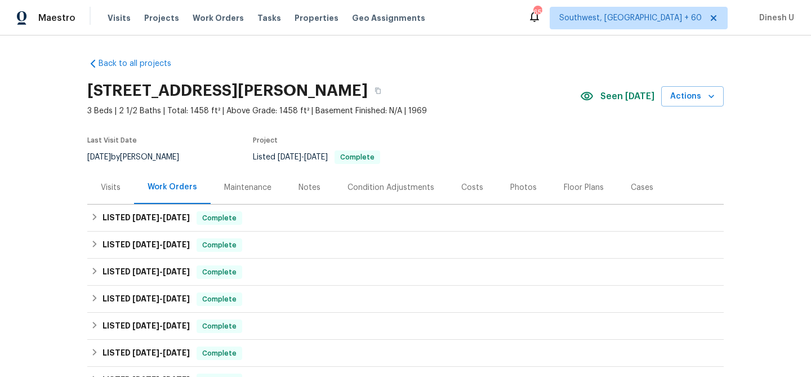
scroll to position [74, 0]
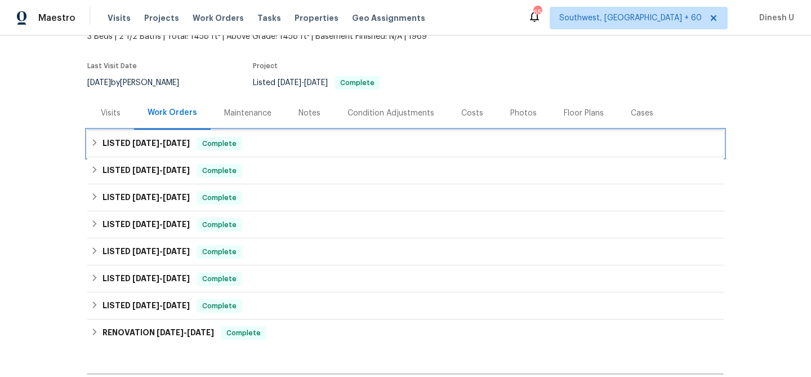
click at [176, 145] on span "9/13/25" at bounding box center [176, 143] width 27 height 8
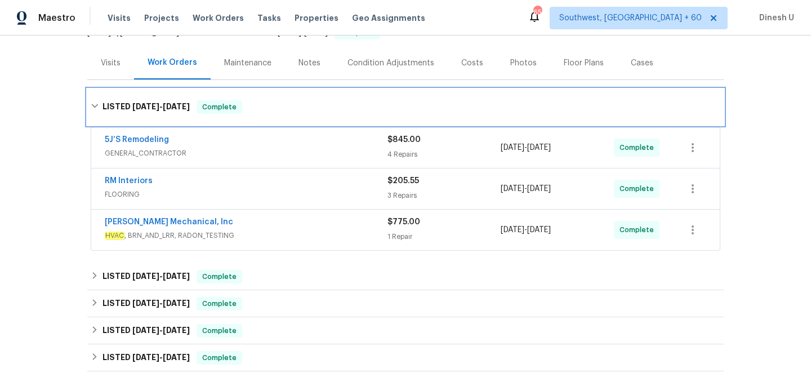
scroll to position [128, 0]
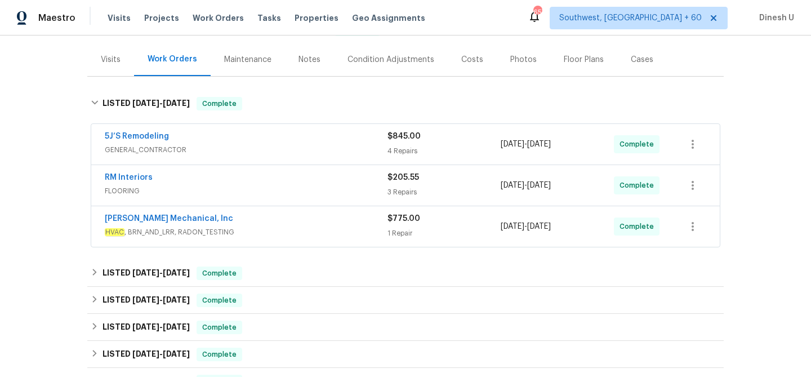
click at [403, 147] on div "4 Repairs" at bounding box center [443, 150] width 113 height 11
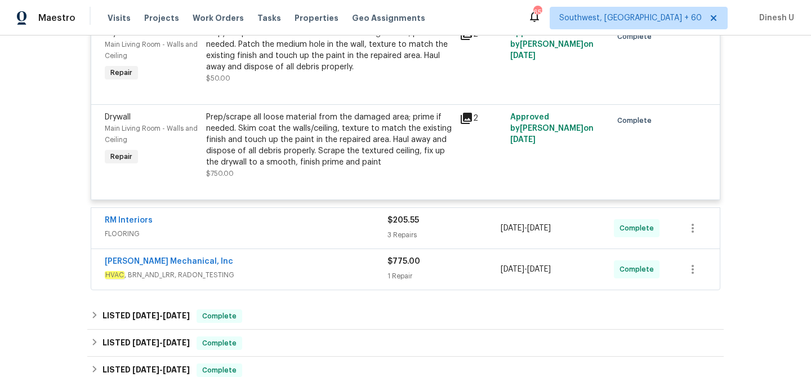
scroll to position [460, 0]
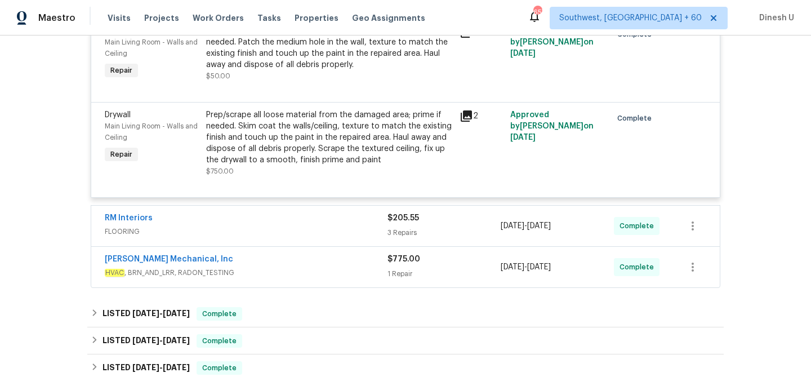
click at [408, 234] on div "3 Repairs" at bounding box center [443, 232] width 113 height 11
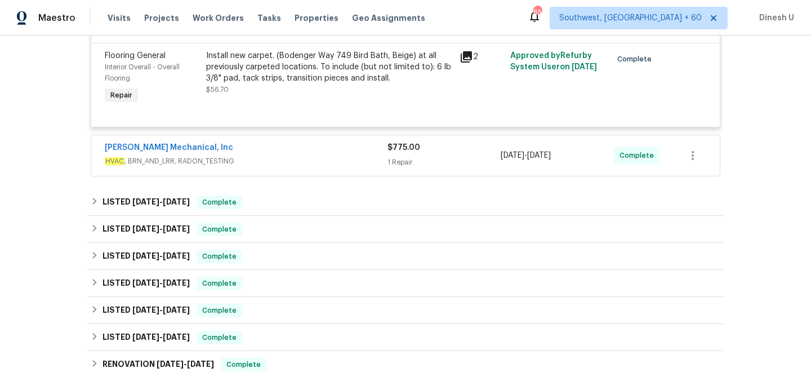
scroll to position [934, 0]
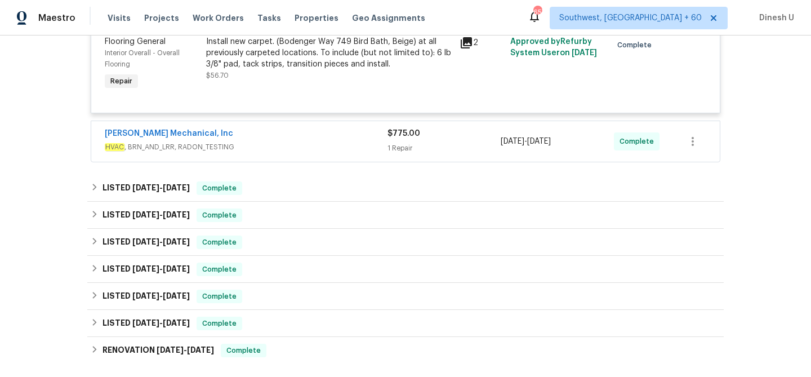
click at [409, 149] on div "1 Repair" at bounding box center [443, 147] width 113 height 11
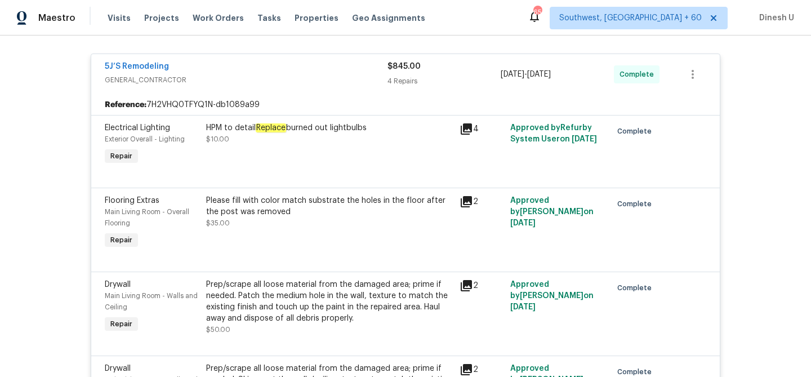
scroll to position [0, 0]
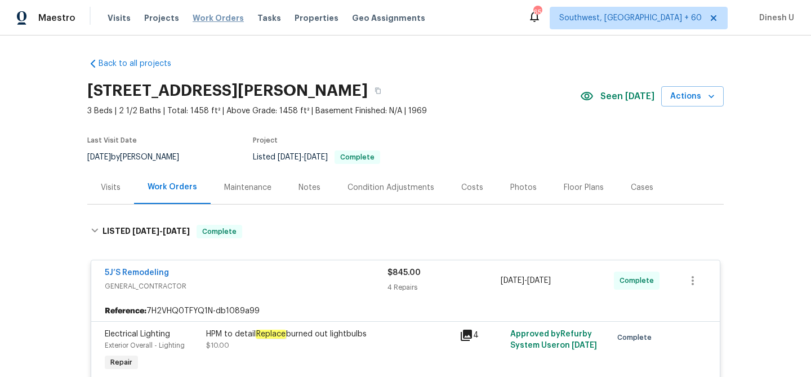
click at [210, 19] on span "Work Orders" at bounding box center [218, 17] width 51 height 11
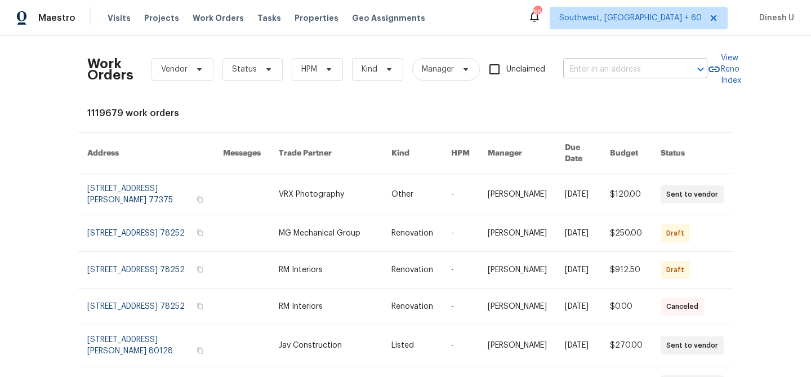
click at [587, 70] on input "text" at bounding box center [619, 69] width 113 height 17
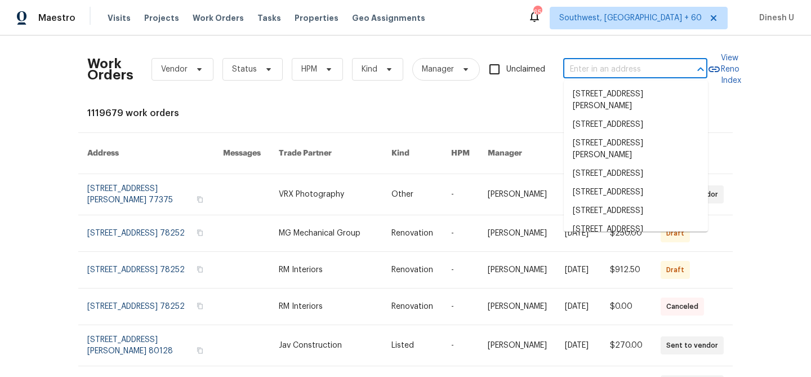
paste input "28544 Foxboro Ln Highland, CA 92346"
type input "28544 Foxboro Ln Highland, CA 92346"
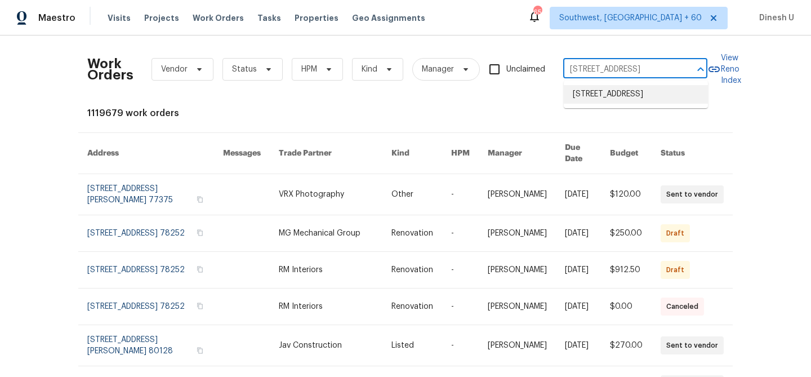
click at [589, 97] on li "28544 Foxboro Ln, Highland, CA 92346" at bounding box center [636, 94] width 144 height 19
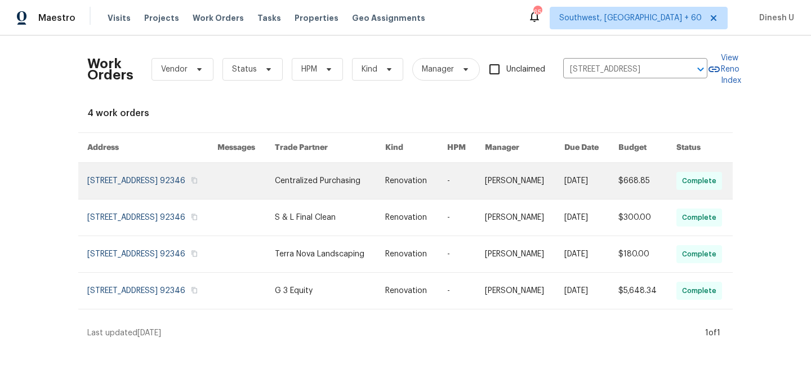
click at [112, 189] on link at bounding box center [152, 181] width 130 height 36
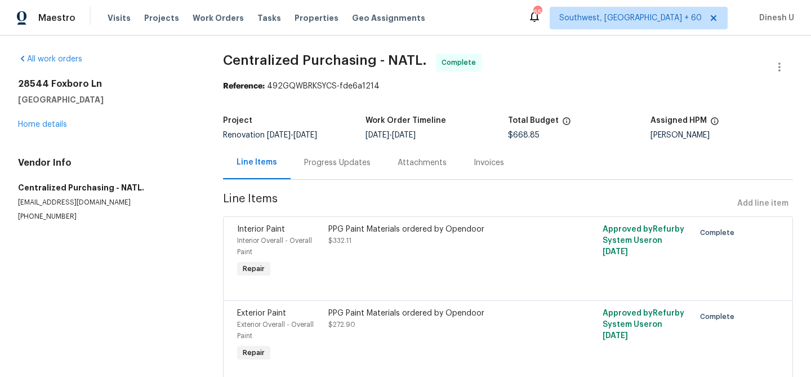
click at [41, 120] on div "28544 Foxboro Ln Highland, CA 92346 Home details" at bounding box center [107, 104] width 178 height 52
click at [32, 124] on link "Home details" at bounding box center [42, 125] width 49 height 8
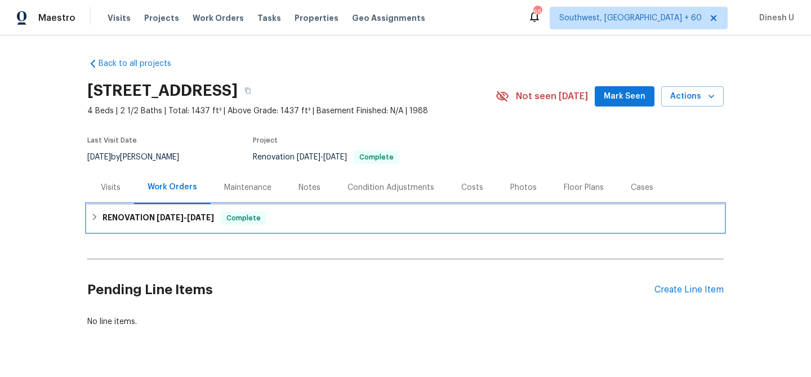
click at [144, 217] on h6 "RENOVATION 9/2/25 - 9/6/25" at bounding box center [158, 218] width 112 height 14
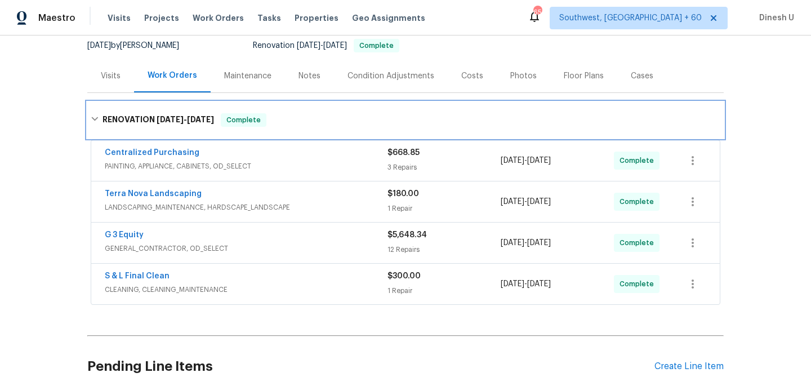
scroll to position [130, 0]
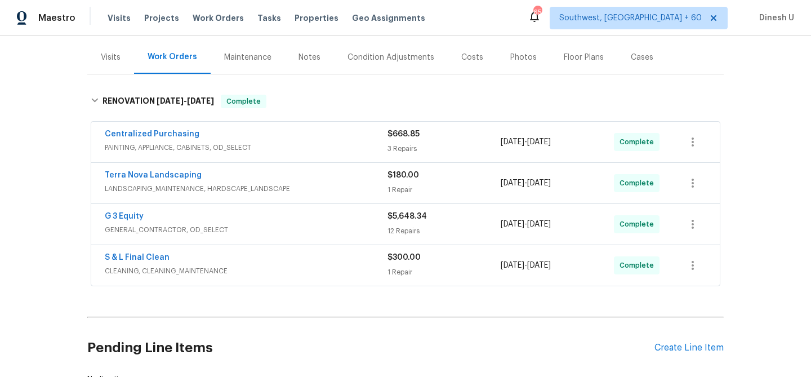
click at [396, 133] on span "$668.85" at bounding box center [403, 134] width 32 height 8
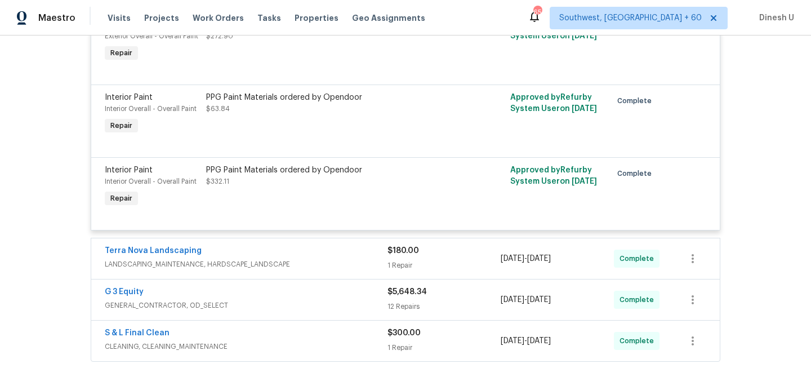
scroll to position [399, 0]
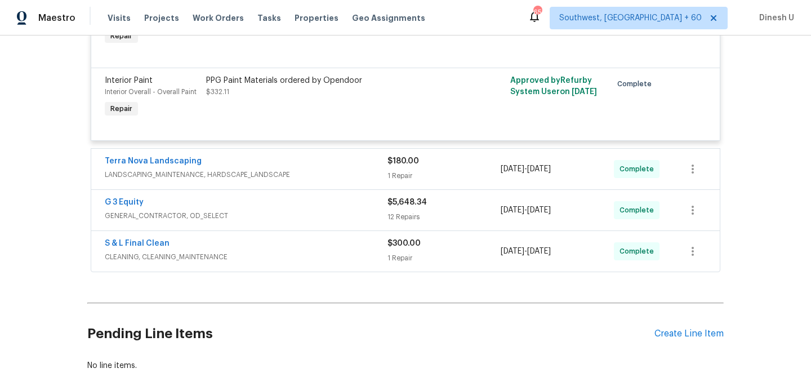
click at [402, 172] on div "1 Repair" at bounding box center [443, 175] width 113 height 11
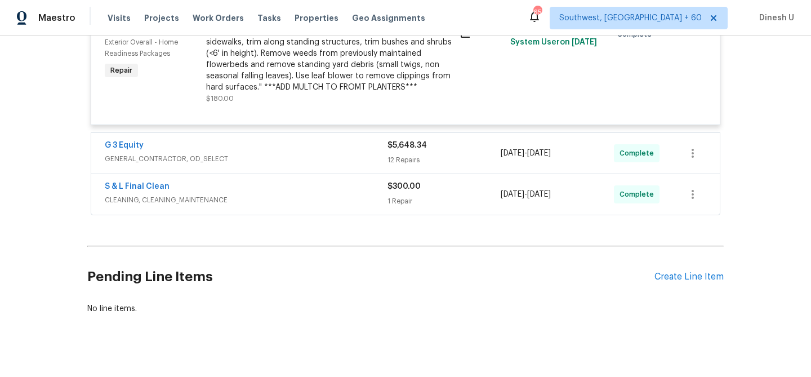
scroll to position [594, 0]
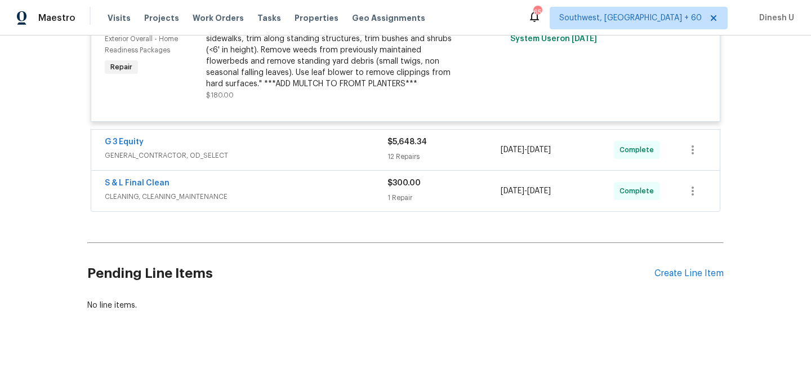
click at [409, 150] on div "$5,648.34 12 Repairs" at bounding box center [443, 149] width 113 height 27
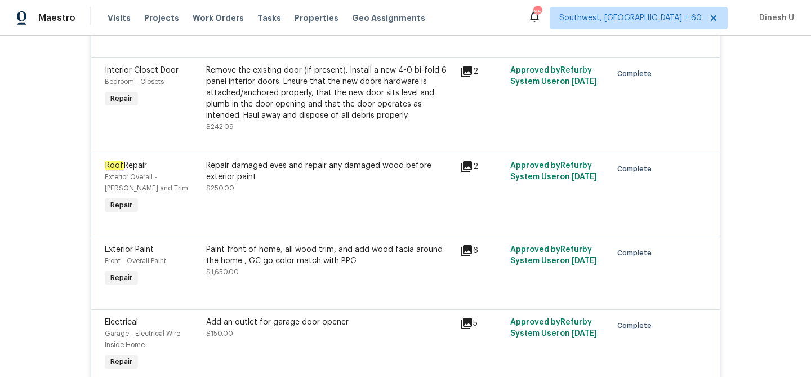
scroll to position [826, 0]
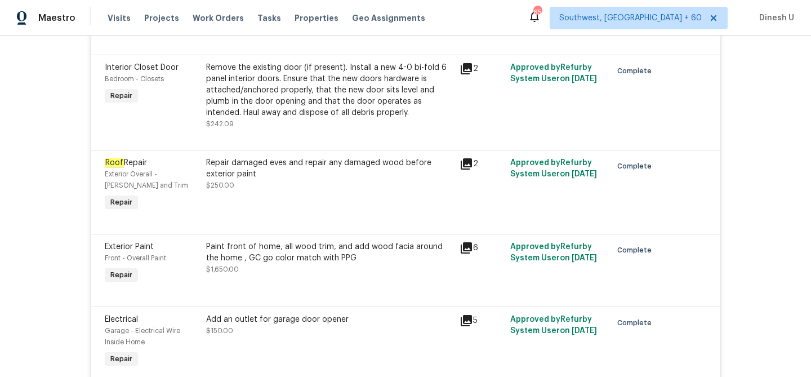
click at [467, 69] on icon at bounding box center [466, 68] width 11 height 11
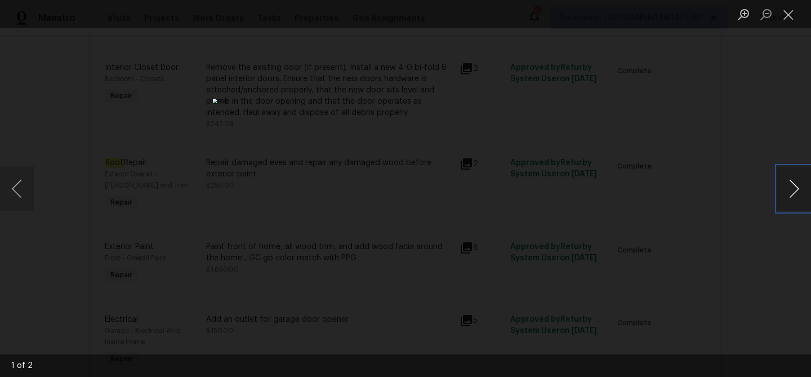
click at [787, 183] on button "Next image" at bounding box center [794, 188] width 34 height 45
click at [783, 16] on button "Close lightbox" at bounding box center [788, 15] width 23 height 20
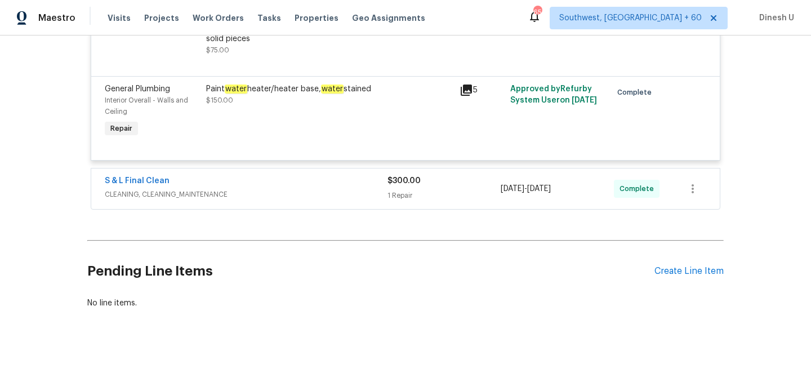
scroll to position [1838, 0]
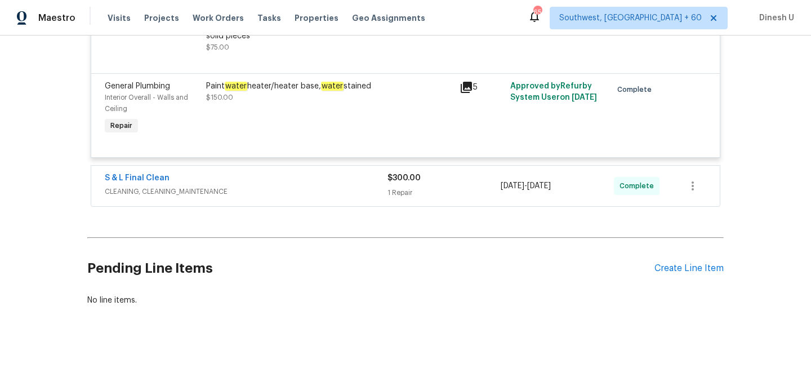
click at [407, 187] on div "1 Repair" at bounding box center [443, 192] width 113 height 11
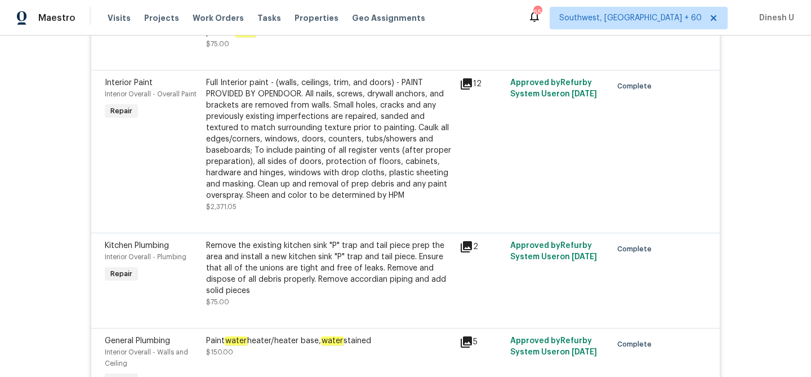
scroll to position [1588, 0]
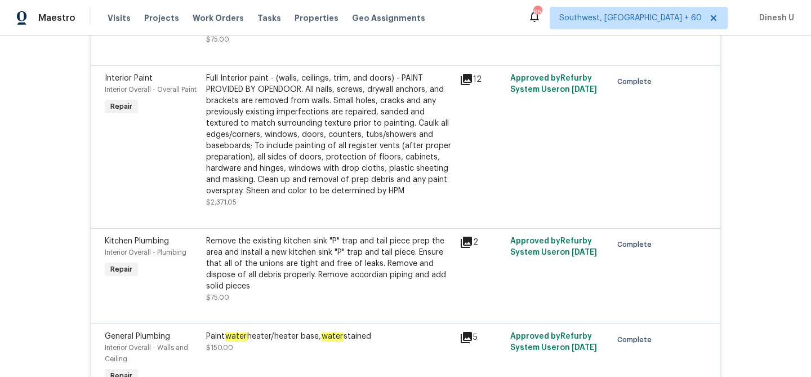
click at [467, 237] on icon at bounding box center [467, 242] width 14 height 14
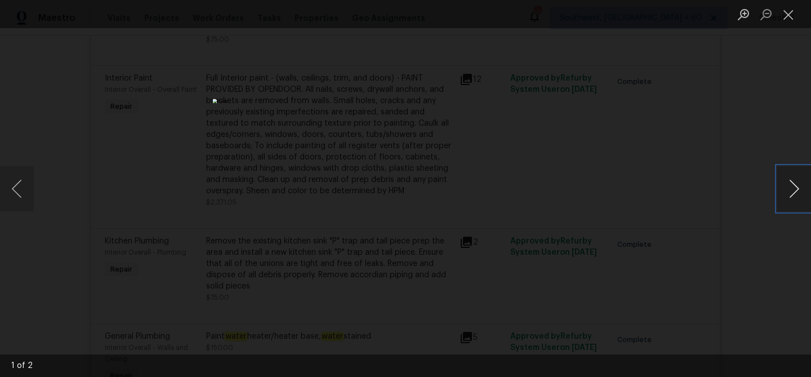
click at [792, 188] on button "Next image" at bounding box center [794, 188] width 34 height 45
click at [785, 5] on button "Close lightbox" at bounding box center [788, 15] width 23 height 20
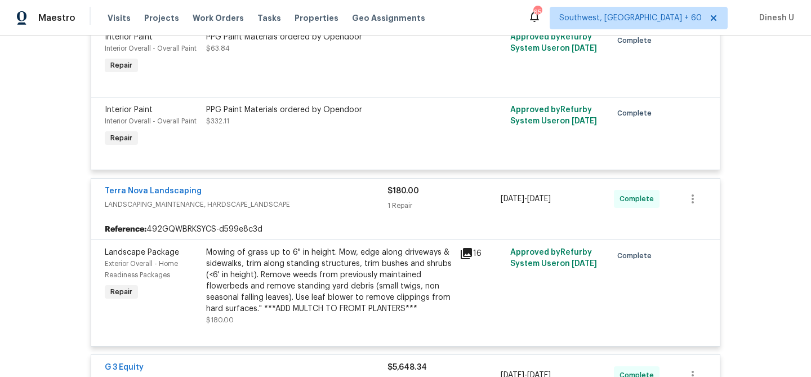
scroll to position [0, 0]
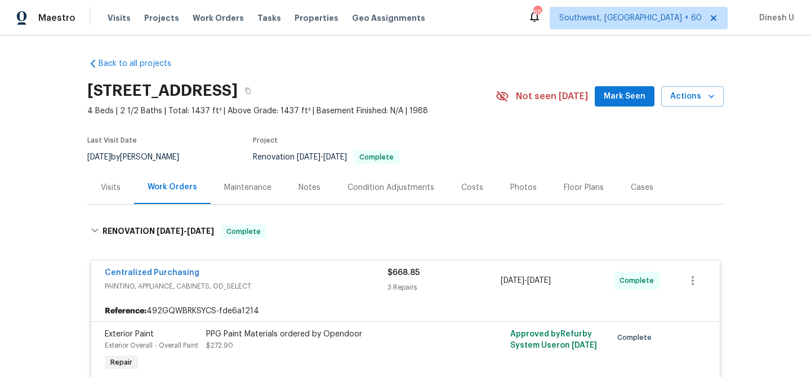
click at [121, 188] on div "Visits" at bounding box center [110, 187] width 47 height 33
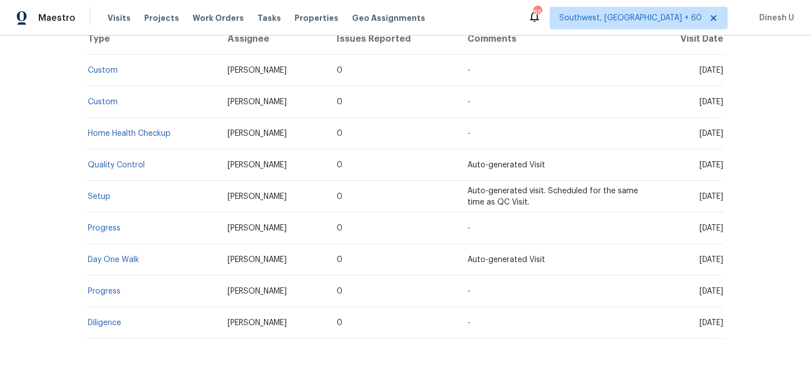
scroll to position [272, 0]
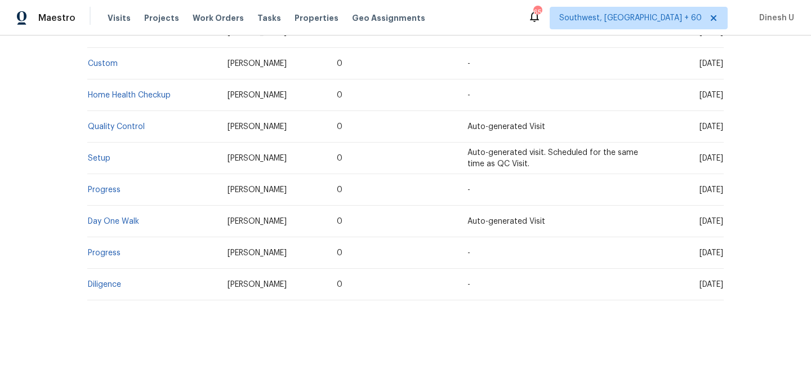
click at [97, 153] on td "Setup" at bounding box center [152, 158] width 131 height 32
click at [89, 157] on link "Setup" at bounding box center [99, 158] width 23 height 8
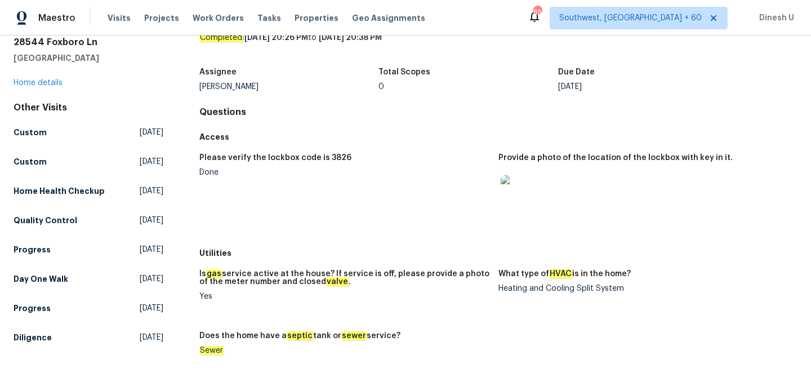
scroll to position [113, 0]
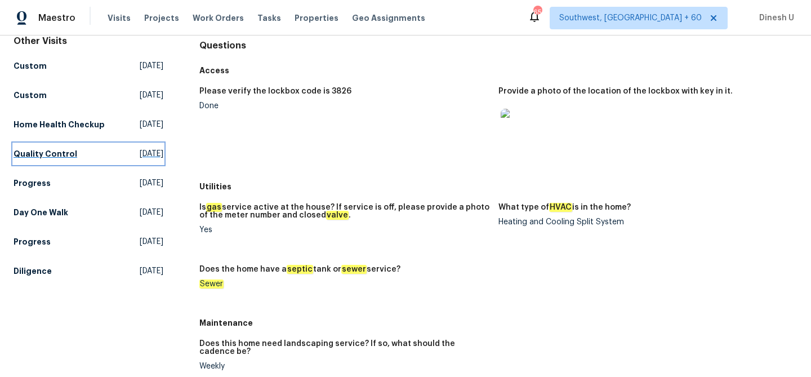
click at [140, 159] on span "Tue, Sep 09 2025" at bounding box center [152, 153] width 24 height 11
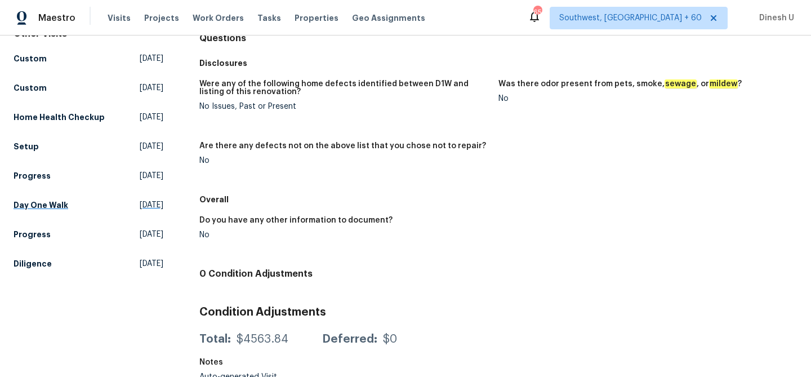
scroll to position [128, 0]
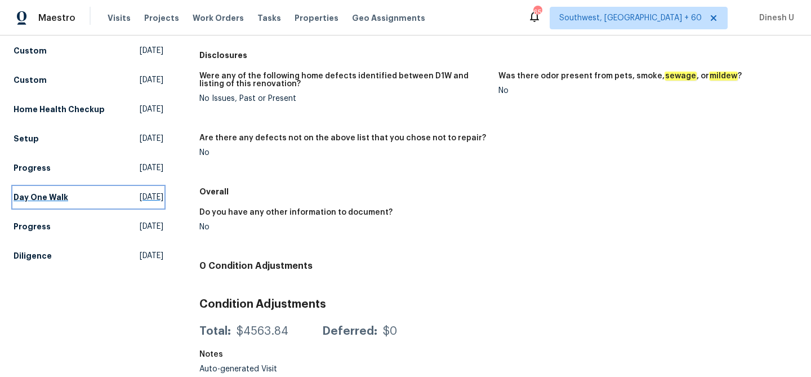
click at [119, 207] on link "Day One Walk Sat, Aug 30 2025" at bounding box center [89, 197] width 150 height 20
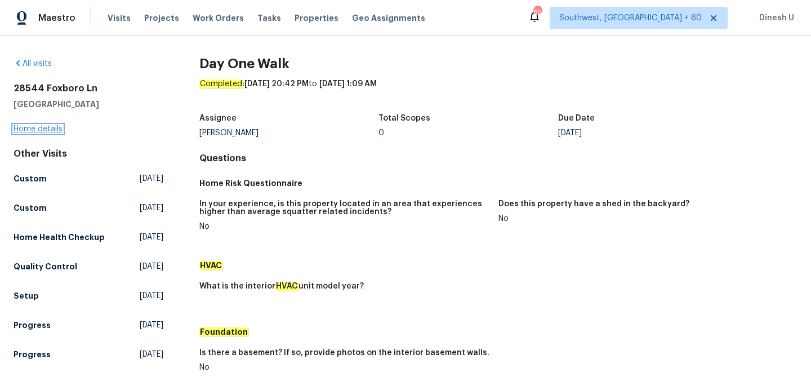
click at [42, 125] on link "Home details" at bounding box center [38, 129] width 49 height 8
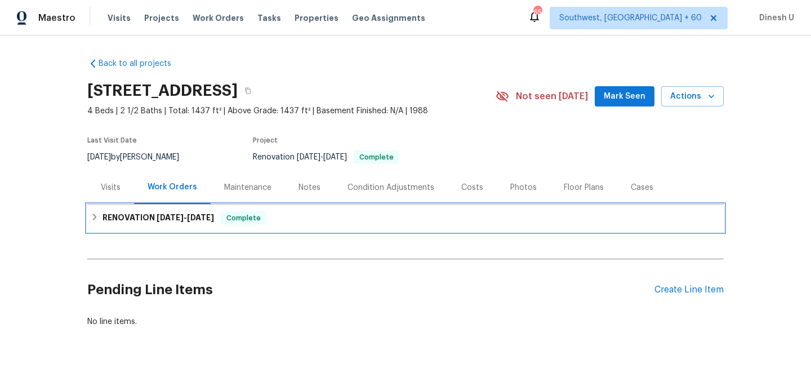
click at [159, 225] on div "RENOVATION 9/2/25 - 9/6/25 Complete" at bounding box center [405, 217] width 636 height 27
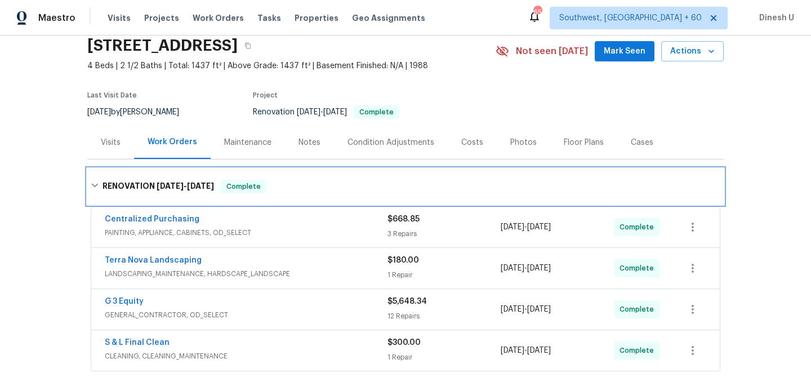
scroll to position [84, 0]
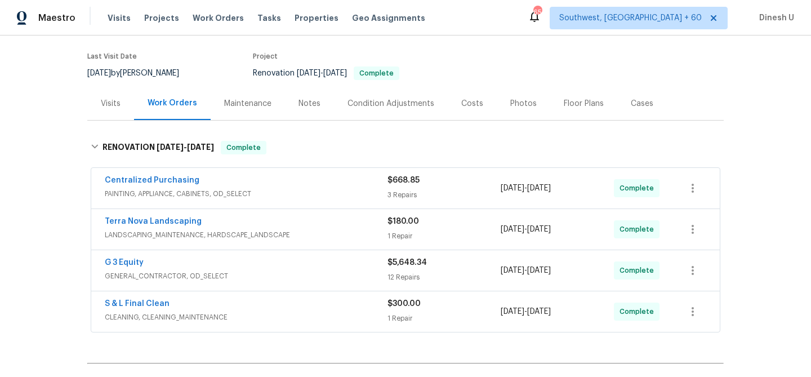
click at [397, 192] on div "3 Repairs" at bounding box center [443, 194] width 113 height 11
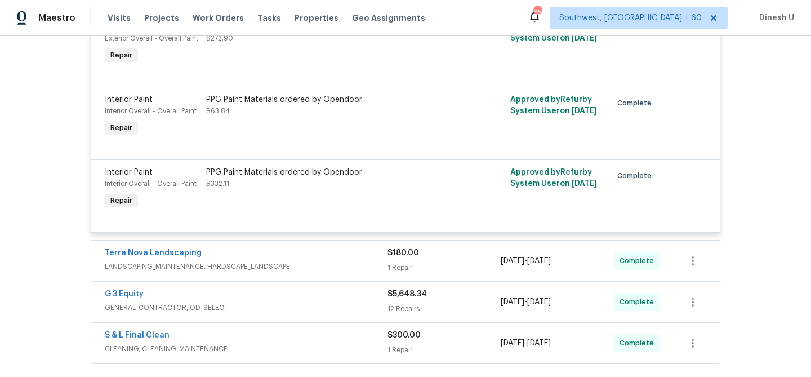
scroll to position [380, 0]
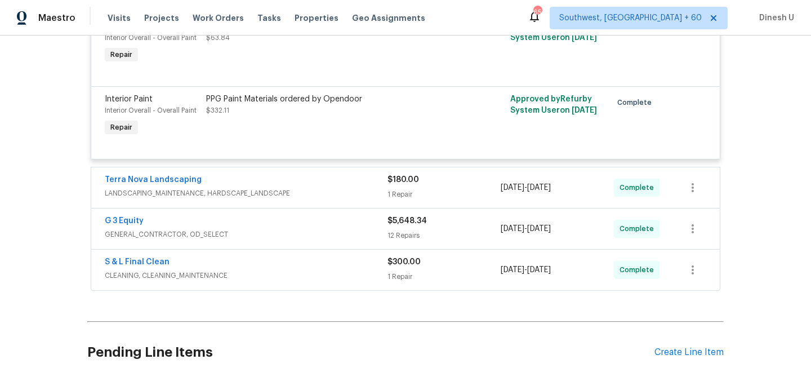
click at [401, 193] on div "1 Repair" at bounding box center [443, 194] width 113 height 11
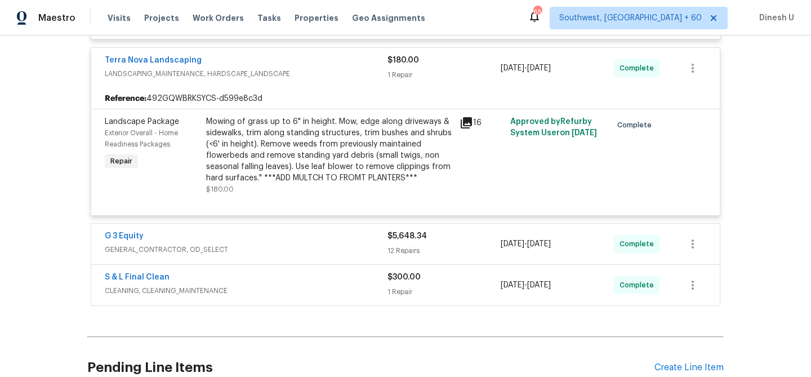
scroll to position [540, 0]
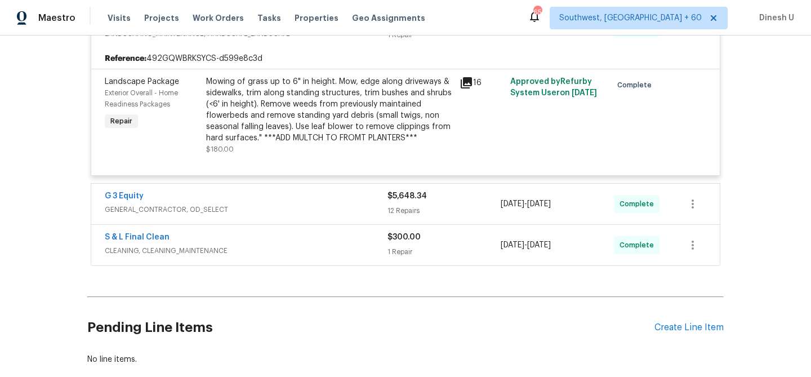
click at [399, 203] on div "$5,648.34 12 Repairs" at bounding box center [443, 203] width 113 height 27
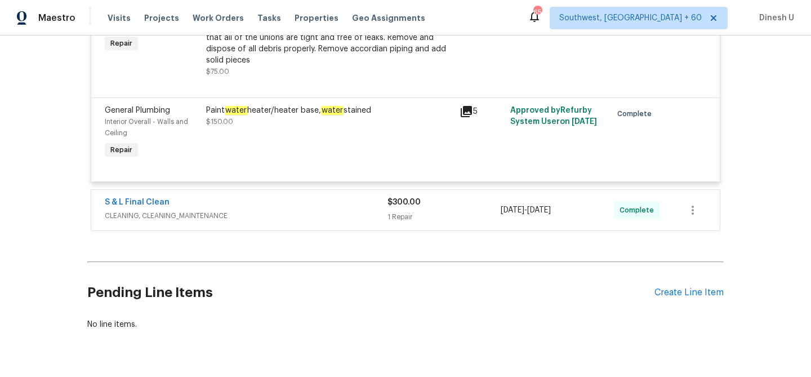
scroll to position [1817, 0]
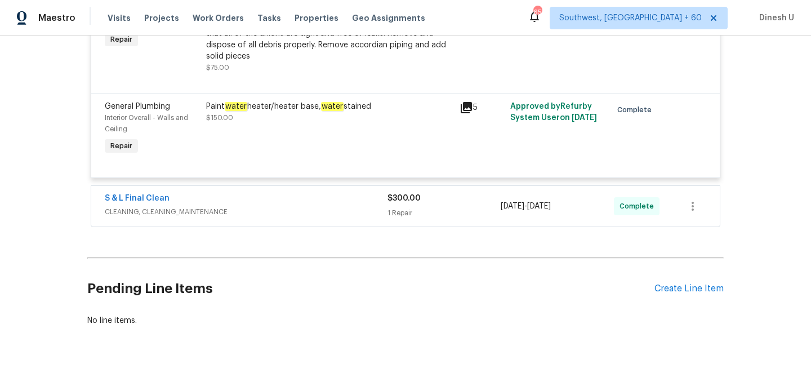
click at [394, 186] on div "S & L Final Clean CLEANING, CLEANING_MAINTENANCE $300.00 1 Repair 9/6/2025 - 9/…" at bounding box center [405, 206] width 628 height 41
click at [390, 207] on div "1 Repair" at bounding box center [443, 212] width 113 height 11
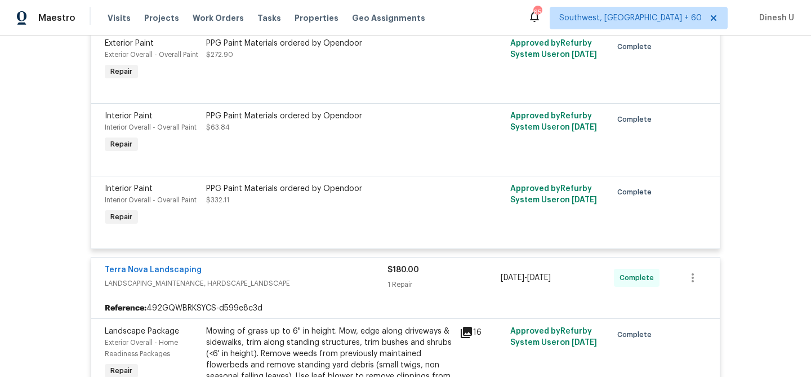
scroll to position [0, 0]
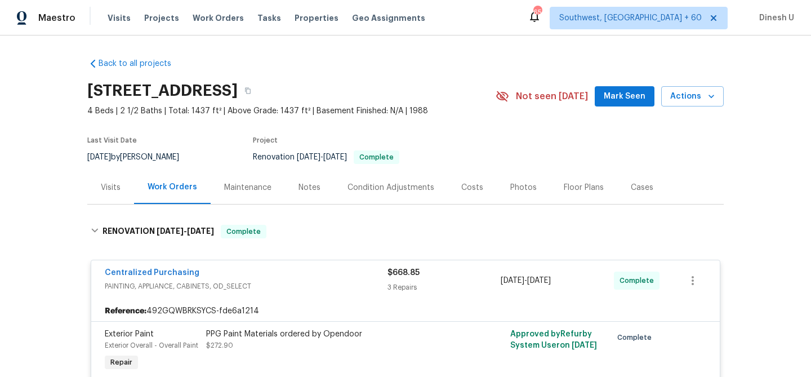
click at [114, 182] on div "Visits" at bounding box center [111, 187] width 20 height 11
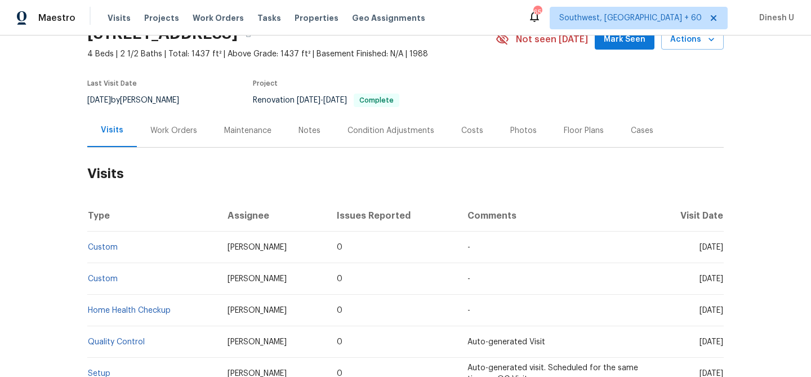
scroll to position [26, 0]
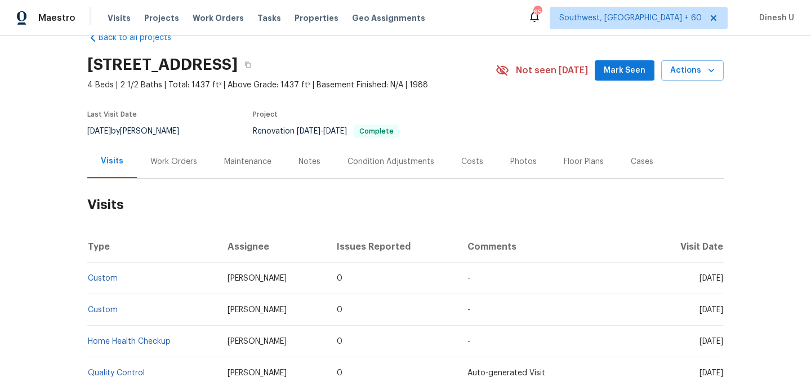
click at [170, 156] on div "Work Orders" at bounding box center [173, 161] width 47 height 11
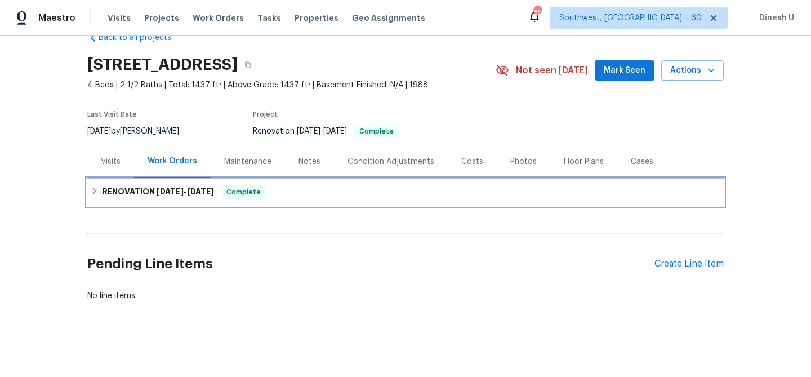
click at [141, 191] on h6 "RENOVATION 9/2/25 - 9/6/25" at bounding box center [158, 192] width 112 height 14
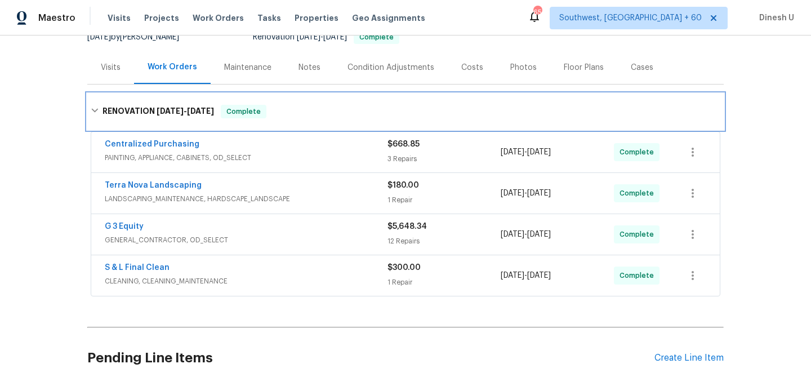
scroll to position [215, 0]
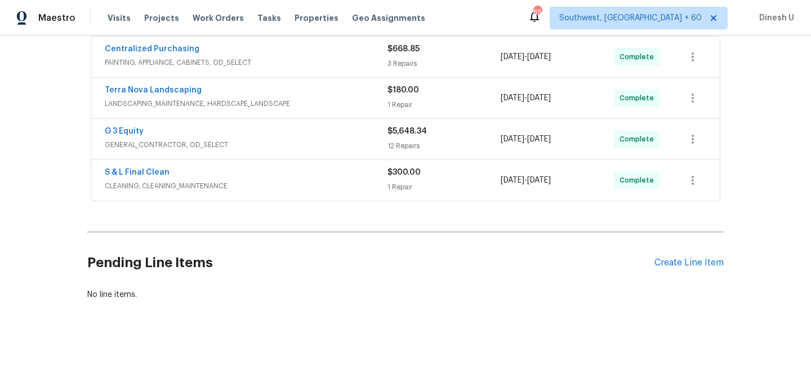
click at [397, 146] on div "12 Repairs" at bounding box center [443, 145] width 113 height 11
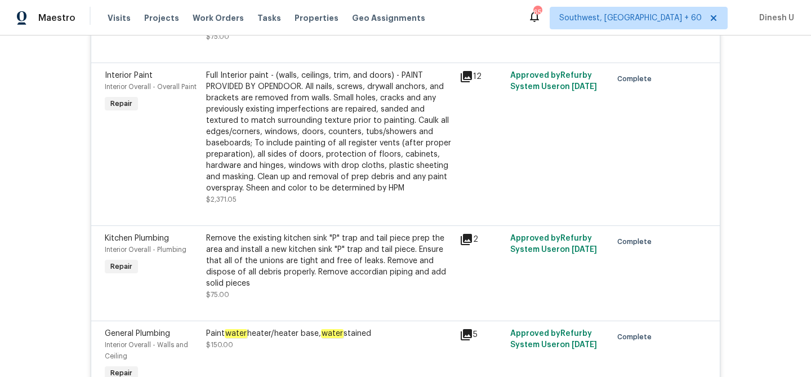
scroll to position [1220, 0]
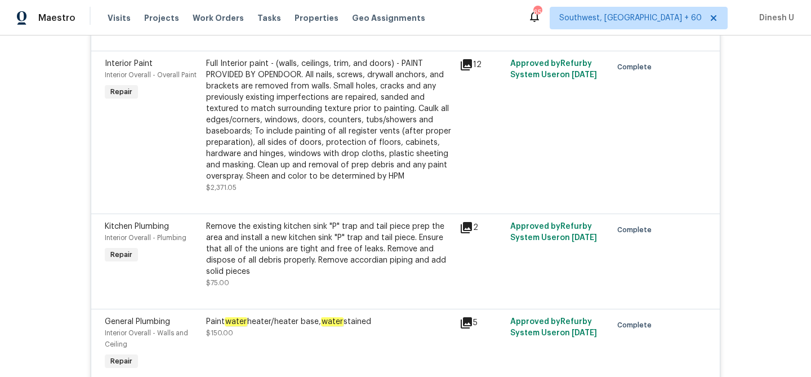
click at [265, 255] on div "Remove the existing kitchen sink "P" trap and tail piece prep the area and inst…" at bounding box center [329, 249] width 247 height 56
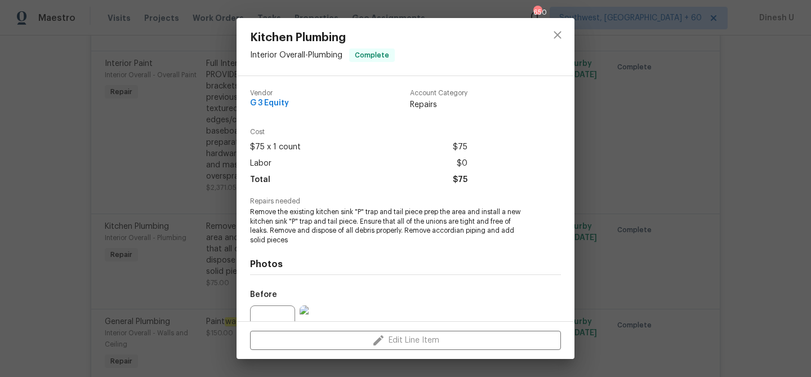
click at [199, 210] on div "Kitchen Plumbing Interior Overall - Plumbing Complete Vendor G 3 Equity Account…" at bounding box center [405, 188] width 811 height 377
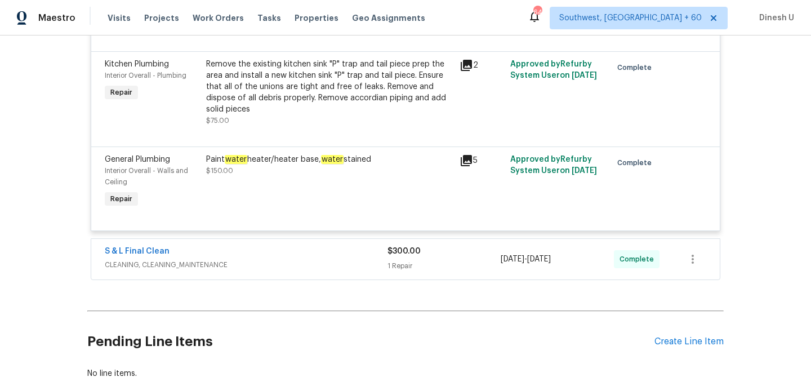
scroll to position [1386, 0]
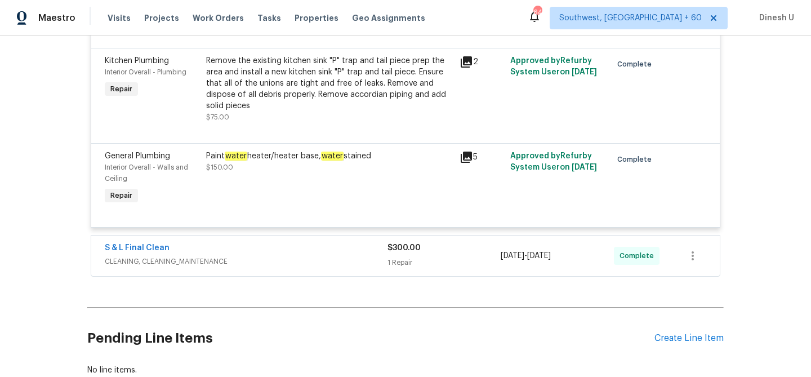
click at [302, 105] on div "Remove the existing kitchen sink "P" trap and tail piece prep the area and inst…" at bounding box center [329, 89] width 247 height 68
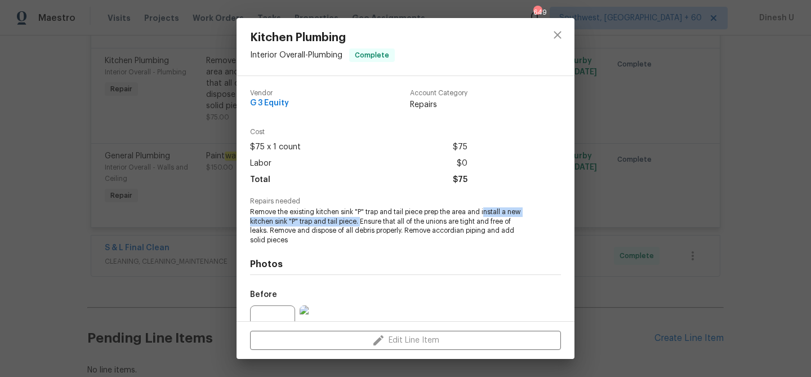
drag, startPoint x: 485, startPoint y: 211, endPoint x: 361, endPoint y: 221, distance: 124.8
click at [361, 221] on span "Remove the existing kitchen sink "P" trap and tail piece prep the area and inst…" at bounding box center [390, 226] width 280 height 38
copy span "nstall a new kitchen sink "P" trap and tail piece."
click at [155, 95] on div "Kitchen Plumbing Interior Overall - Plumbing Complete Vendor G 3 Equity Account…" at bounding box center [405, 188] width 811 height 377
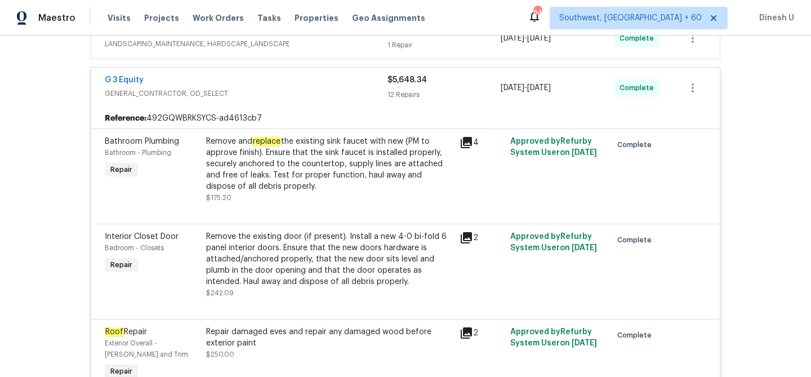
scroll to position [0, 0]
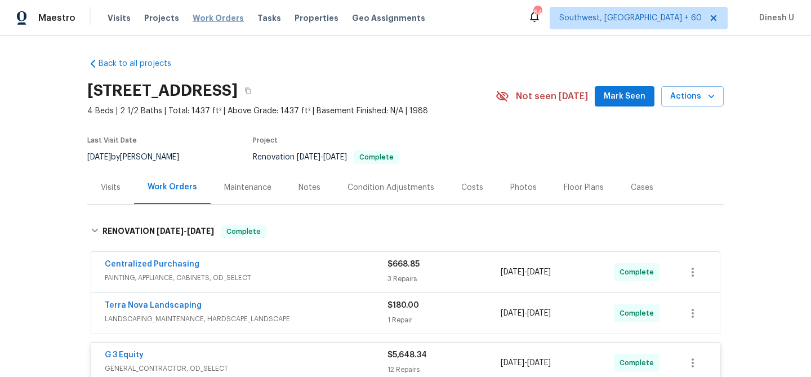
click at [210, 18] on span "Work Orders" at bounding box center [218, 17] width 51 height 11
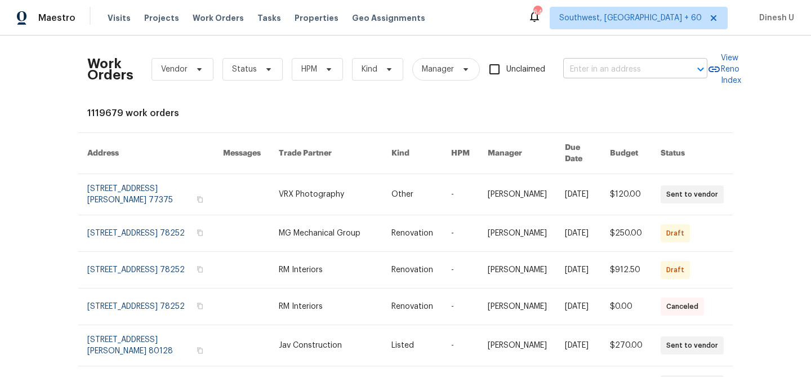
click at [596, 67] on input "text" at bounding box center [619, 69] width 113 height 17
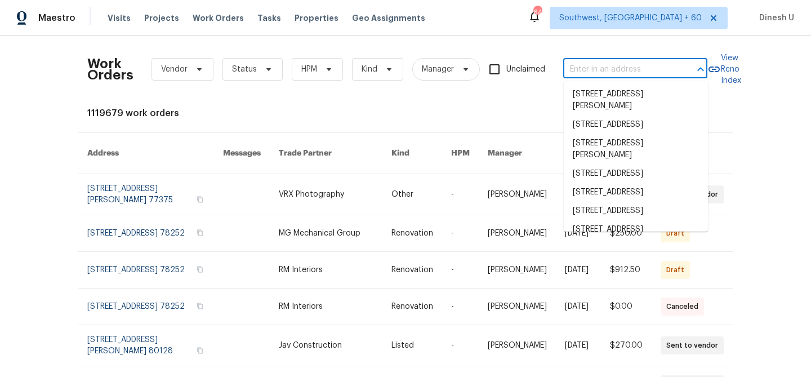
paste input "425 Liberty Hill Pass, Morrisville, NC 27560"
type input "425 Liberty Hill Pass, Morrisville, NC 27560"
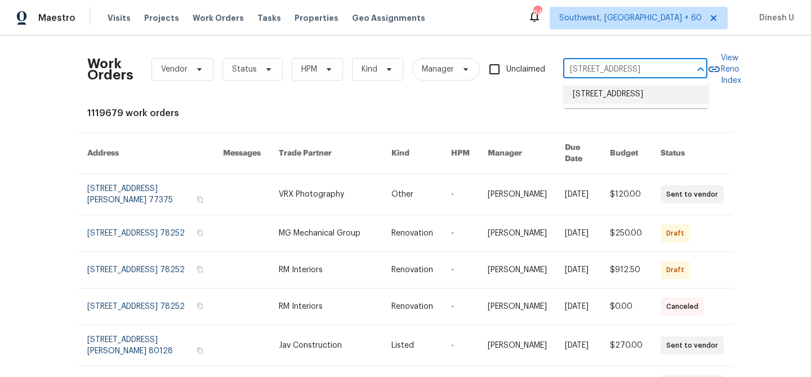
click at [577, 104] on li "425 Liberty Hill Pass, Morrisville, NC 27560" at bounding box center [636, 94] width 144 height 19
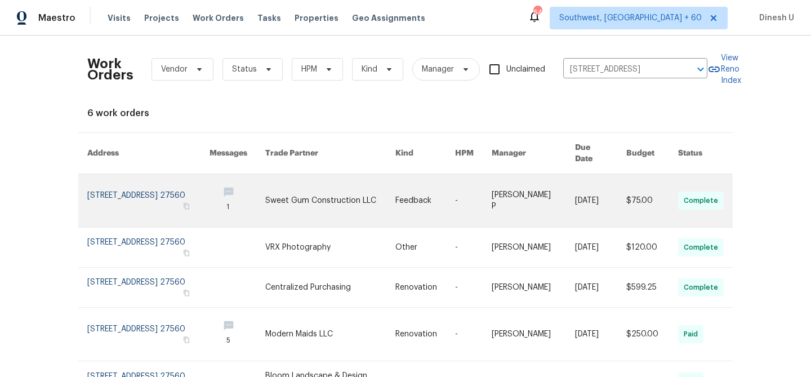
click at [106, 186] on link at bounding box center [148, 200] width 122 height 53
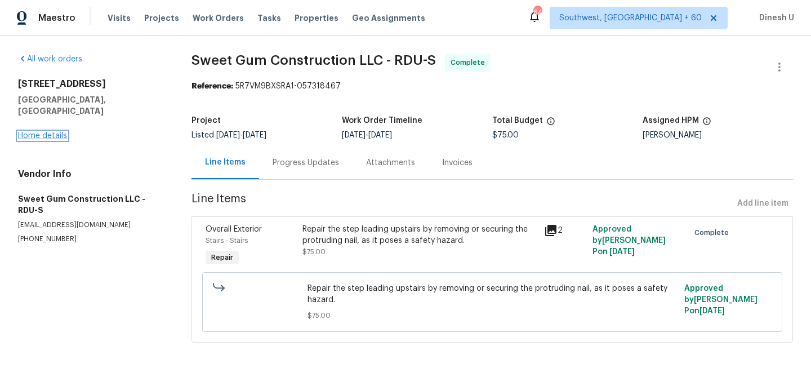
click at [47, 132] on link "Home details" at bounding box center [42, 136] width 49 height 8
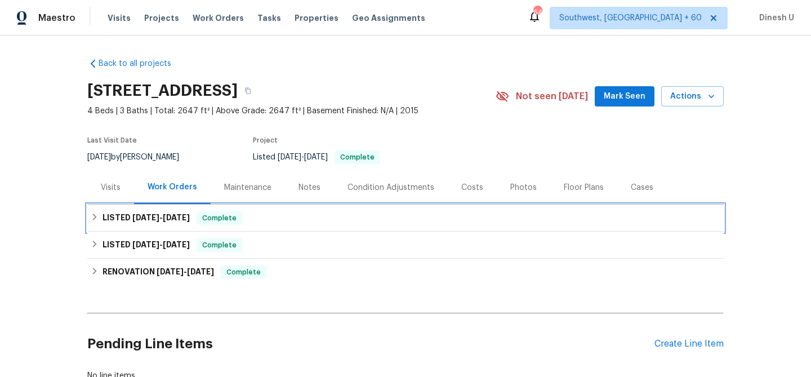
click at [171, 214] on span "9/15/25" at bounding box center [176, 217] width 27 height 8
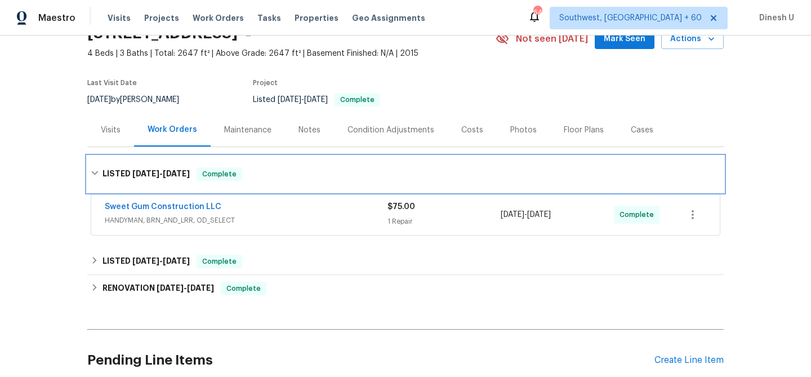
scroll to position [63, 0]
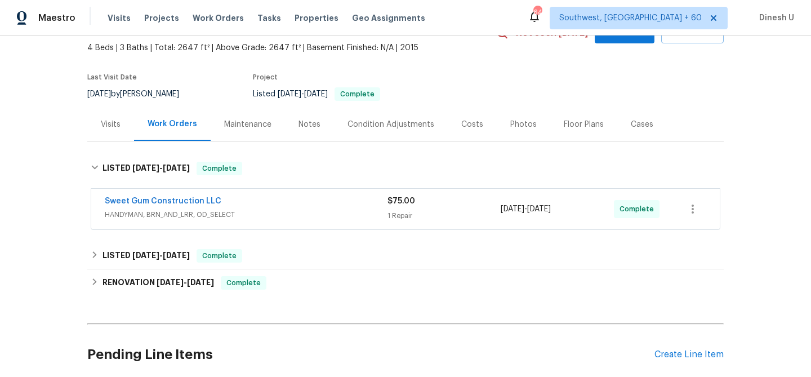
click at [389, 212] on div "1 Repair" at bounding box center [443, 215] width 113 height 11
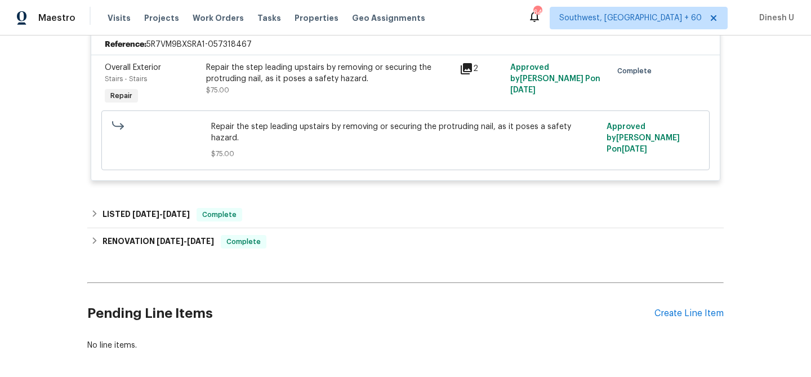
scroll to position [306, 0]
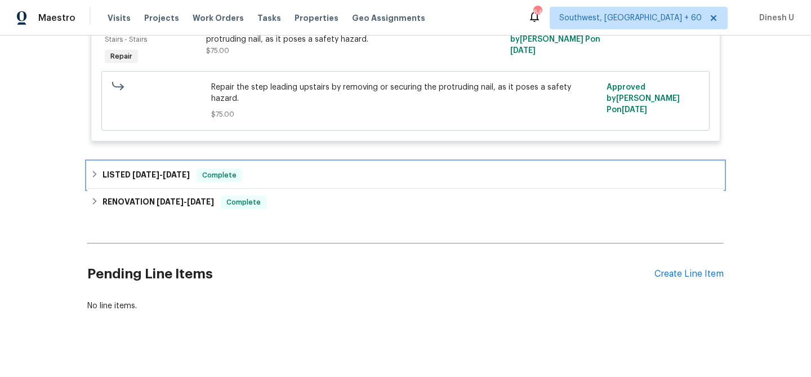
click at [161, 171] on span "9/3/25 - 9/4/25" at bounding box center [160, 175] width 57 height 8
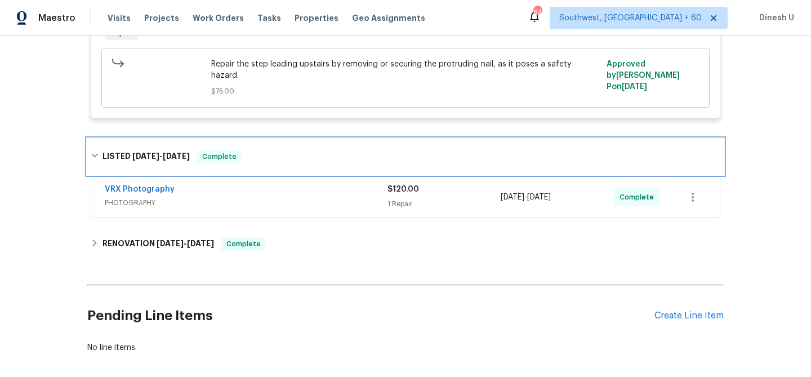
scroll to position [368, 0]
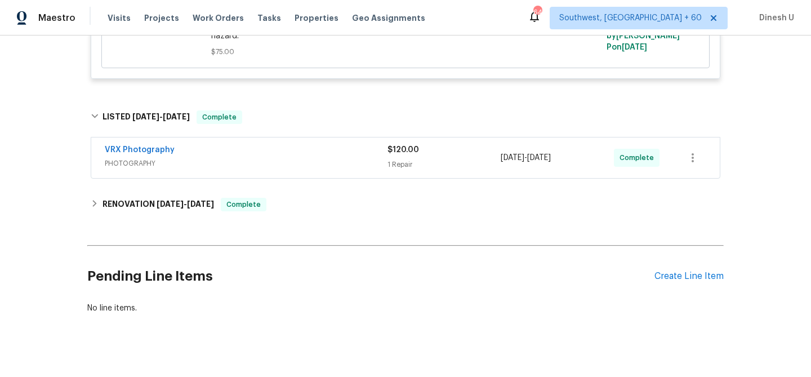
click at [402, 159] on div "1 Repair" at bounding box center [443, 164] width 113 height 11
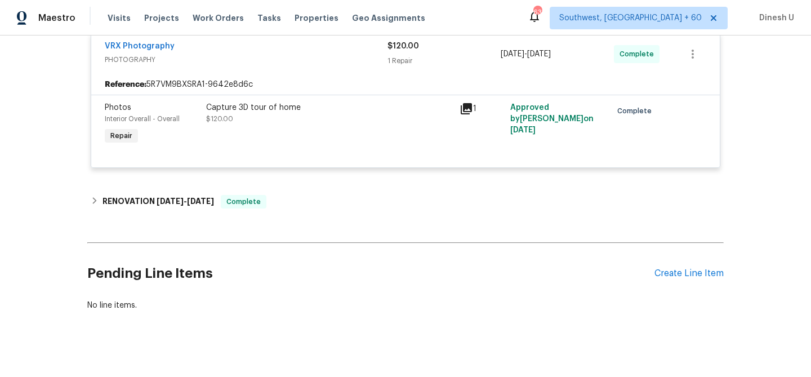
scroll to position [0, 0]
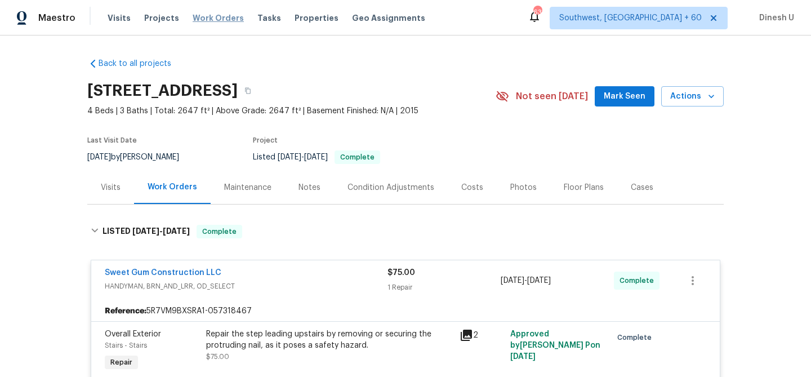
click at [207, 19] on span "Work Orders" at bounding box center [218, 17] width 51 height 11
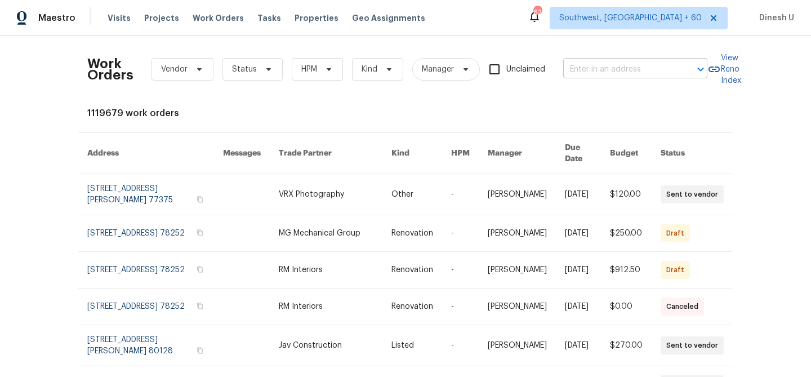
click at [627, 72] on input "text" at bounding box center [619, 69] width 113 height 17
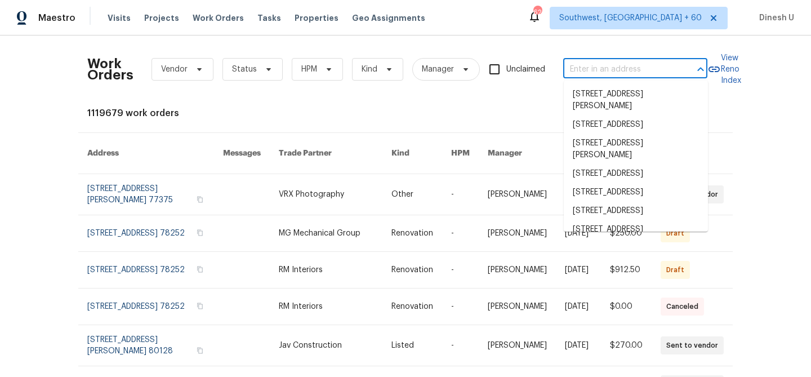
paste input "4610 George Rd, Tampa, FL 33634"
type input "4610 George Rd, Tampa, FL 33634"
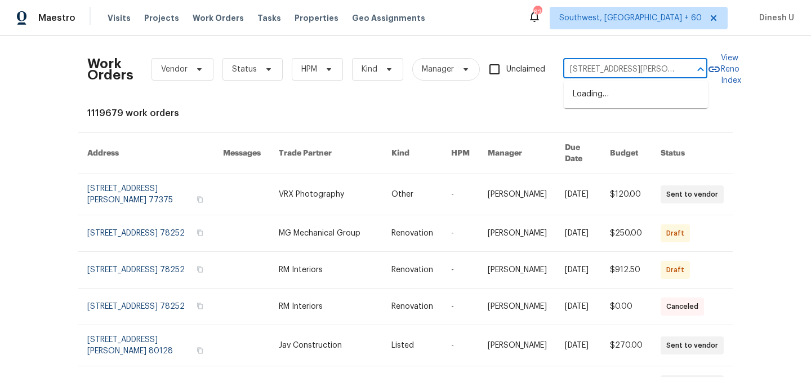
scroll to position [0, 21]
click at [606, 96] on li "4610 George Rd, Tampa, FL 33634" at bounding box center [636, 100] width 144 height 30
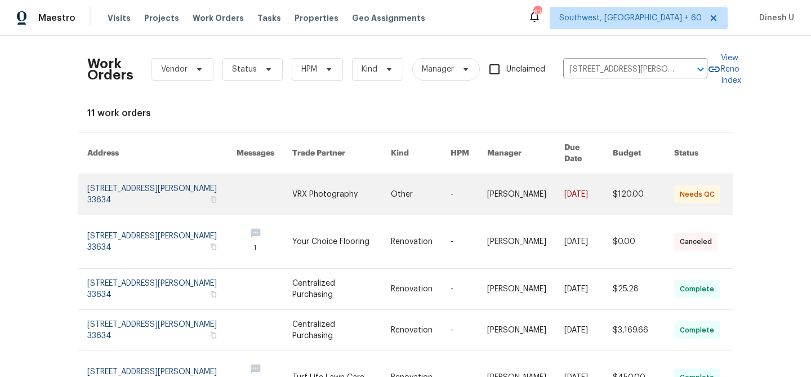
click at [177, 174] on link at bounding box center [161, 194] width 149 height 41
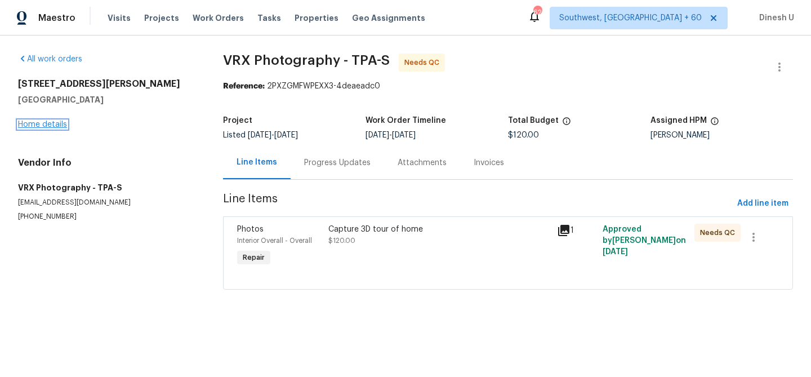
click at [50, 126] on link "Home details" at bounding box center [42, 125] width 49 height 8
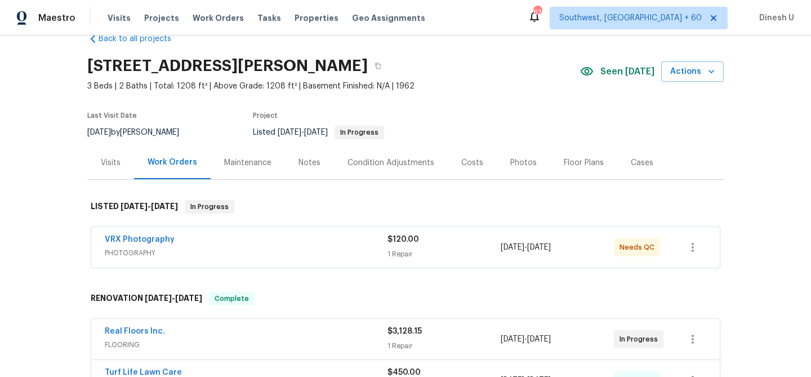
scroll to position [126, 0]
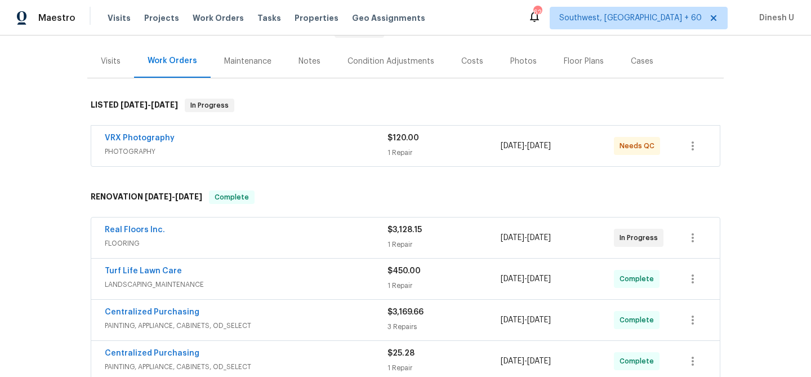
click at [395, 147] on div "1 Repair" at bounding box center [443, 152] width 113 height 11
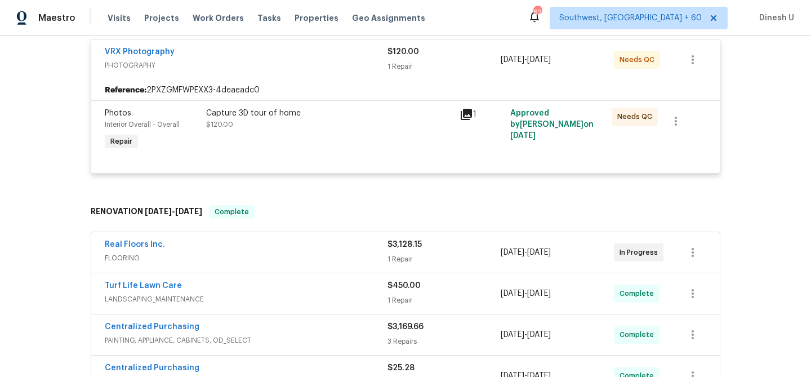
scroll to position [261, 0]
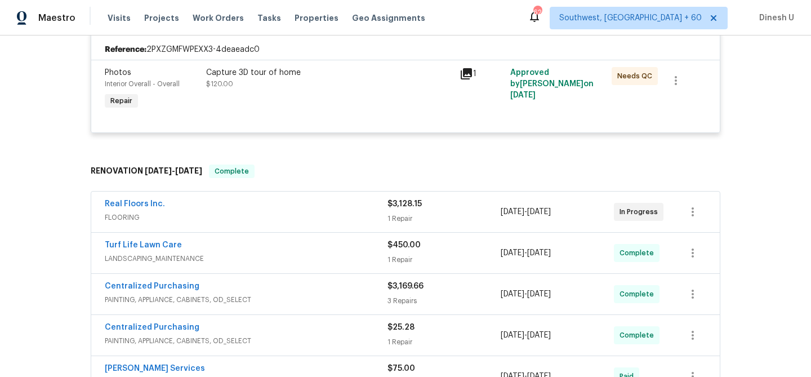
click at [396, 213] on div "1 Repair" at bounding box center [443, 218] width 113 height 11
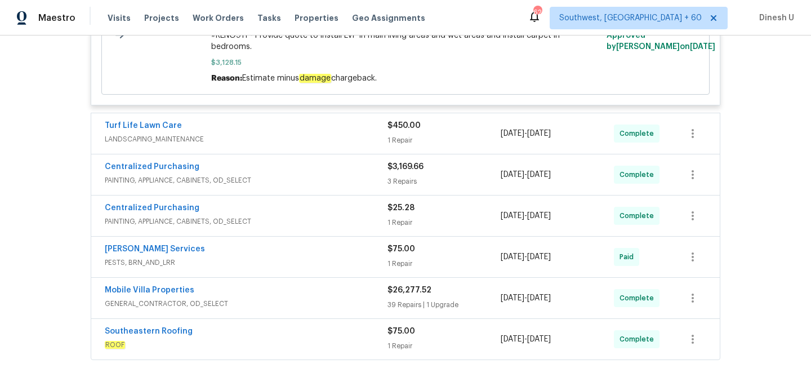
scroll to position [573, 0]
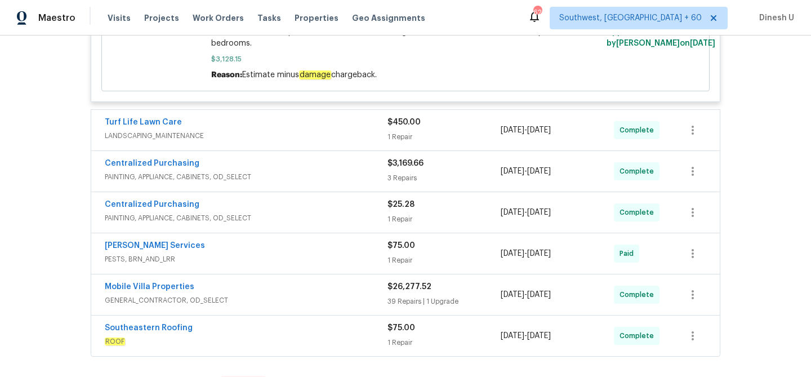
click at [403, 131] on div "1 Repair" at bounding box center [443, 136] width 113 height 11
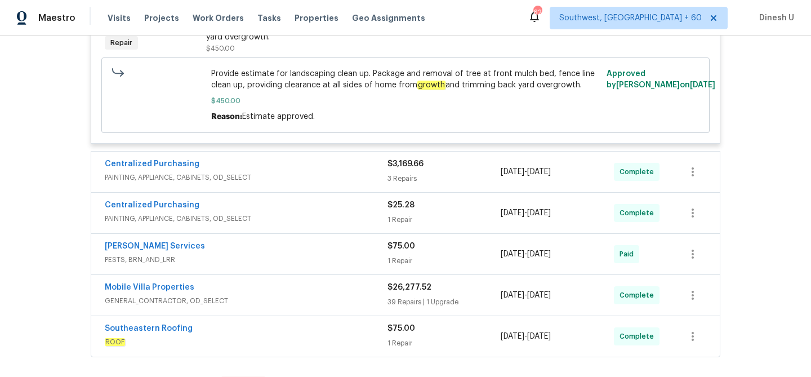
scroll to position [777, 0]
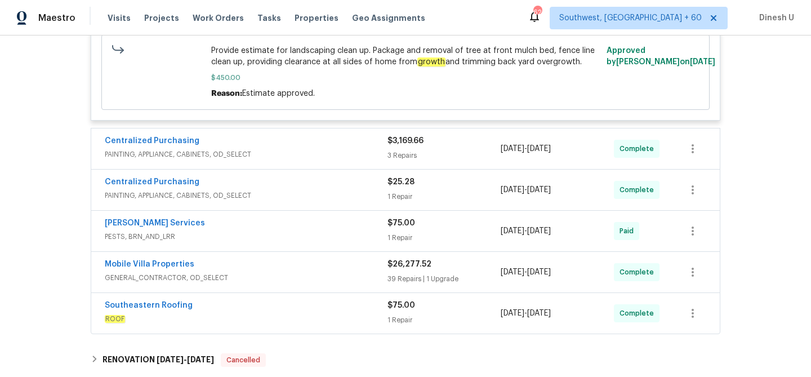
click at [380, 137] on div "Centralized Purchasing" at bounding box center [246, 142] width 283 height 14
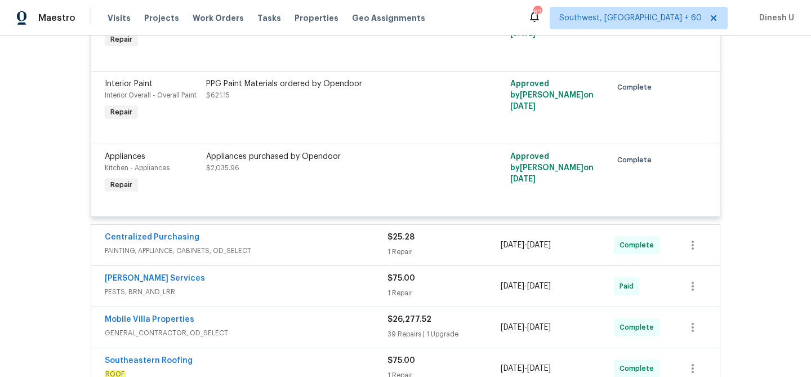
scroll to position [1005, 0]
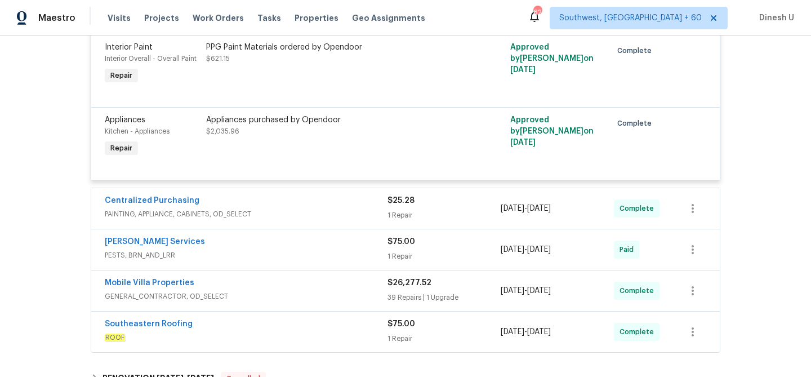
click at [393, 211] on div "1 Repair" at bounding box center [443, 214] width 113 height 11
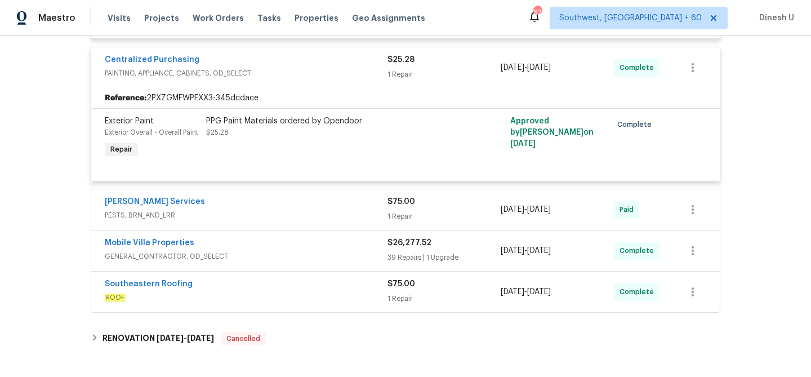
scroll to position [1153, 0]
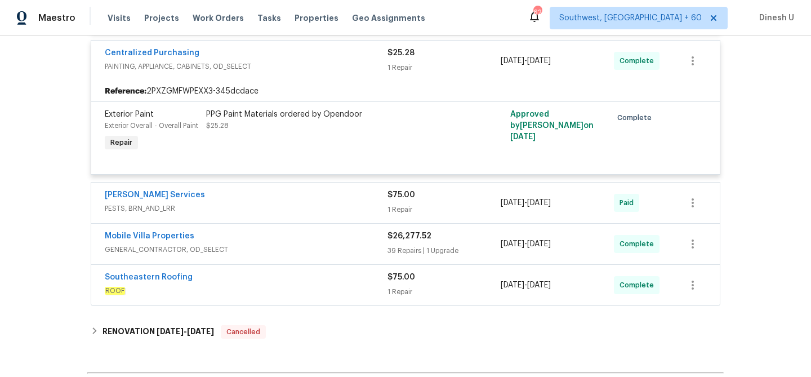
click at [391, 204] on div "1 Repair" at bounding box center [443, 209] width 113 height 11
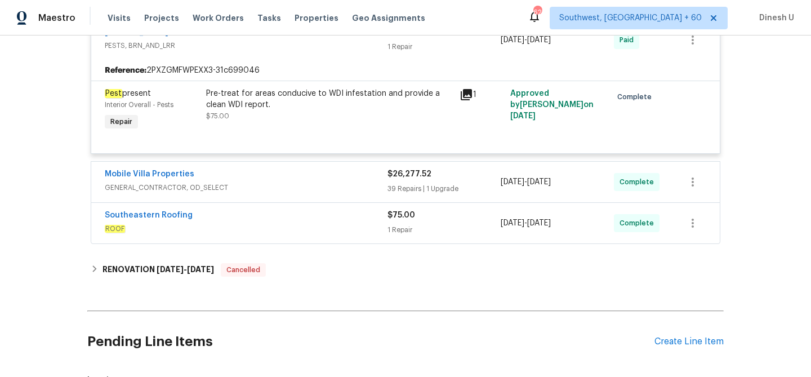
scroll to position [1324, 0]
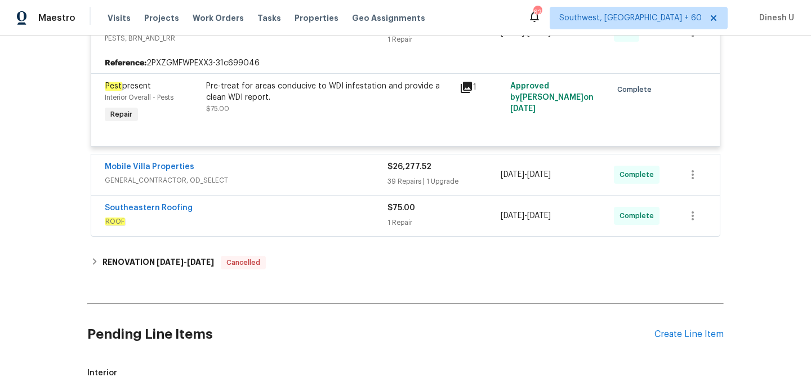
click at [396, 219] on div "1 Repair" at bounding box center [443, 222] width 113 height 11
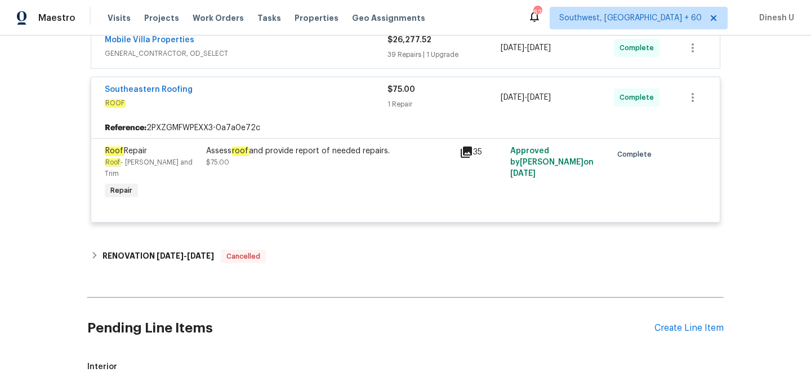
scroll to position [1464, 0]
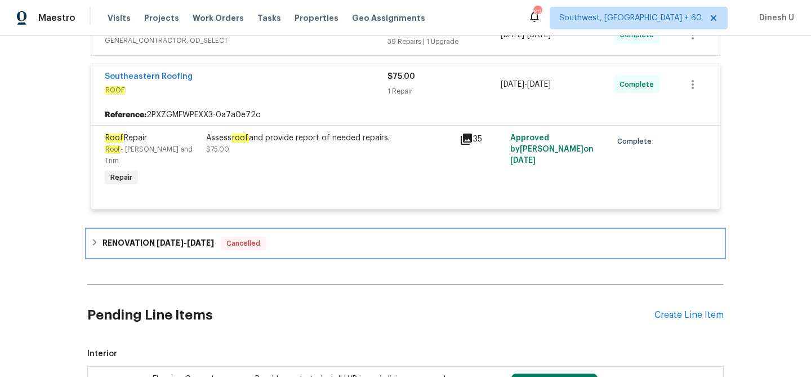
click at [181, 231] on div "RENOVATION 7/21/25 - 8/7/25 Cancelled" at bounding box center [405, 243] width 636 height 27
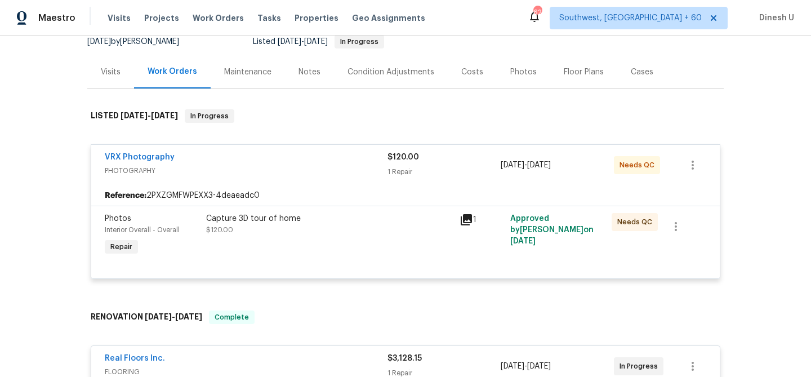
scroll to position [0, 0]
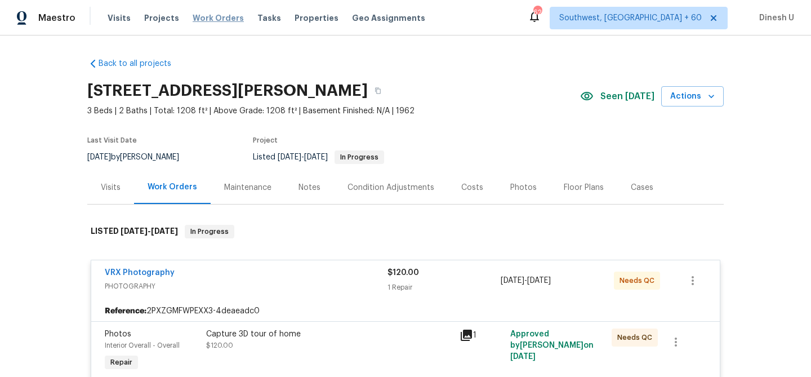
click at [211, 16] on span "Work Orders" at bounding box center [218, 17] width 51 height 11
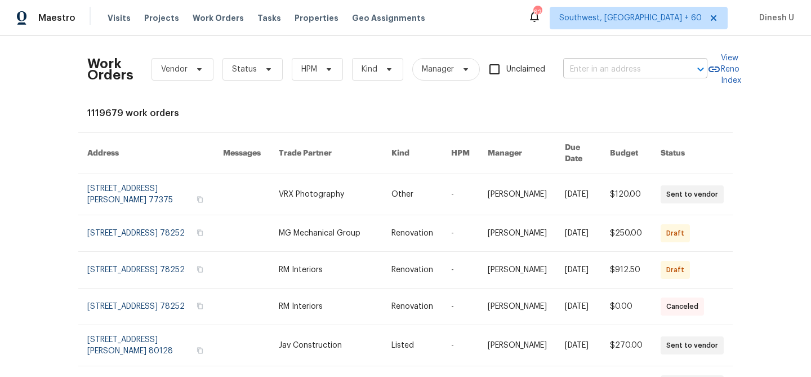
click at [614, 70] on input "text" at bounding box center [619, 69] width 113 height 17
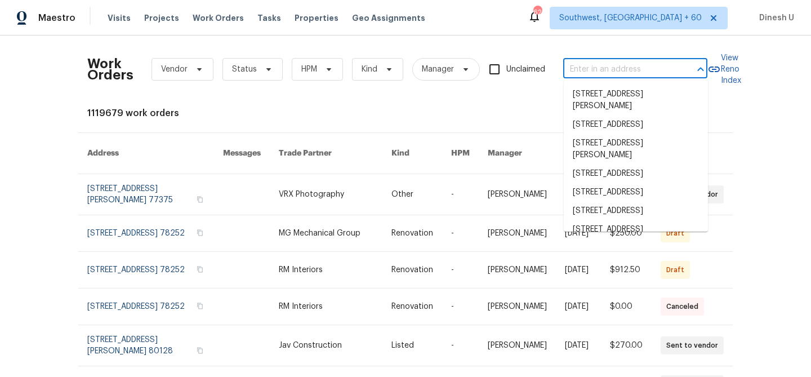
paste input "1 Pembrooke View Ct, Gaithersburg, MD 20877"
type input "1 Pembrooke View Ct, Gaithersburg, MD 20877"
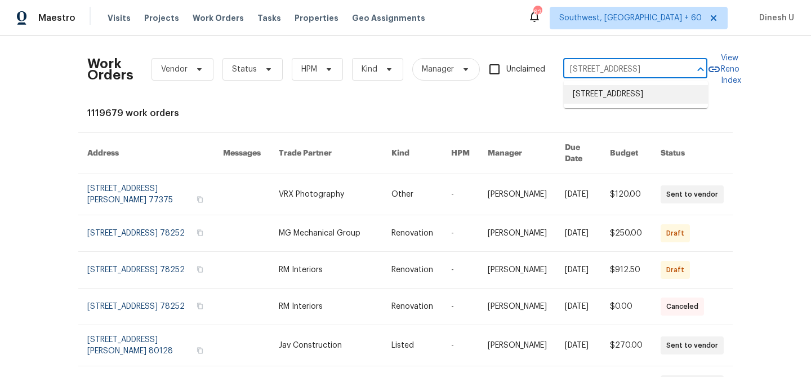
click at [608, 97] on li "1 Pembrooke View Ct, Gaithersburg, MD 20877" at bounding box center [636, 94] width 144 height 19
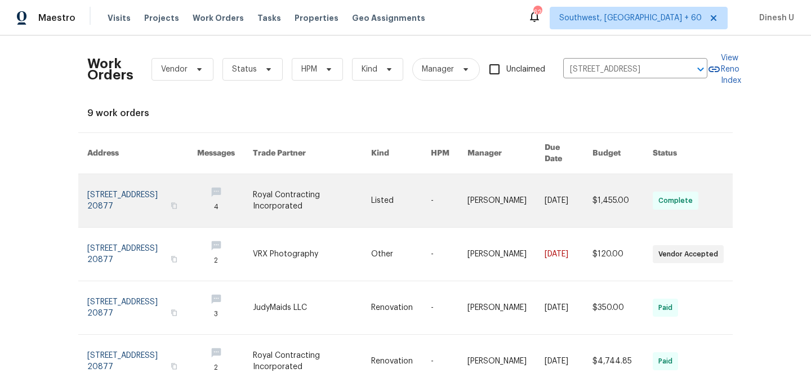
click at [138, 190] on link at bounding box center [142, 200] width 110 height 53
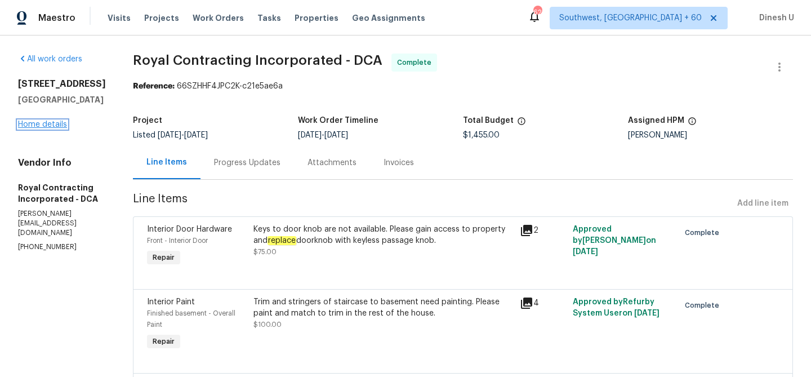
click at [47, 123] on link "Home details" at bounding box center [42, 125] width 49 height 8
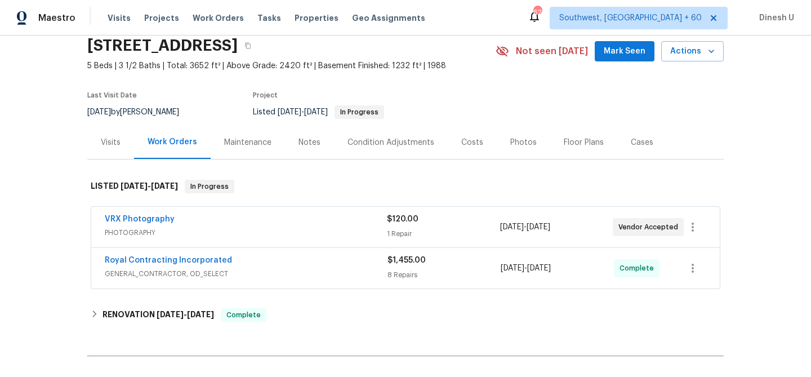
scroll to position [113, 0]
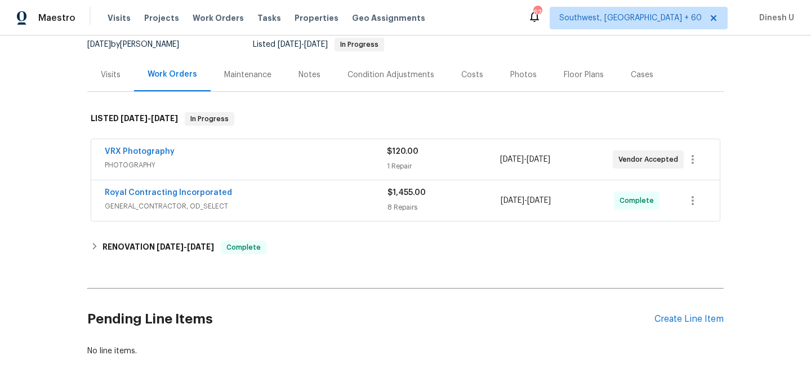
click at [389, 164] on div "1 Repair" at bounding box center [443, 166] width 113 height 11
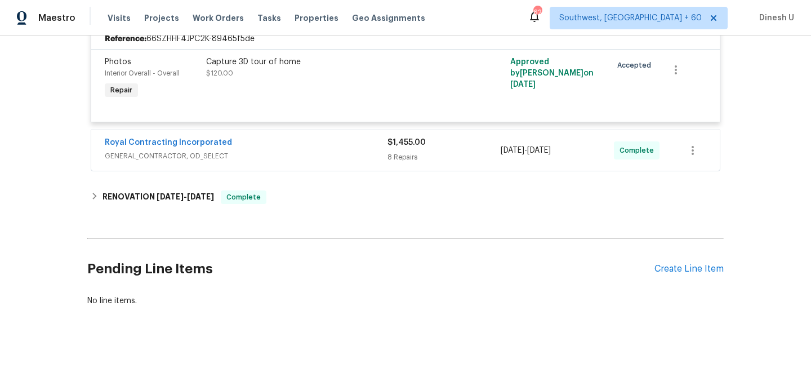
scroll to position [275, 0]
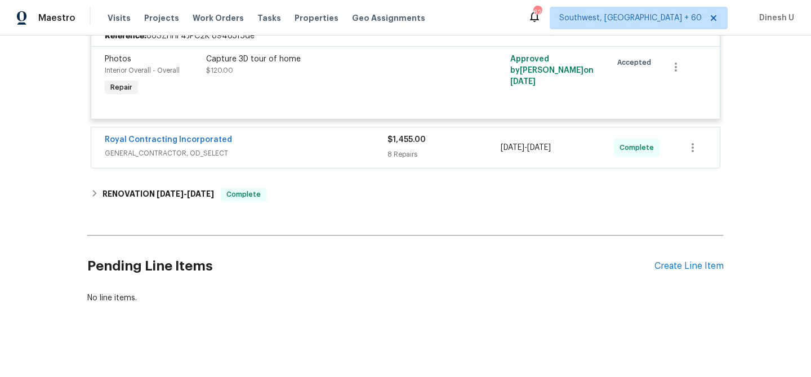
click at [399, 156] on div "8 Repairs" at bounding box center [443, 154] width 113 height 11
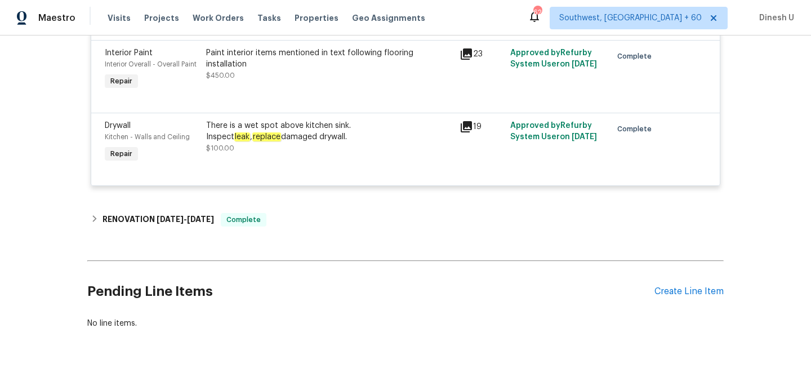
scroll to position [986, 0]
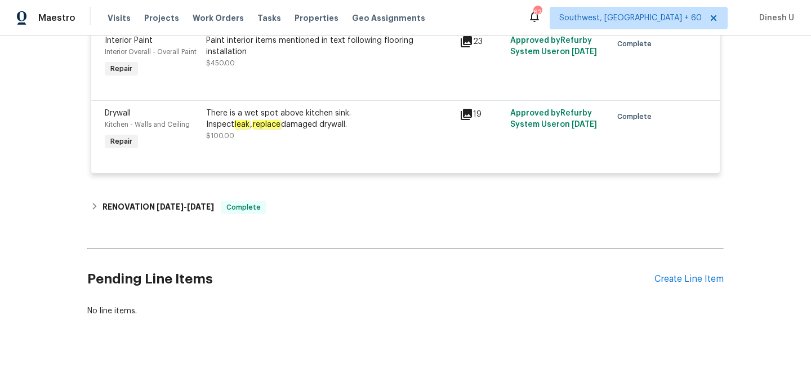
click at [471, 112] on icon at bounding box center [466, 114] width 11 height 11
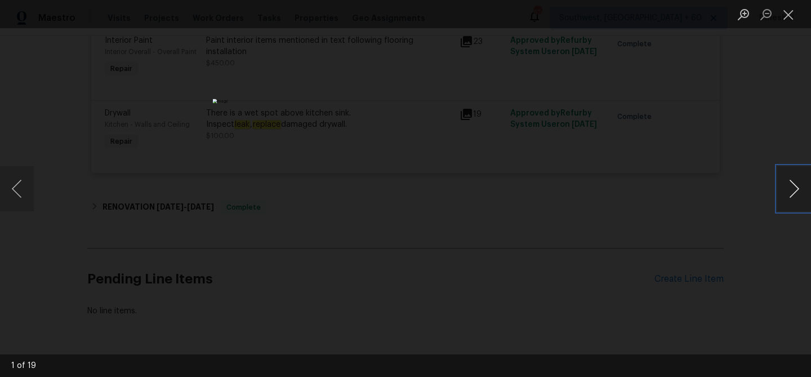
click at [788, 180] on button "Next image" at bounding box center [794, 188] width 34 height 45
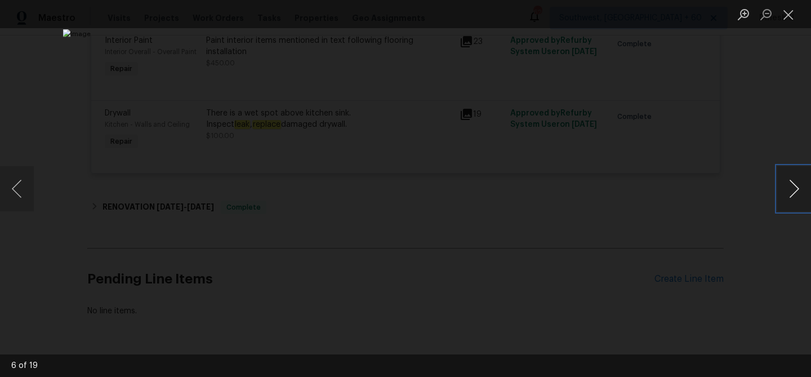
click at [788, 180] on button "Next image" at bounding box center [794, 188] width 34 height 45
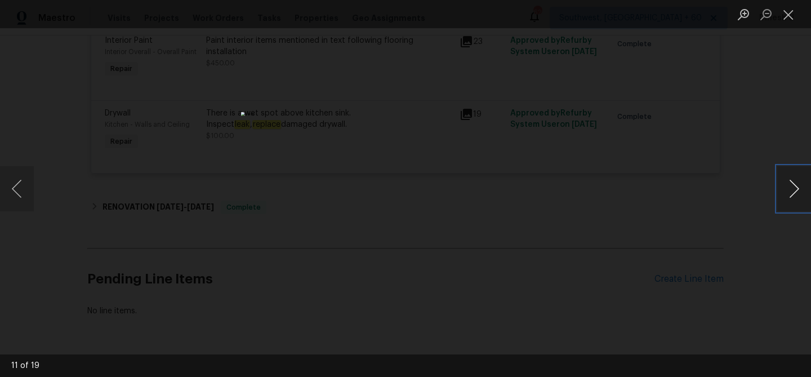
click at [788, 180] on button "Next image" at bounding box center [794, 188] width 34 height 45
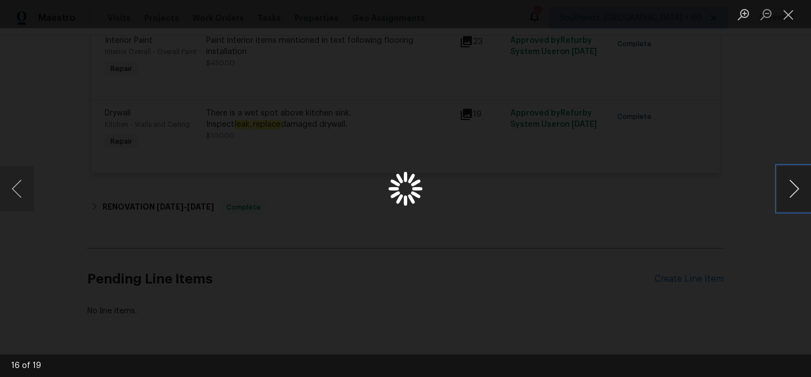
click at [788, 180] on button "Next image" at bounding box center [794, 188] width 34 height 45
click at [784, 24] on button "Close lightbox" at bounding box center [788, 15] width 23 height 20
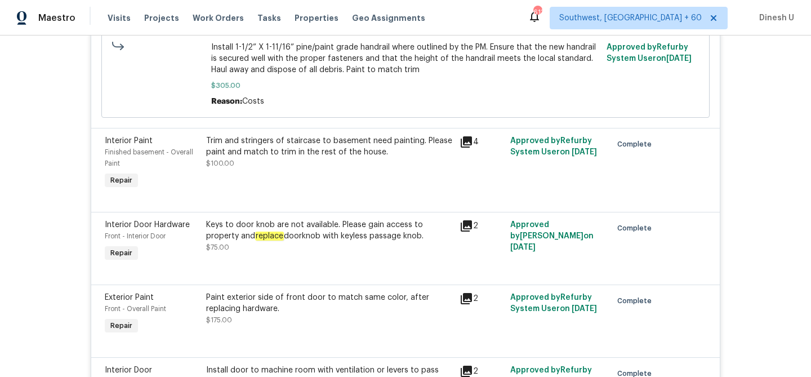
scroll to position [0, 0]
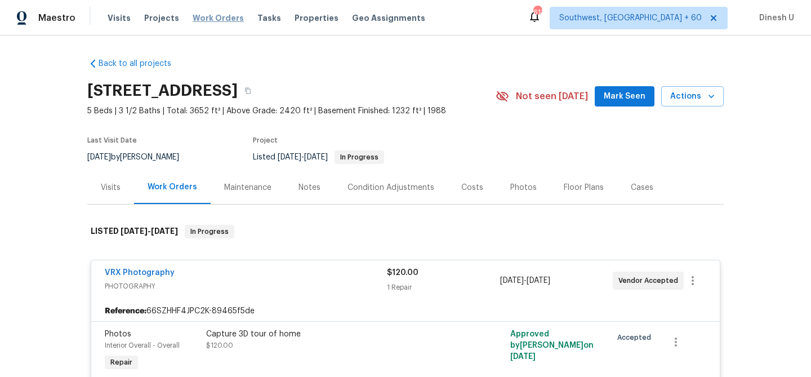
click at [213, 19] on span "Work Orders" at bounding box center [218, 17] width 51 height 11
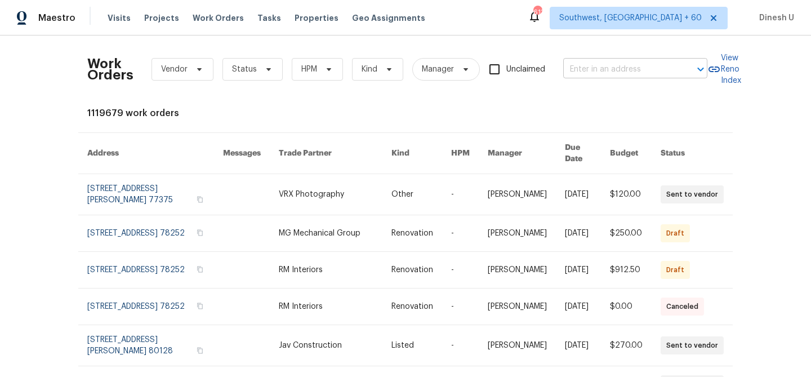
click at [596, 65] on input "text" at bounding box center [619, 69] width 113 height 17
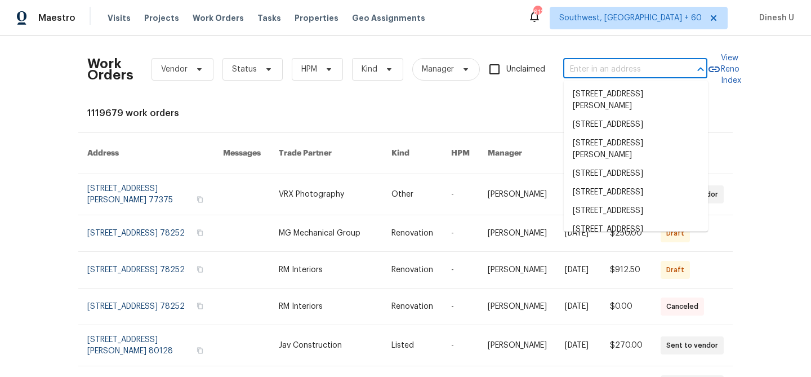
paste input "[STREET_ADDRESS][PERSON_NAME]"
type input "[STREET_ADDRESS][PERSON_NAME]"
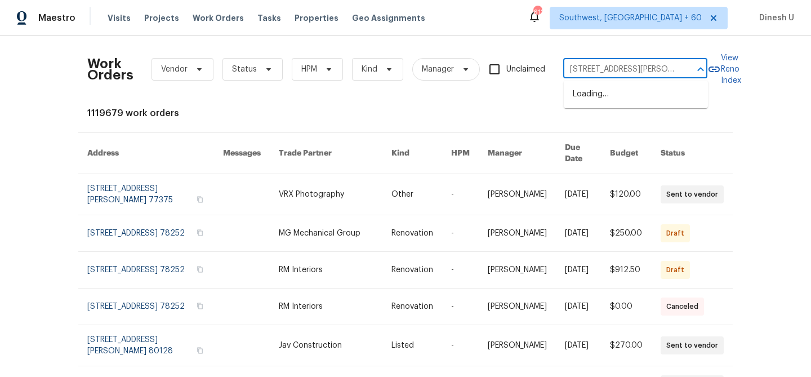
scroll to position [0, 41]
click at [592, 104] on li "[STREET_ADDRESS][PERSON_NAME]" at bounding box center [636, 100] width 144 height 30
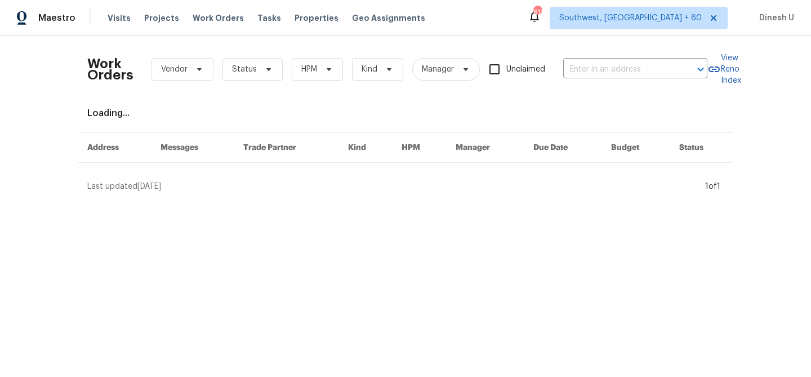
type input "[STREET_ADDRESS][PERSON_NAME]"
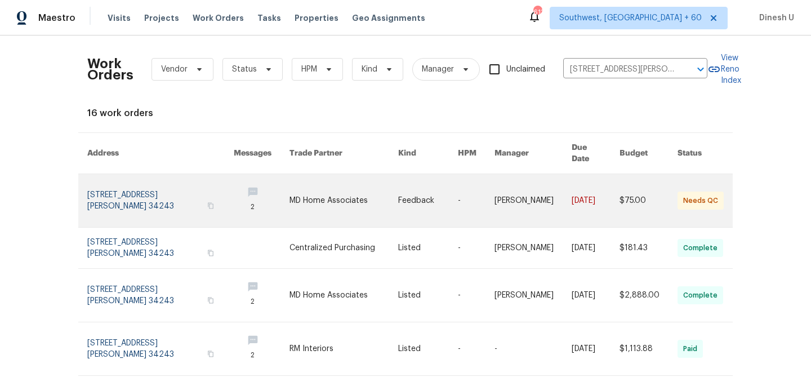
click at [125, 174] on link at bounding box center [160, 200] width 146 height 53
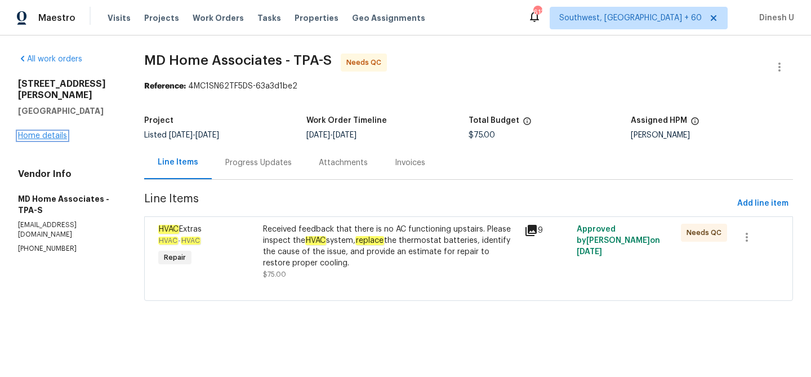
click at [32, 132] on link "Home details" at bounding box center [42, 136] width 49 height 8
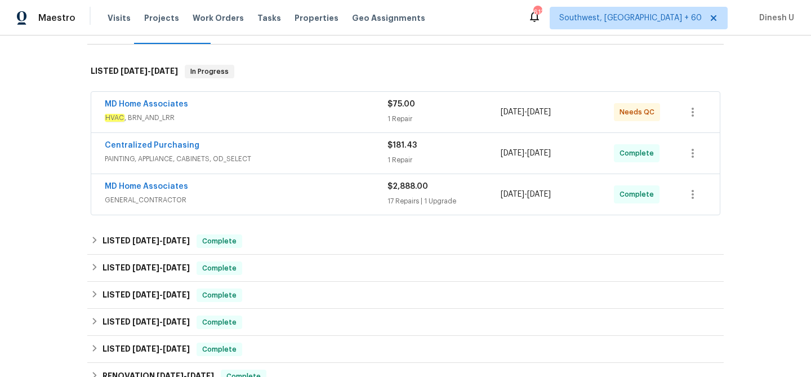
scroll to position [194, 0]
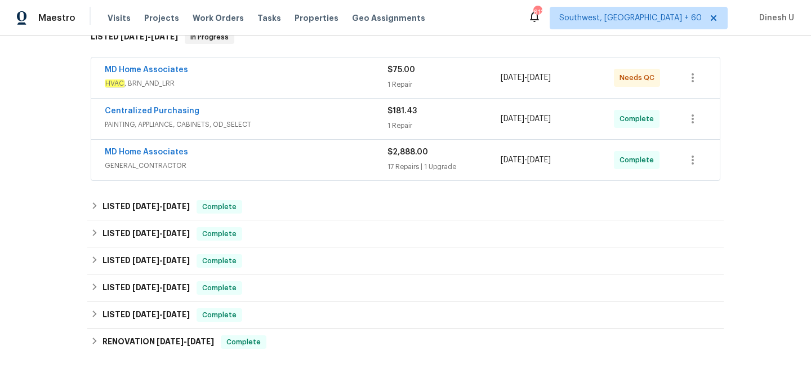
click at [403, 87] on div "1 Repair" at bounding box center [443, 84] width 113 height 11
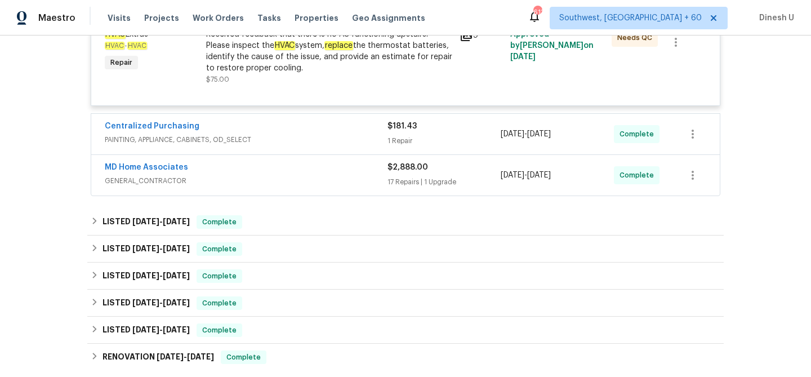
scroll to position [346, 0]
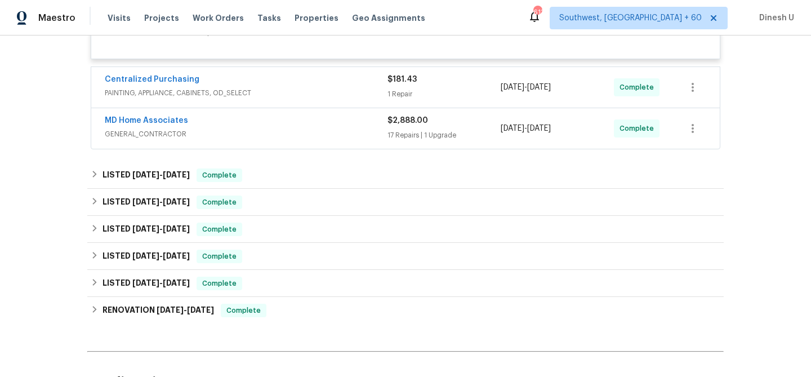
click at [404, 96] on div "1 Repair" at bounding box center [443, 93] width 113 height 11
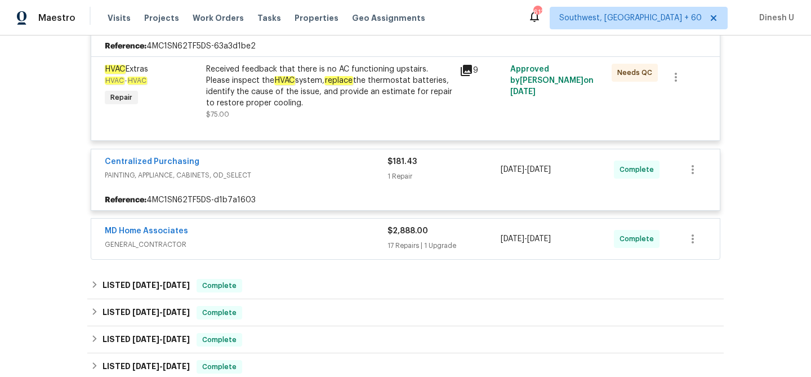
scroll to position [269, 0]
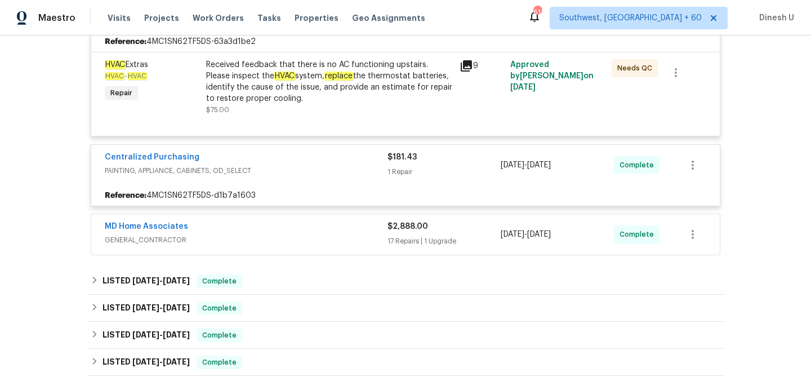
click at [394, 167] on div "1 Repair" at bounding box center [443, 171] width 113 height 11
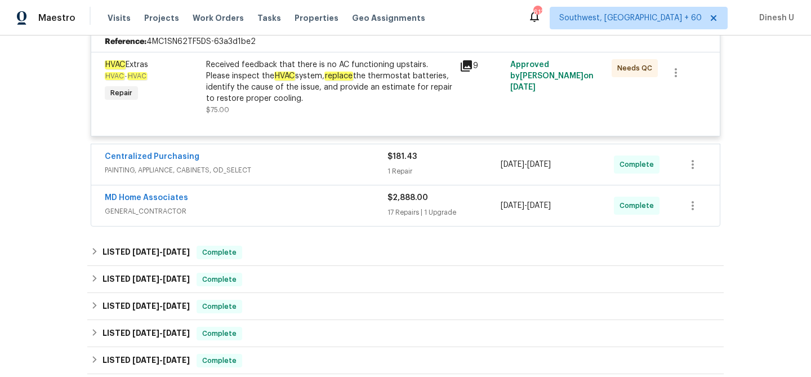
click at [391, 173] on div "1 Repair" at bounding box center [443, 171] width 113 height 11
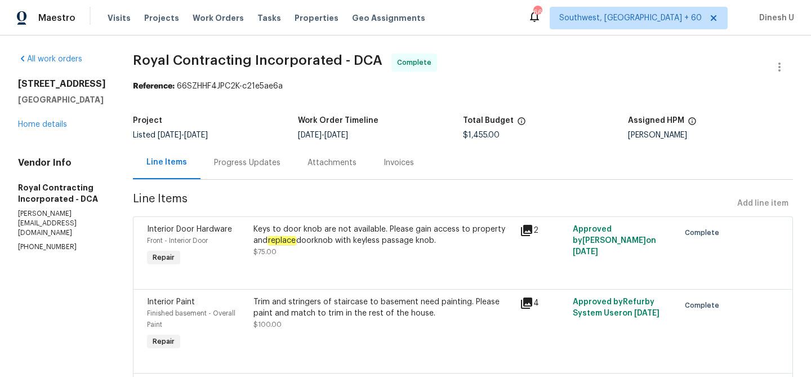
click at [262, 160] on div "Progress Updates" at bounding box center [247, 162] width 66 height 11
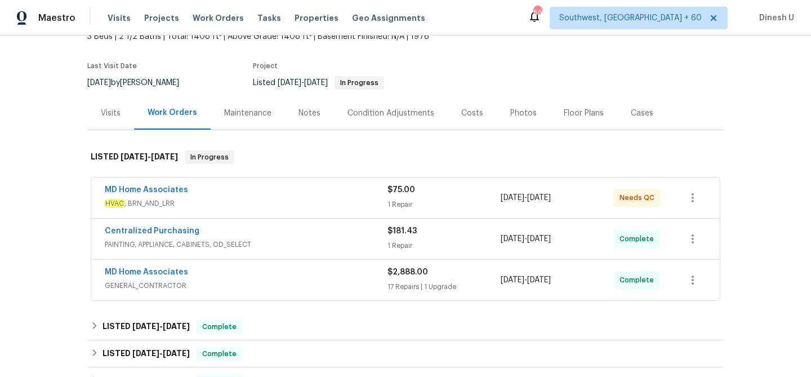
scroll to position [82, 0]
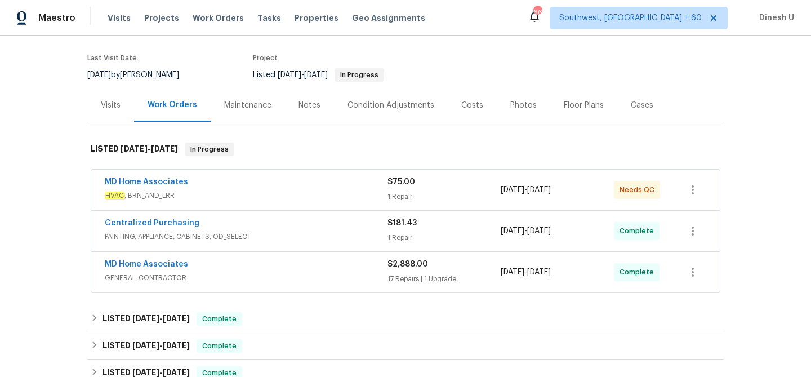
click at [391, 195] on div "1 Repair" at bounding box center [443, 196] width 113 height 11
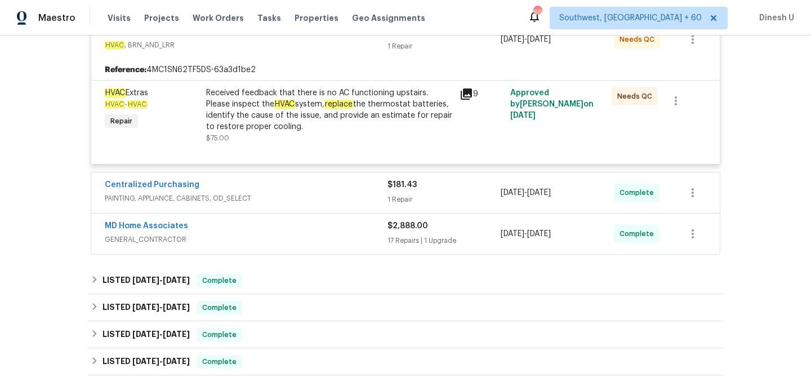
scroll to position [257, 0]
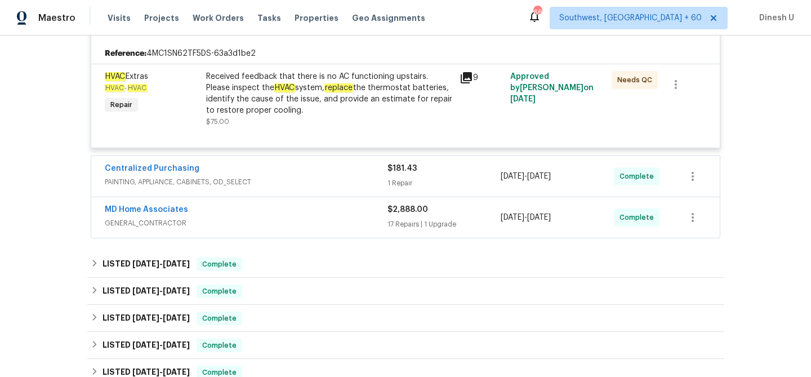
click at [393, 183] on div "1 Repair" at bounding box center [443, 182] width 113 height 11
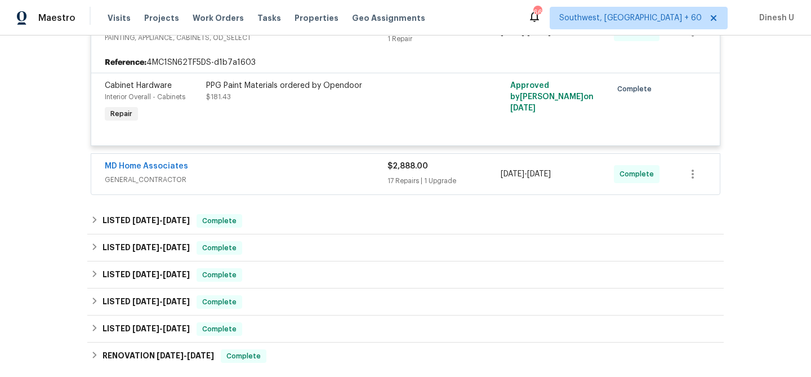
scroll to position [407, 0]
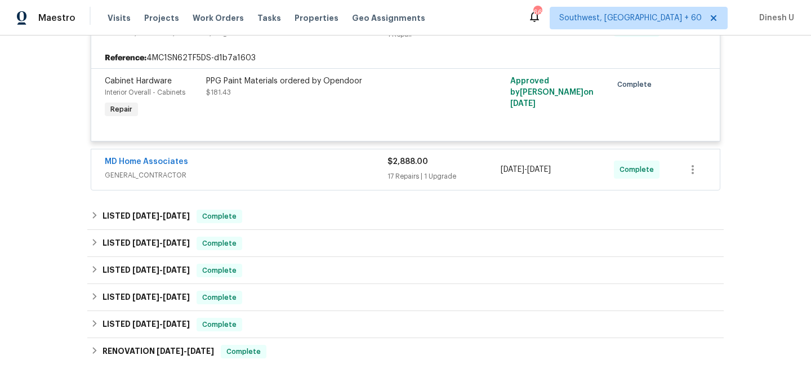
click at [417, 170] on div "$2,888.00 17 Repairs | 1 Upgrade" at bounding box center [443, 169] width 113 height 27
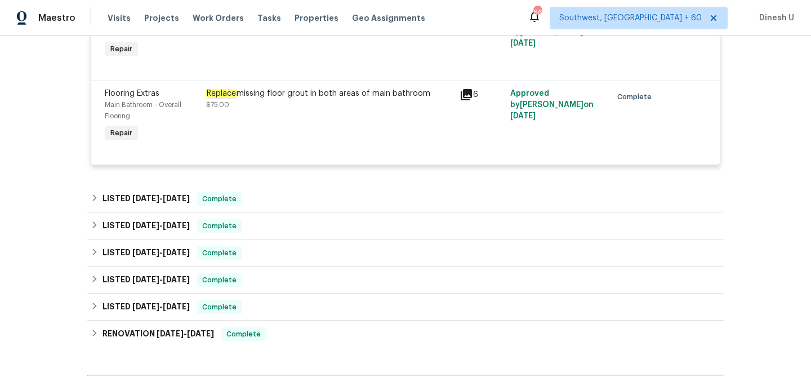
scroll to position [2014, 0]
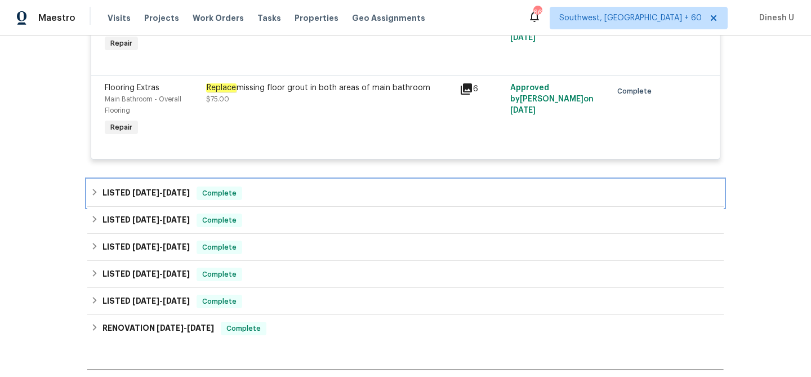
click at [155, 189] on span "[DATE]" at bounding box center [145, 193] width 27 height 8
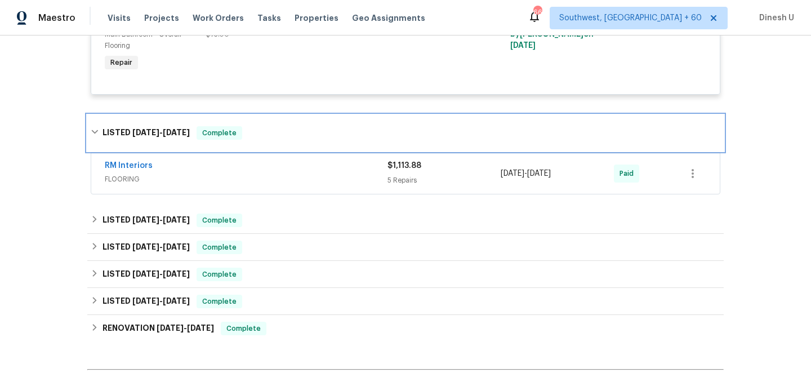
scroll to position [2102, 0]
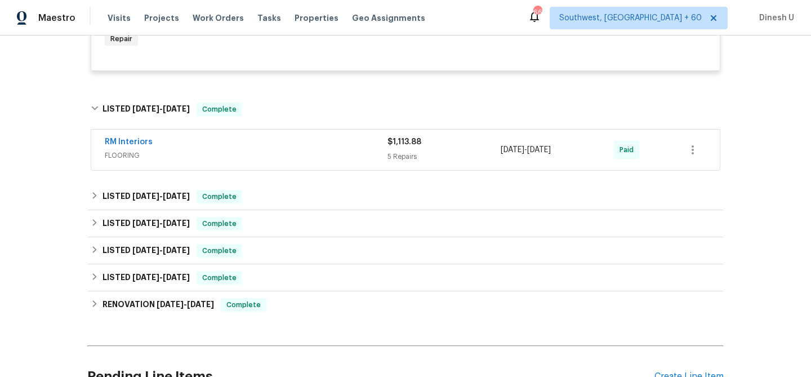
click at [400, 151] on div "5 Repairs" at bounding box center [443, 156] width 113 height 11
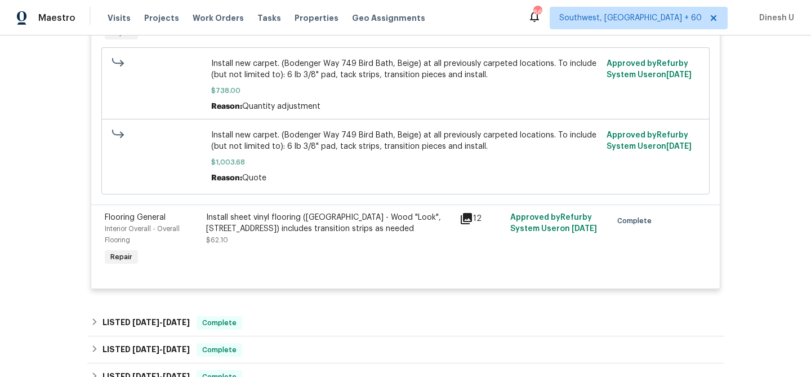
scroll to position [2573, 0]
click at [338, 259] on div "Install sheet vinyl flooring ([GEOGRAPHIC_DATA] - Wood "Look", [STREET_ADDRESS]…" at bounding box center [329, 239] width 253 height 63
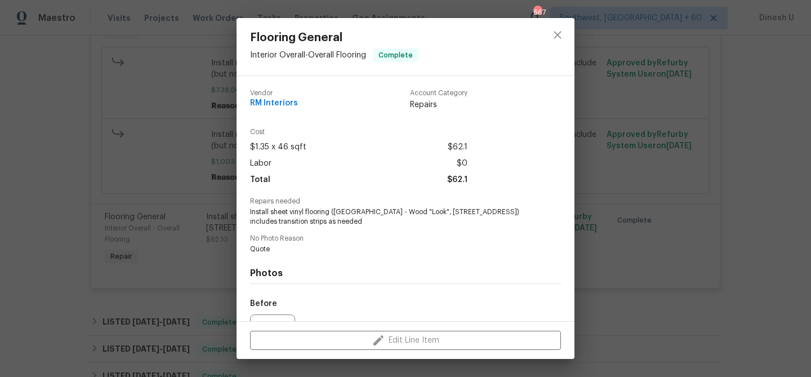
click at [221, 163] on div "Flooring General Interior Overall - Overall Flooring Complete Vendor RM Interio…" at bounding box center [405, 188] width 811 height 377
